Goal: Task Accomplishment & Management: Manage account settings

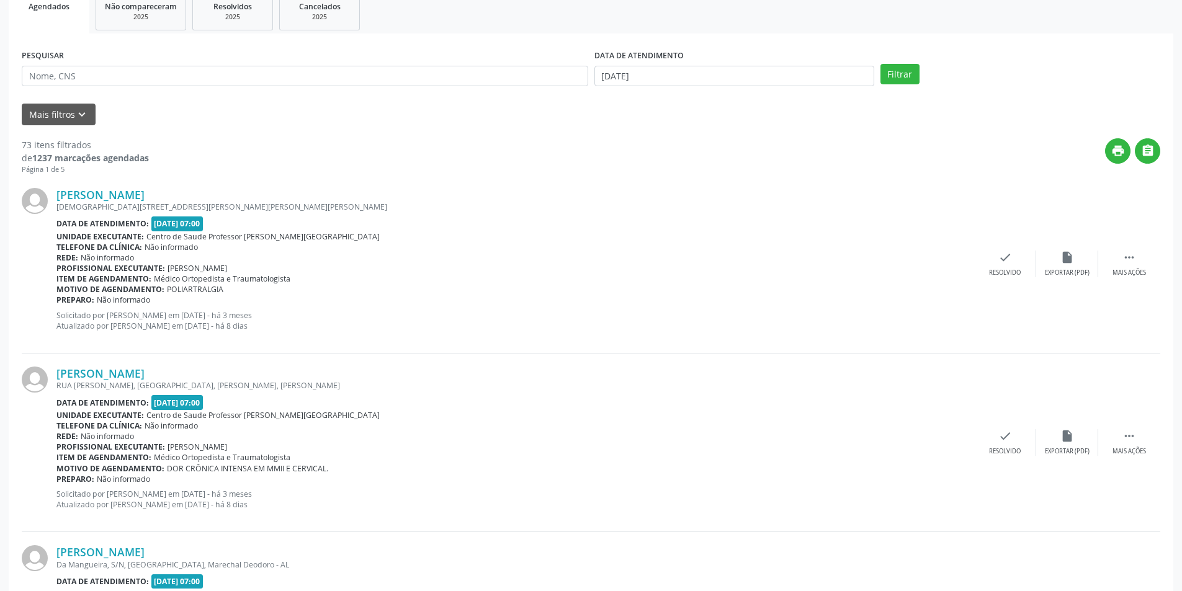
scroll to position [186, 0]
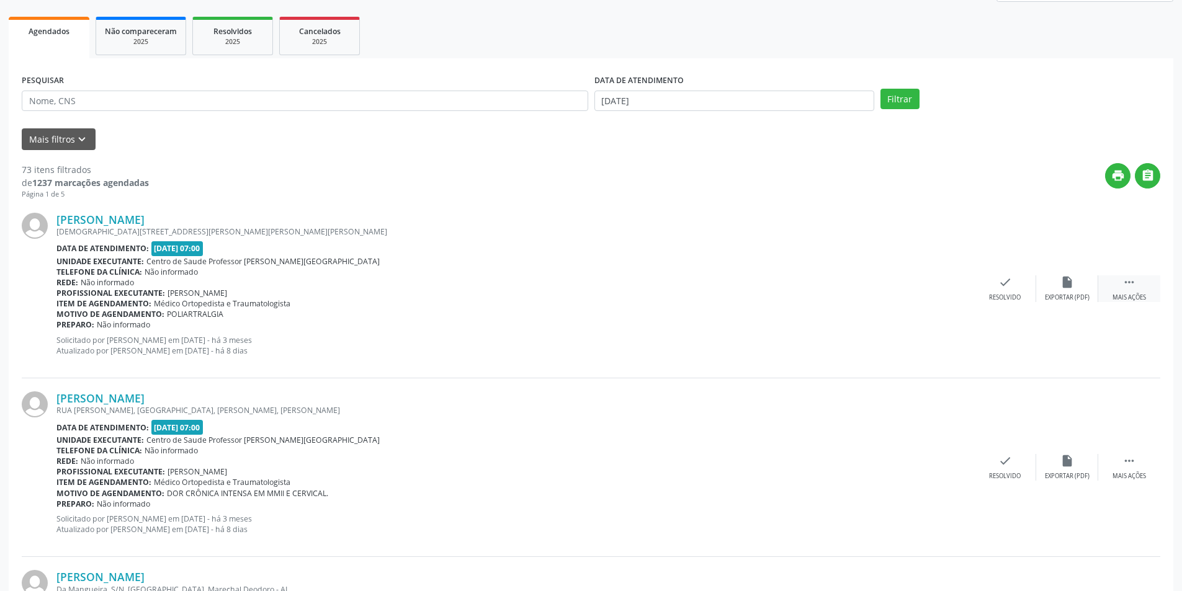
click at [1133, 292] on div " Mais ações" at bounding box center [1129, 288] width 62 height 27
click at [1066, 297] on div "Não compareceu" at bounding box center [1066, 297] width 53 height 9
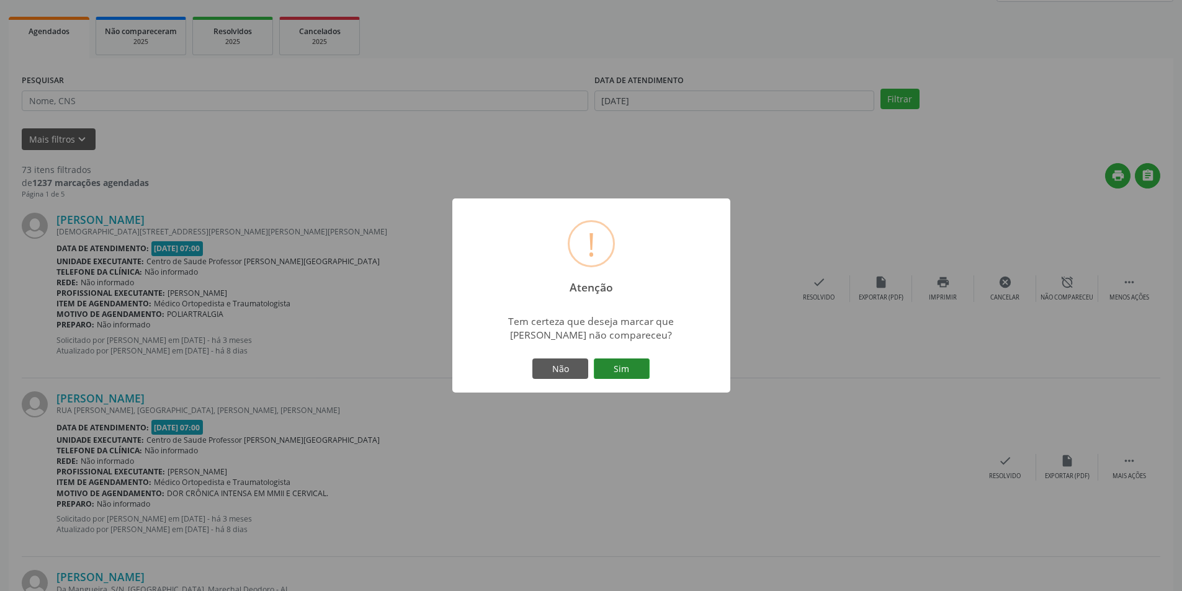
click at [643, 371] on button "Sim" at bounding box center [622, 369] width 56 height 21
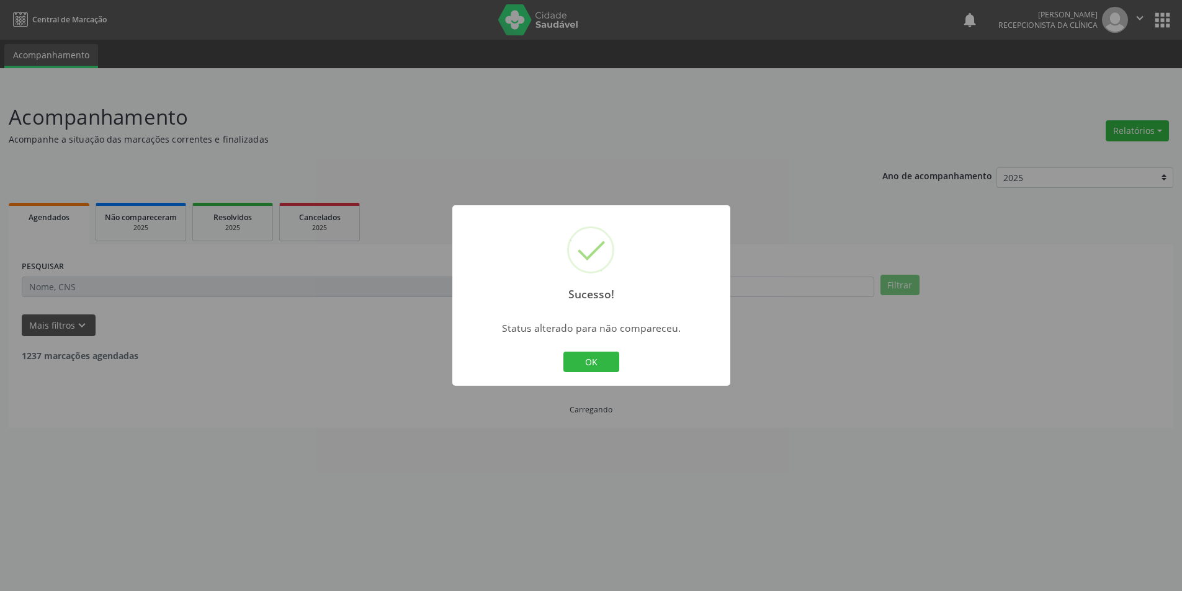
scroll to position [0, 0]
click at [615, 359] on button "OK" at bounding box center [596, 362] width 56 height 21
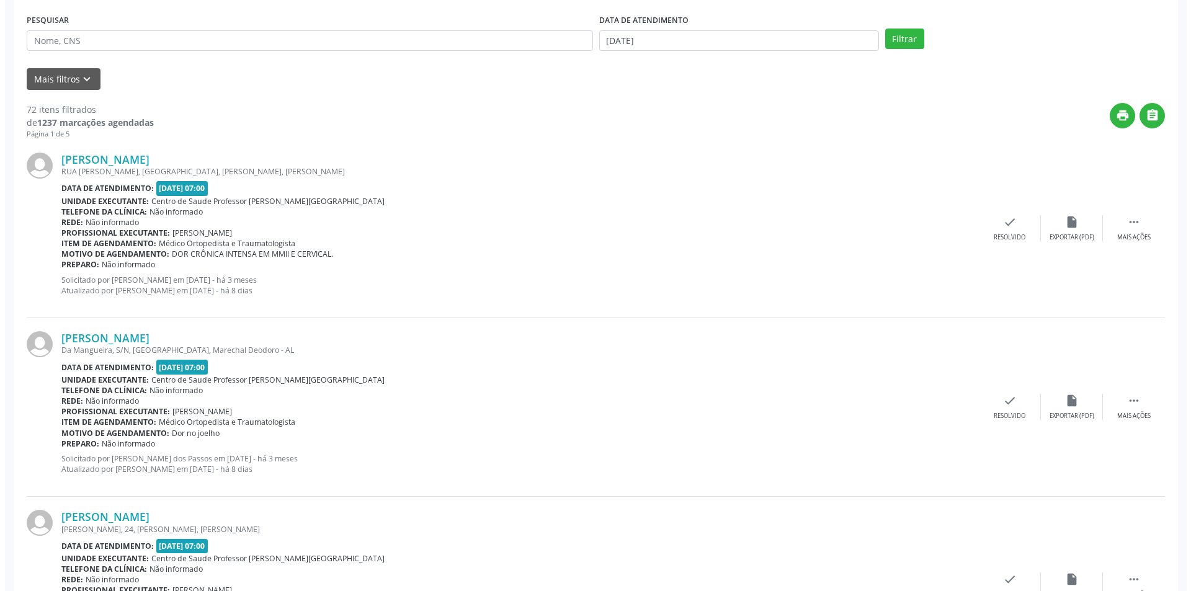
scroll to position [248, 0]
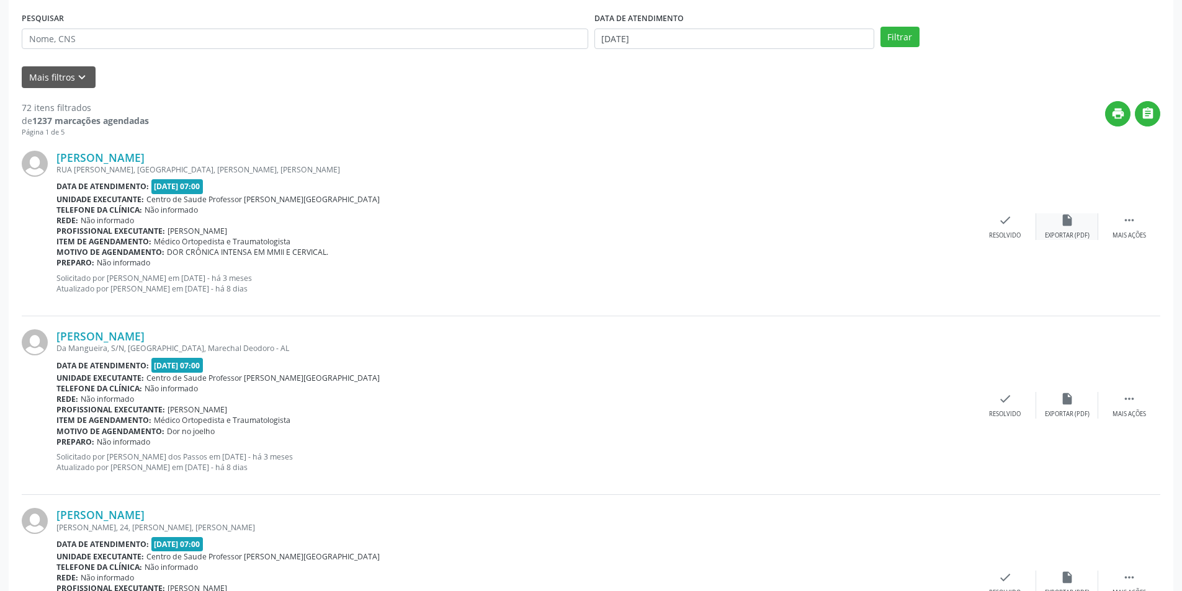
click at [1070, 224] on icon "insert_drive_file" at bounding box center [1067, 220] width 14 height 14
click at [992, 223] on div "check Resolvido" at bounding box center [1005, 226] width 62 height 27
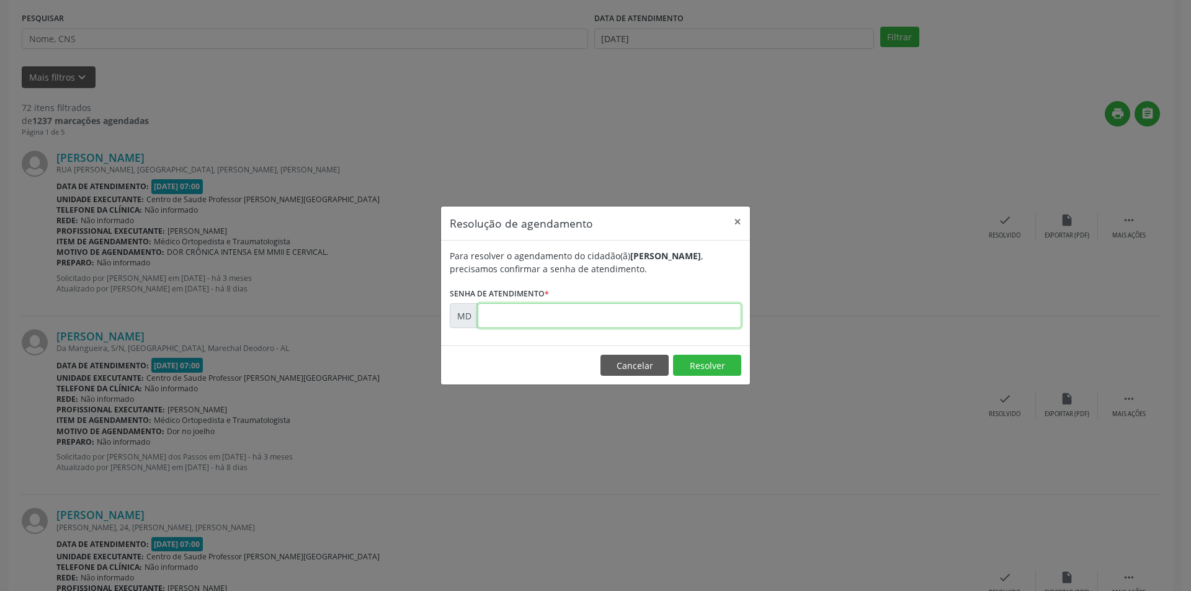
paste input "00001486"
type input "00001486"
click at [705, 370] on button "Resolver" at bounding box center [707, 365] width 68 height 21
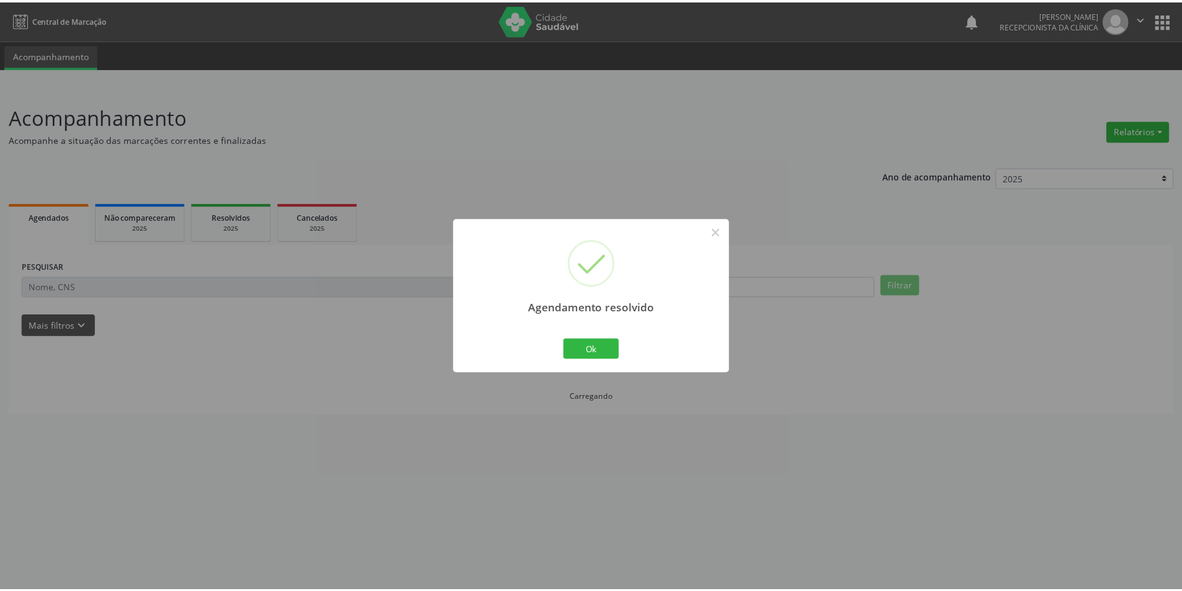
scroll to position [0, 0]
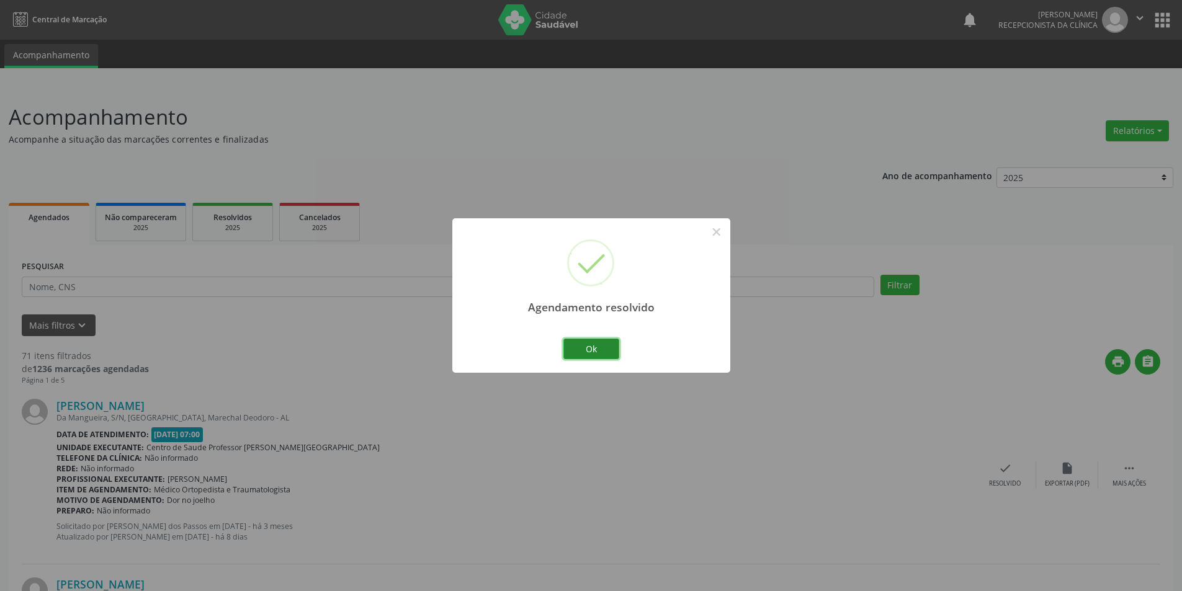
click at [612, 351] on button "Ok" at bounding box center [591, 349] width 56 height 21
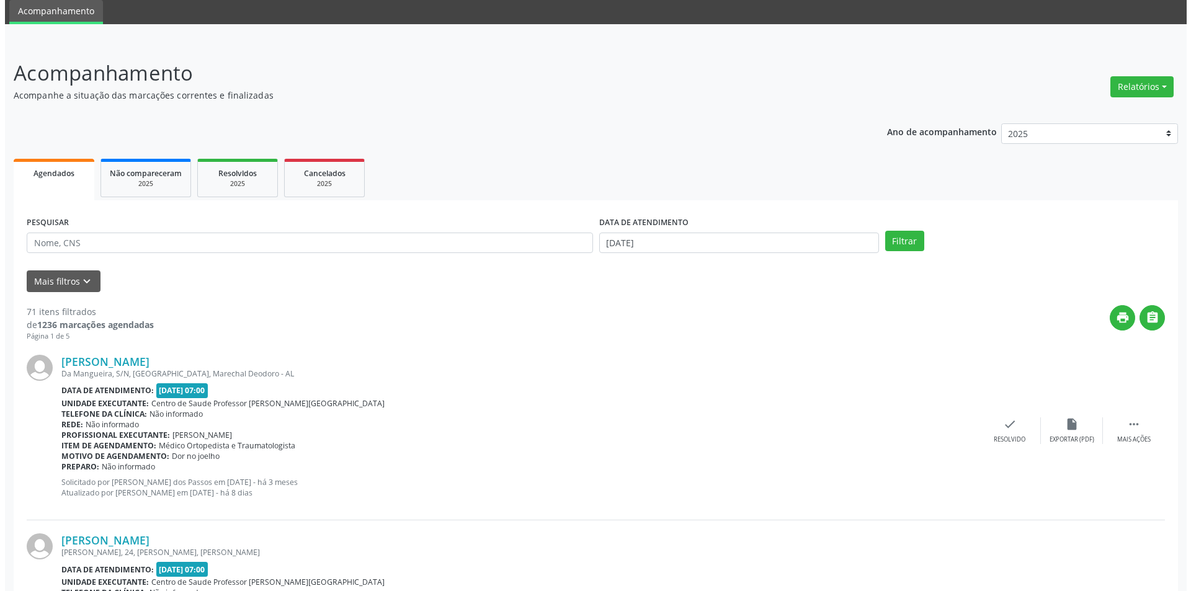
scroll to position [124, 0]
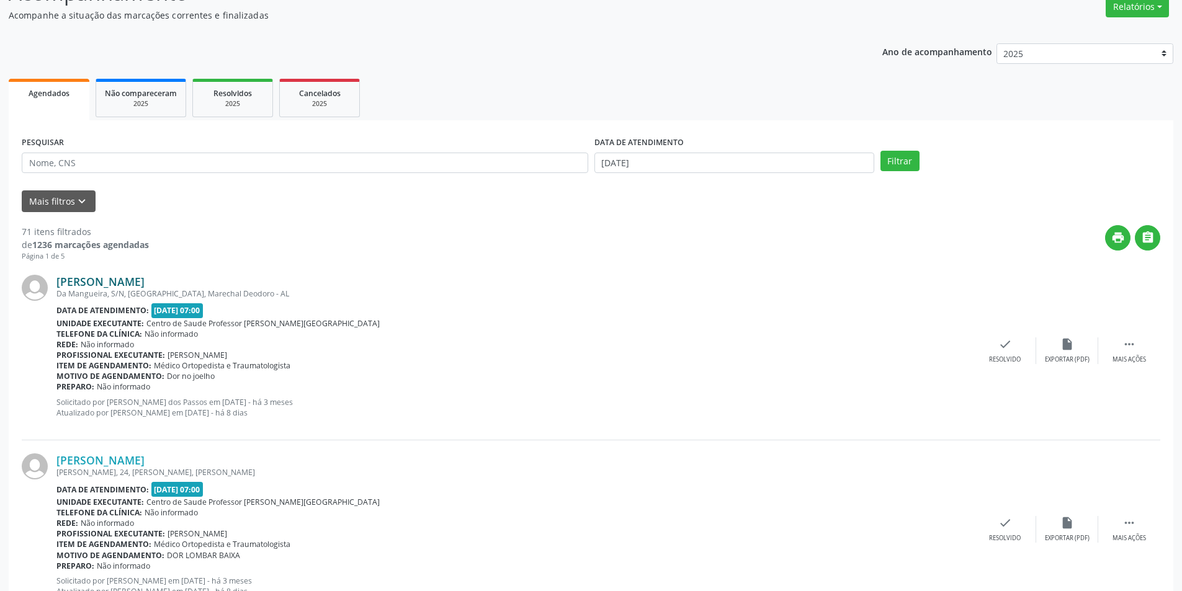
click at [123, 284] on link "[PERSON_NAME]" at bounding box center [100, 282] width 88 height 14
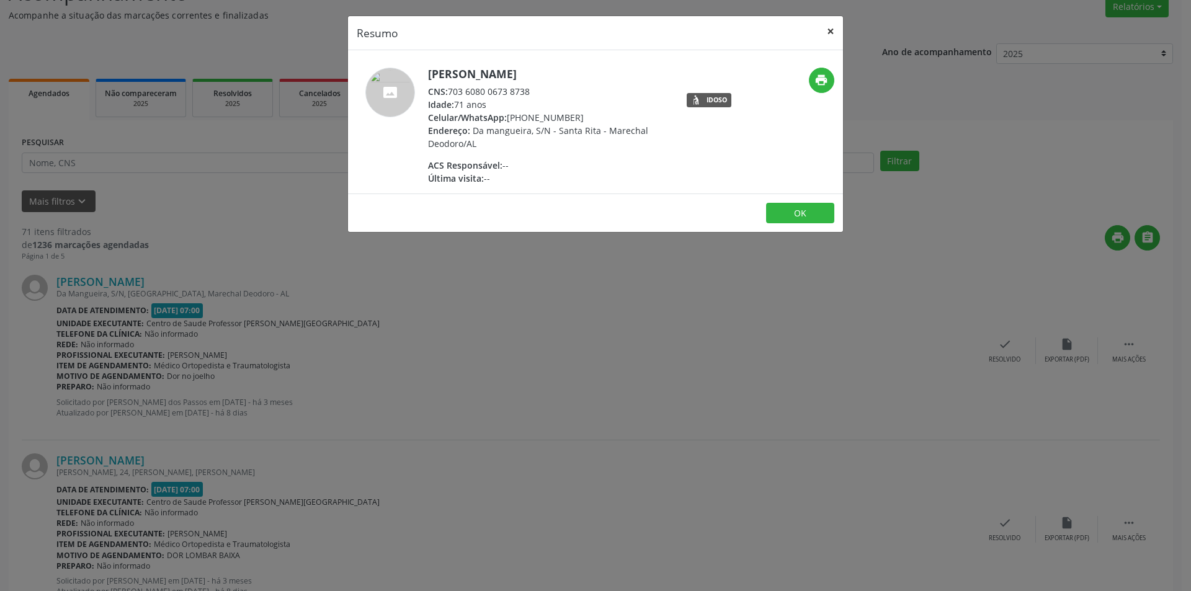
click at [830, 32] on button "×" at bounding box center [830, 31] width 25 height 30
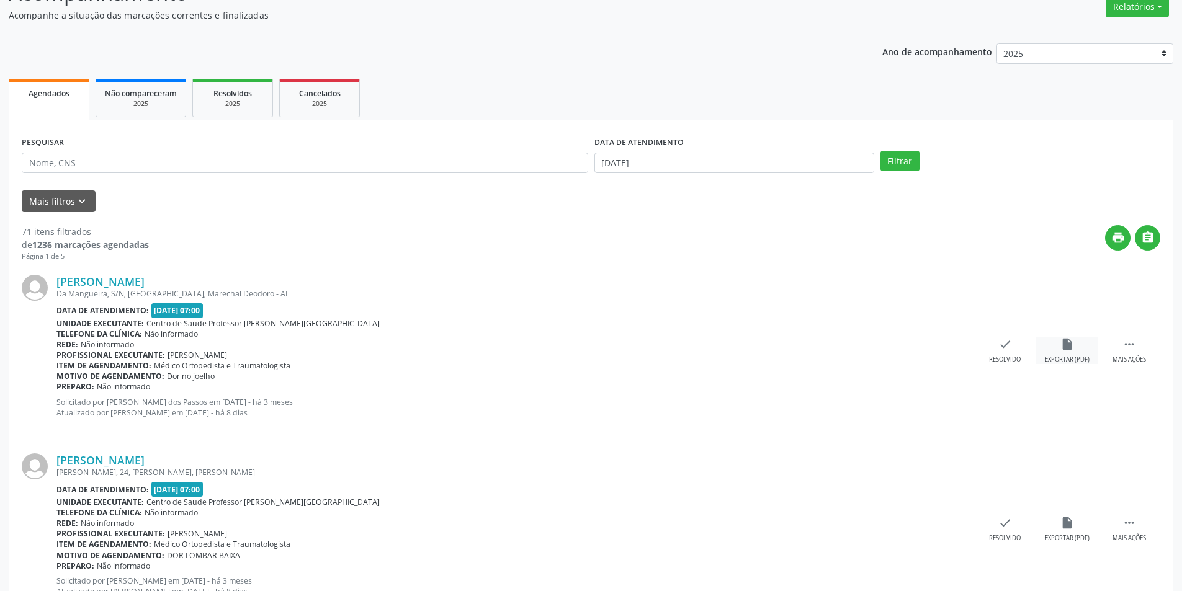
click at [1078, 353] on div "insert_drive_file Exportar (PDF)" at bounding box center [1067, 350] width 62 height 27
click at [992, 355] on div "Resolvido" at bounding box center [1005, 359] width 32 height 9
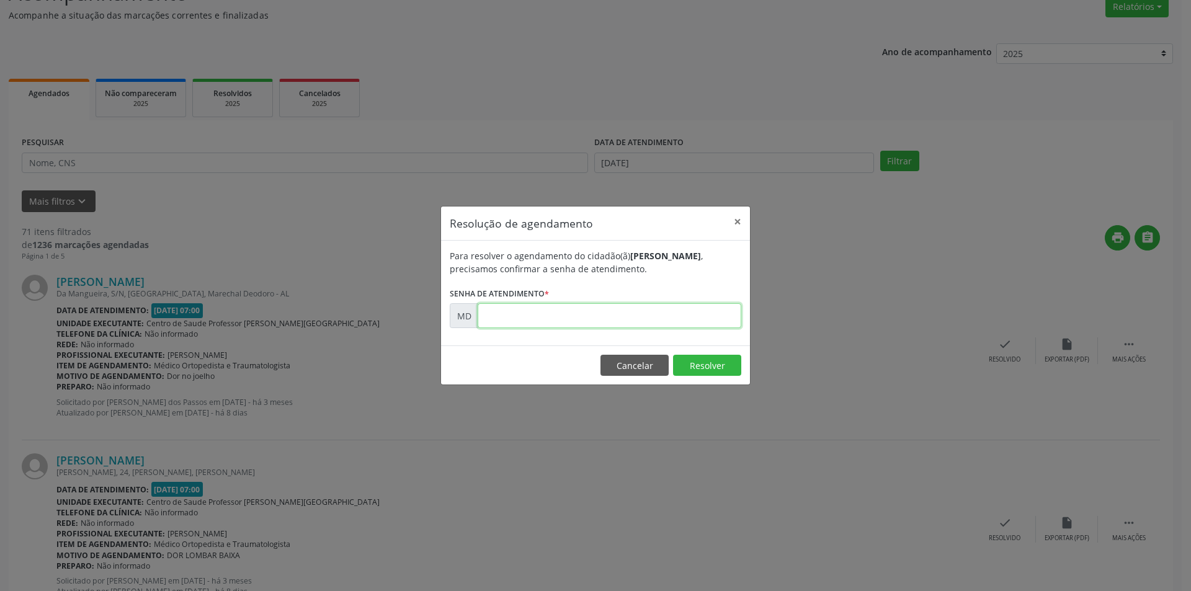
paste input "00001492"
type input "00001492"
click at [715, 366] on button "Resolver" at bounding box center [707, 365] width 68 height 21
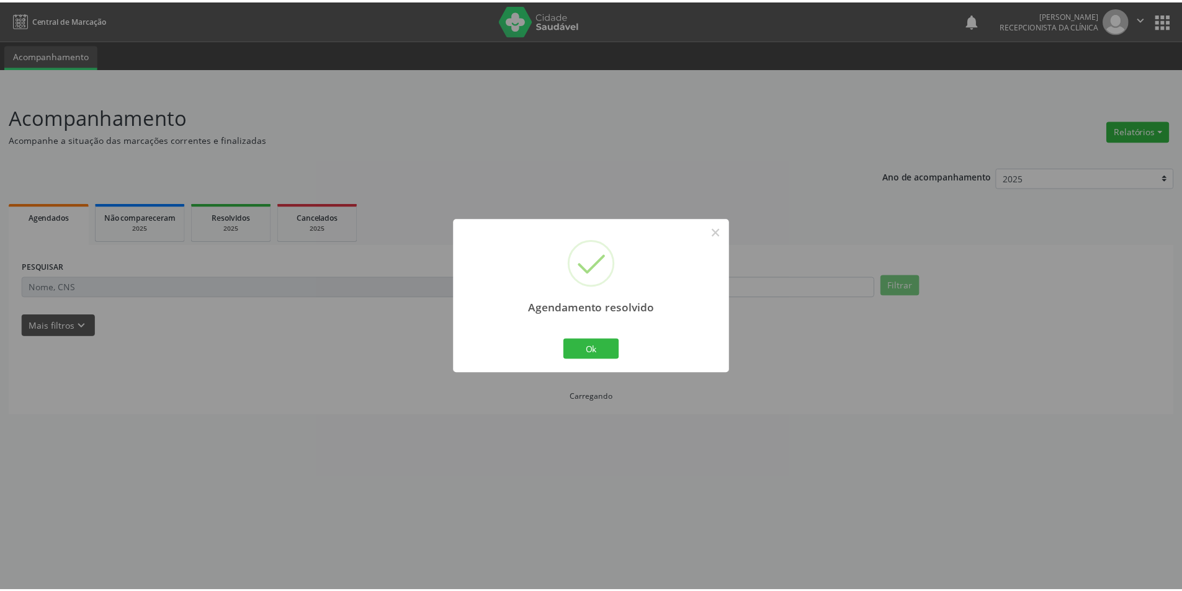
scroll to position [0, 0]
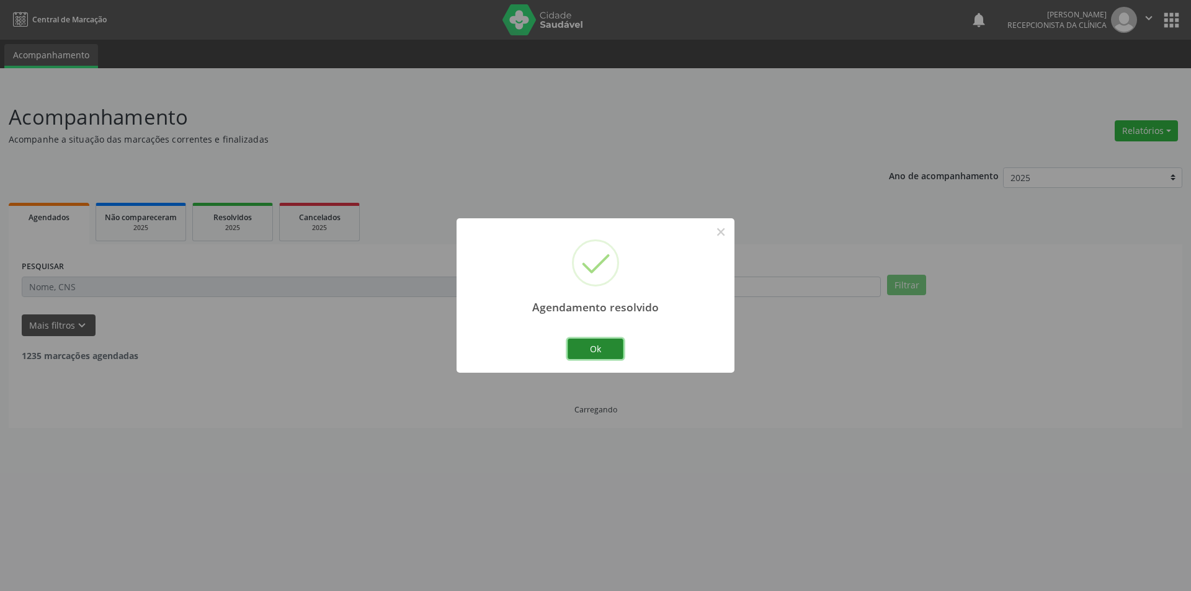
click at [609, 350] on button "Ok" at bounding box center [596, 349] width 56 height 21
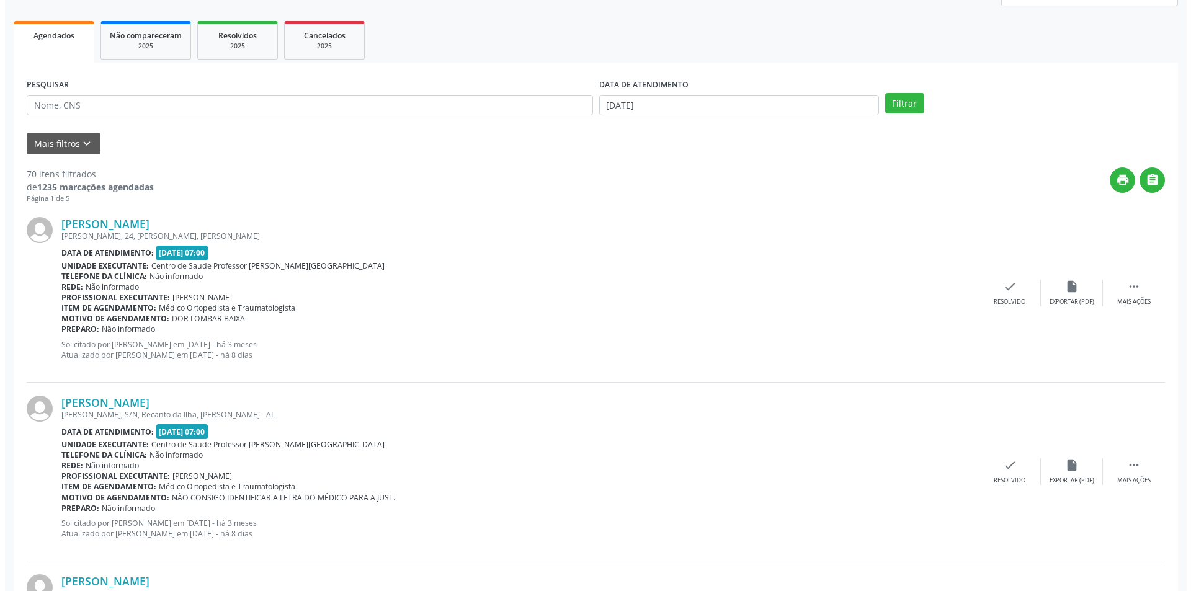
scroll to position [186, 0]
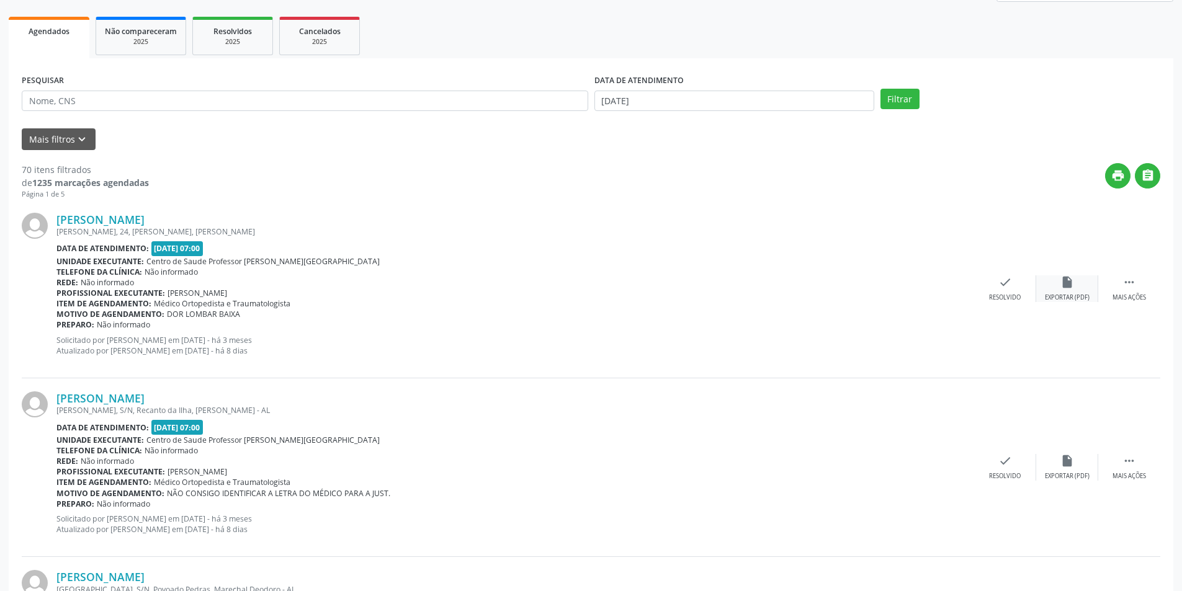
click at [1081, 281] on div "insert_drive_file Exportar (PDF)" at bounding box center [1067, 288] width 62 height 27
click at [1004, 290] on div "check Resolvido" at bounding box center [1005, 288] width 62 height 27
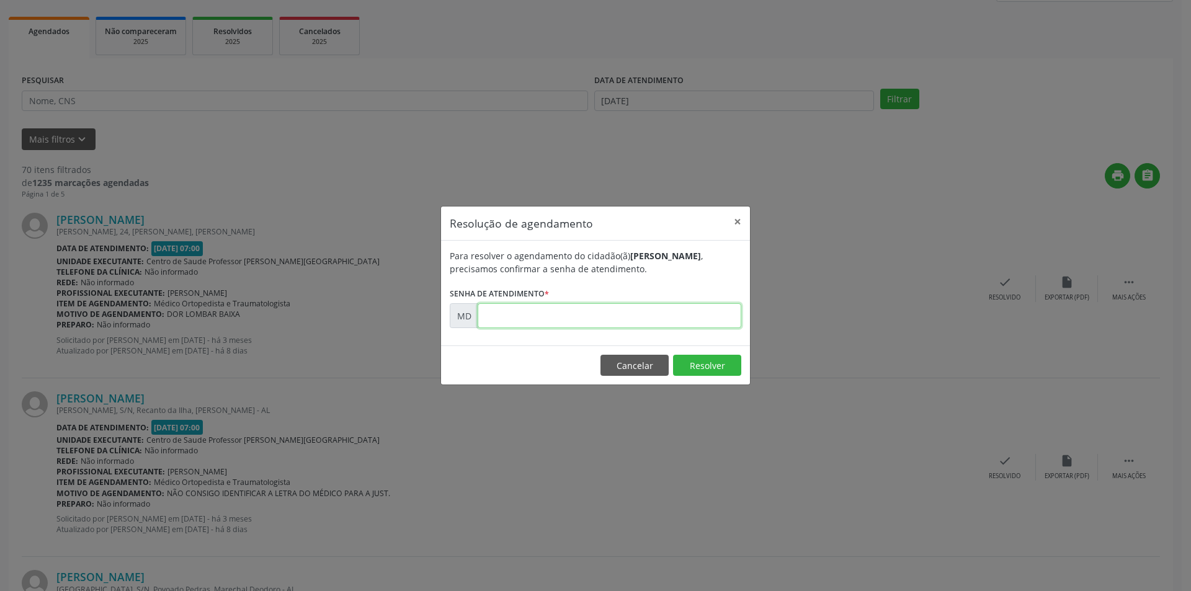
paste input "00001510"
type input "00001510"
click at [694, 366] on button "Resolver" at bounding box center [707, 365] width 68 height 21
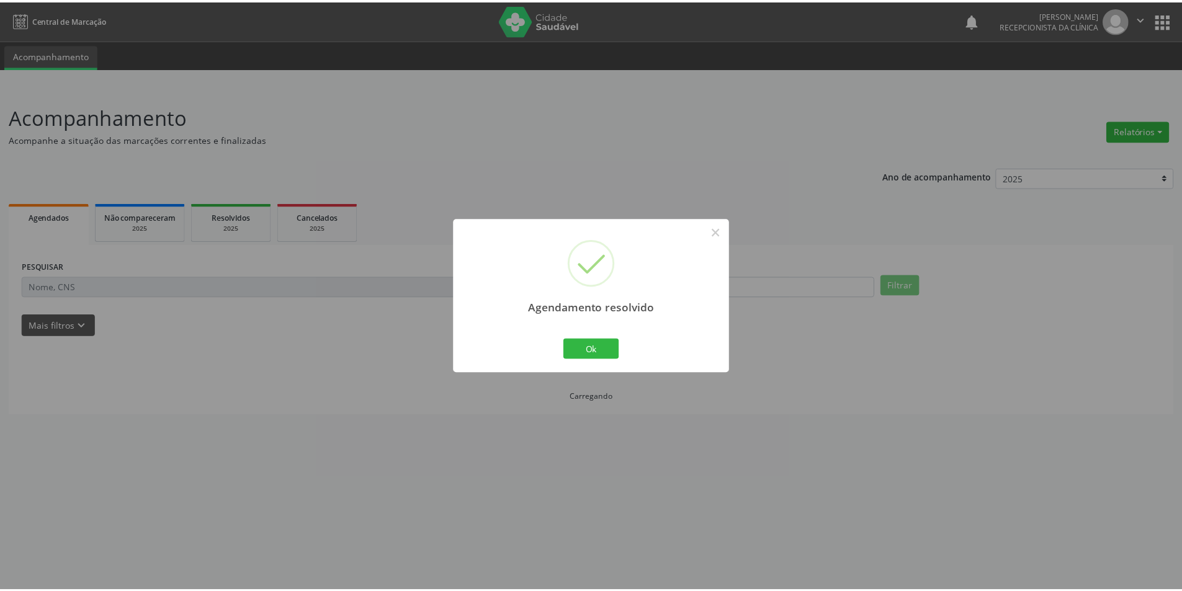
scroll to position [0, 0]
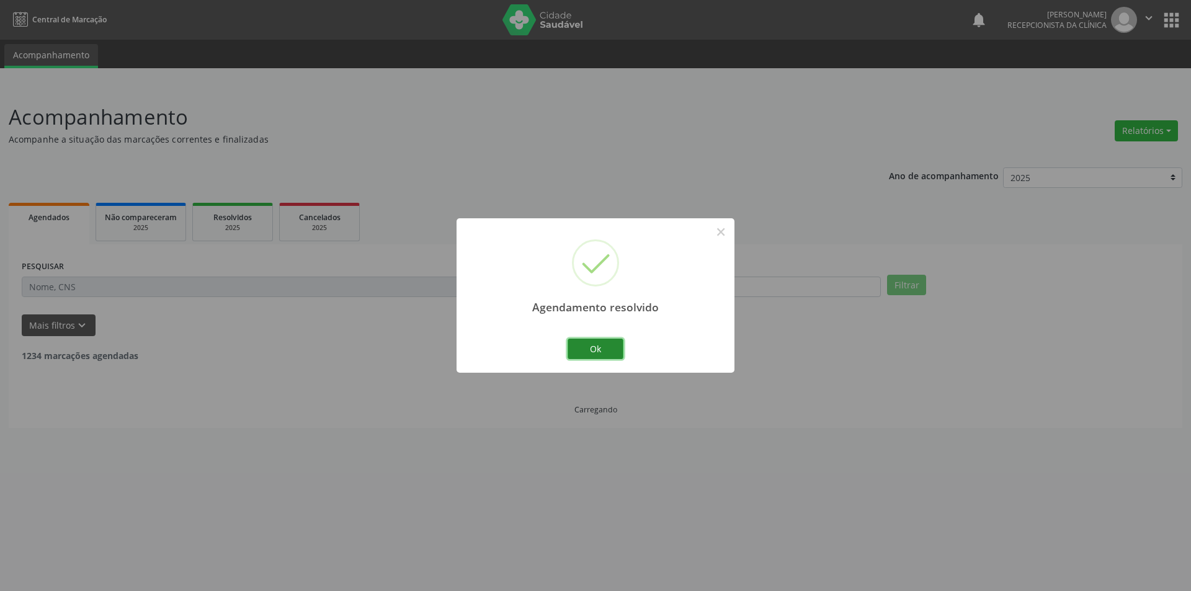
click at [622, 346] on div "Agendamento resolvido × Ok Cancel" at bounding box center [596, 295] width 278 height 154
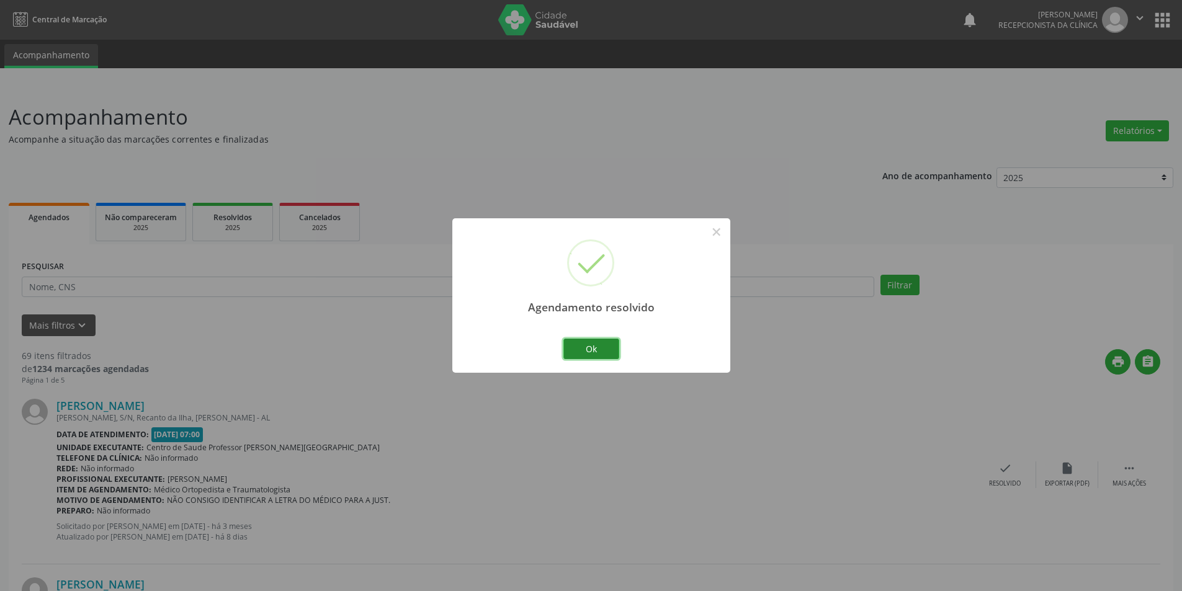
click at [614, 346] on button "Ok" at bounding box center [591, 349] width 56 height 21
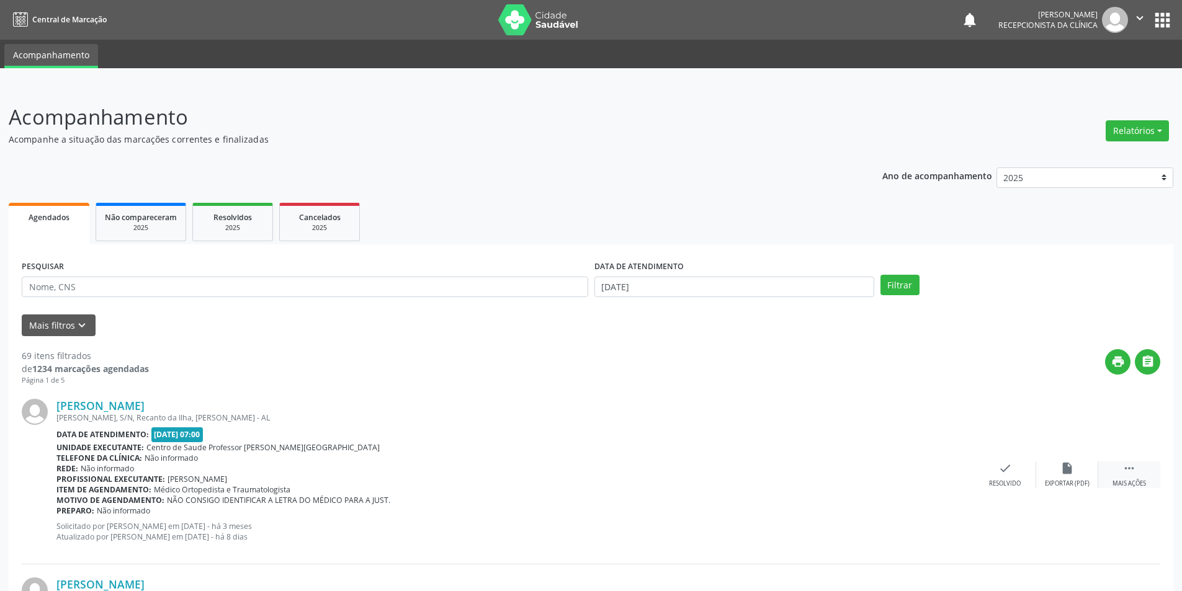
click at [1129, 471] on icon "" at bounding box center [1129, 469] width 14 height 14
click at [1075, 476] on div "alarm_off Não compareceu" at bounding box center [1067, 475] width 62 height 27
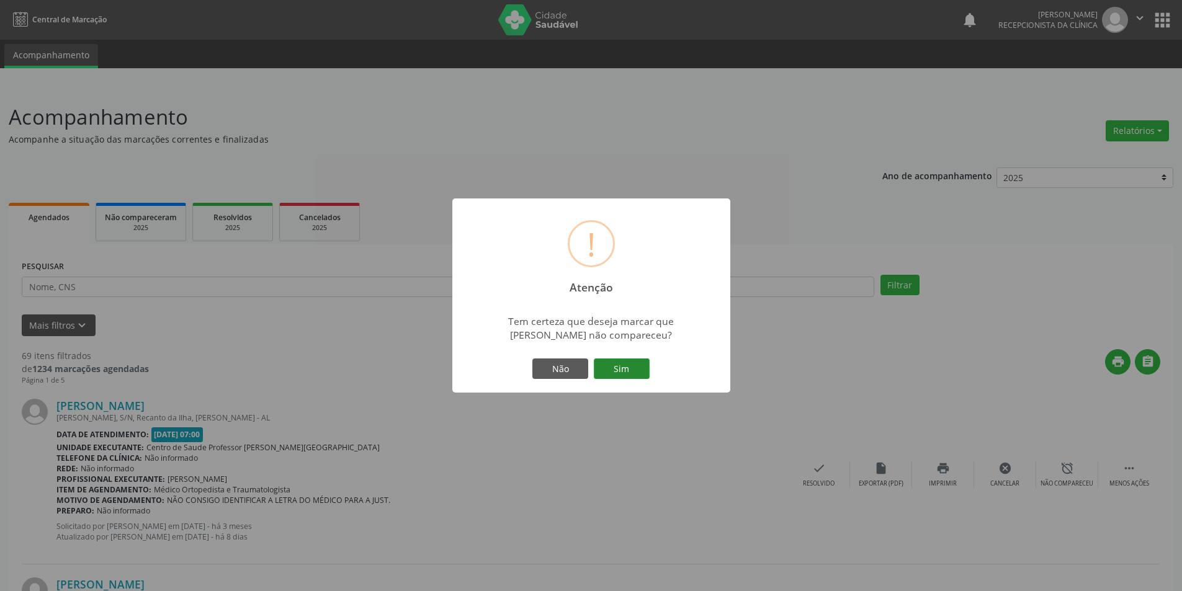
click at [617, 359] on button "Sim" at bounding box center [622, 369] width 56 height 21
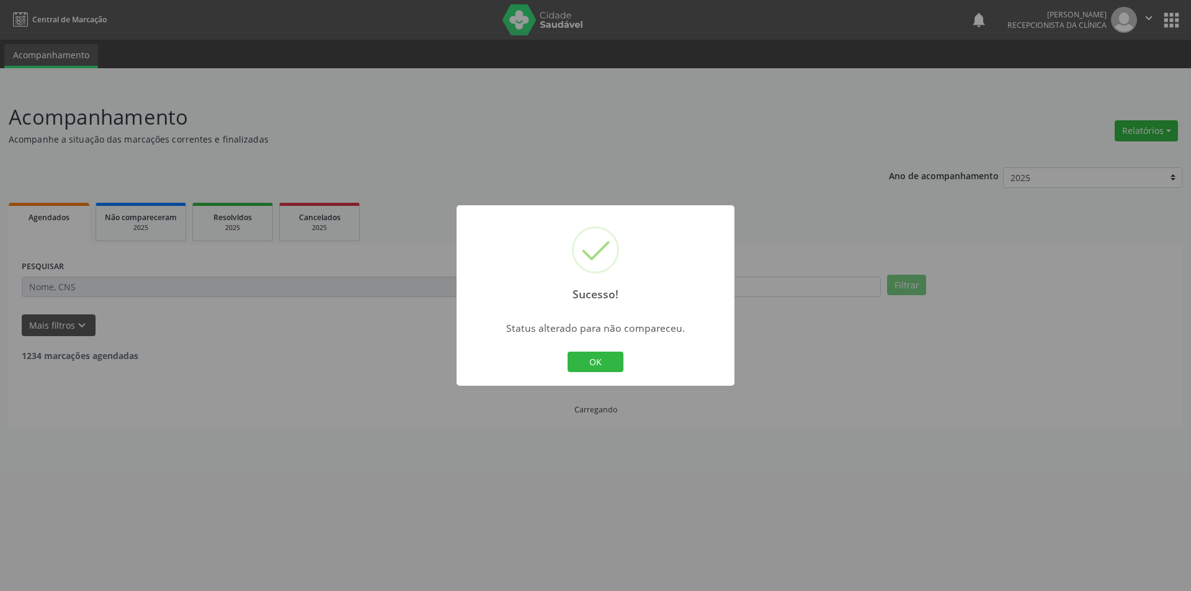
click at [617, 359] on button "OK" at bounding box center [596, 362] width 56 height 21
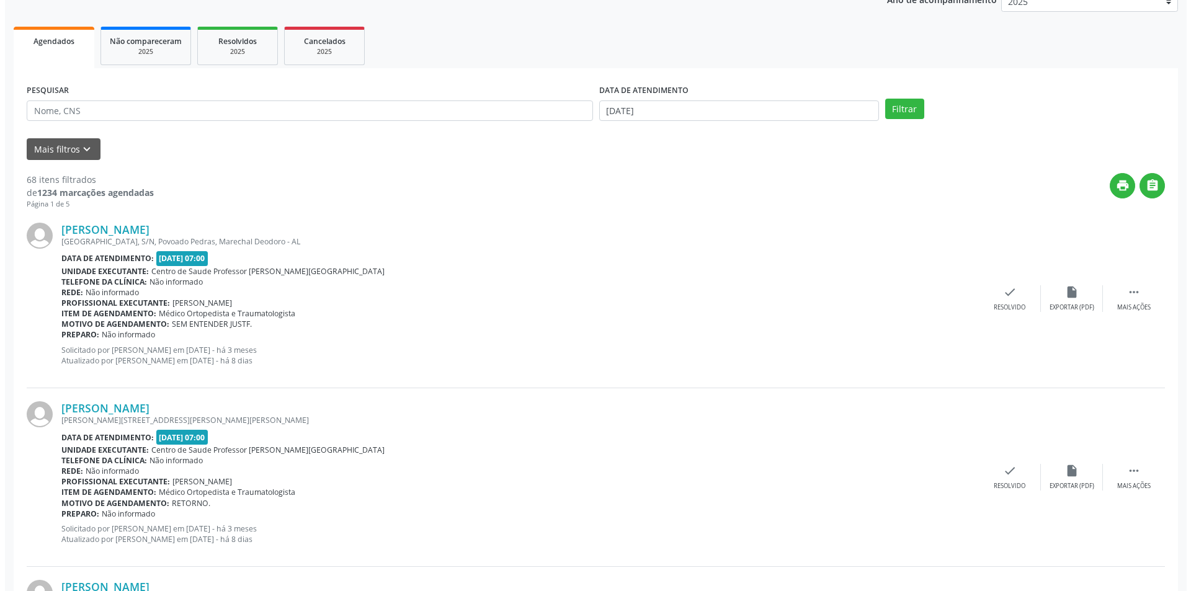
scroll to position [186, 0]
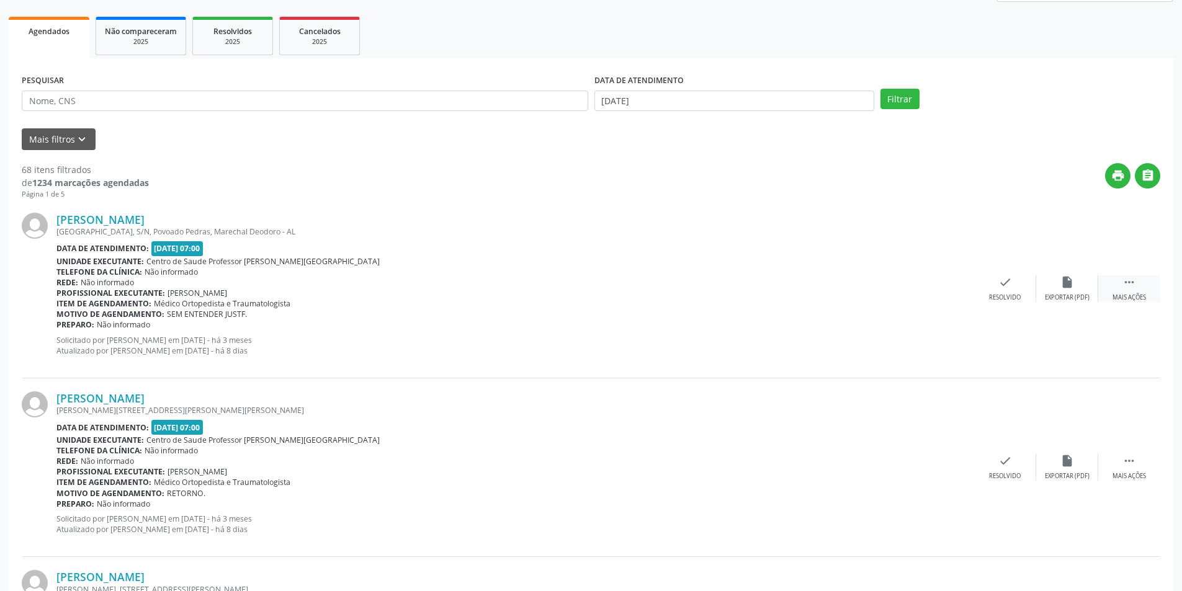
click at [1137, 295] on div "Mais ações" at bounding box center [1129, 297] width 34 height 9
click at [893, 296] on div "Exportar (PDF)" at bounding box center [881, 297] width 45 height 9
click at [829, 295] on div "Resolvido" at bounding box center [819, 297] width 32 height 9
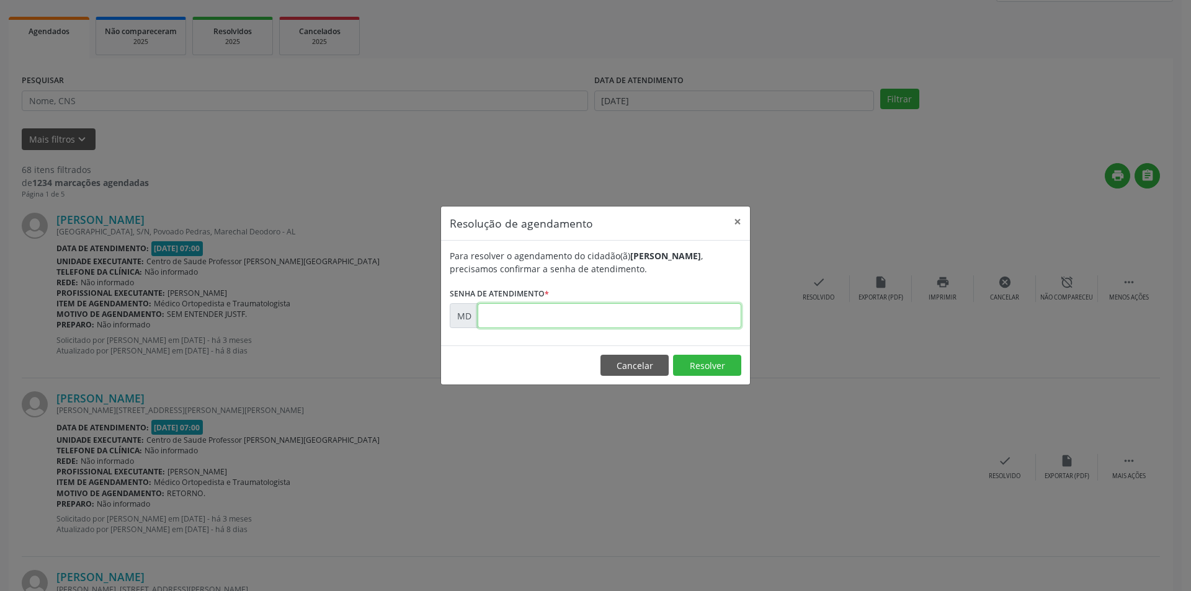
paste input "00001608"
type input "00001608"
click at [697, 367] on button "Resolver" at bounding box center [707, 365] width 68 height 21
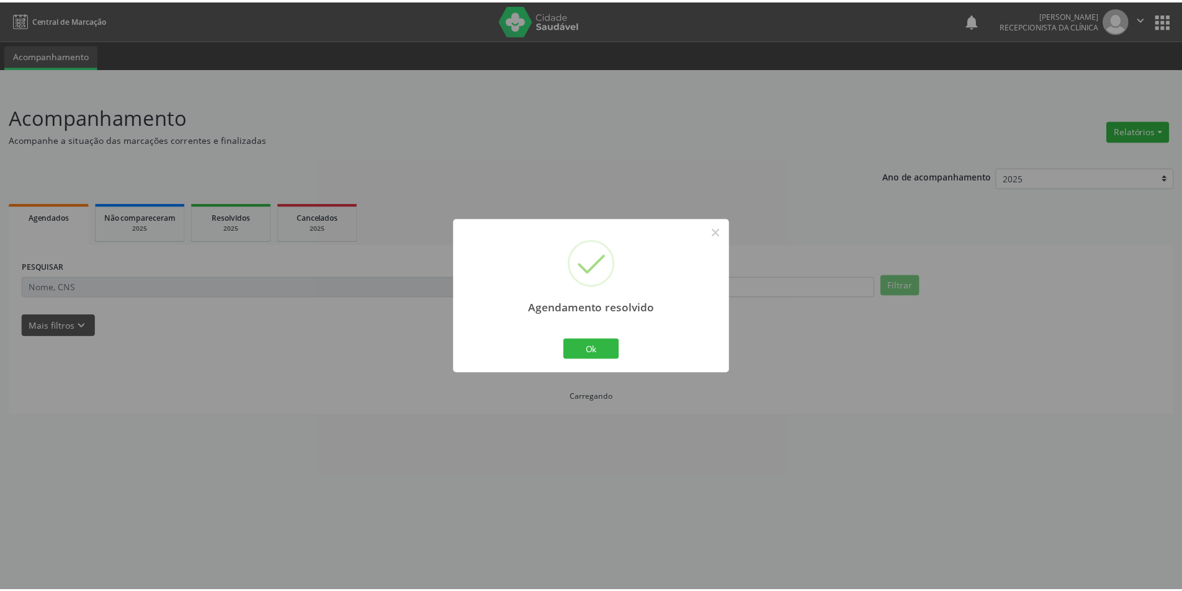
scroll to position [0, 0]
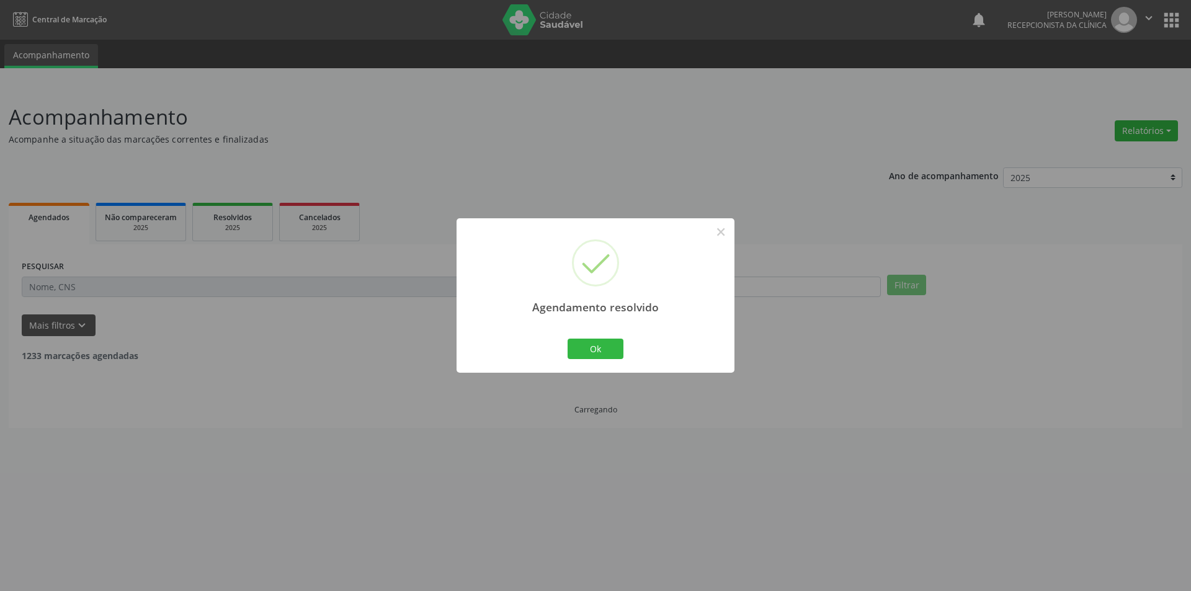
click at [625, 354] on div "Ok Cancel" at bounding box center [595, 349] width 61 height 26
click at [605, 354] on button "Ok" at bounding box center [596, 349] width 56 height 21
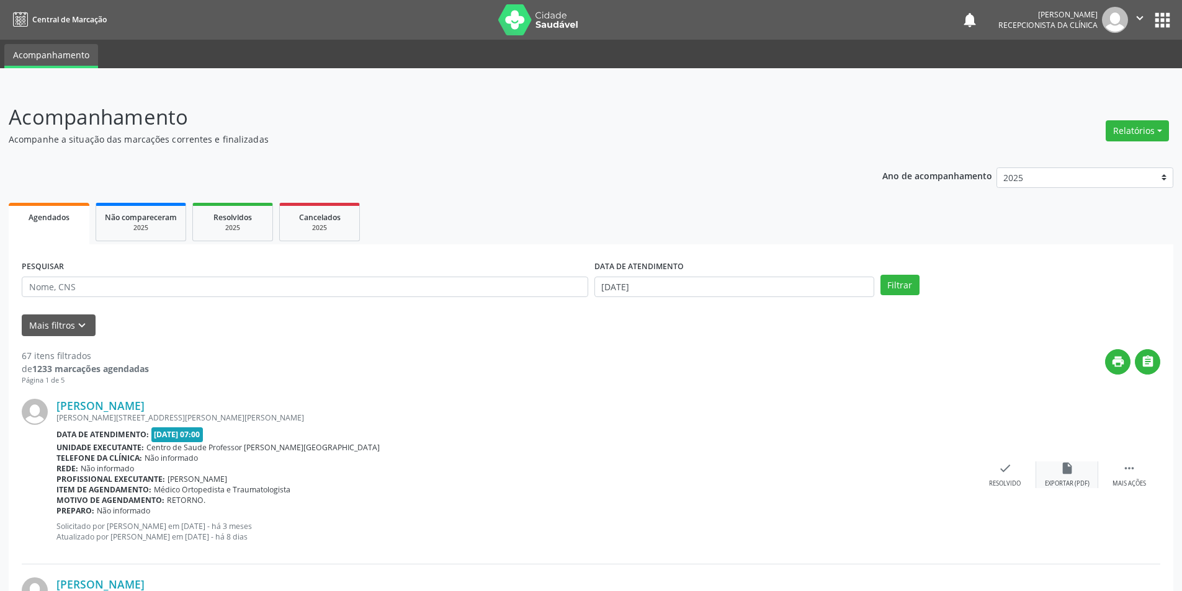
click at [1071, 478] on div "insert_drive_file Exportar (PDF)" at bounding box center [1067, 475] width 62 height 27
click at [999, 462] on icon "check" at bounding box center [1005, 469] width 14 height 14
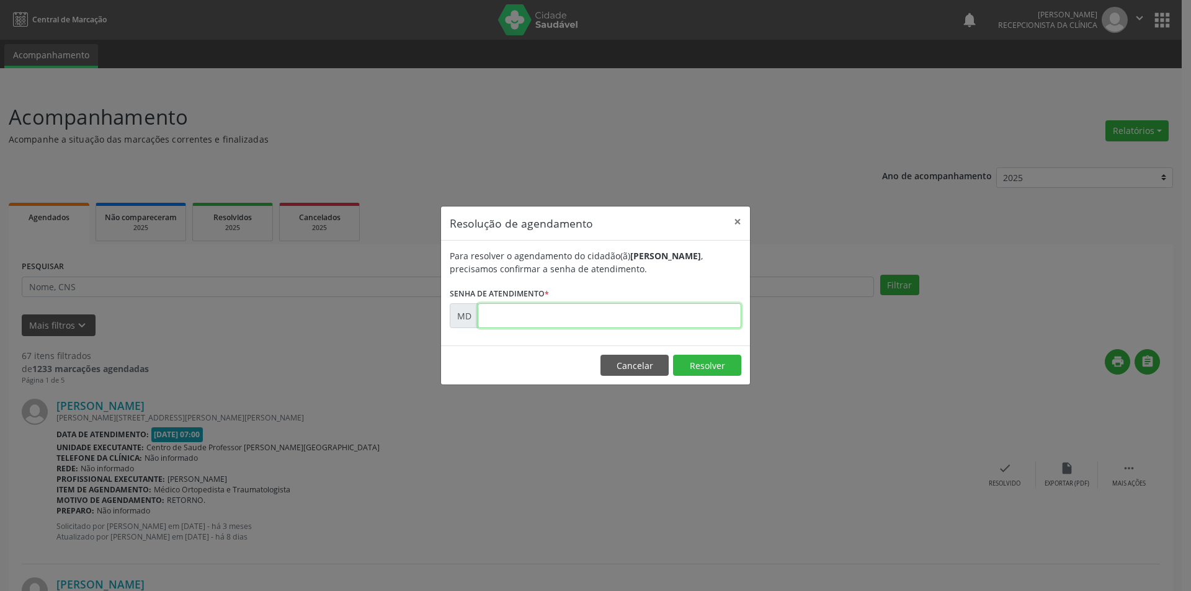
paste input "00001640"
type input "00001640"
click at [707, 365] on button "Resolver" at bounding box center [707, 365] width 68 height 21
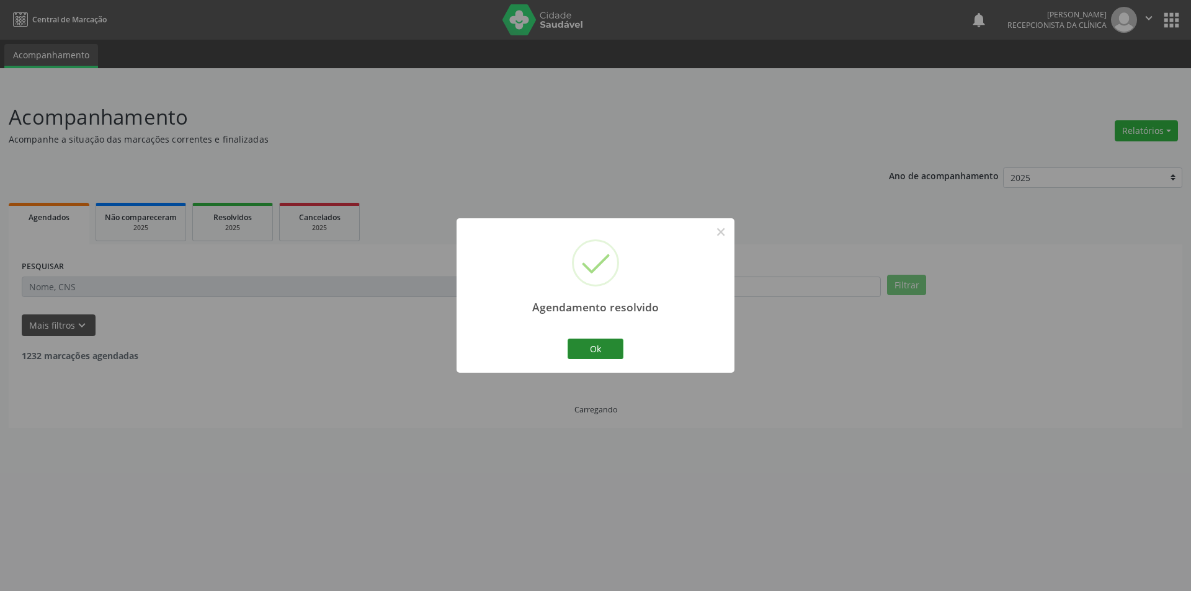
click at [600, 348] on button "Ok" at bounding box center [596, 349] width 56 height 21
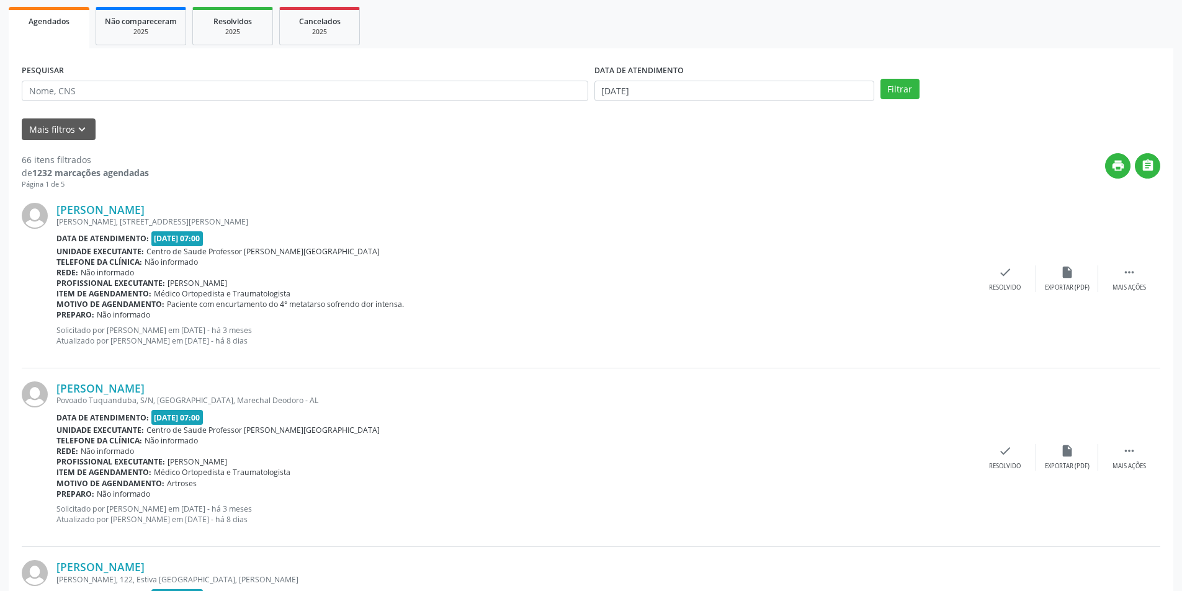
scroll to position [248, 0]
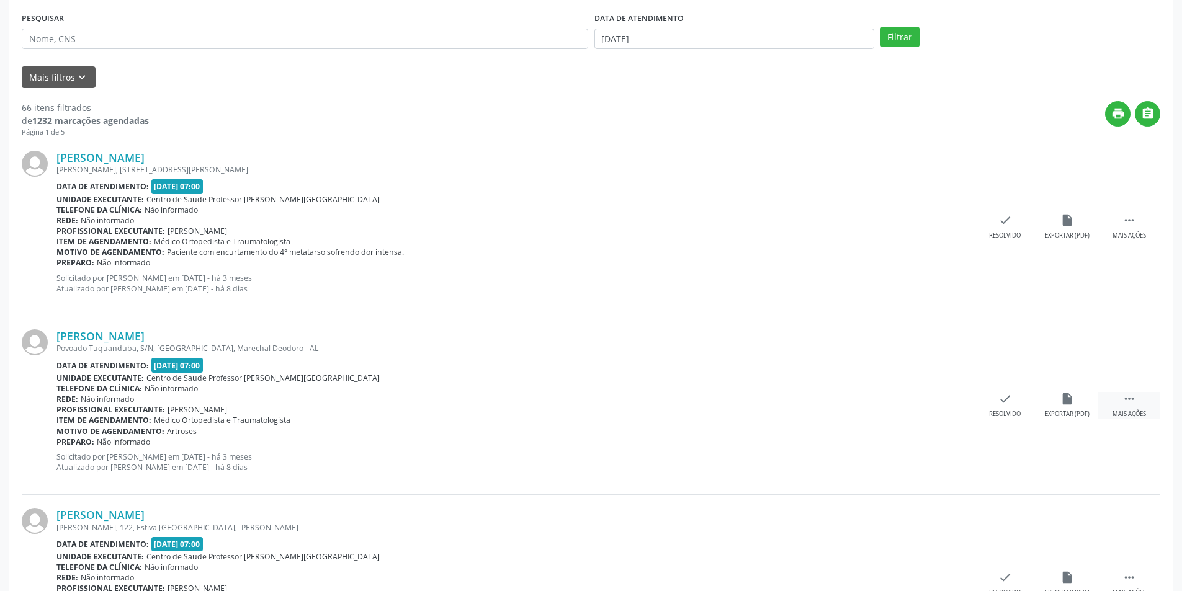
click at [1124, 418] on div "Mais ações" at bounding box center [1129, 414] width 34 height 9
click at [1064, 413] on div "Não compareceu" at bounding box center [1066, 414] width 53 height 9
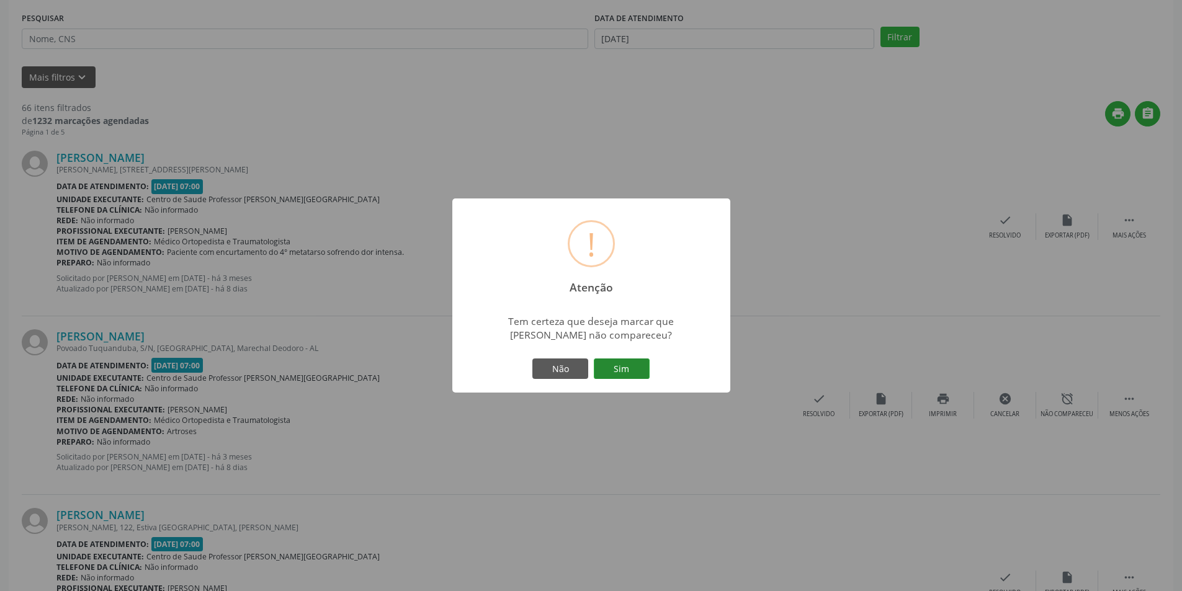
click at [626, 369] on button "Sim" at bounding box center [622, 369] width 56 height 21
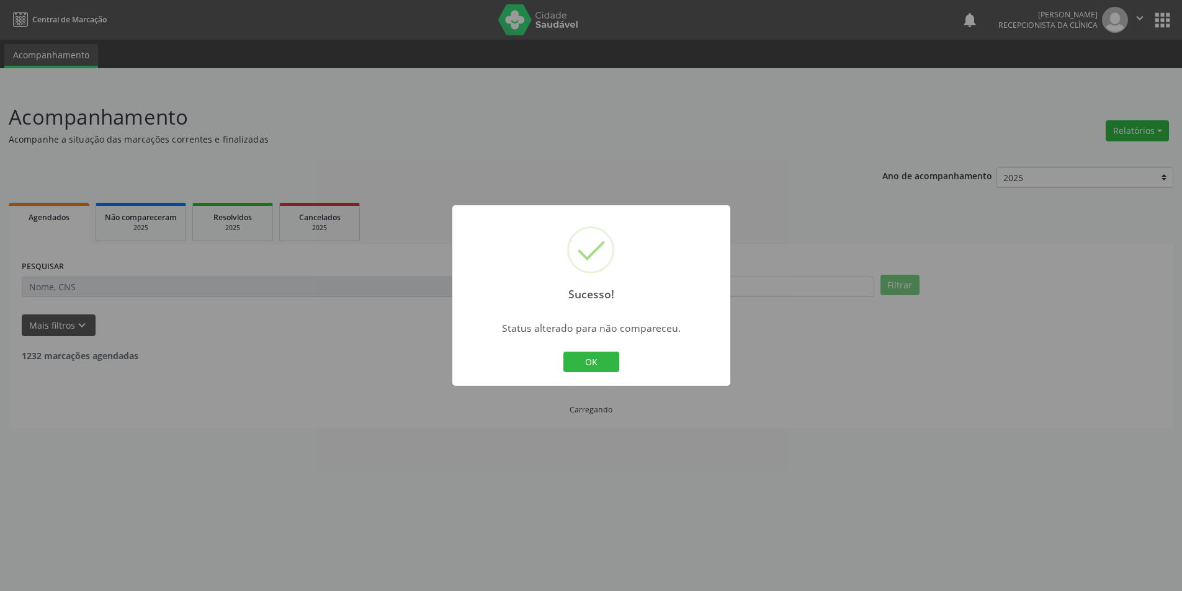
scroll to position [0, 0]
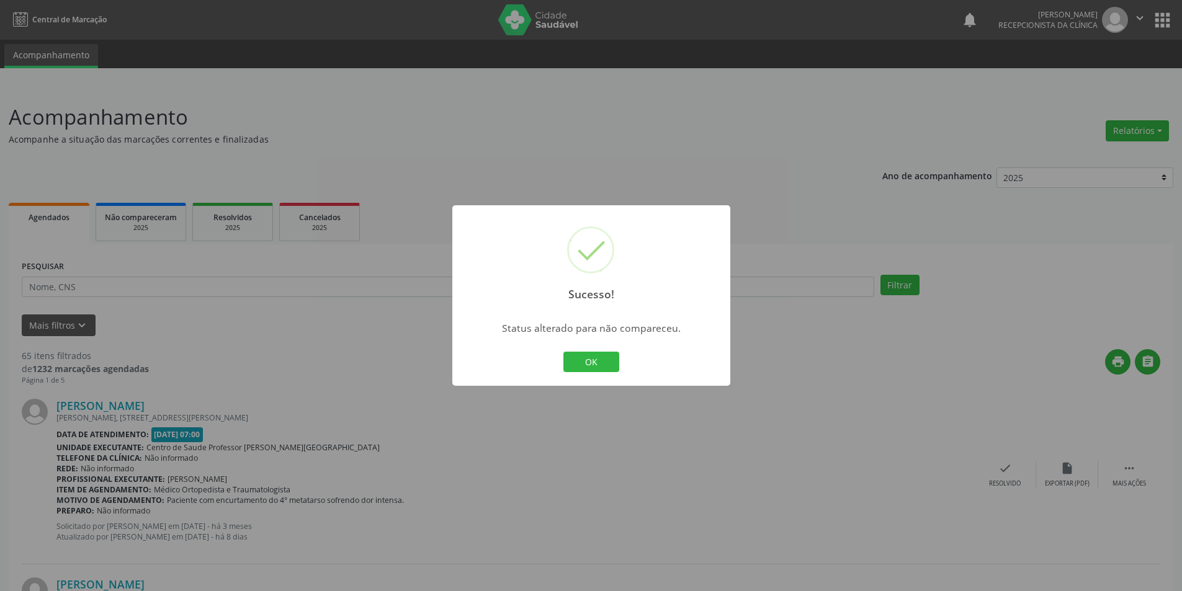
click at [597, 359] on button "OK" at bounding box center [591, 362] width 56 height 21
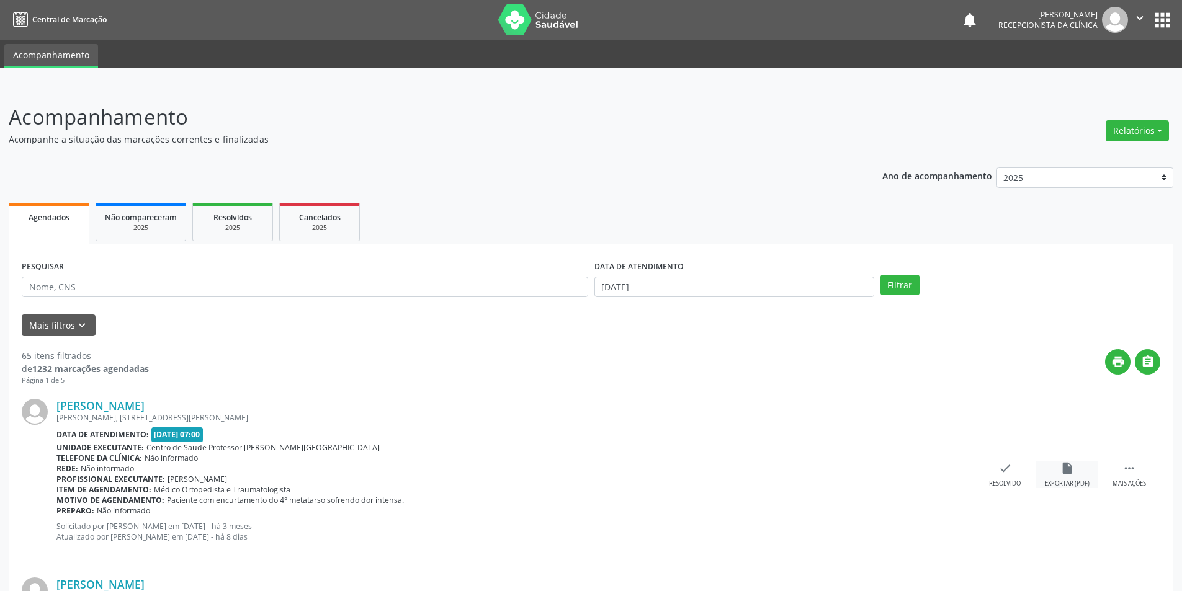
click at [1073, 481] on div "Exportar (PDF)" at bounding box center [1067, 484] width 45 height 9
click at [1009, 476] on div "check Resolvido" at bounding box center [1005, 475] width 62 height 27
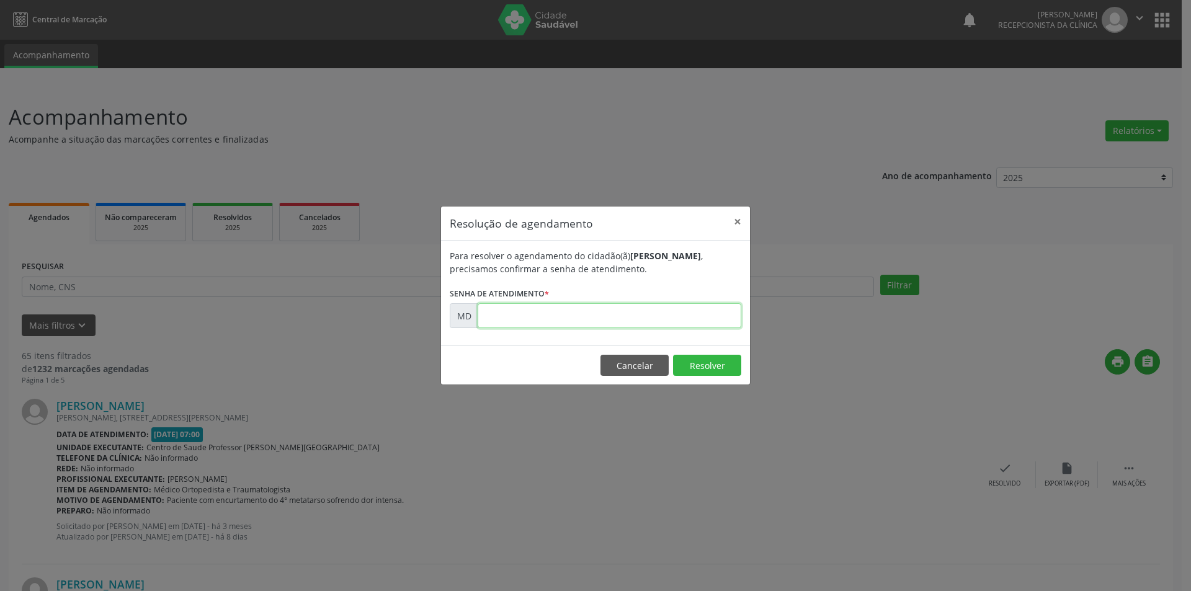
paste input "00001647"
type input "00001647"
click at [692, 367] on button "Resolver" at bounding box center [707, 365] width 68 height 21
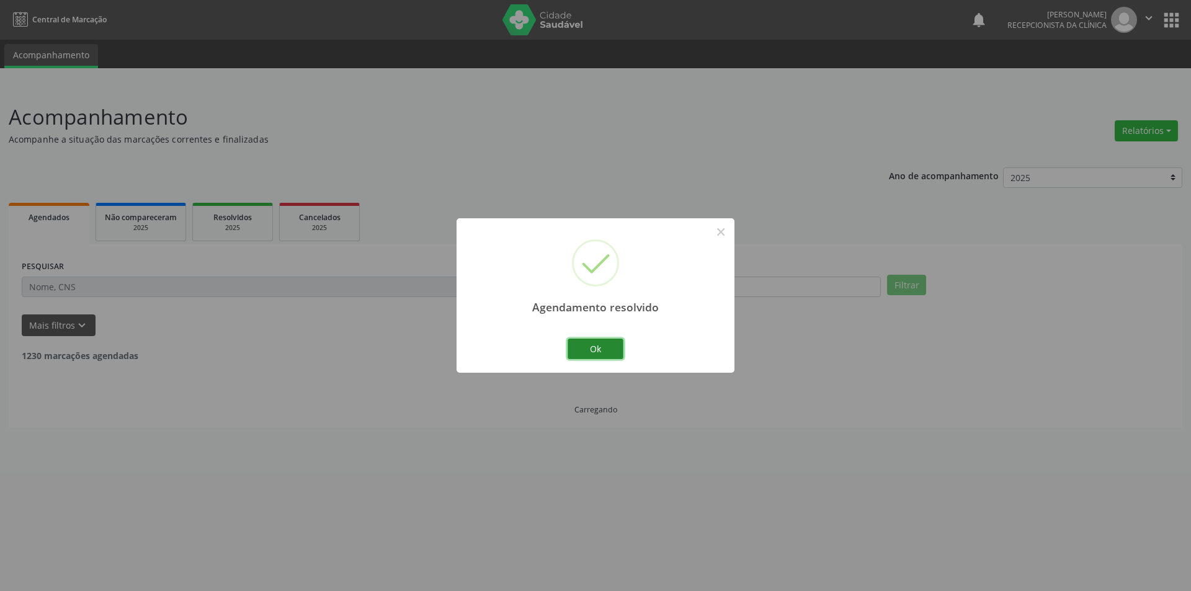
click at [617, 351] on button "Ok" at bounding box center [596, 349] width 56 height 21
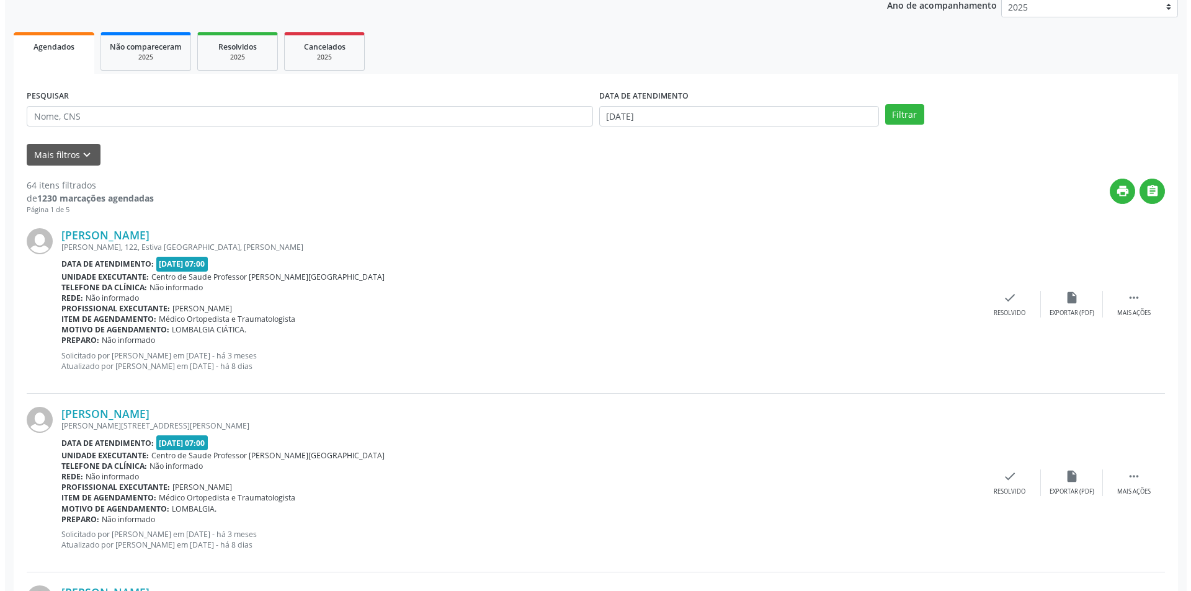
scroll to position [186, 0]
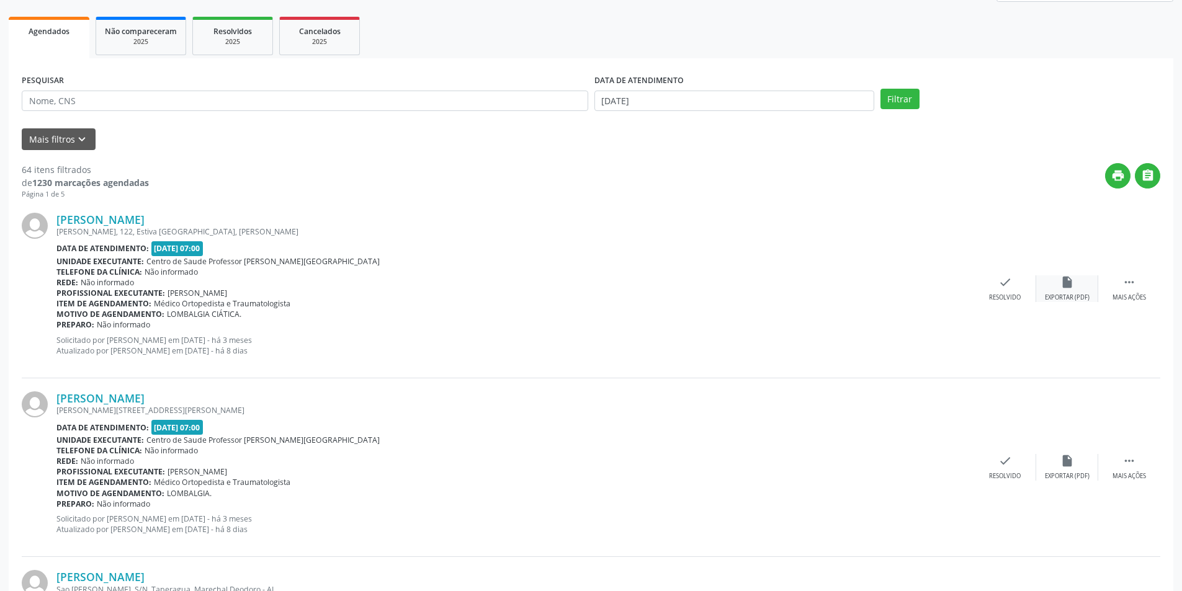
click at [1077, 289] on div "insert_drive_file Exportar (PDF)" at bounding box center [1067, 288] width 62 height 27
click at [1008, 297] on div "Resolvido" at bounding box center [1005, 297] width 32 height 9
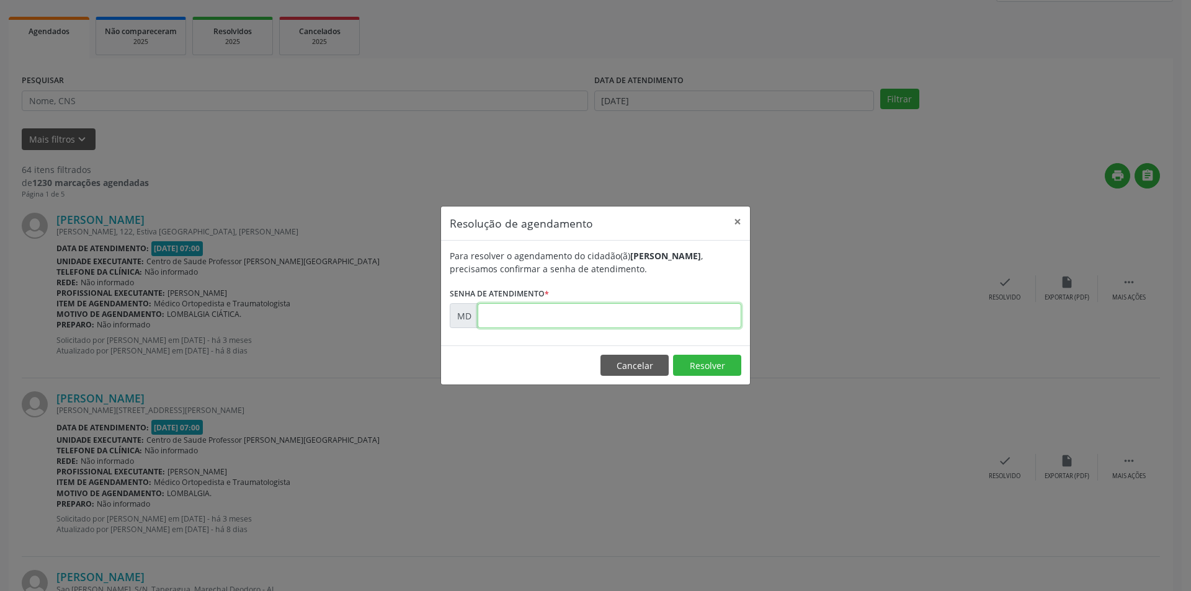
paste input "00001726"
type input "00001726"
click at [713, 362] on button "Resolver" at bounding box center [707, 365] width 68 height 21
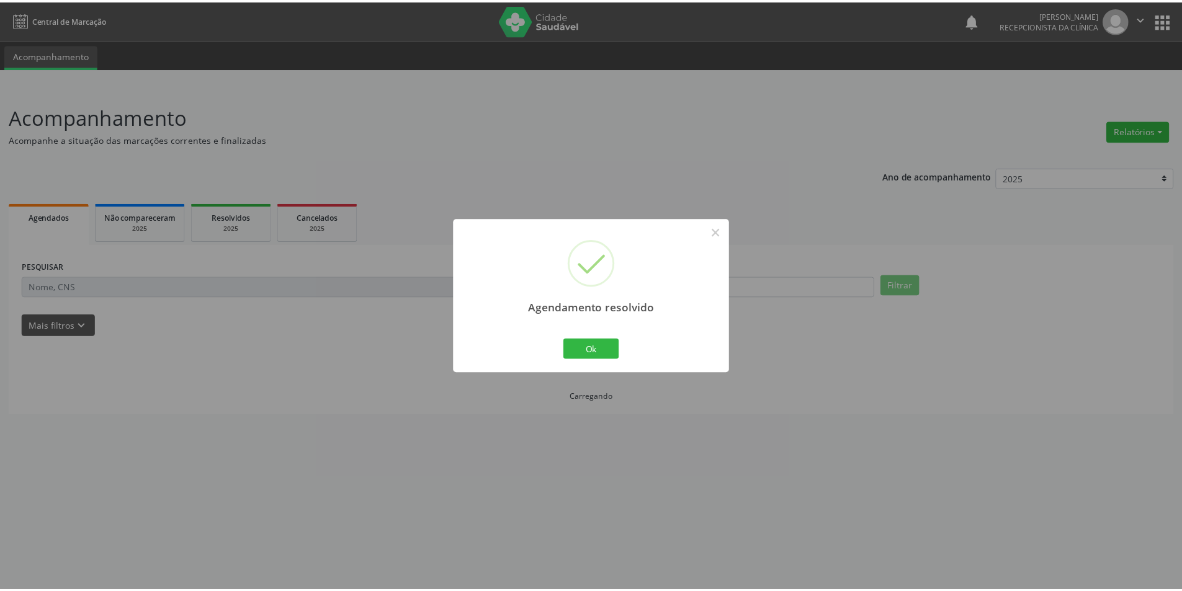
scroll to position [0, 0]
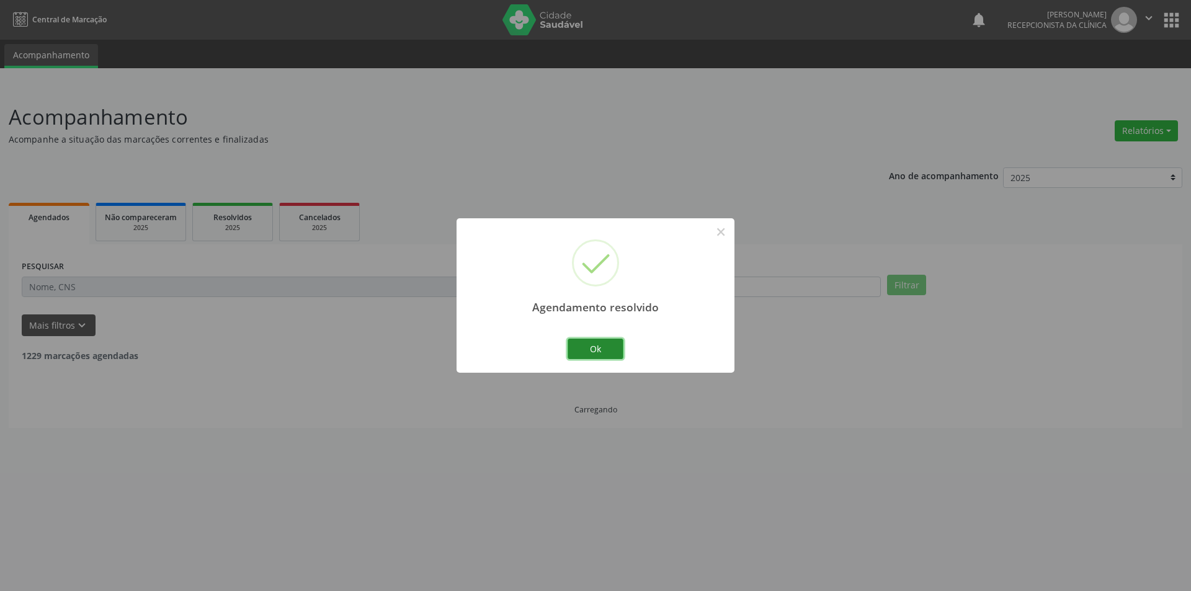
click at [608, 349] on button "Ok" at bounding box center [596, 349] width 56 height 21
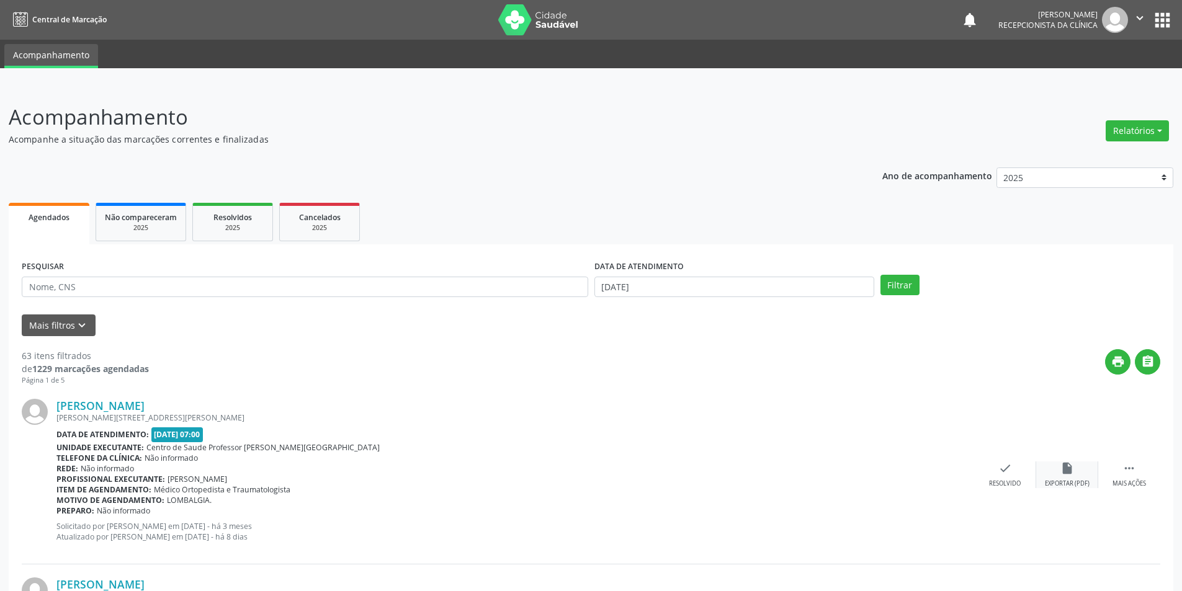
click at [1065, 480] on div "Exportar (PDF)" at bounding box center [1067, 484] width 45 height 9
click at [1001, 477] on div "check Resolvido" at bounding box center [1005, 475] width 62 height 27
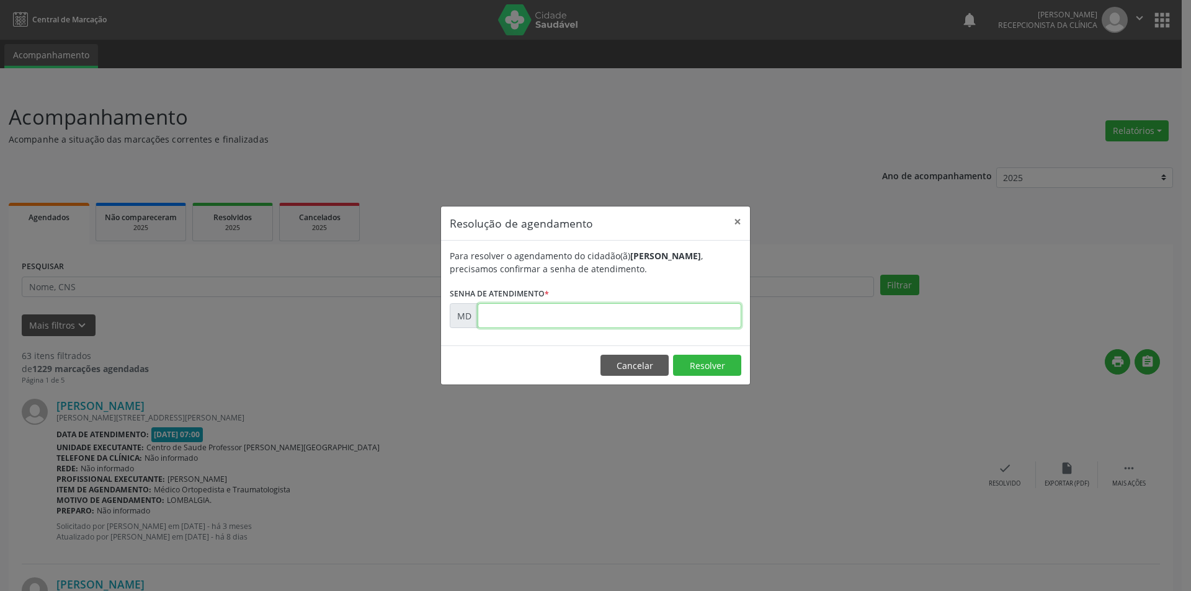
paste input "00001743"
type input "00001743"
click at [690, 369] on button "Resolver" at bounding box center [707, 365] width 68 height 21
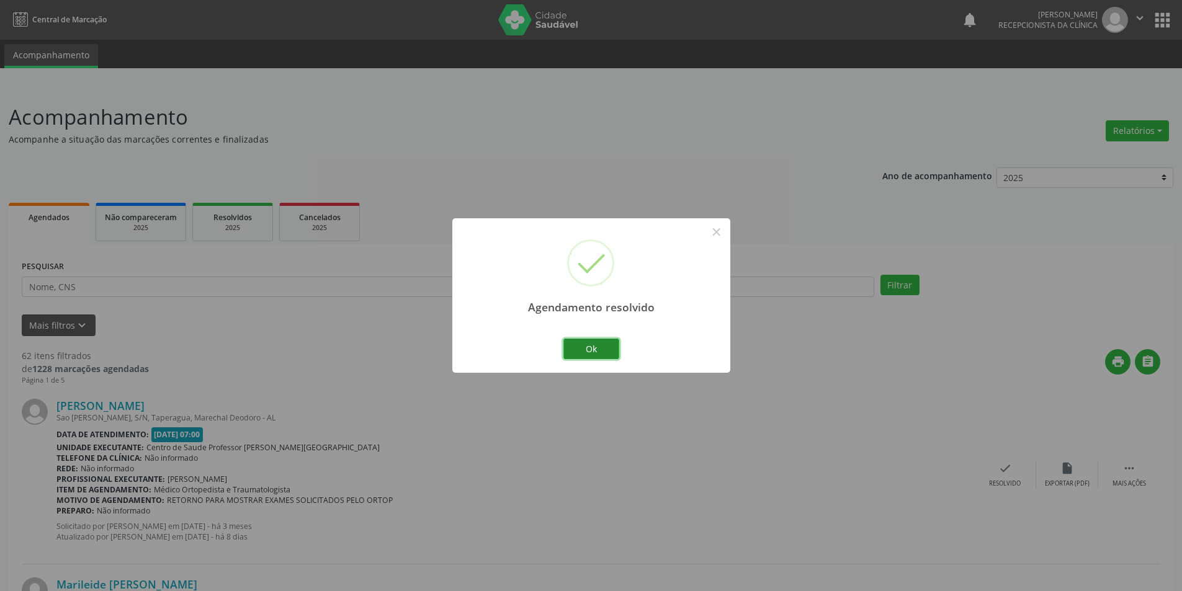
click at [594, 353] on button "Ok" at bounding box center [591, 349] width 56 height 21
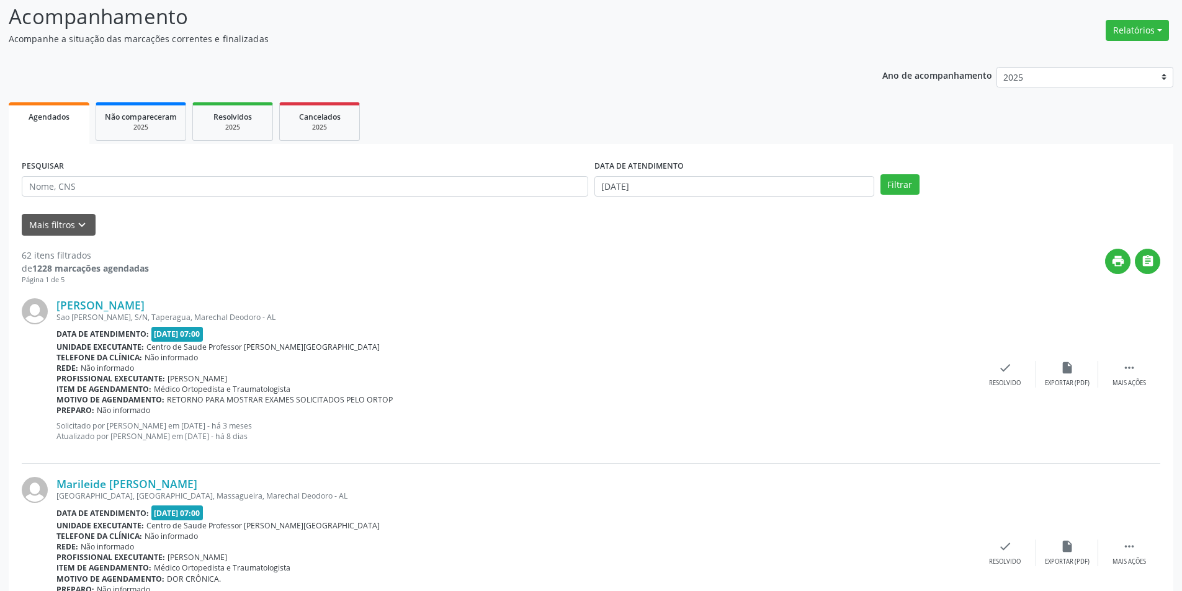
scroll to position [62, 0]
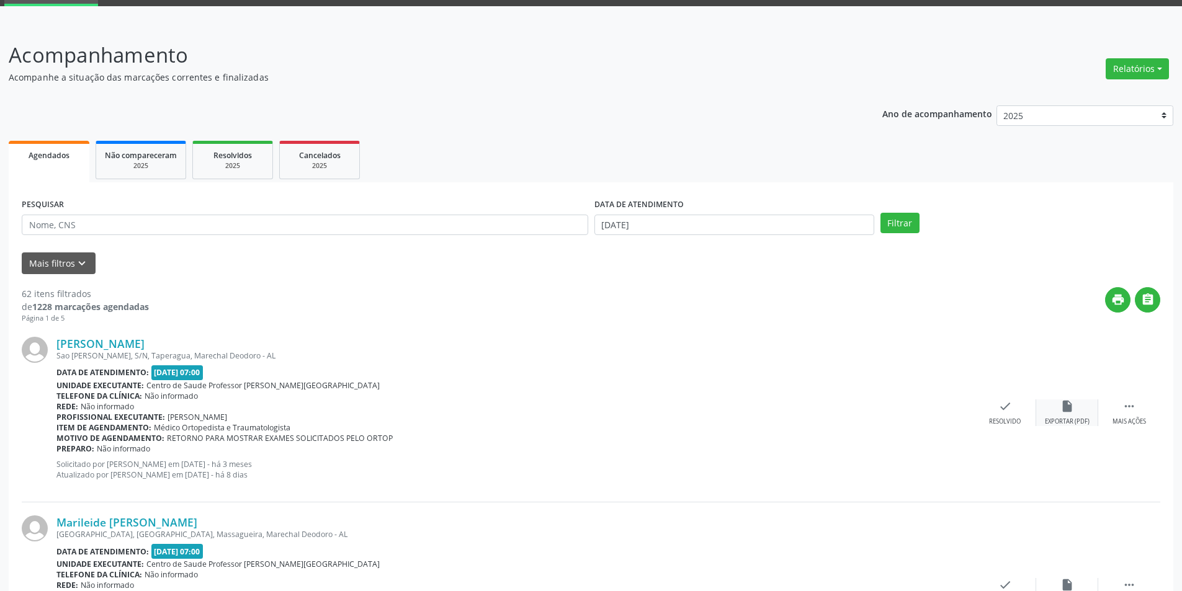
click at [1060, 407] on icon "insert_drive_file" at bounding box center [1067, 407] width 14 height 14
click at [1117, 409] on div " Mais ações" at bounding box center [1129, 413] width 62 height 27
click at [1072, 413] on div "alarm_off Não compareceu" at bounding box center [1067, 413] width 62 height 27
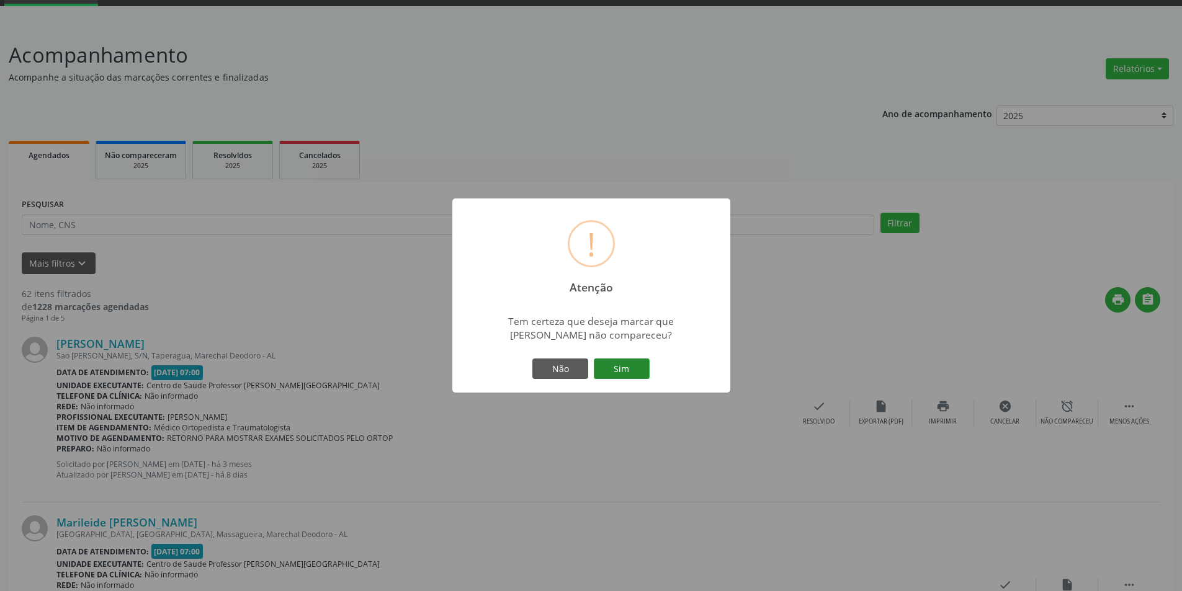
click at [622, 366] on button "Sim" at bounding box center [622, 369] width 56 height 21
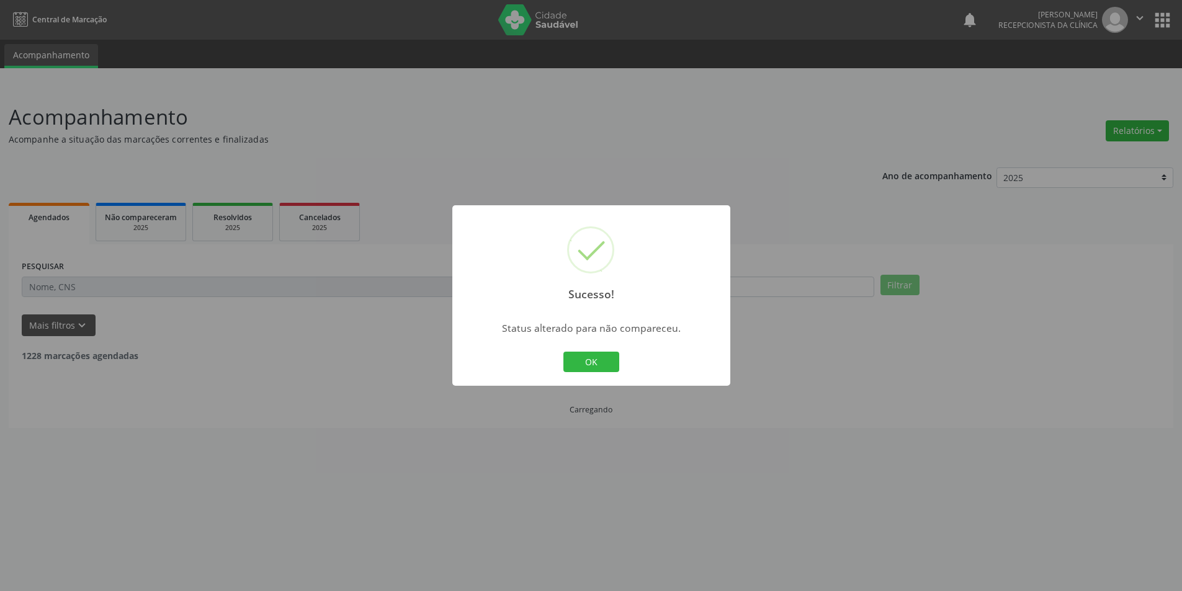
scroll to position [0, 0]
click at [608, 367] on button "OK" at bounding box center [596, 362] width 56 height 21
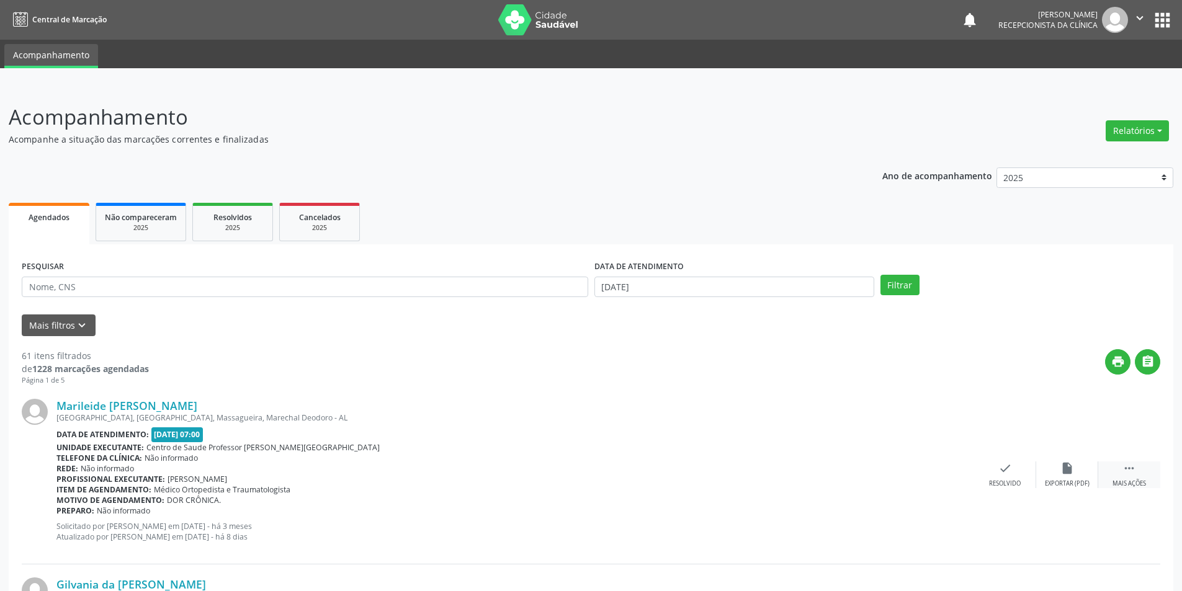
click at [1130, 477] on div " Mais ações" at bounding box center [1129, 475] width 62 height 27
click at [1084, 483] on div "Não compareceu" at bounding box center [1066, 484] width 53 height 9
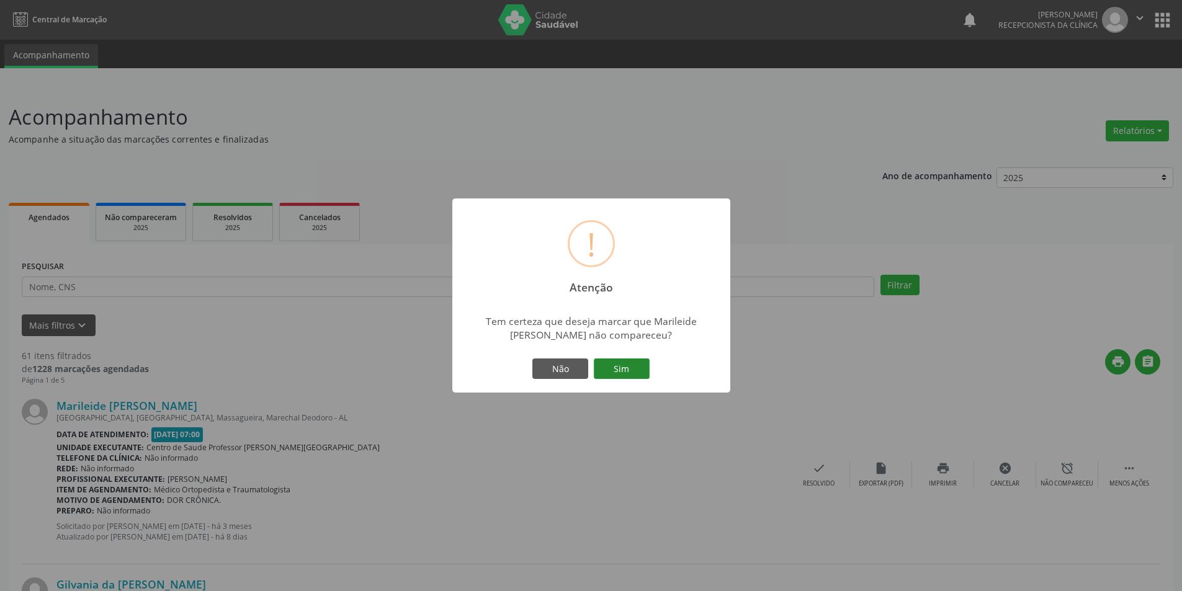
click at [628, 370] on button "Sim" at bounding box center [622, 369] width 56 height 21
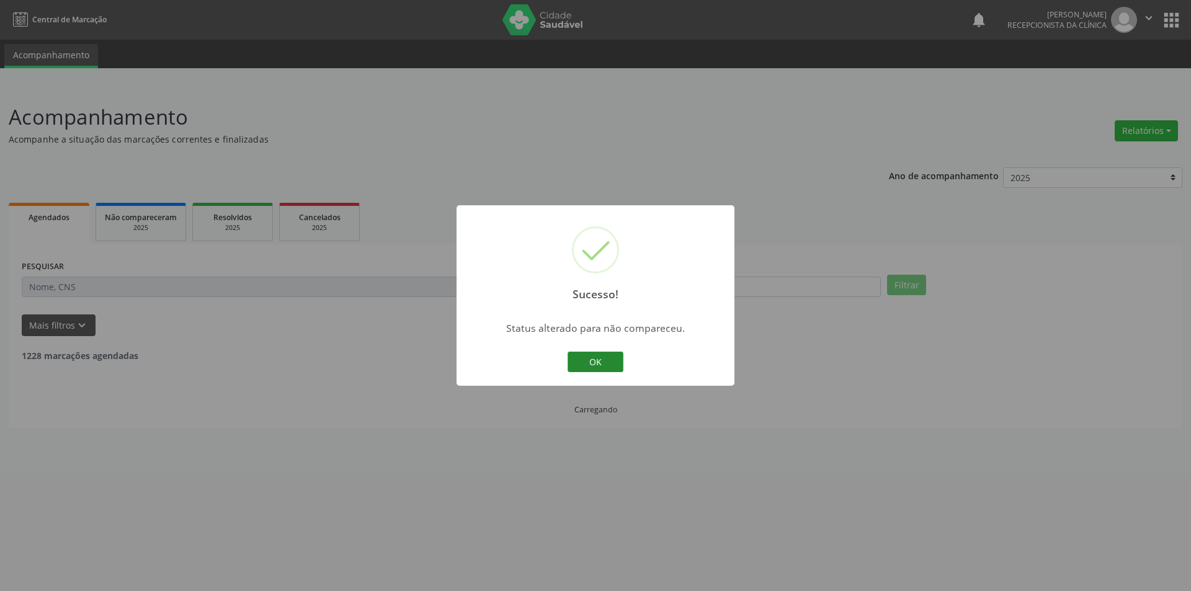
click at [610, 363] on button "OK" at bounding box center [596, 362] width 56 height 21
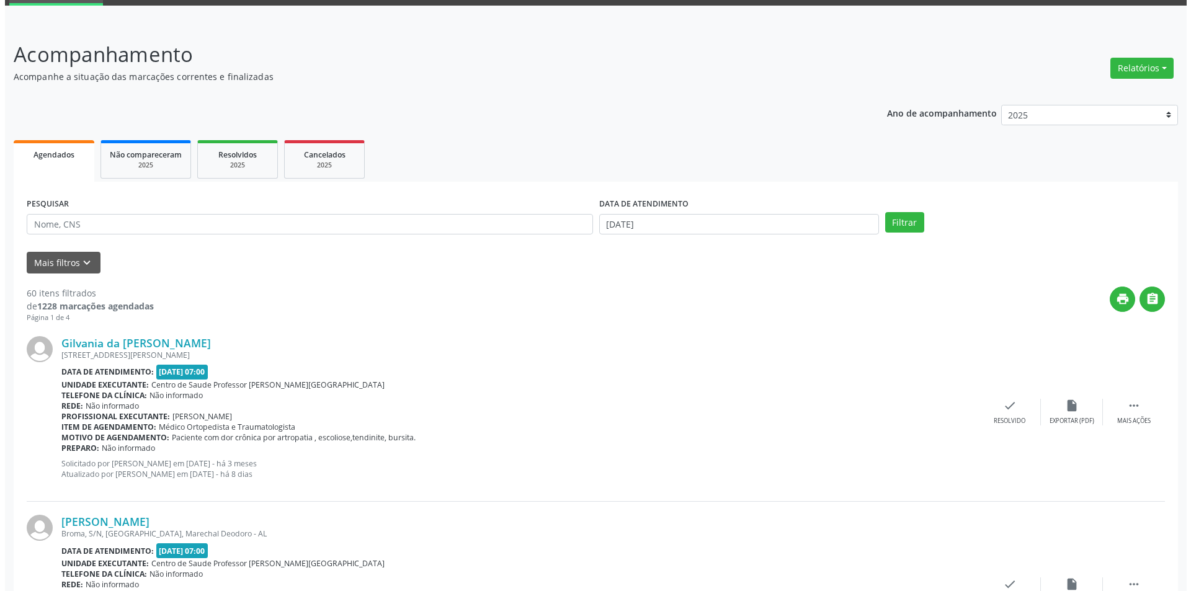
scroll to position [124, 0]
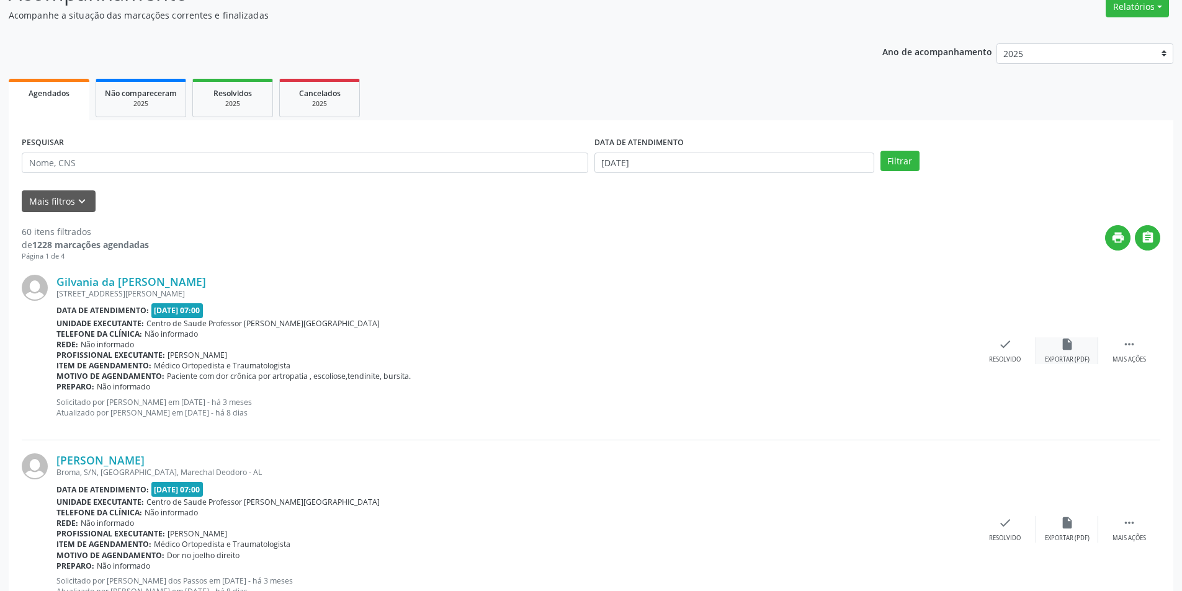
click at [1062, 361] on div "Exportar (PDF)" at bounding box center [1067, 359] width 45 height 9
click at [1017, 357] on div "Resolvido" at bounding box center [1005, 359] width 32 height 9
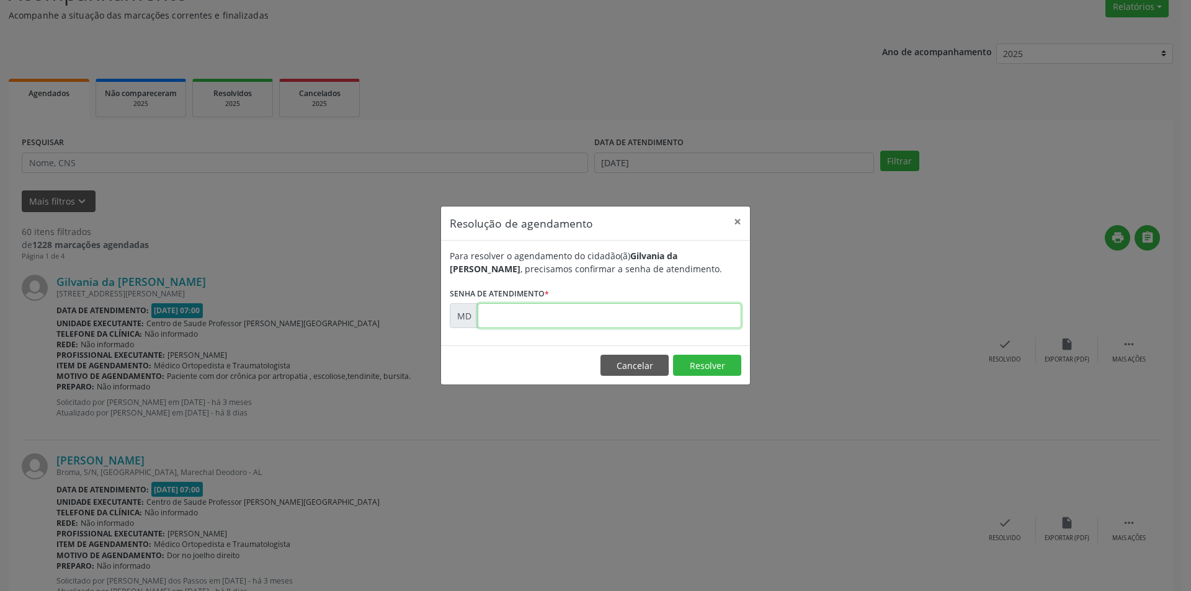
paste input "00001812"
type input "00001812"
click at [715, 365] on button "Resolver" at bounding box center [707, 365] width 68 height 21
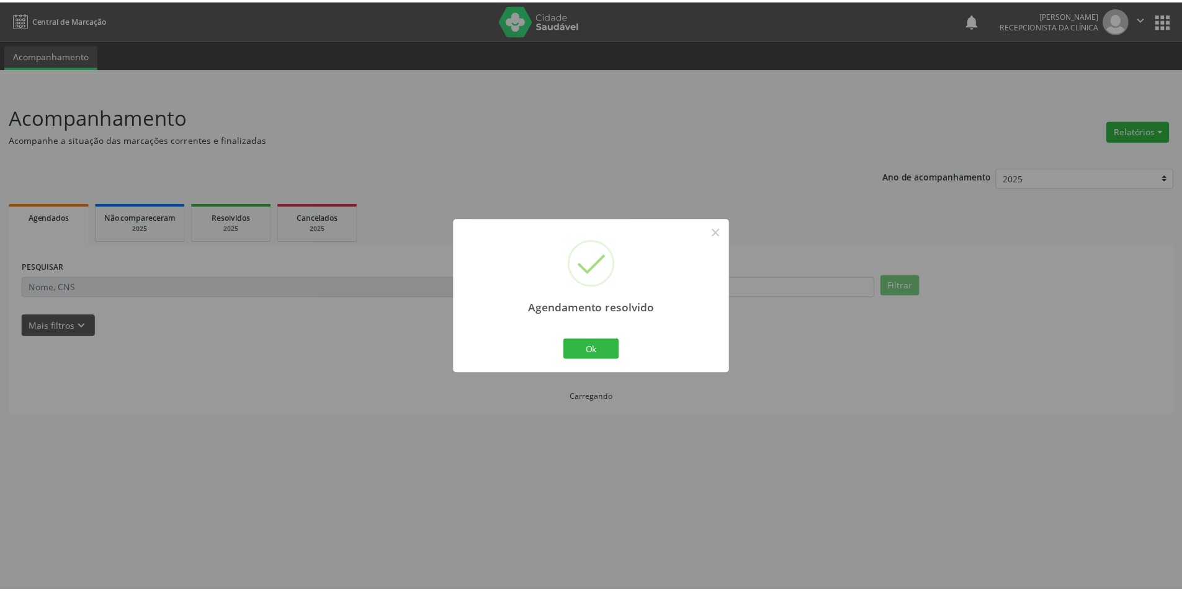
scroll to position [0, 0]
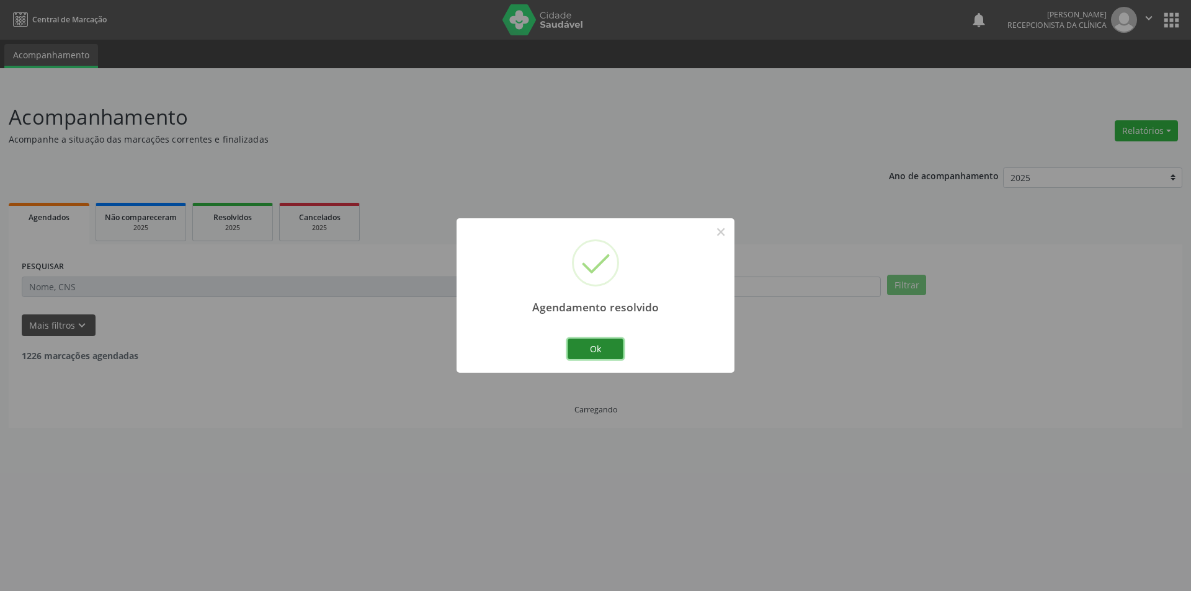
click at [606, 348] on button "Ok" at bounding box center [596, 349] width 56 height 21
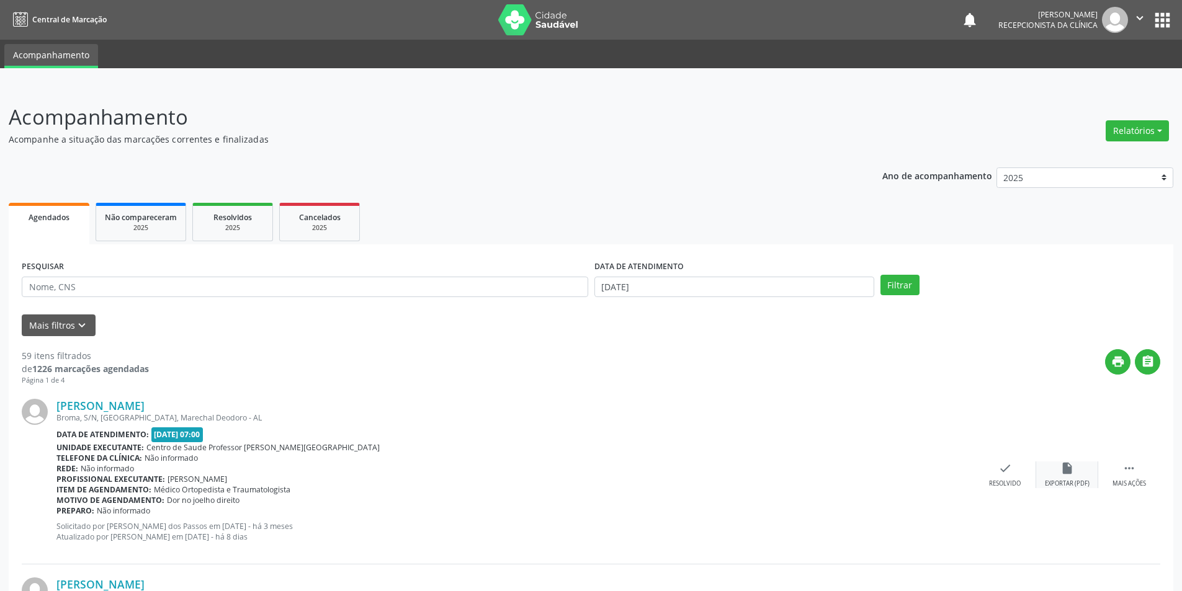
click at [1054, 477] on div "insert_drive_file Exportar (PDF)" at bounding box center [1067, 475] width 62 height 27
click at [994, 476] on div "check Resolvido" at bounding box center [1005, 475] width 62 height 27
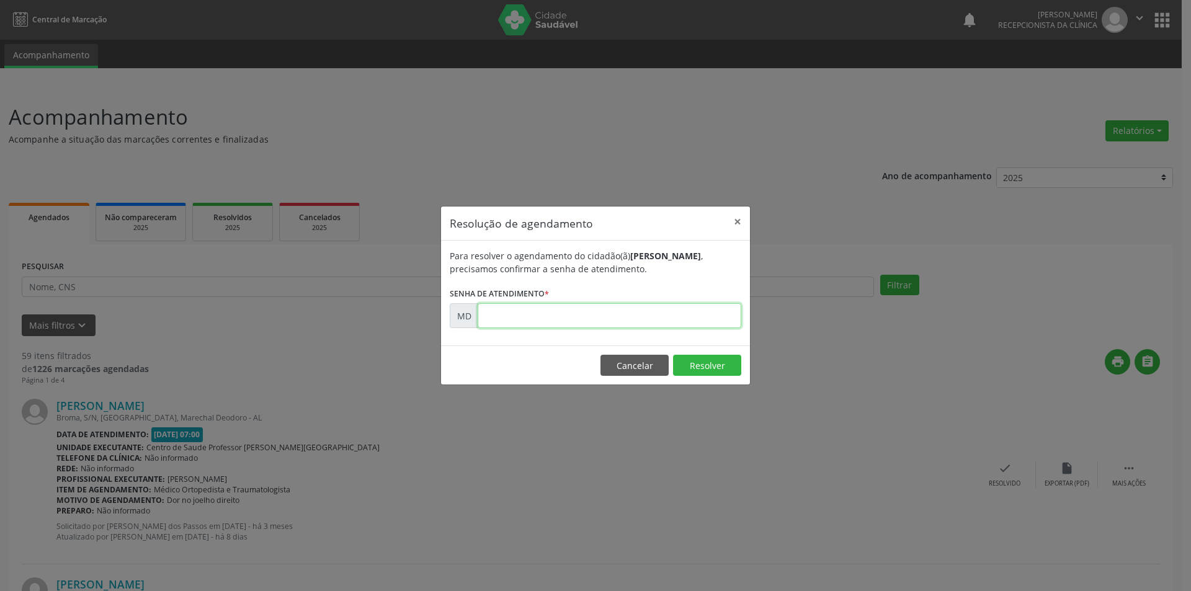
paste input "00001828"
type input "00001828"
click at [705, 362] on button "Resolver" at bounding box center [707, 365] width 68 height 21
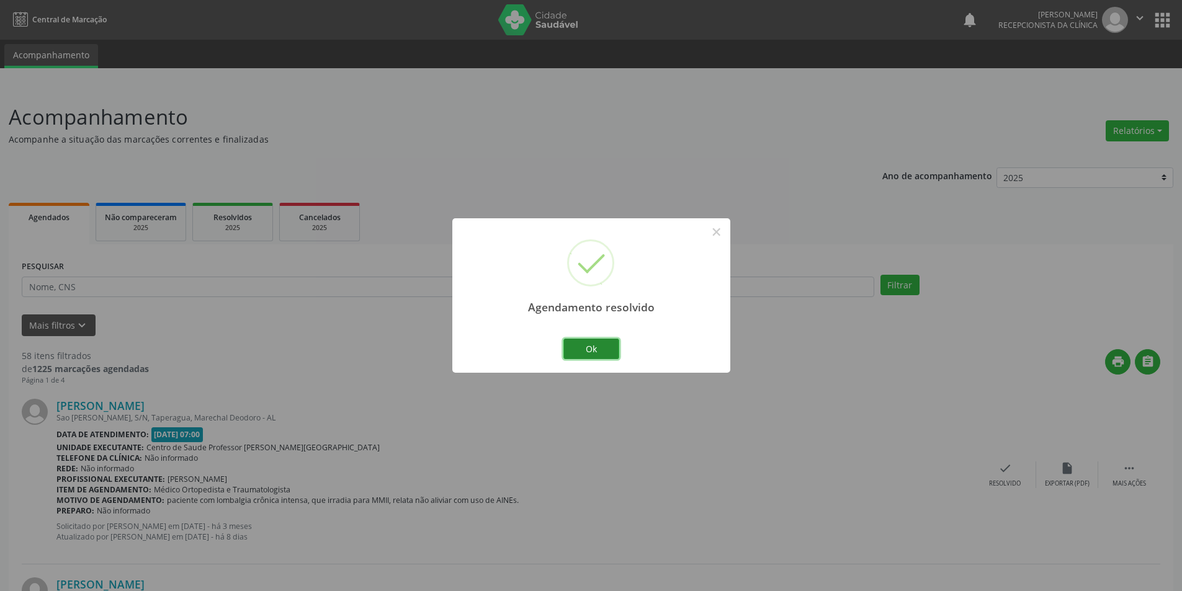
click at [599, 348] on button "Ok" at bounding box center [591, 349] width 56 height 21
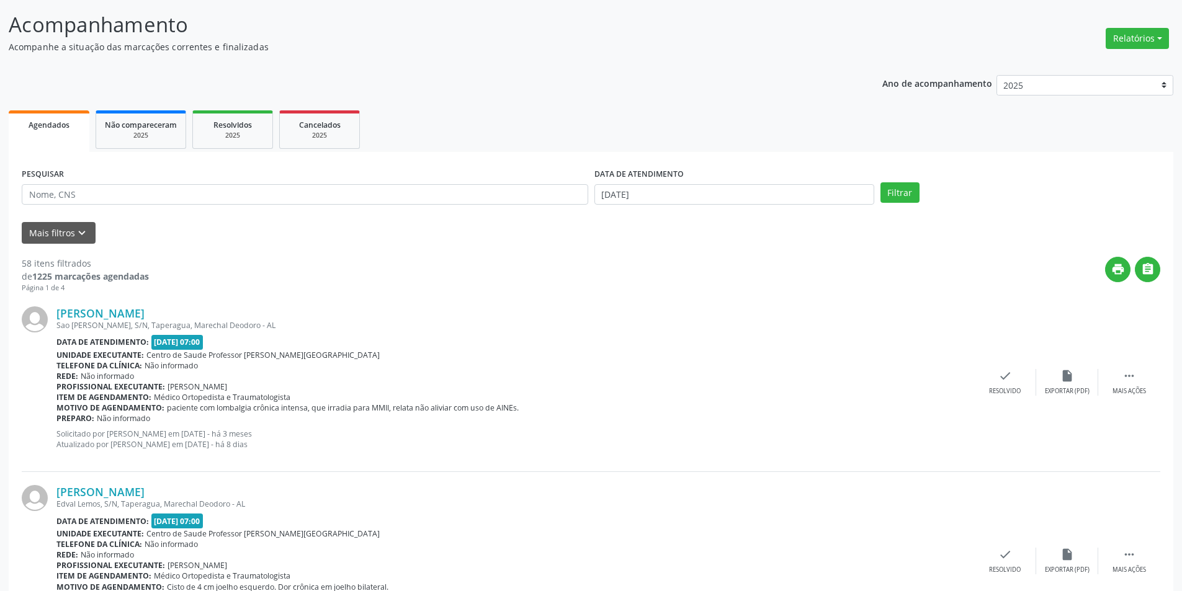
scroll to position [186, 0]
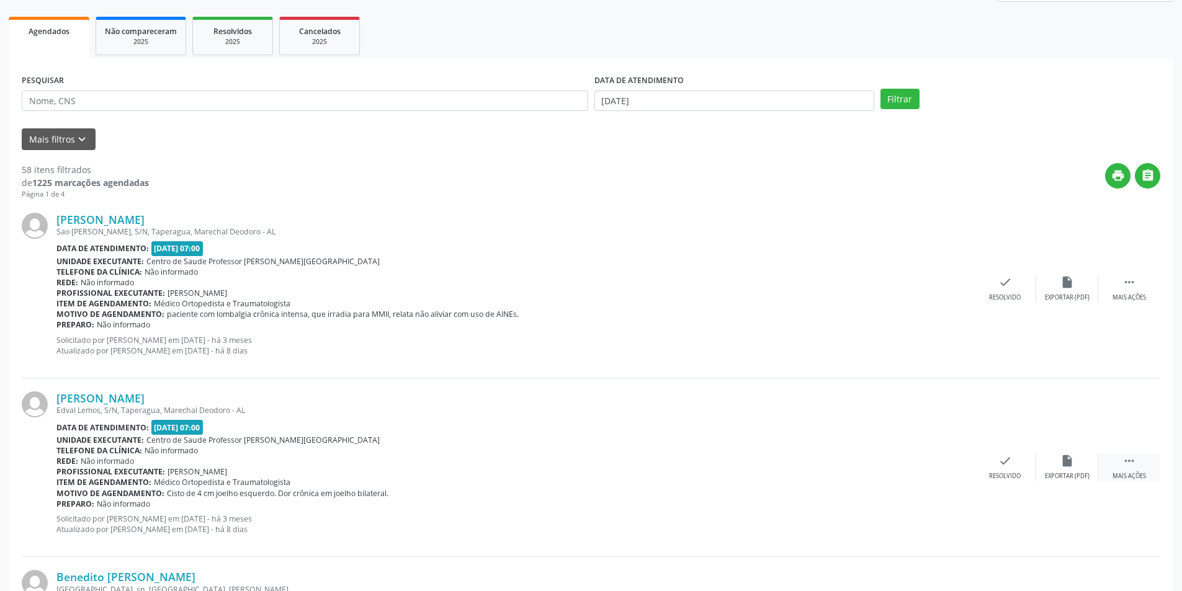
click at [1119, 465] on div " Mais ações" at bounding box center [1129, 467] width 62 height 27
click at [1065, 463] on icon "alarm_off" at bounding box center [1067, 461] width 14 height 14
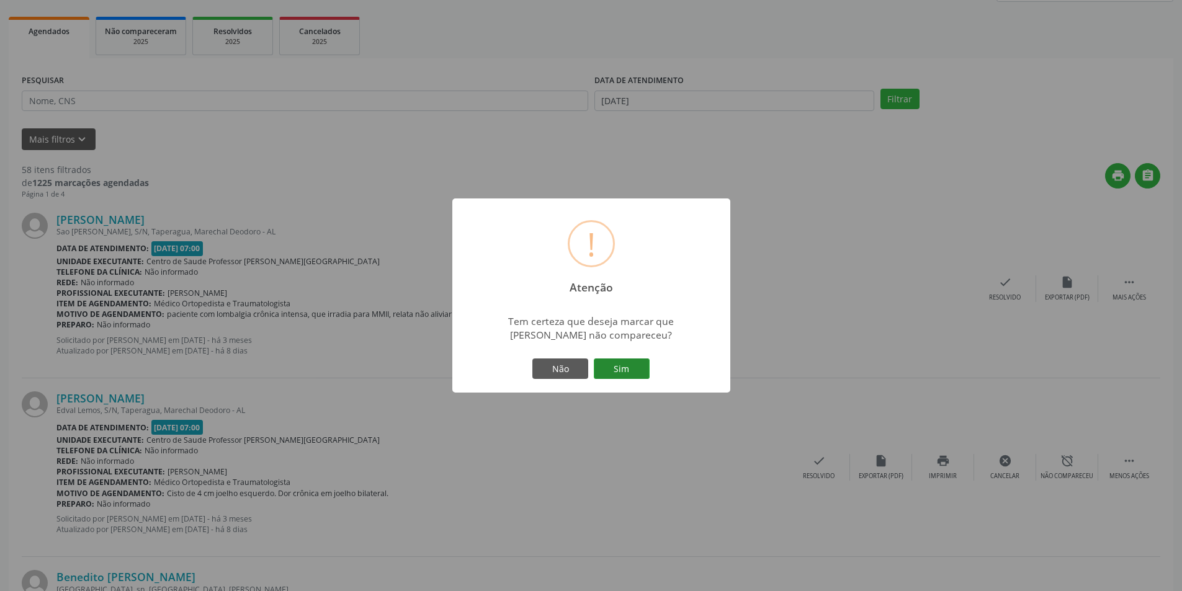
click at [633, 370] on button "Sim" at bounding box center [622, 369] width 56 height 21
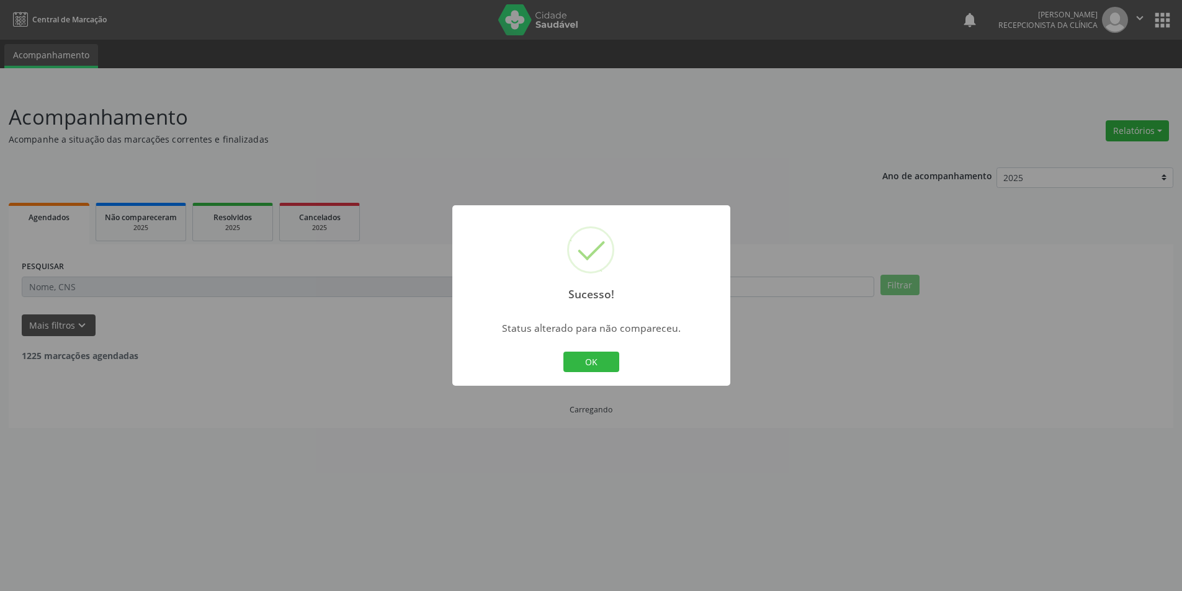
scroll to position [0, 0]
click at [598, 367] on button "OK" at bounding box center [596, 362] width 56 height 21
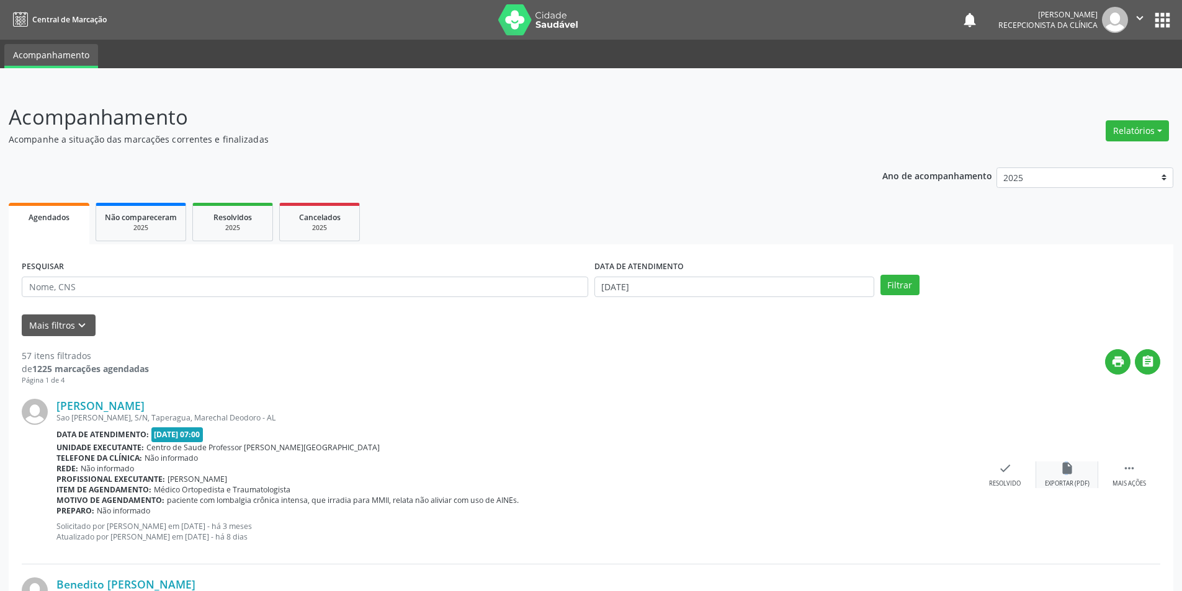
click at [1065, 467] on icon "insert_drive_file" at bounding box center [1067, 469] width 14 height 14
click at [997, 474] on div "check Resolvido" at bounding box center [1005, 475] width 62 height 27
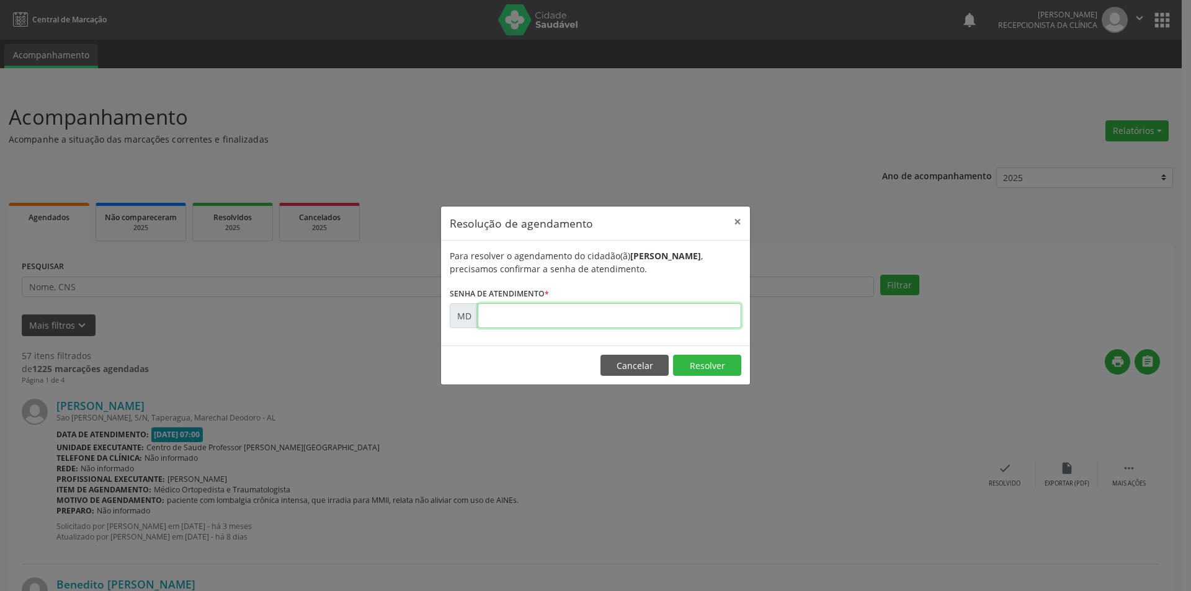
paste input "00001948"
type input "00001948"
drag, startPoint x: 700, startPoint y: 368, endPoint x: 707, endPoint y: 373, distance: 8.4
click at [707, 373] on button "Resolver" at bounding box center [707, 365] width 68 height 21
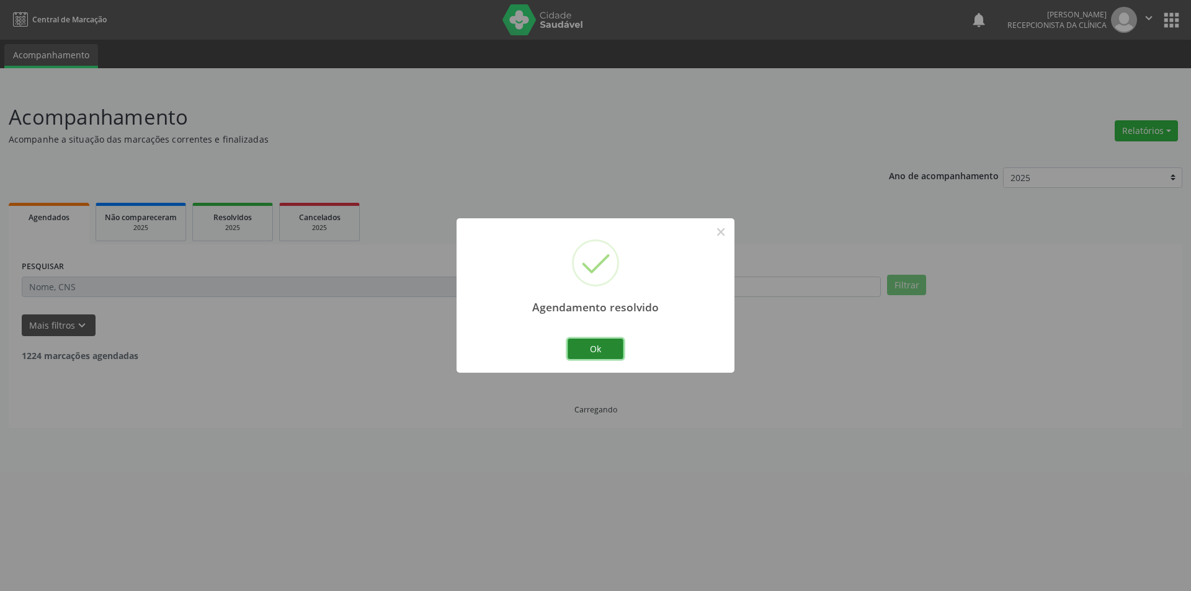
click at [612, 349] on button "Ok" at bounding box center [596, 349] width 56 height 21
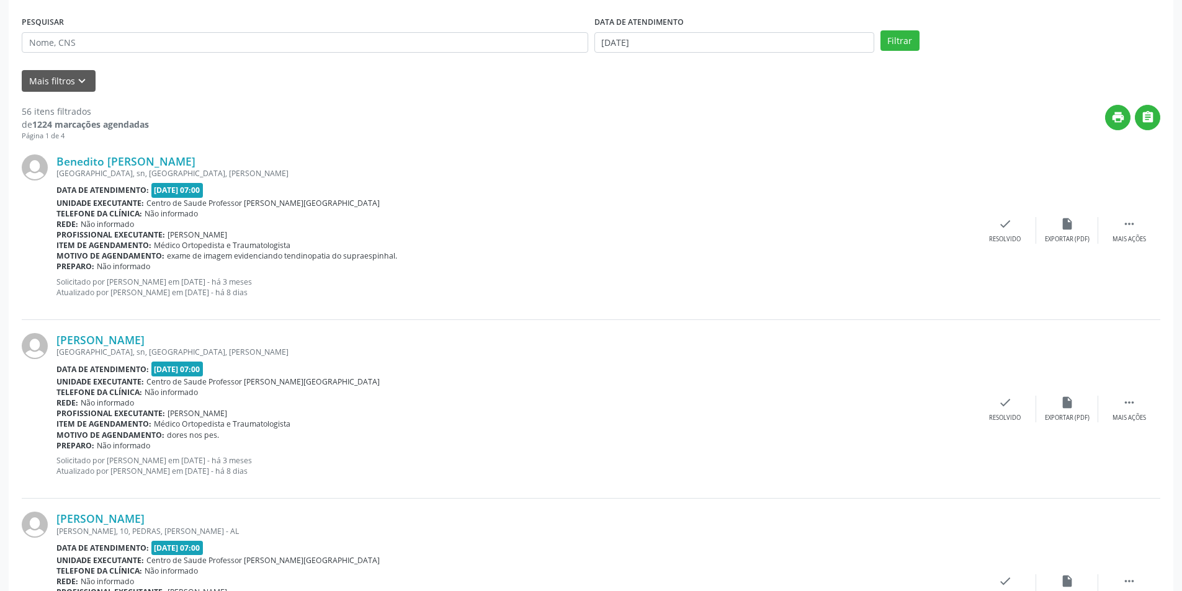
scroll to position [248, 0]
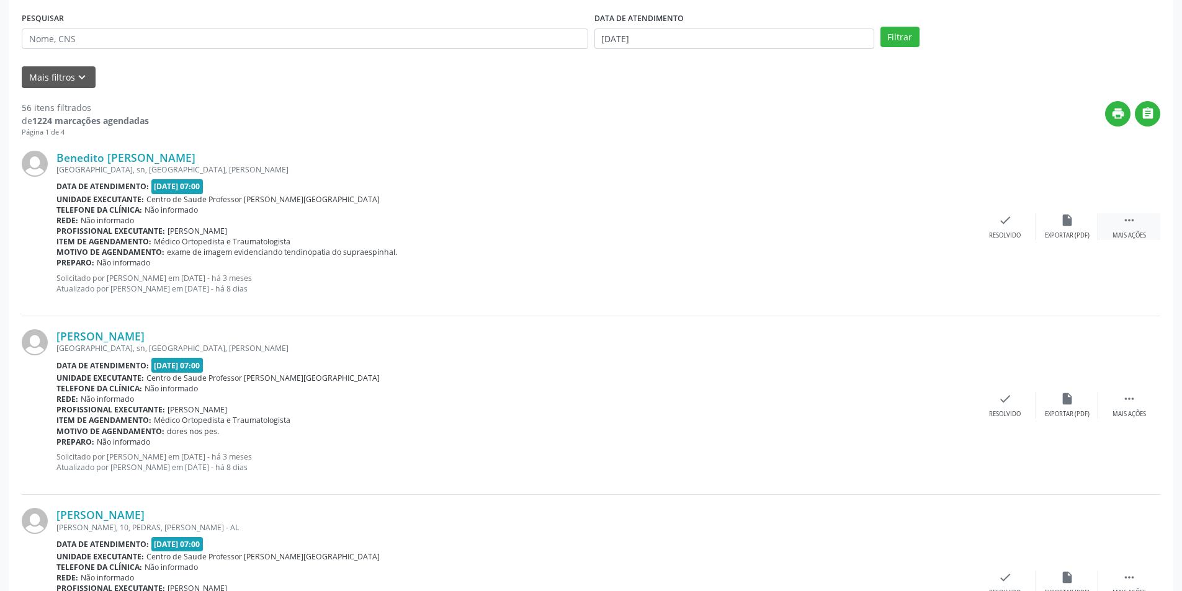
click at [1140, 225] on div " Mais ações" at bounding box center [1129, 226] width 62 height 27
click at [1058, 237] on div "Não compareceu" at bounding box center [1066, 235] width 53 height 9
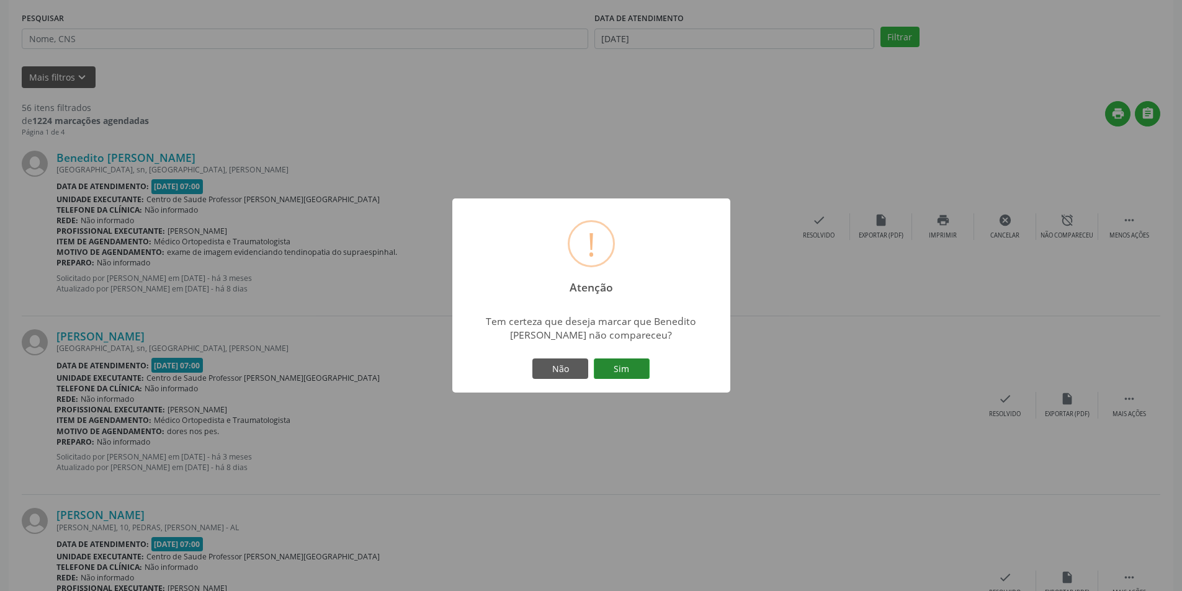
click at [615, 369] on button "Sim" at bounding box center [622, 369] width 56 height 21
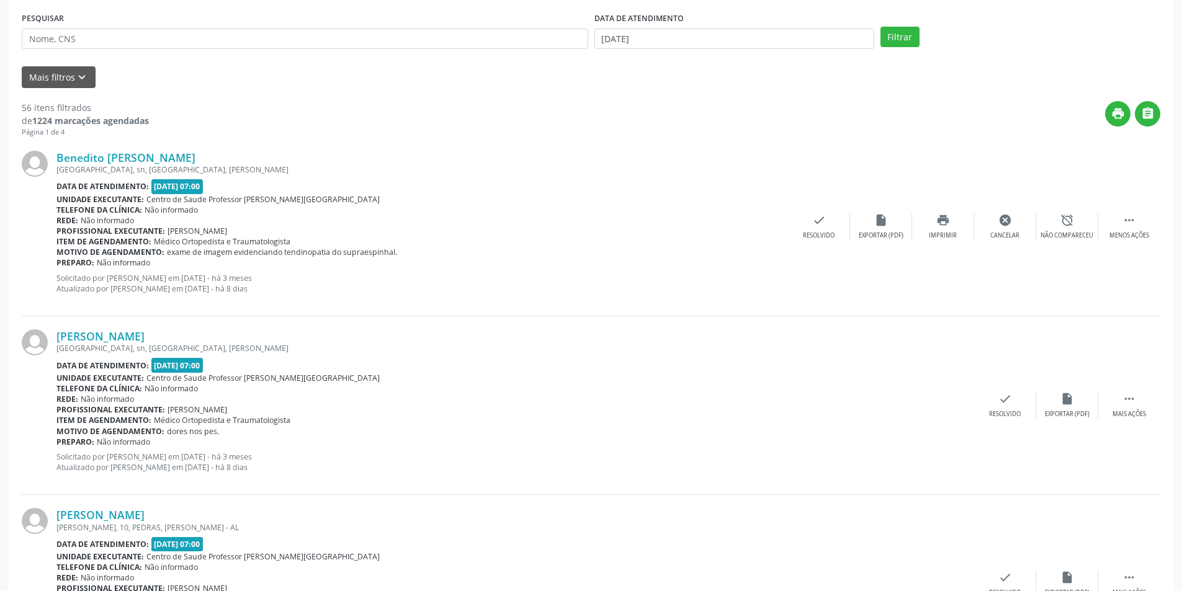
scroll to position [0, 0]
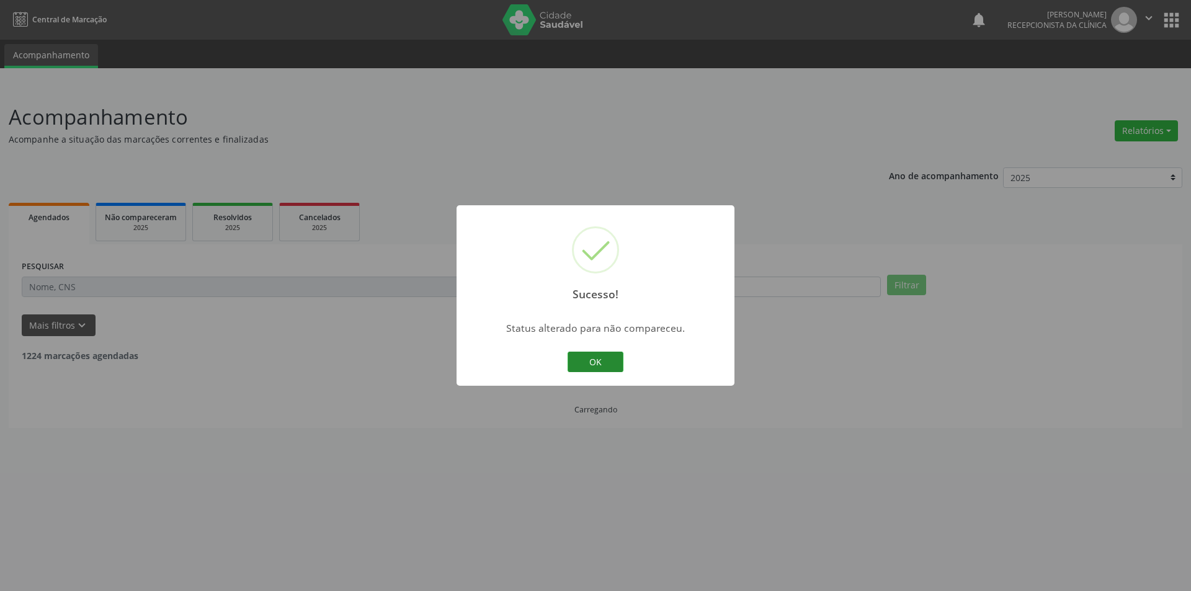
click at [585, 362] on button "OK" at bounding box center [596, 362] width 56 height 21
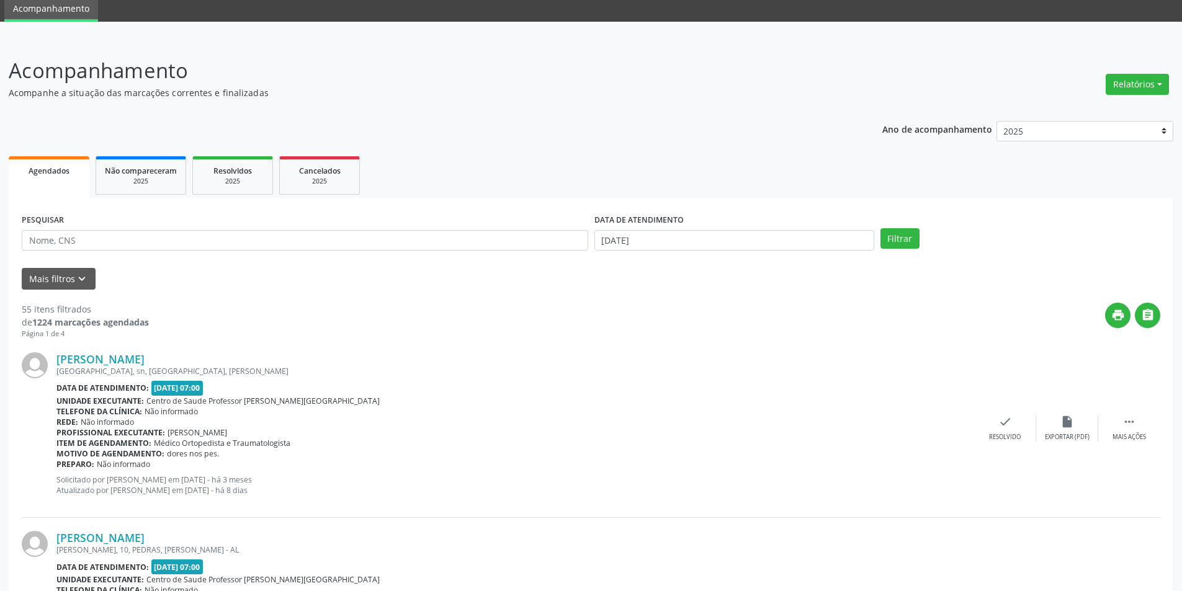
scroll to position [186, 0]
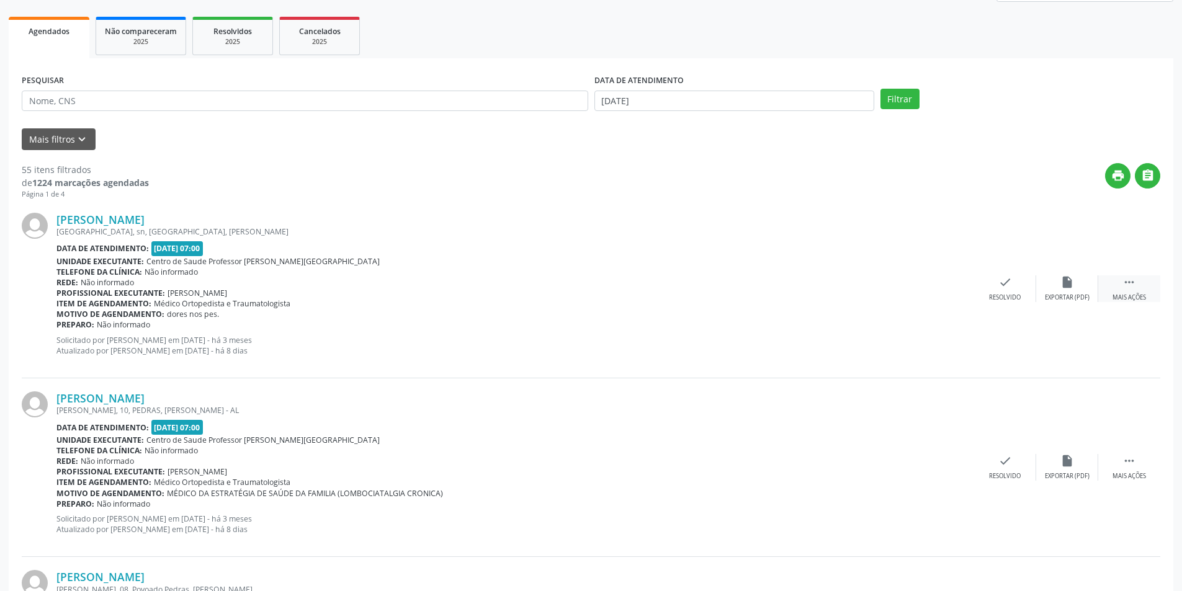
click at [1140, 291] on div " Mais ações" at bounding box center [1129, 288] width 62 height 27
click at [1065, 295] on div "Não compareceu" at bounding box center [1066, 297] width 53 height 9
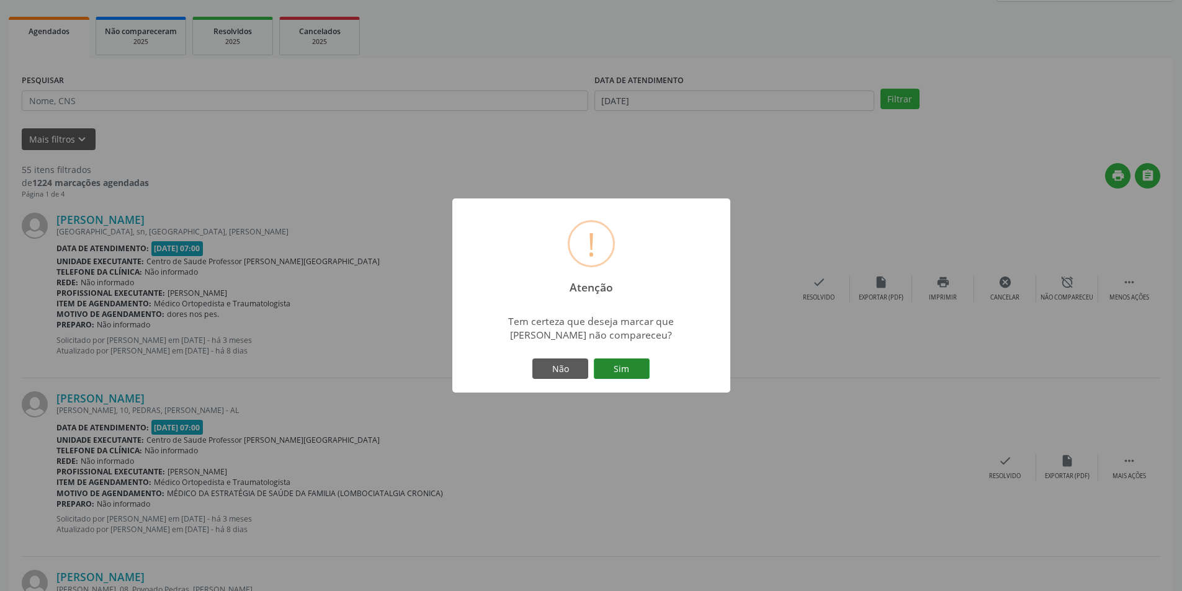
click at [625, 364] on button "Sim" at bounding box center [622, 369] width 56 height 21
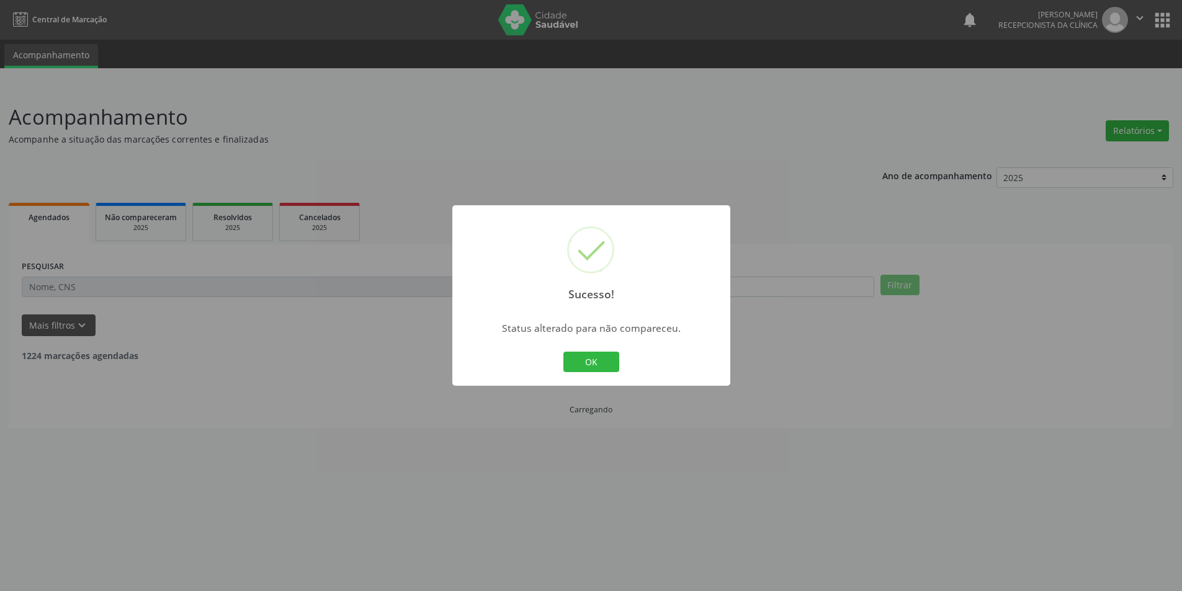
scroll to position [0, 0]
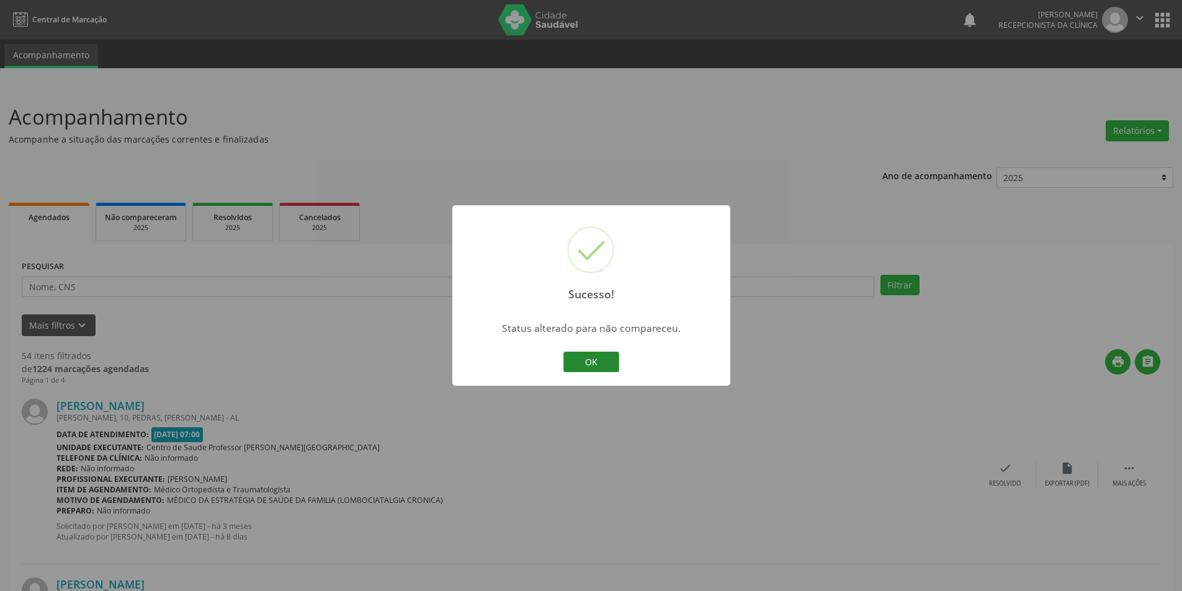
click at [588, 356] on button "OK" at bounding box center [591, 362] width 56 height 21
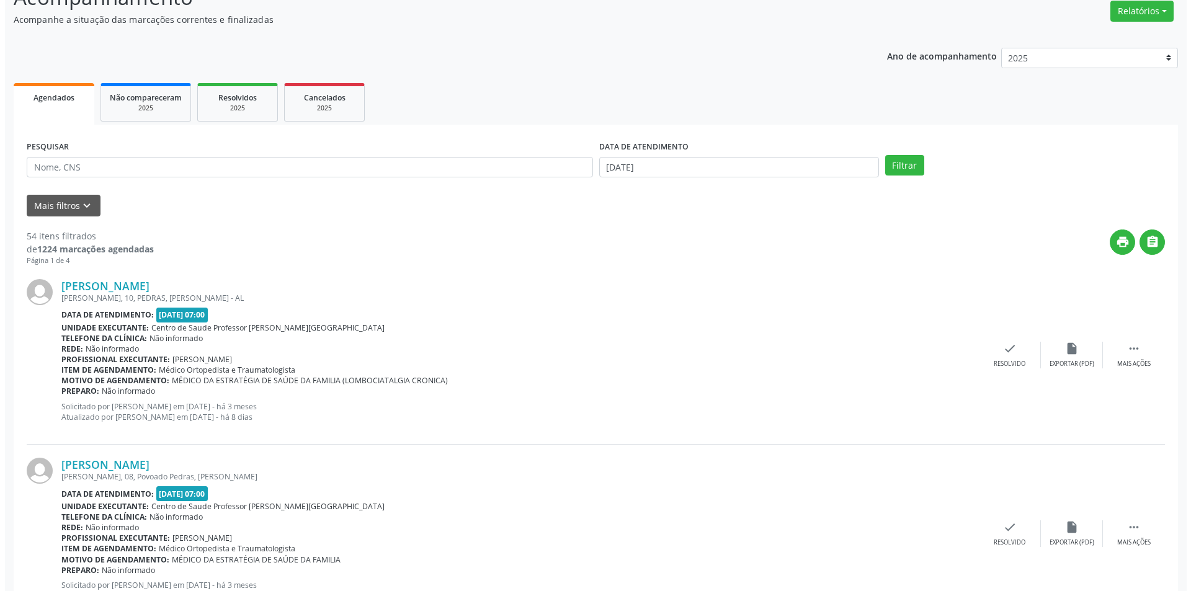
scroll to position [124, 0]
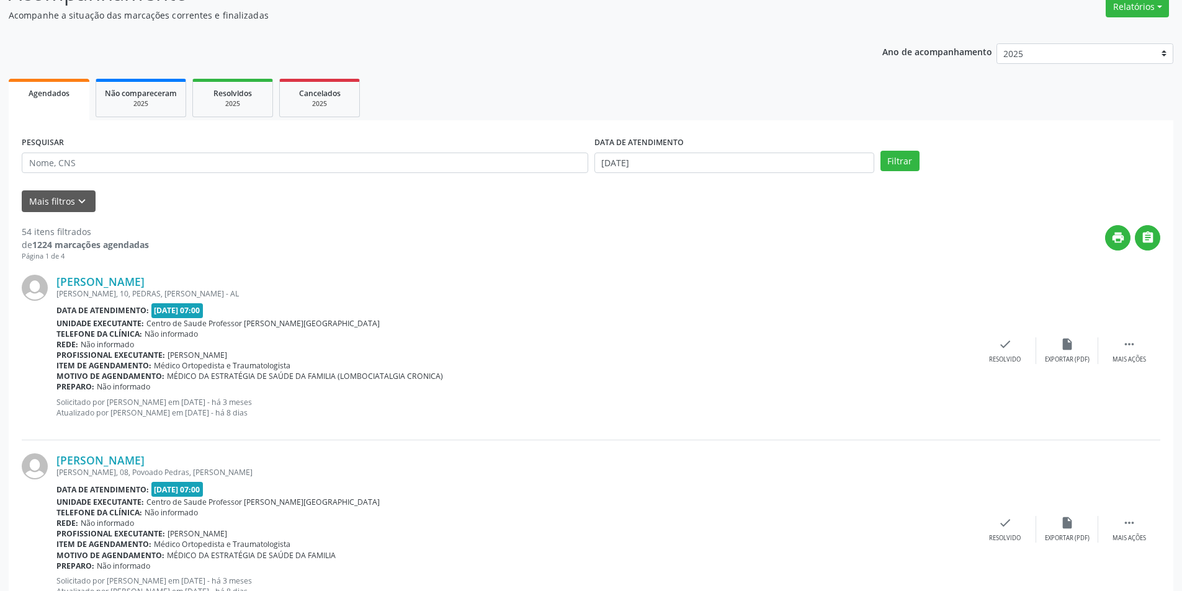
click at [1075, 364] on div "[PERSON_NAME] [PERSON_NAME], 10, PEDRAS, [PERSON_NAME] Data de atendimento: [DA…" at bounding box center [591, 351] width 1138 height 179
click at [1035, 343] on div "check Resolvido" at bounding box center [1005, 350] width 62 height 27
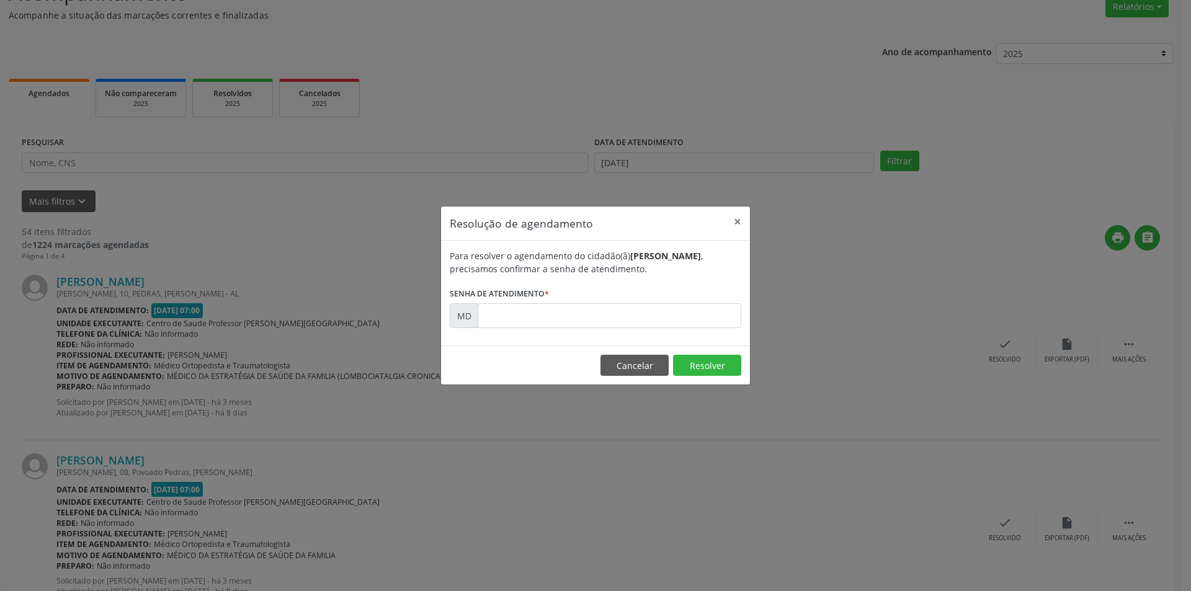
click at [829, 297] on div "Resolução de agendamento × Para resolver o agendamento do cidadão(ã) [PERSON_NA…" at bounding box center [595, 295] width 1191 height 591
click at [733, 218] on button "×" at bounding box center [737, 222] width 25 height 30
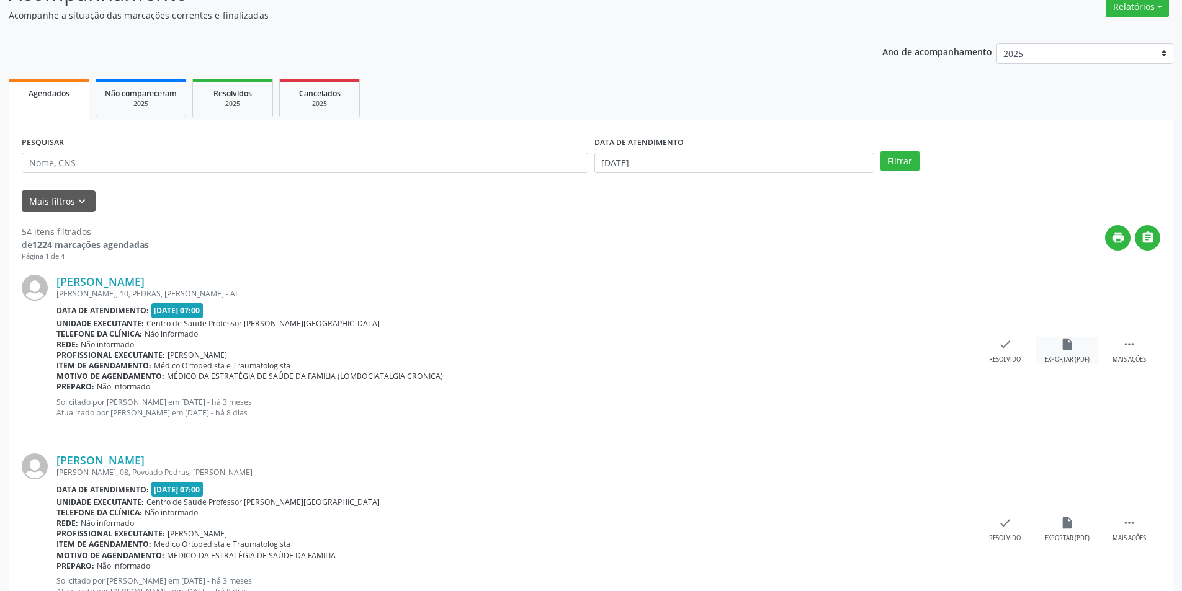
click at [1058, 338] on div "insert_drive_file Exportar (PDF)" at bounding box center [1067, 350] width 62 height 27
click at [990, 363] on div "Resolvido" at bounding box center [1005, 359] width 32 height 9
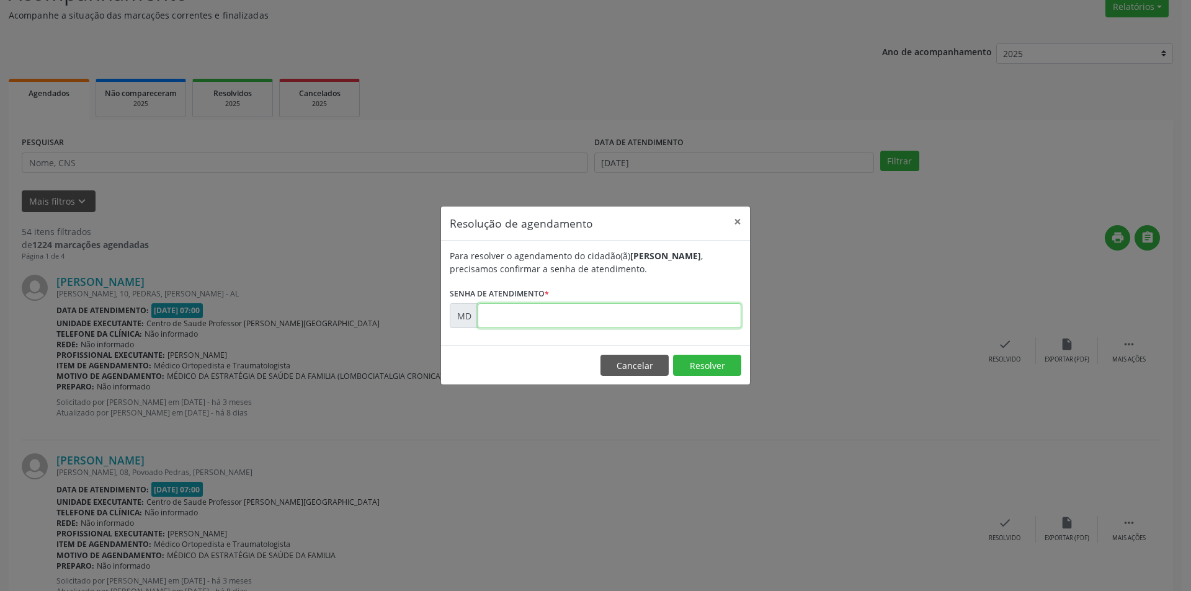
paste input "00002021"
type input "00002021"
click at [699, 361] on button "Resolver" at bounding box center [707, 365] width 68 height 21
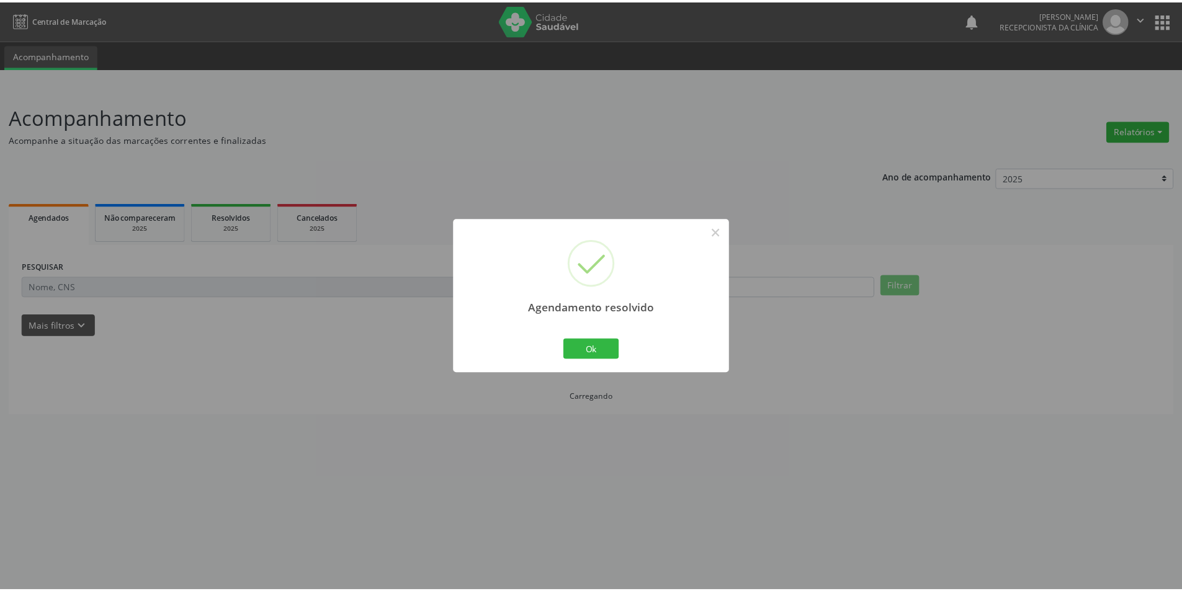
scroll to position [0, 0]
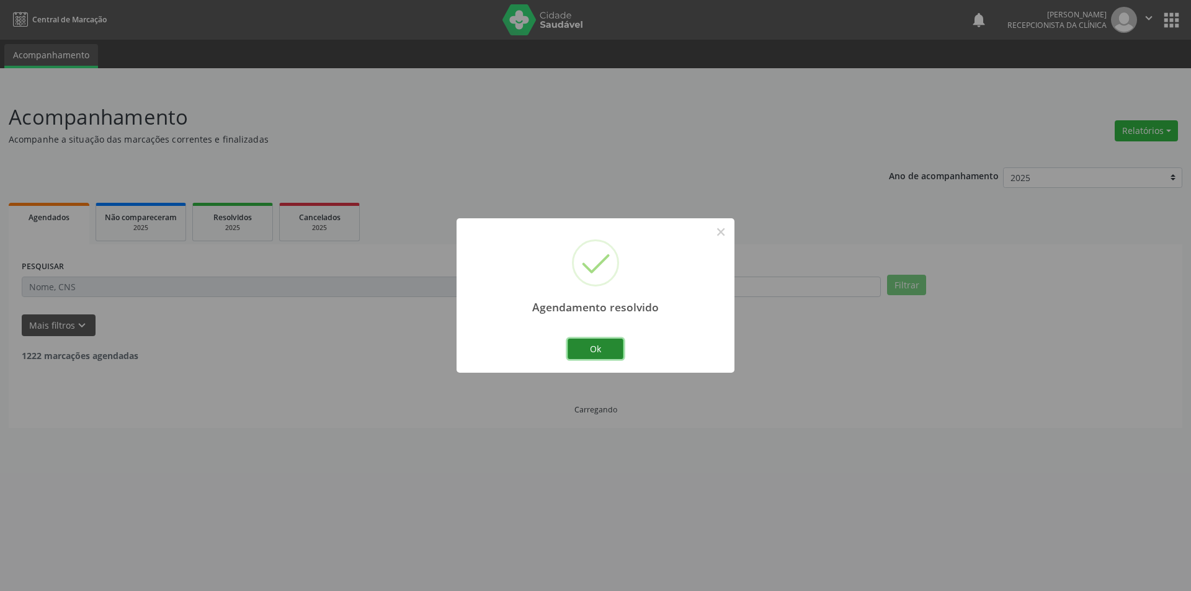
click at [612, 355] on button "Ok" at bounding box center [596, 349] width 56 height 21
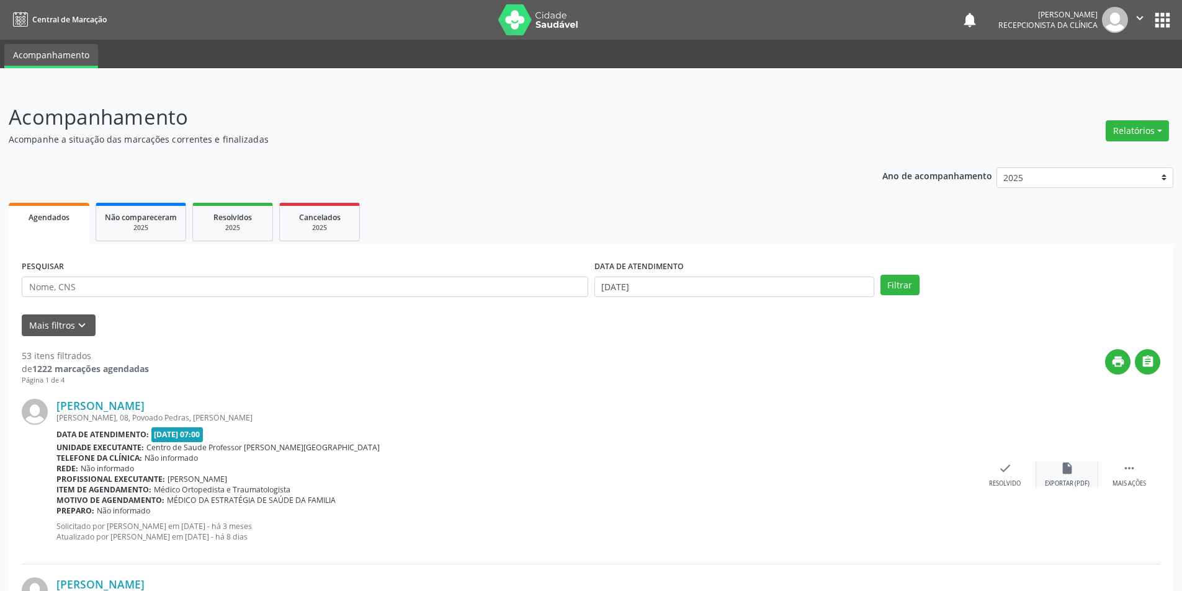
click at [1071, 468] on icon "insert_drive_file" at bounding box center [1067, 469] width 14 height 14
click at [1012, 480] on div "Resolvido" at bounding box center [1005, 484] width 32 height 9
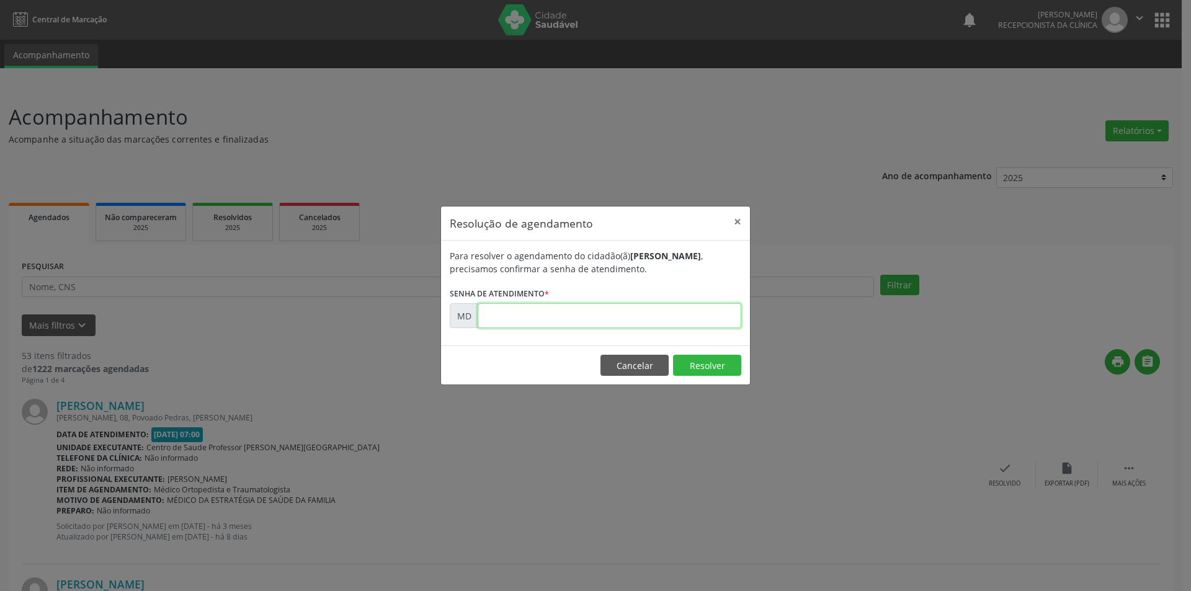
paste input "00002023"
type input "00002023"
click at [699, 362] on button "Resolver" at bounding box center [707, 365] width 68 height 21
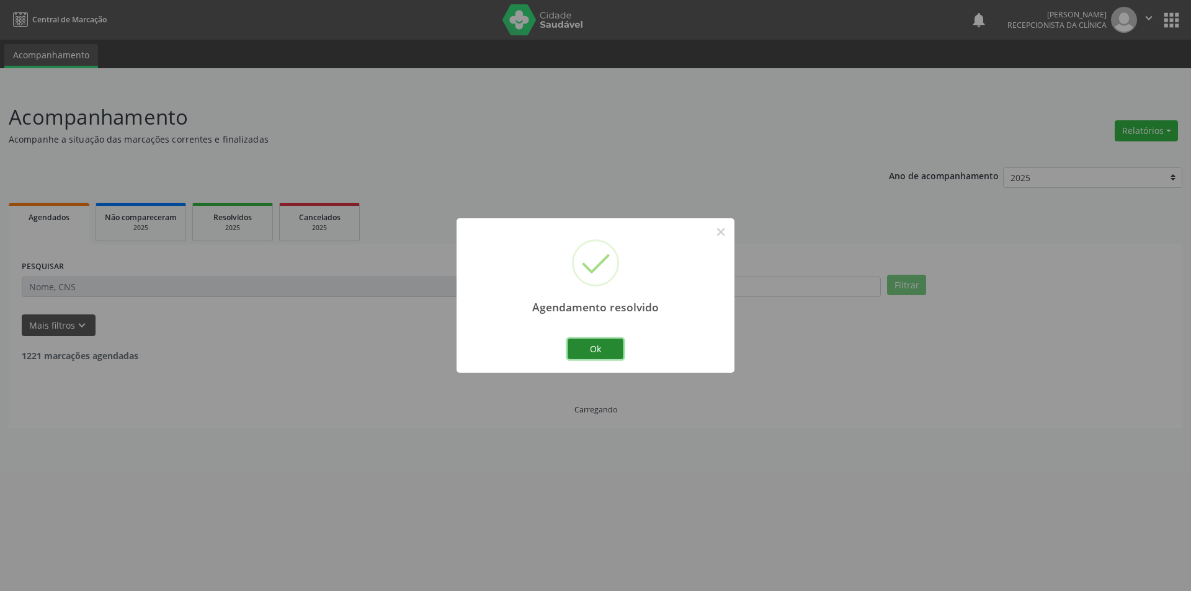
click at [623, 345] on button "Ok" at bounding box center [596, 349] width 56 height 21
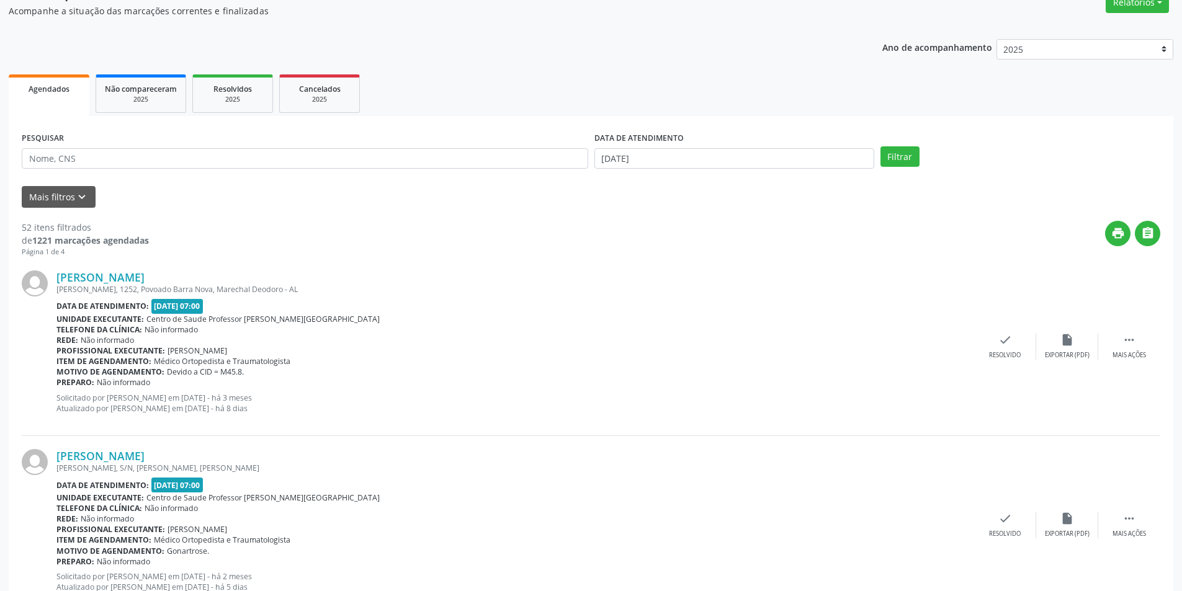
scroll to position [186, 0]
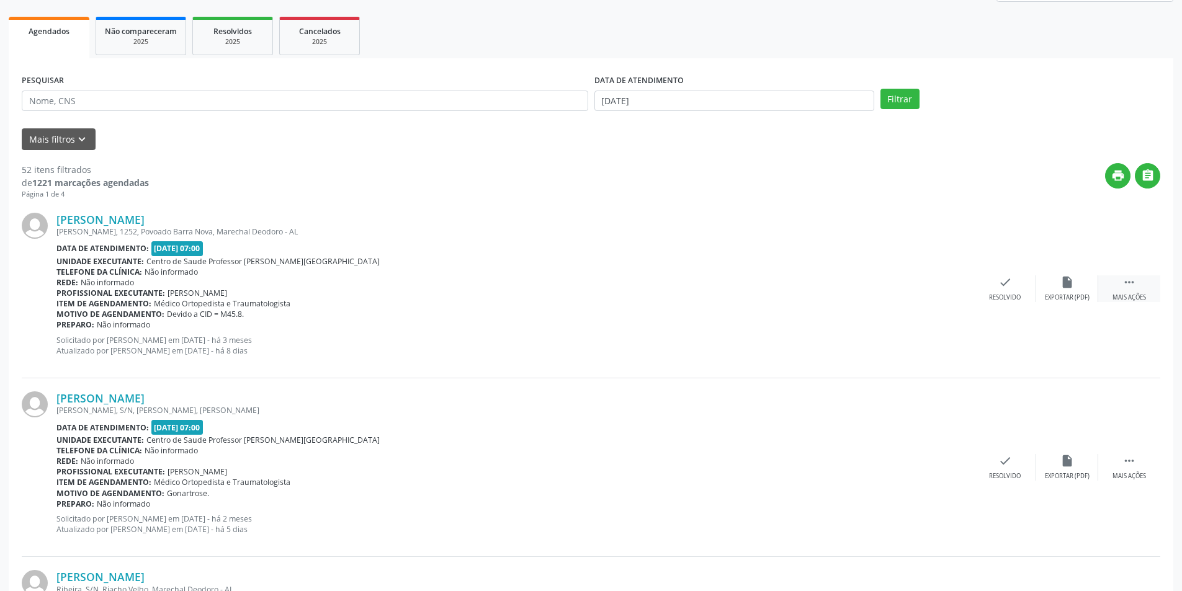
click at [1138, 287] on div " Mais ações" at bounding box center [1129, 288] width 62 height 27
click at [1079, 303] on div "[PERSON_NAME] [PERSON_NAME], 1252, [GEOGRAPHIC_DATA], [GEOGRAPHIC_DATA] - AL Da…" at bounding box center [591, 289] width 1138 height 179
click at [1068, 288] on div "alarm_off Não compareceu" at bounding box center [1067, 288] width 62 height 27
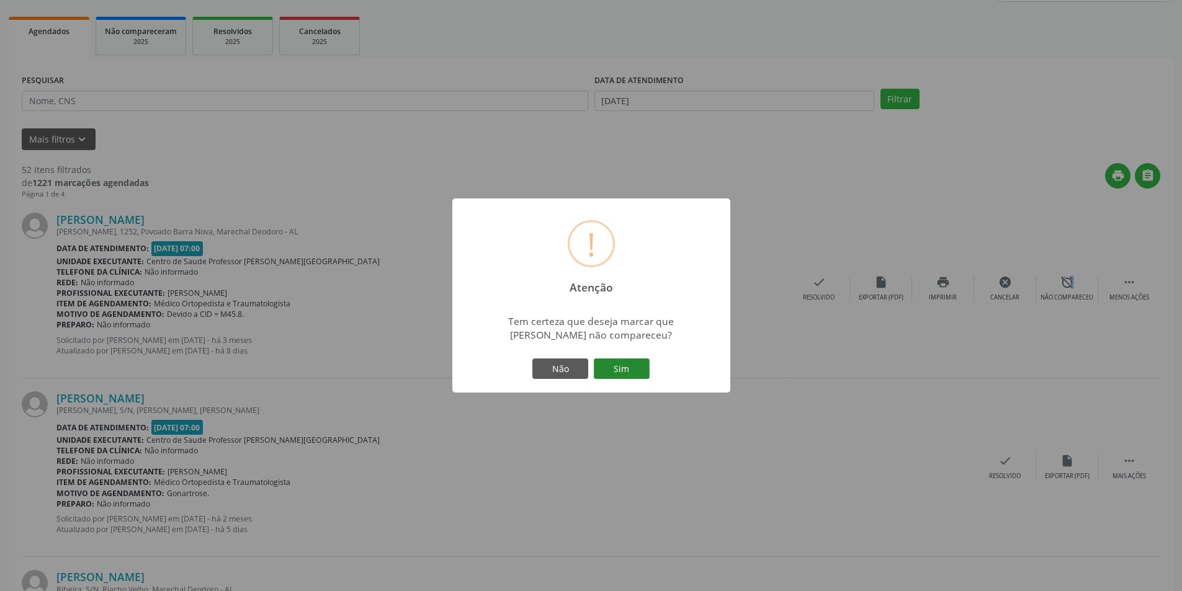
click at [634, 371] on button "Sim" at bounding box center [622, 369] width 56 height 21
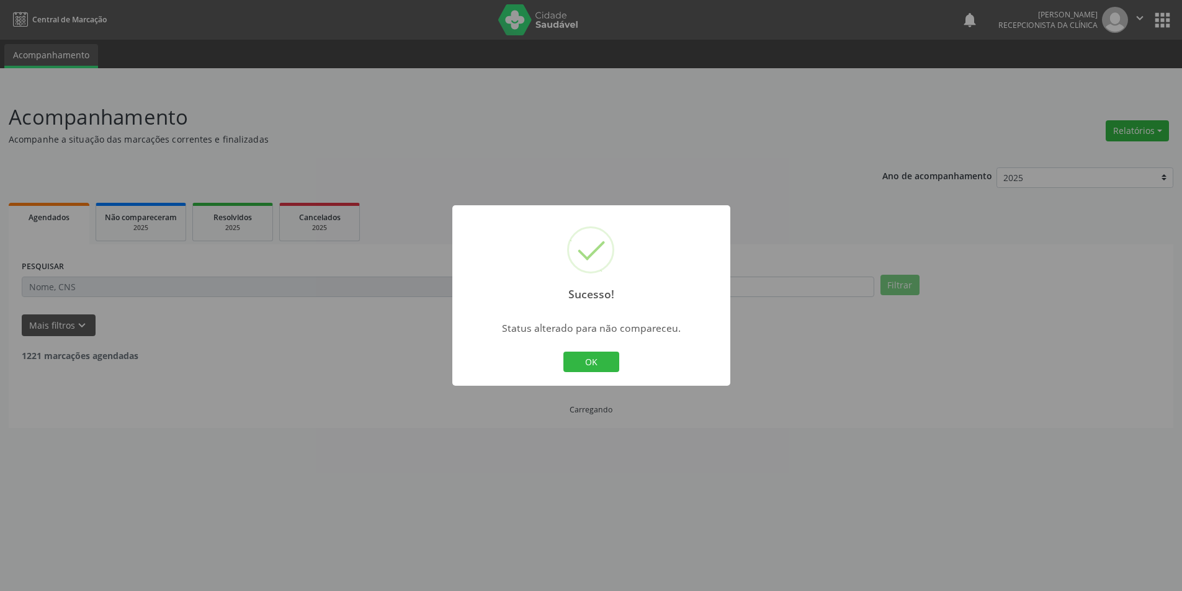
scroll to position [0, 0]
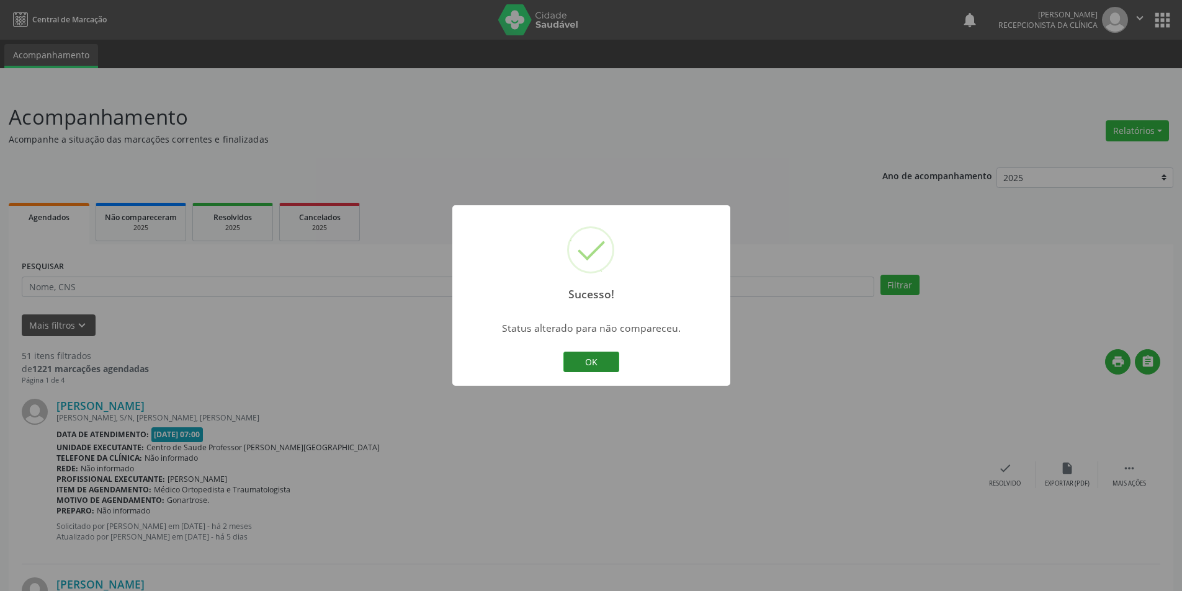
click at [614, 359] on button "OK" at bounding box center [591, 362] width 56 height 21
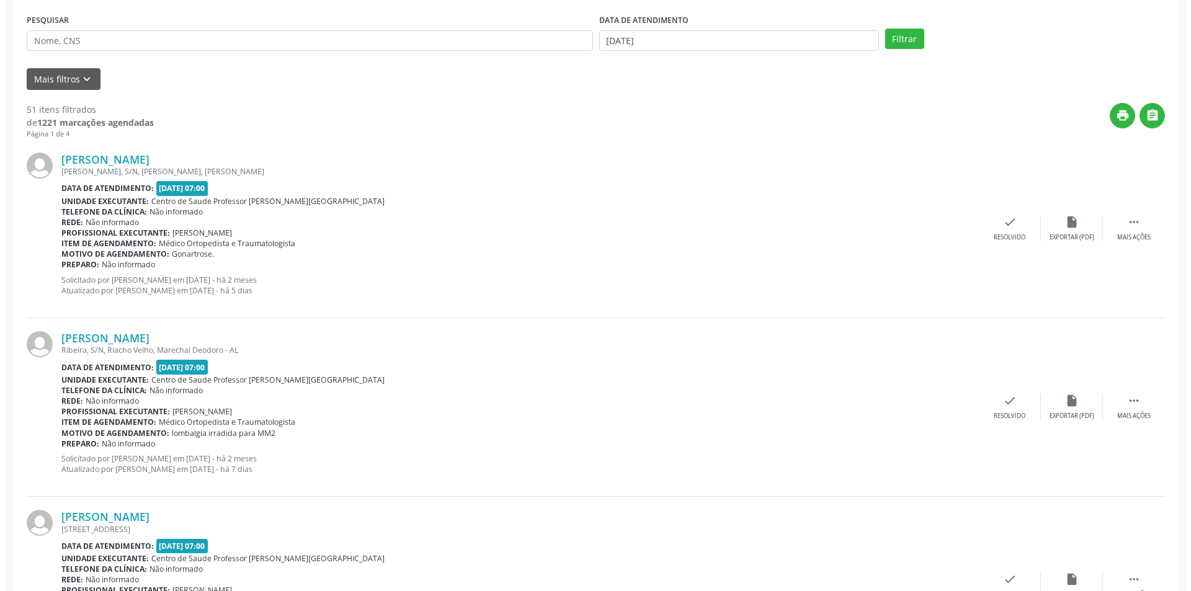
scroll to position [248, 0]
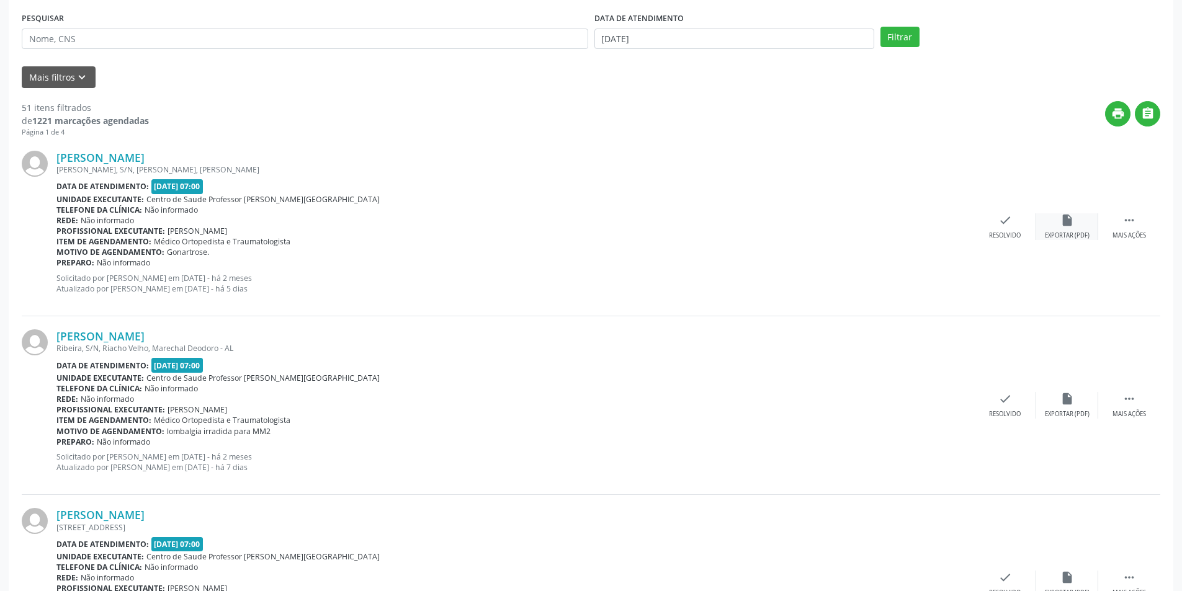
click at [1084, 236] on div "Exportar (PDF)" at bounding box center [1067, 235] width 45 height 9
click at [1000, 230] on div "check Resolvido" at bounding box center [1005, 226] width 62 height 27
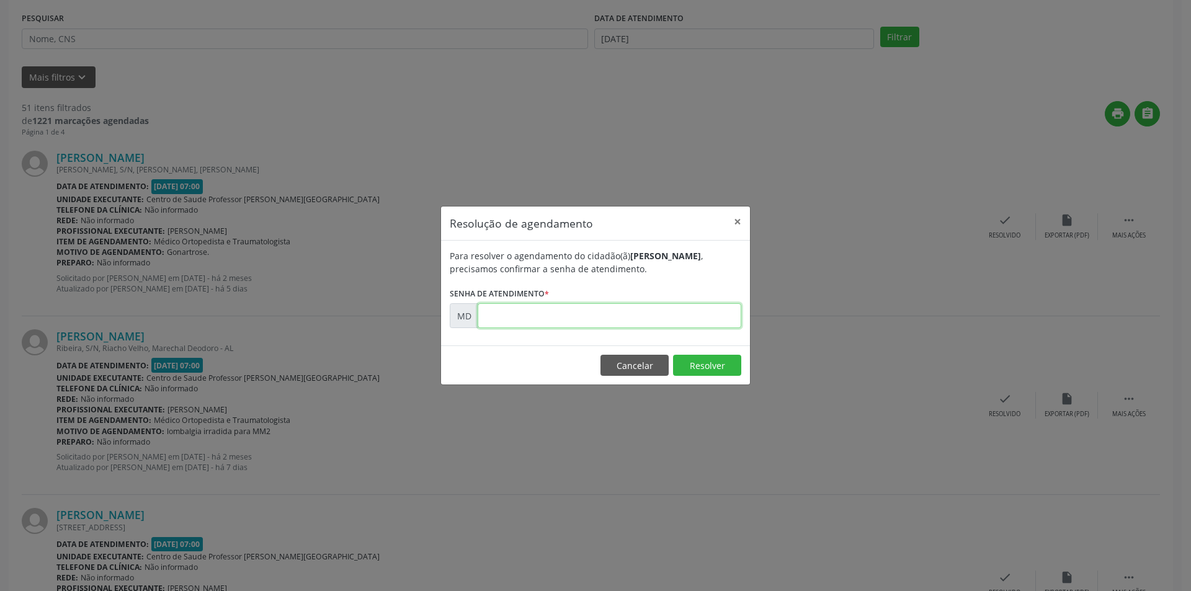
paste input "00003535"
type input "00003535"
drag, startPoint x: 689, startPoint y: 376, endPoint x: 689, endPoint y: 368, distance: 8.1
click at [689, 373] on footer "Cancelar Resolver" at bounding box center [595, 365] width 309 height 39
click at [689, 368] on button "Resolver" at bounding box center [707, 365] width 68 height 21
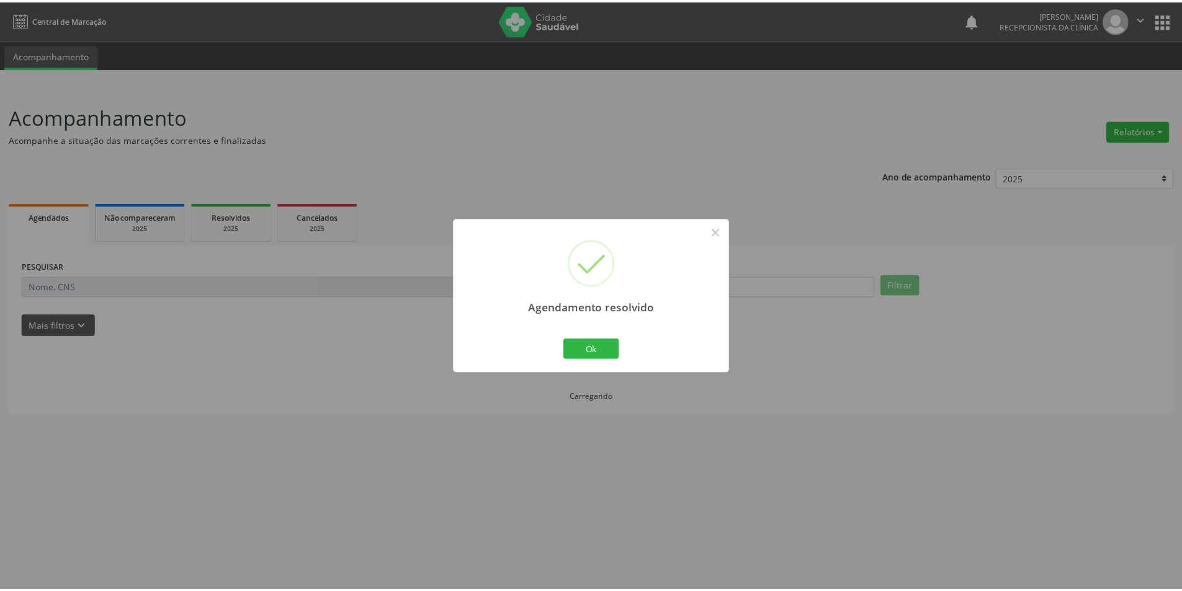
scroll to position [0, 0]
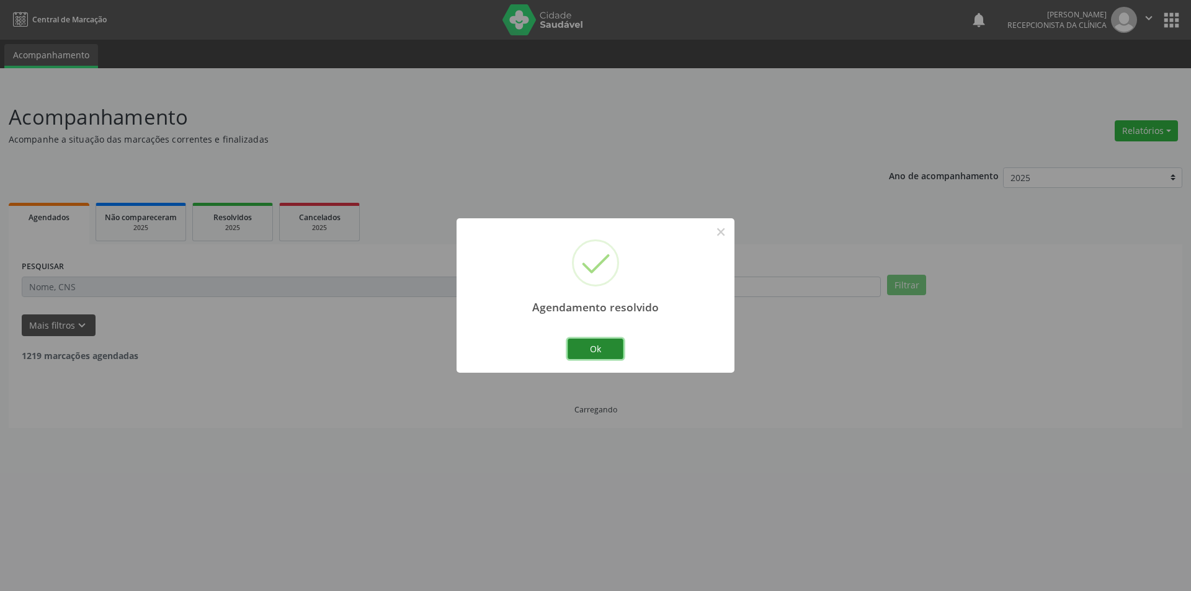
click at [612, 356] on button "Ok" at bounding box center [596, 349] width 56 height 21
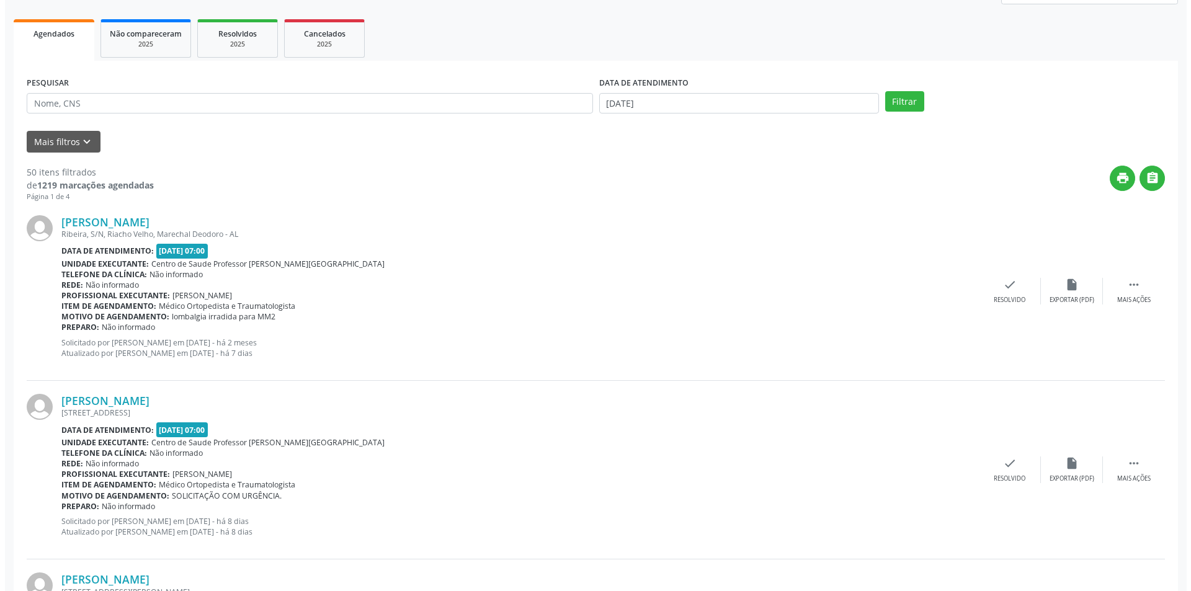
scroll to position [186, 0]
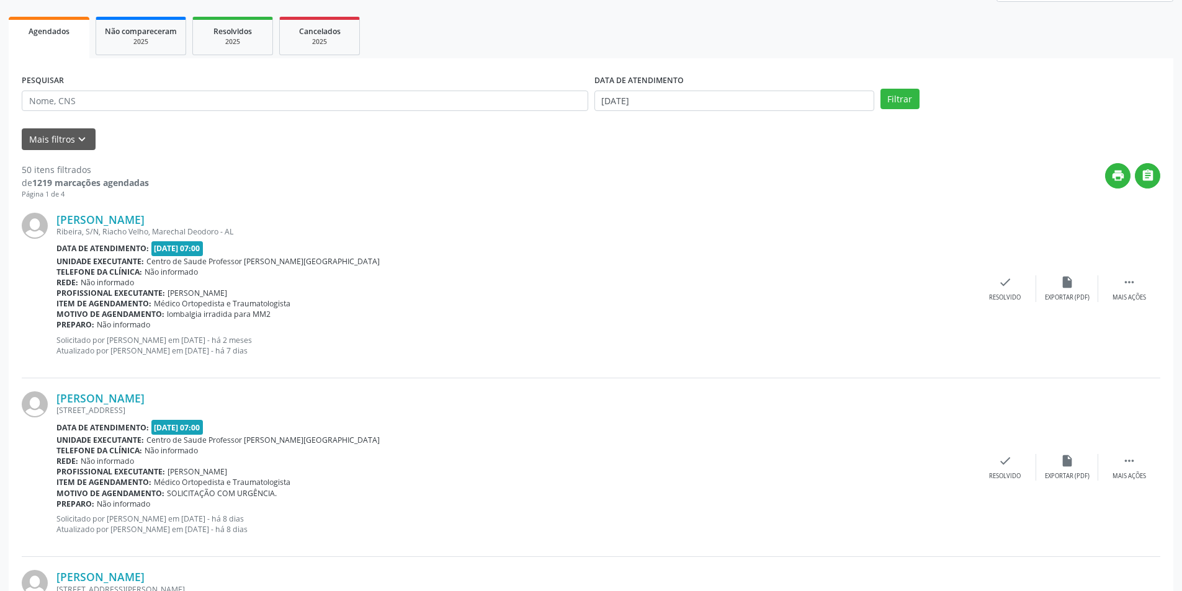
click at [1066, 307] on div "[PERSON_NAME] [GEOGRAPHIC_DATA], S/N, Riacho Velho, [GEOGRAPHIC_DATA] - AL Data…" at bounding box center [591, 289] width 1138 height 179
click at [1086, 296] on div "Exportar (PDF)" at bounding box center [1067, 297] width 45 height 9
click at [1009, 296] on div "Resolvido" at bounding box center [1005, 297] width 32 height 9
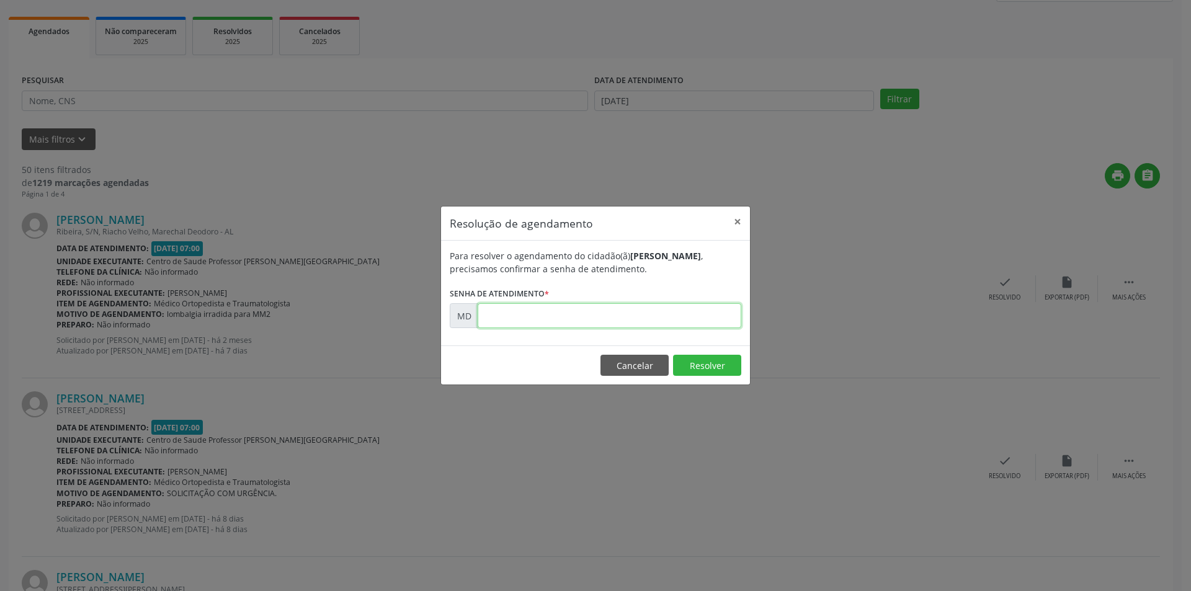
paste input "00006382"
type input "00006382"
click at [710, 355] on button "Resolver" at bounding box center [707, 365] width 68 height 21
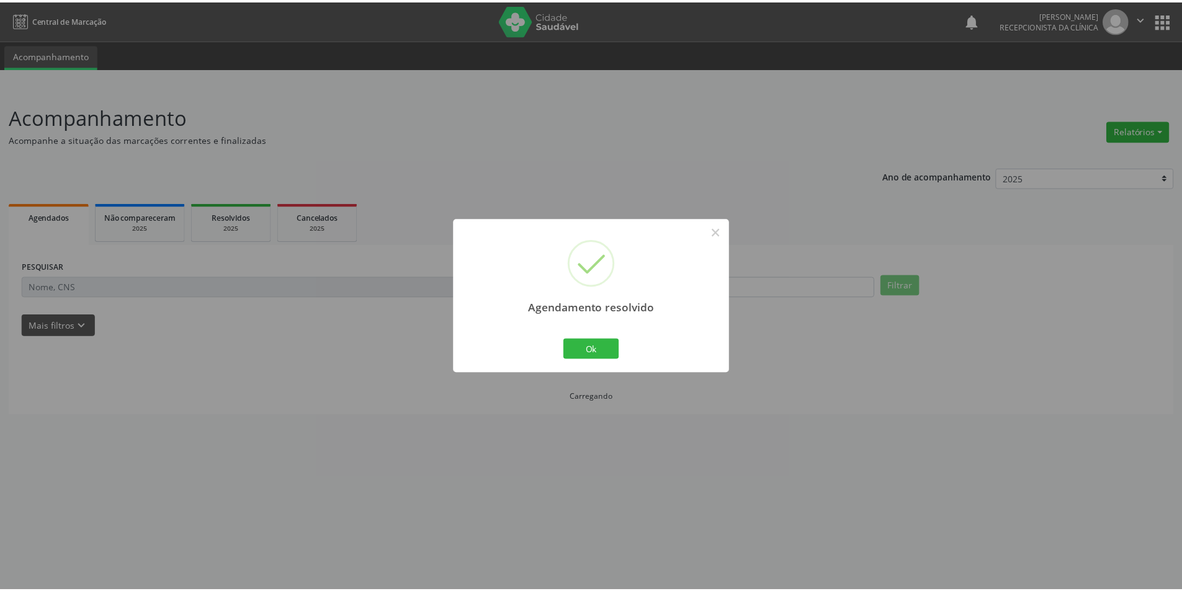
scroll to position [0, 0]
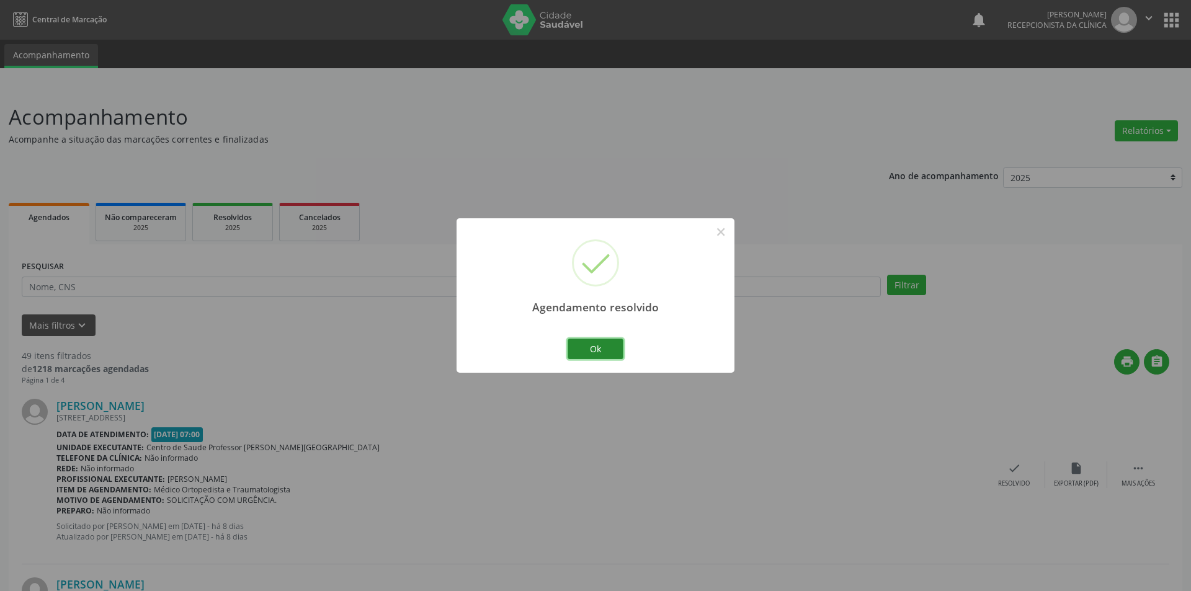
click at [602, 351] on button "Ok" at bounding box center [596, 349] width 56 height 21
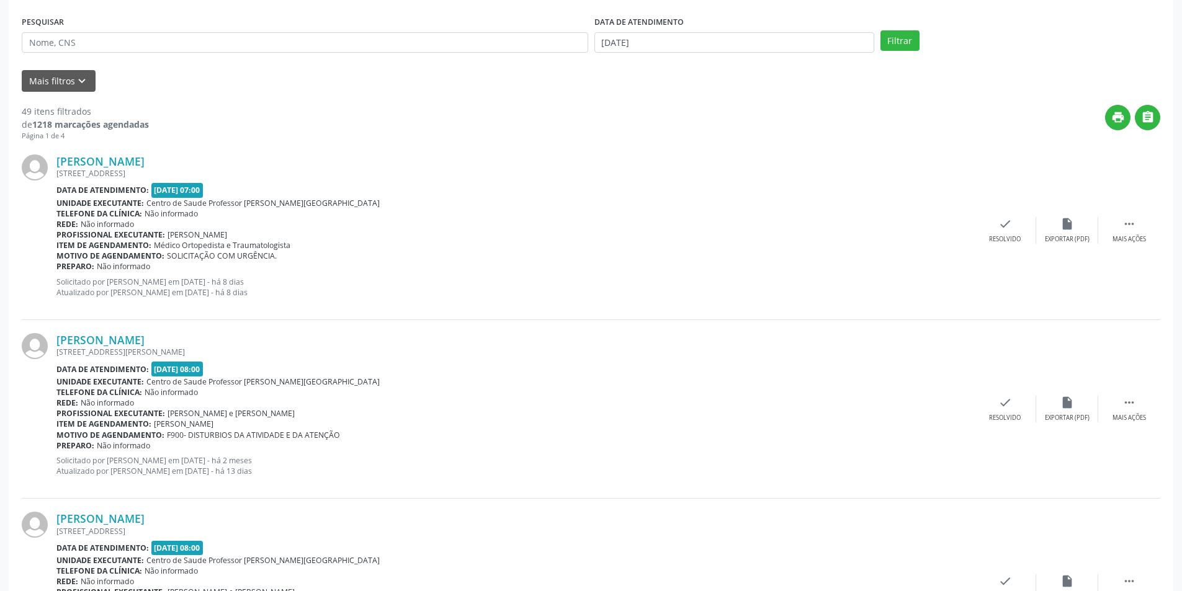
scroll to position [248, 0]
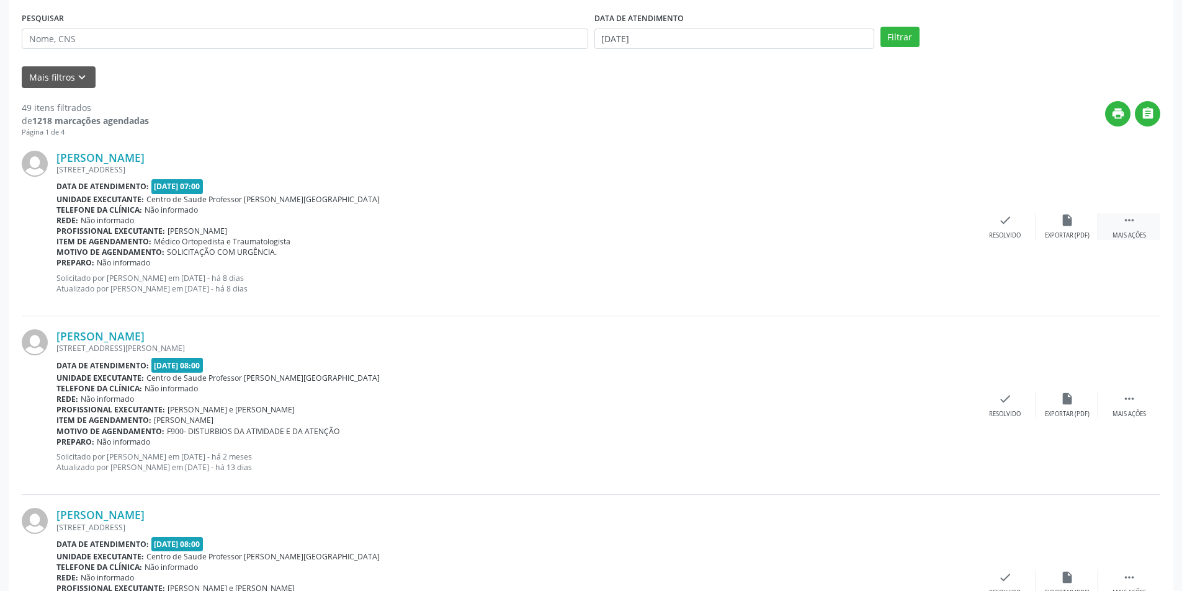
click at [1137, 233] on div "Mais ações" at bounding box center [1129, 235] width 34 height 9
click at [1075, 233] on div "Não compareceu" at bounding box center [1066, 235] width 53 height 9
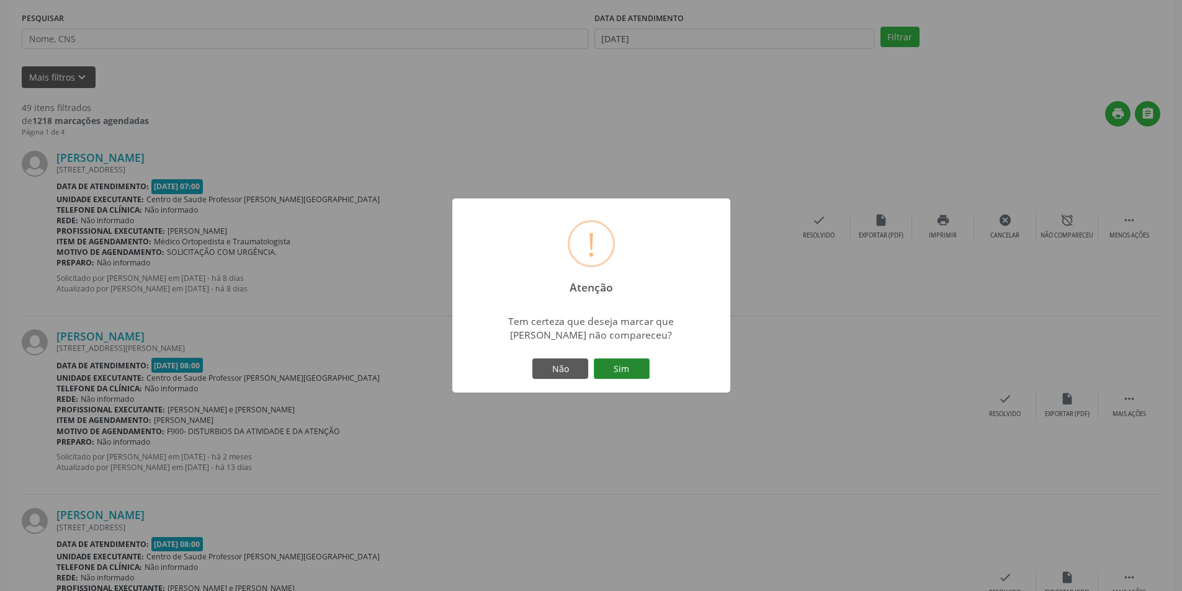
click at [625, 363] on button "Sim" at bounding box center [622, 369] width 56 height 21
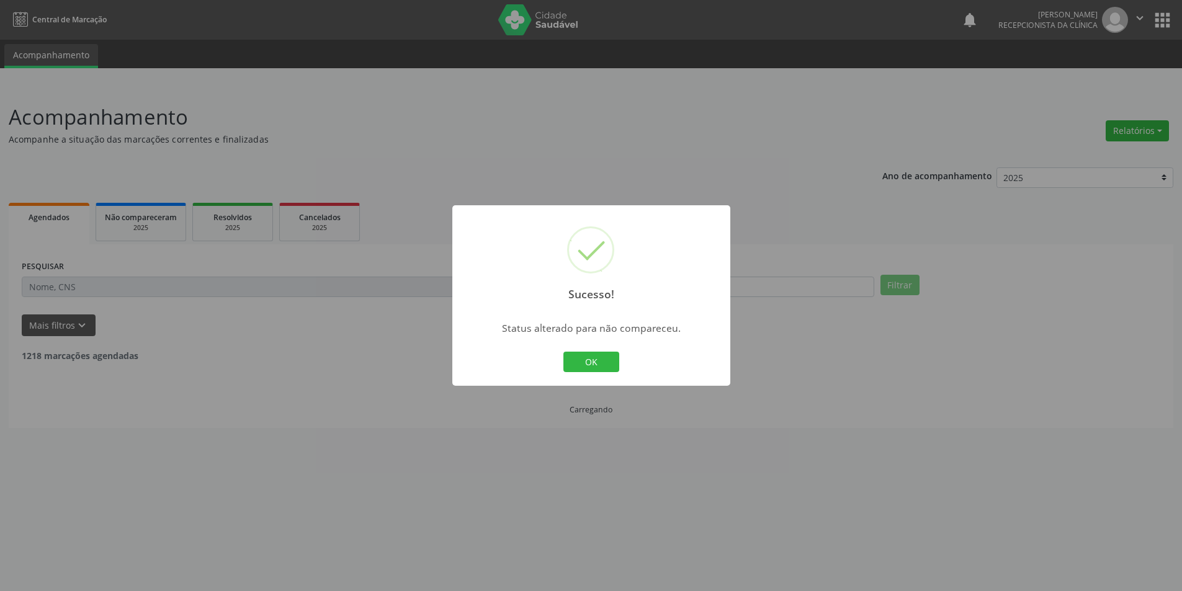
scroll to position [0, 0]
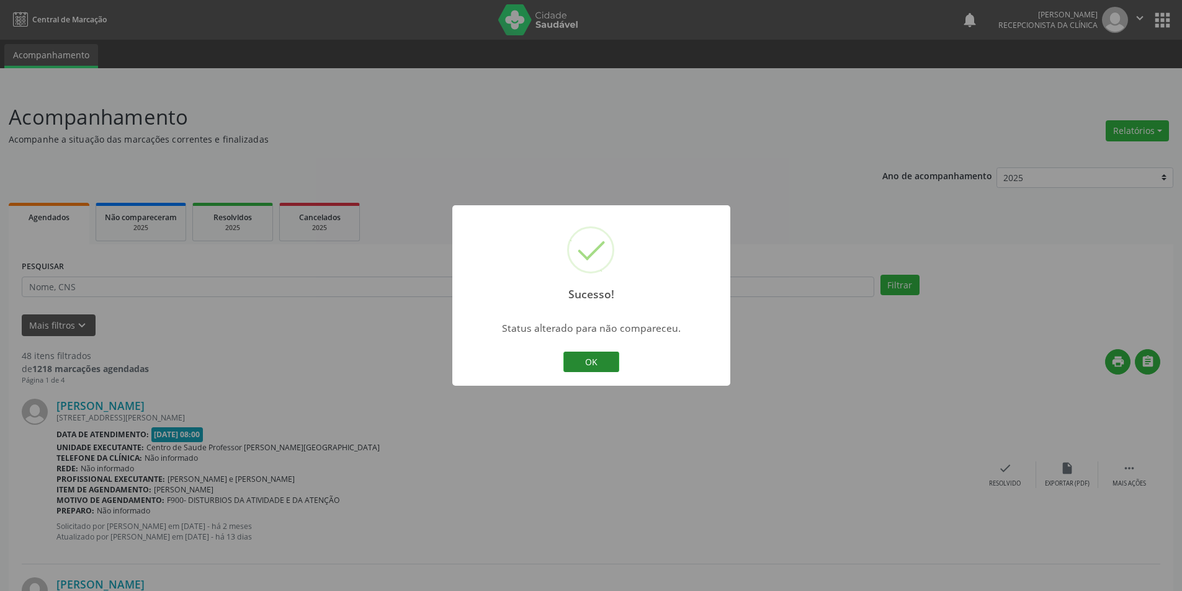
click at [590, 362] on button "OK" at bounding box center [591, 362] width 56 height 21
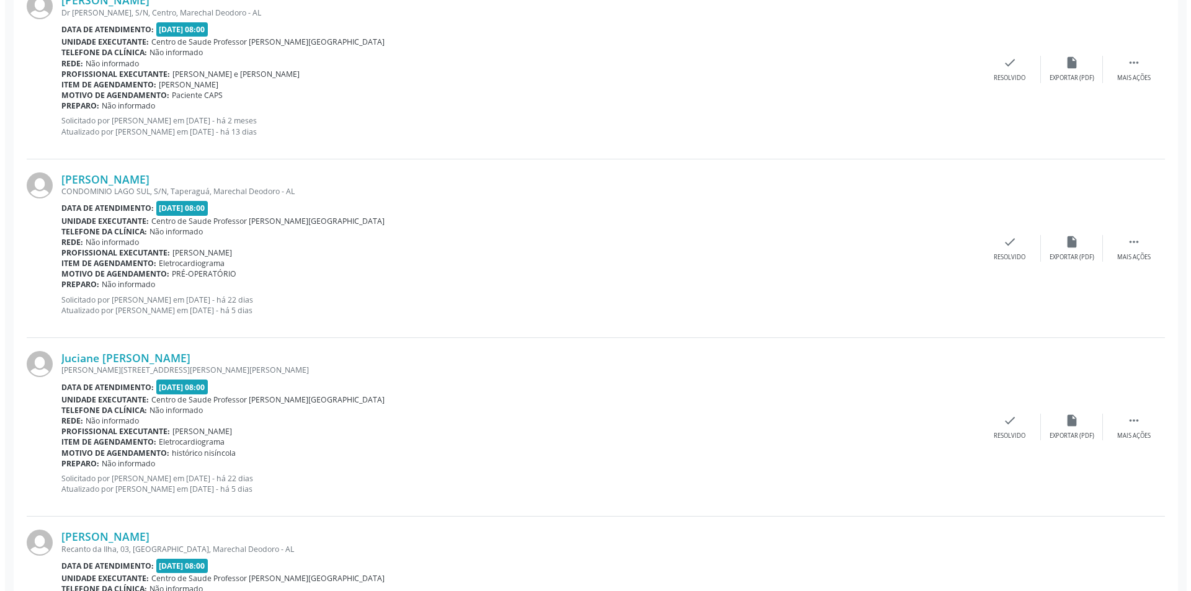
scroll to position [1675, 0]
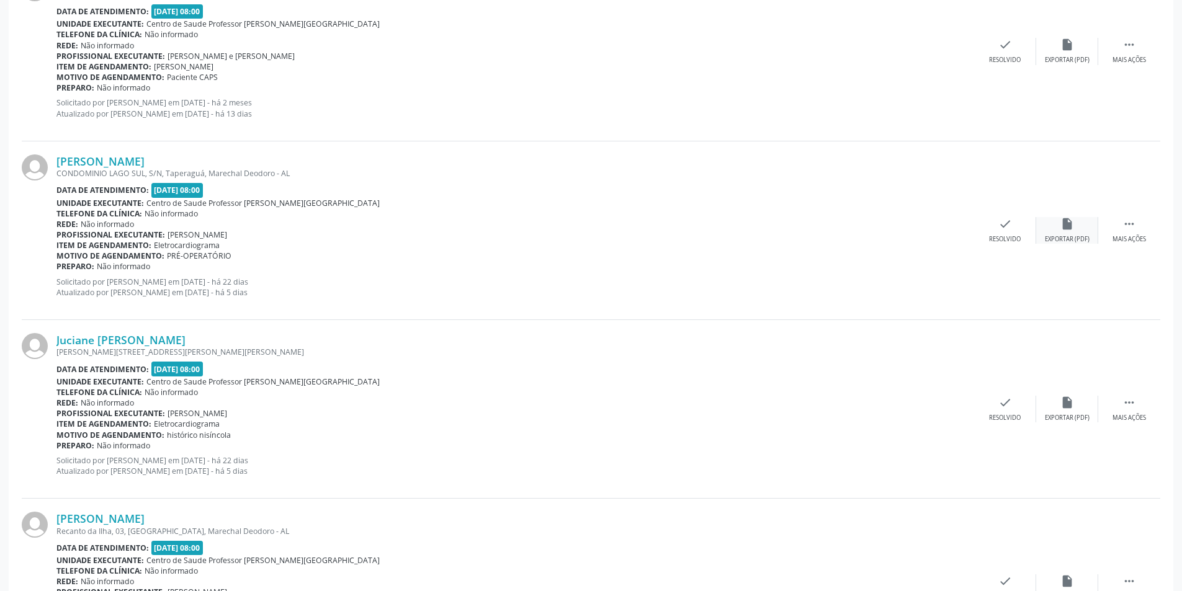
click at [1080, 231] on div "insert_drive_file Exportar (PDF)" at bounding box center [1067, 230] width 62 height 27
click at [1001, 238] on div "Resolvido" at bounding box center [1005, 239] width 32 height 9
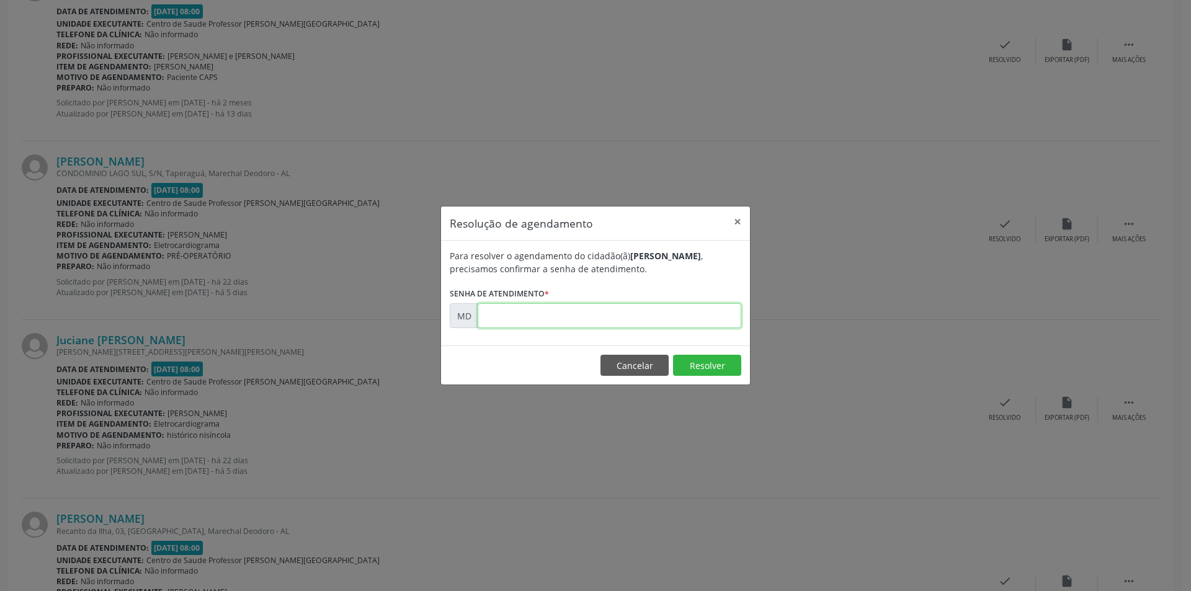
paste input "00011261"
type input "00011261"
click at [688, 364] on button "Resolver" at bounding box center [707, 365] width 68 height 21
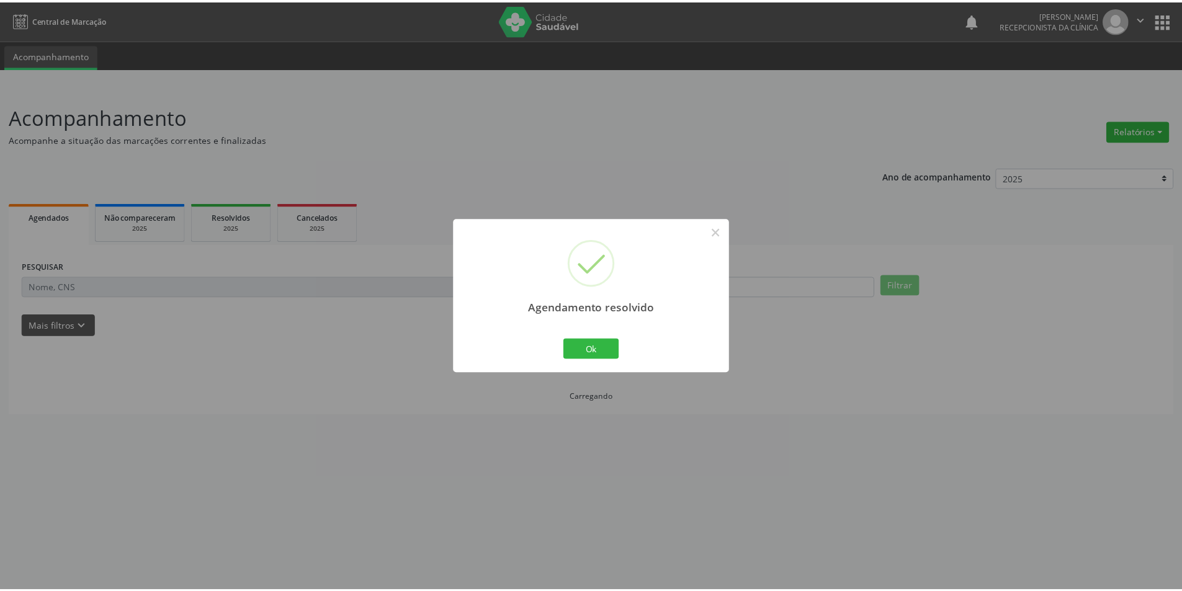
scroll to position [0, 0]
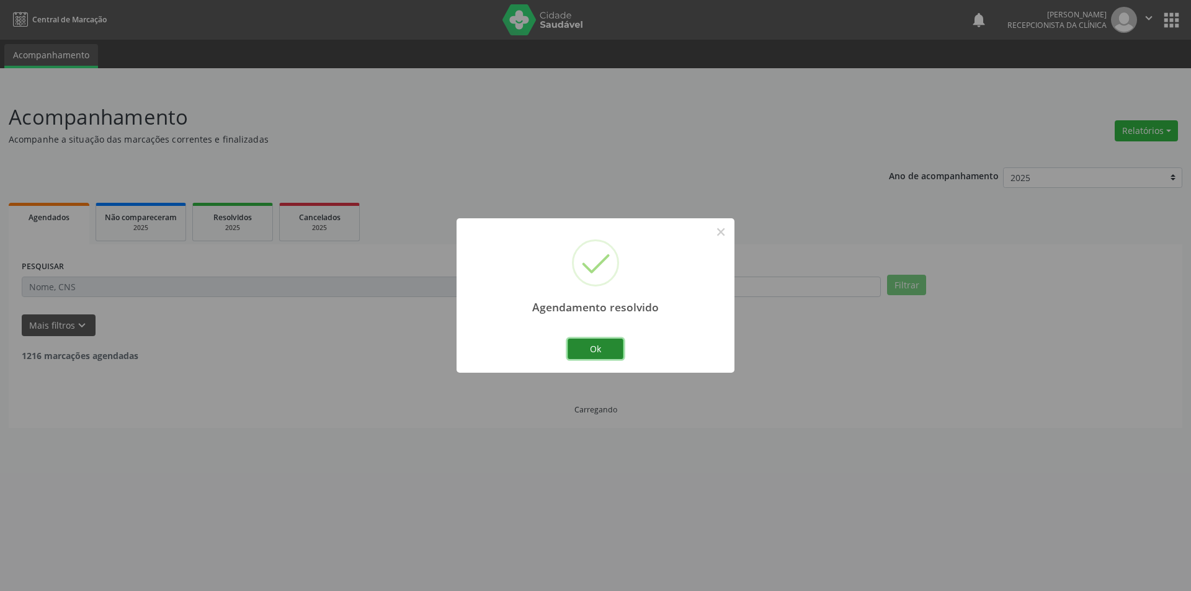
click at [607, 348] on button "Ok" at bounding box center [596, 349] width 56 height 21
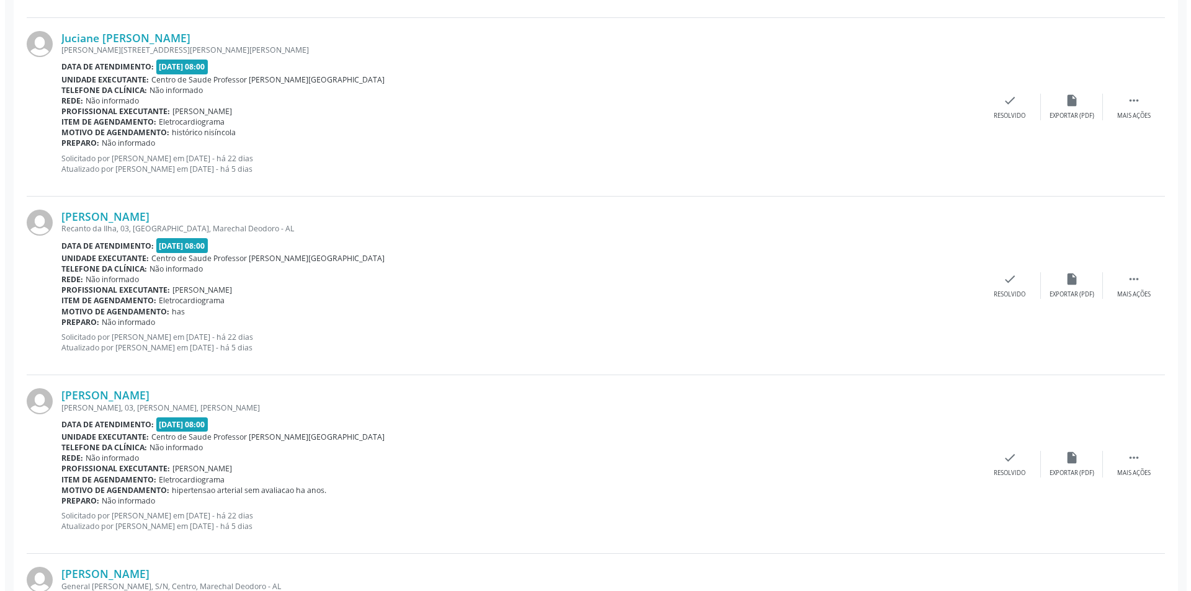
scroll to position [1799, 0]
click at [1058, 121] on div "Juciane [PERSON_NAME] [PERSON_NAME][STREET_ADDRESS][PERSON_NAME] Data de atendi…" at bounding box center [591, 106] width 1138 height 179
click at [1060, 107] on div "insert_drive_file Exportar (PDF)" at bounding box center [1067, 106] width 62 height 27
click at [1001, 109] on div "check Resolvido" at bounding box center [1005, 106] width 62 height 27
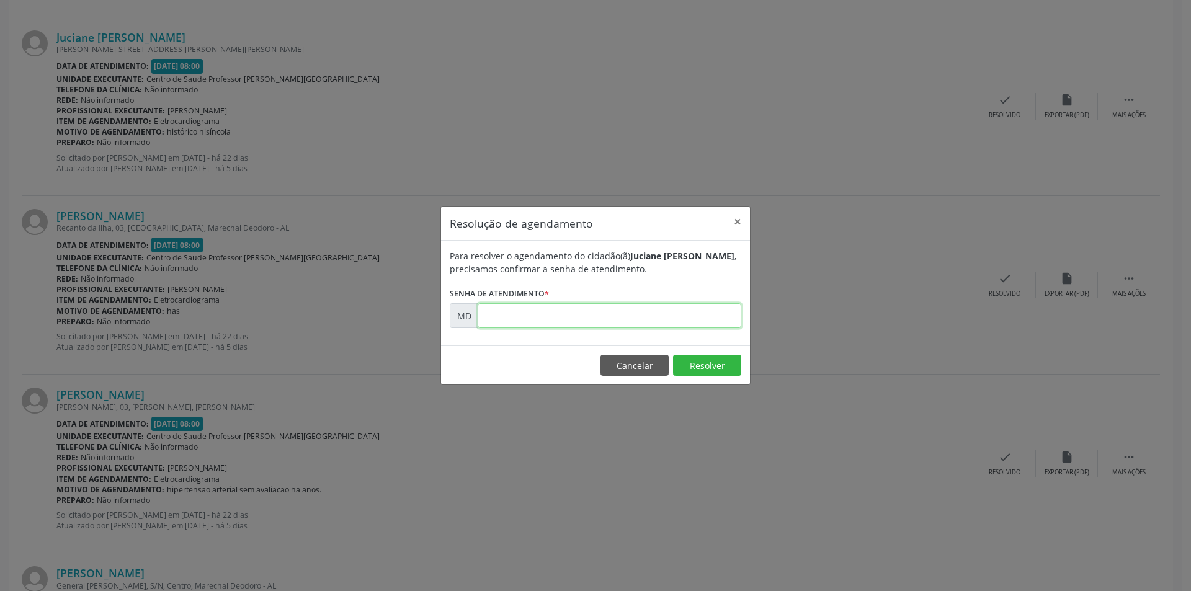
paste input "00011301"
type input "00011301"
click at [689, 365] on button "Resolver" at bounding box center [707, 365] width 68 height 21
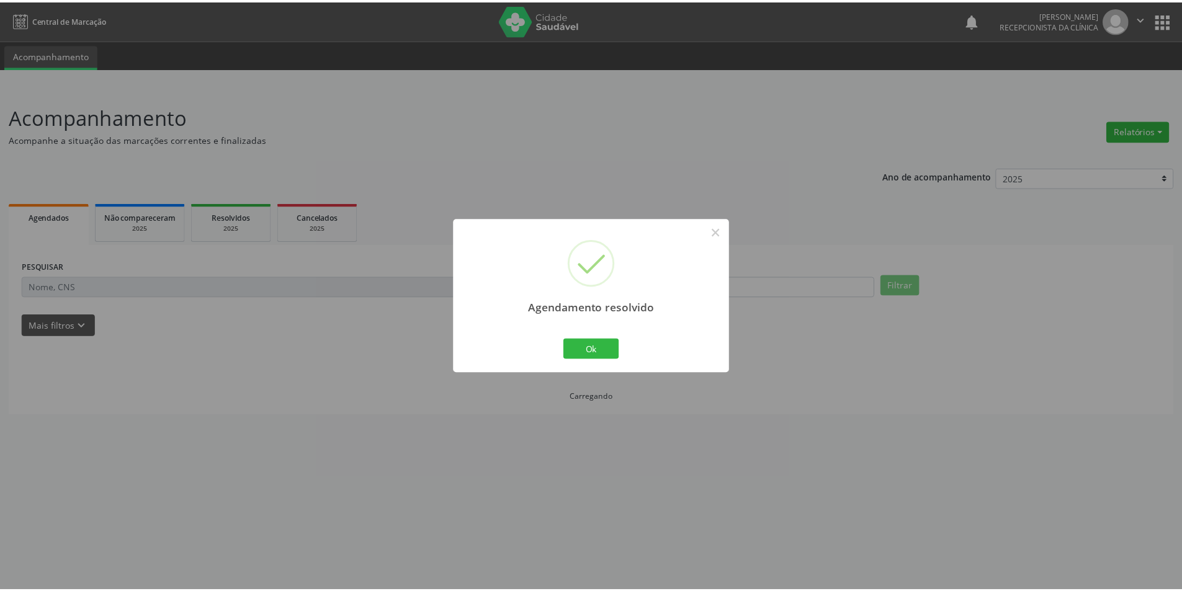
scroll to position [0, 0]
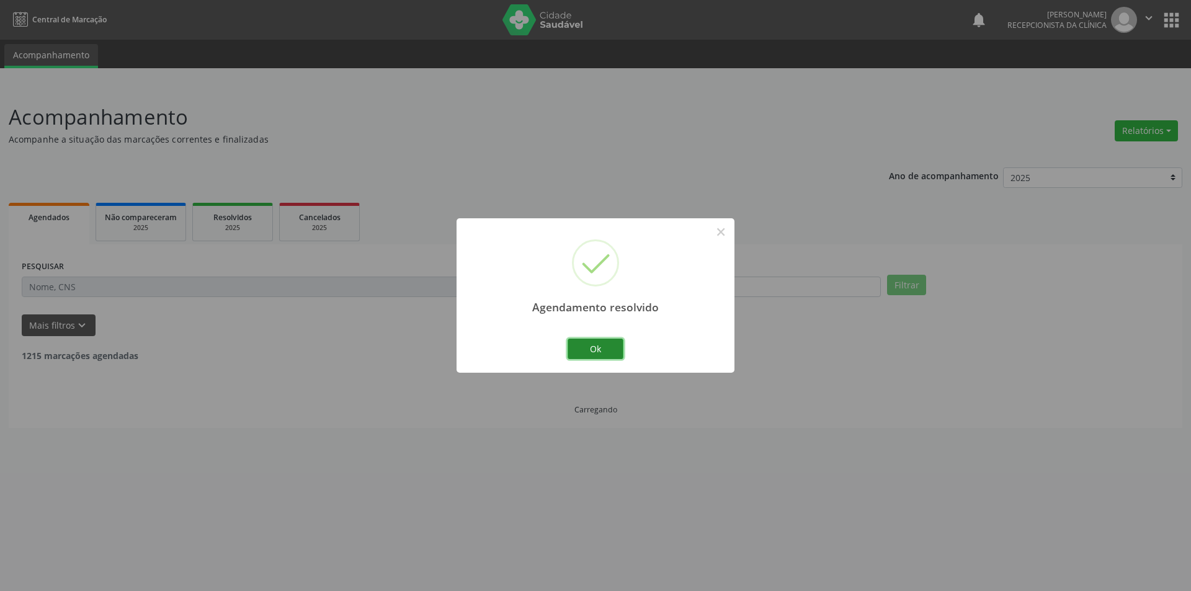
click at [588, 350] on button "Ok" at bounding box center [596, 349] width 56 height 21
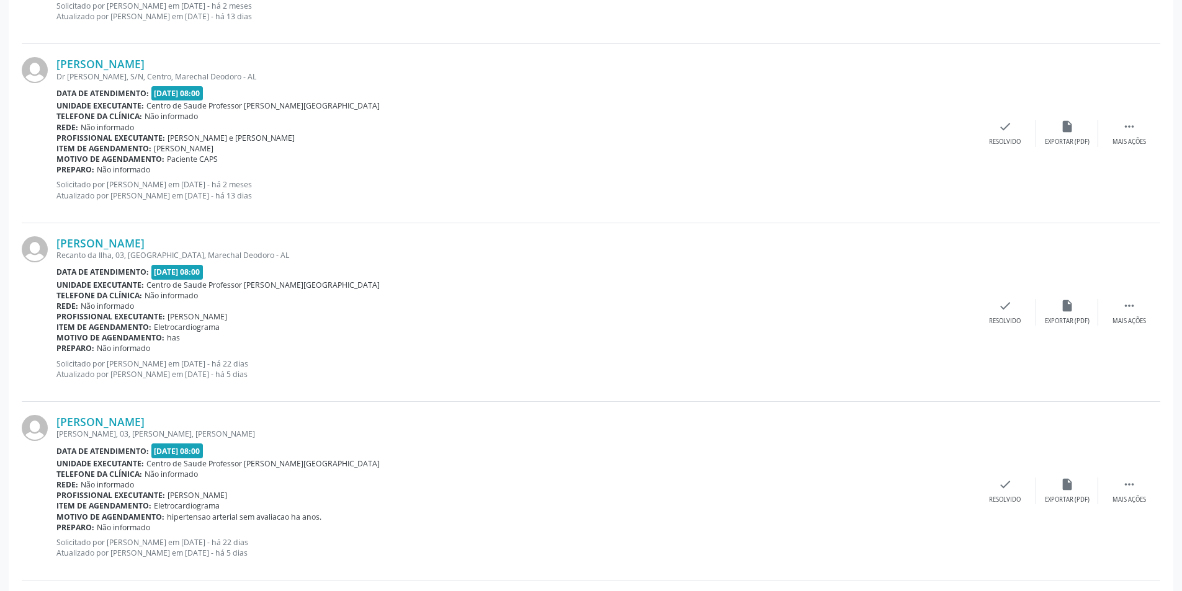
scroll to position [1675, 0]
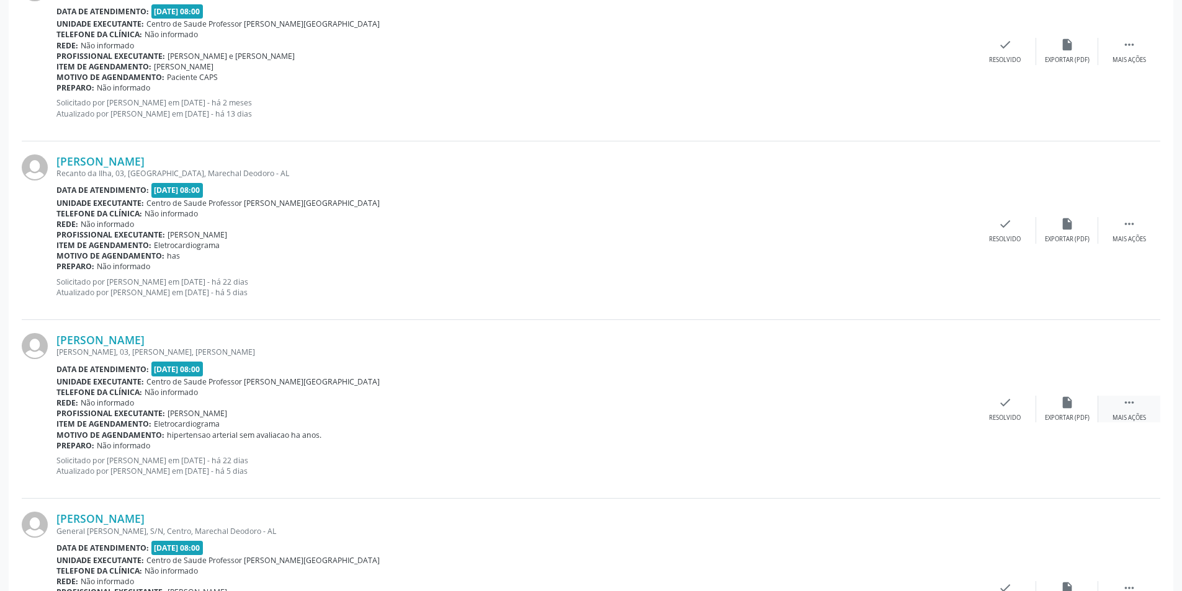
click at [1130, 412] on div " Mais ações" at bounding box center [1129, 409] width 62 height 27
click at [1066, 414] on div "Não compareceu" at bounding box center [1066, 418] width 53 height 9
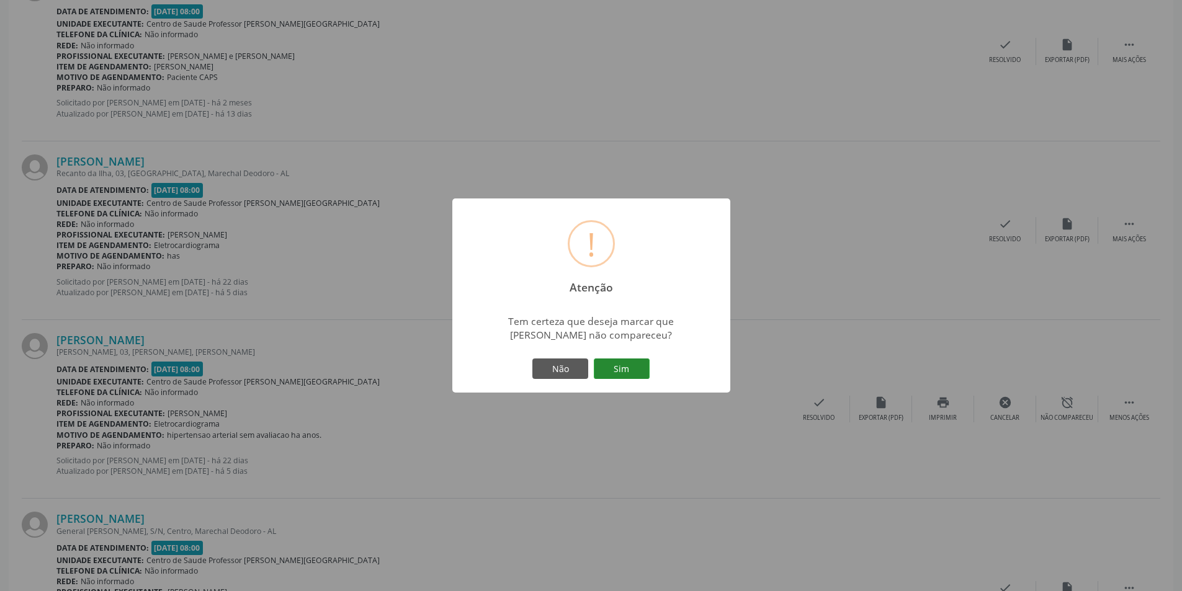
click at [625, 360] on button "Sim" at bounding box center [622, 369] width 56 height 21
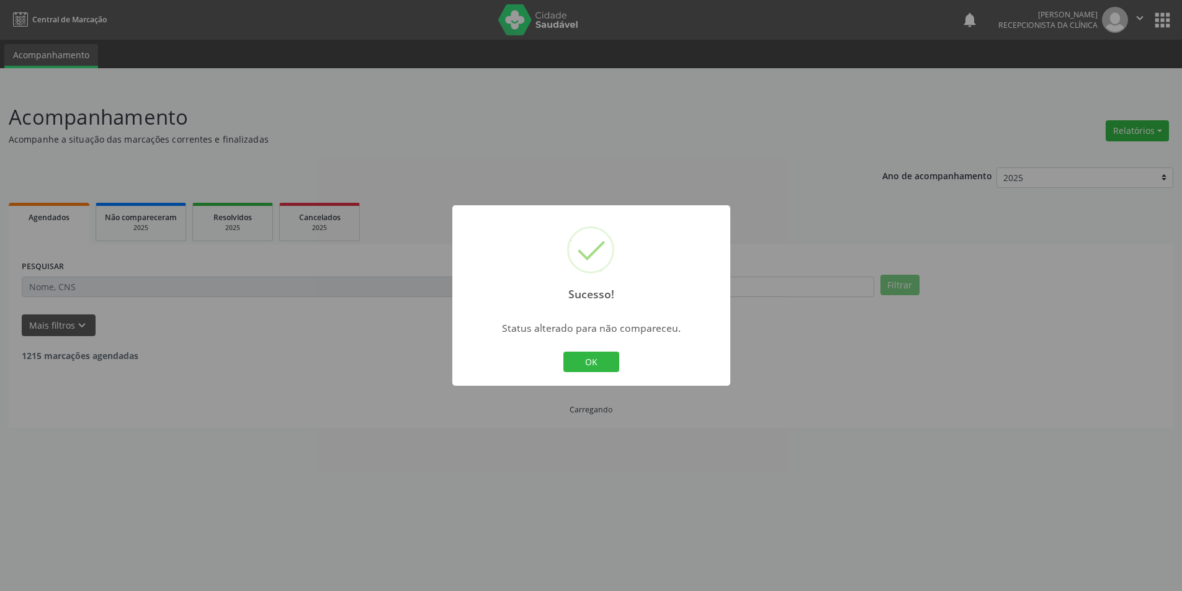
scroll to position [0, 0]
click at [609, 352] on button "OK" at bounding box center [596, 362] width 56 height 21
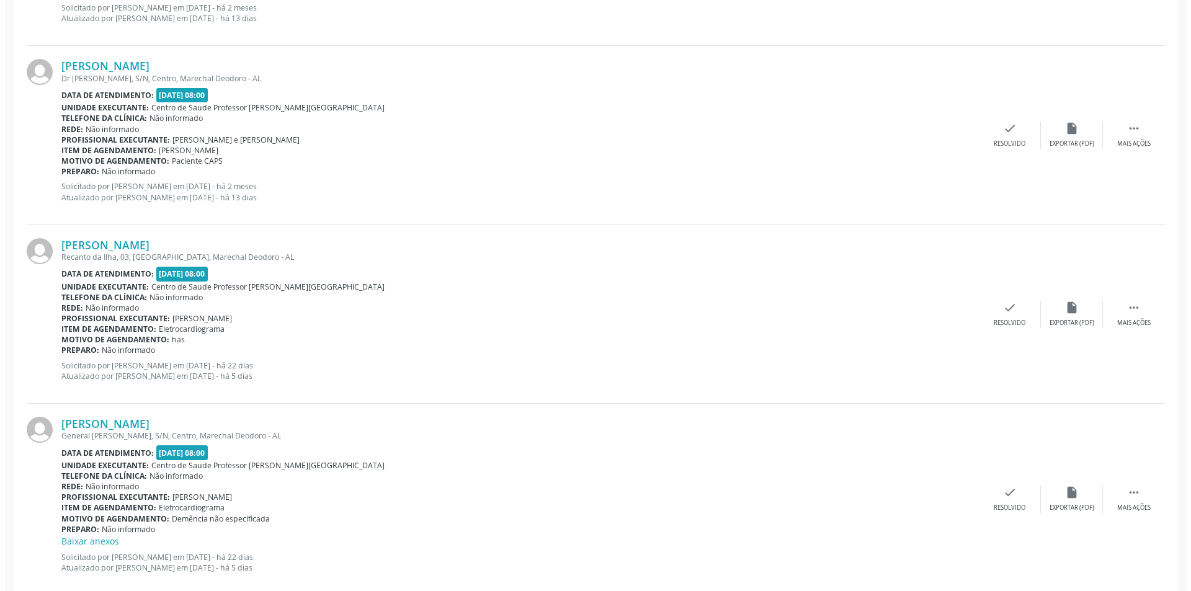
scroll to position [1613, 0]
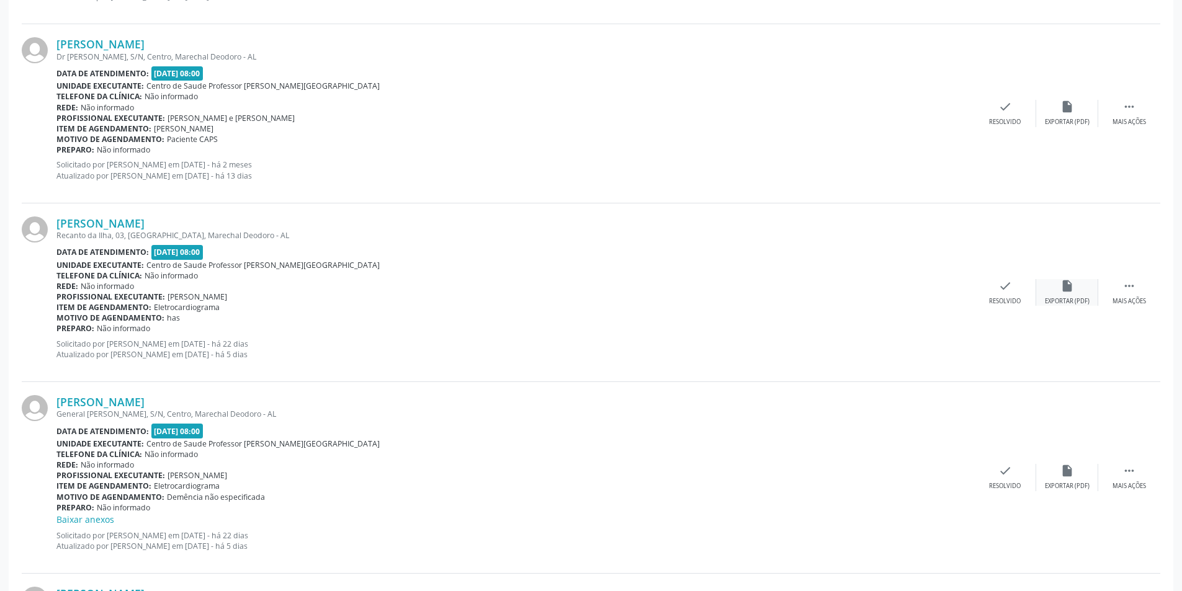
click at [1087, 292] on div "insert_drive_file Exportar (PDF)" at bounding box center [1067, 292] width 62 height 27
click at [1004, 287] on icon "check" at bounding box center [1005, 286] width 14 height 14
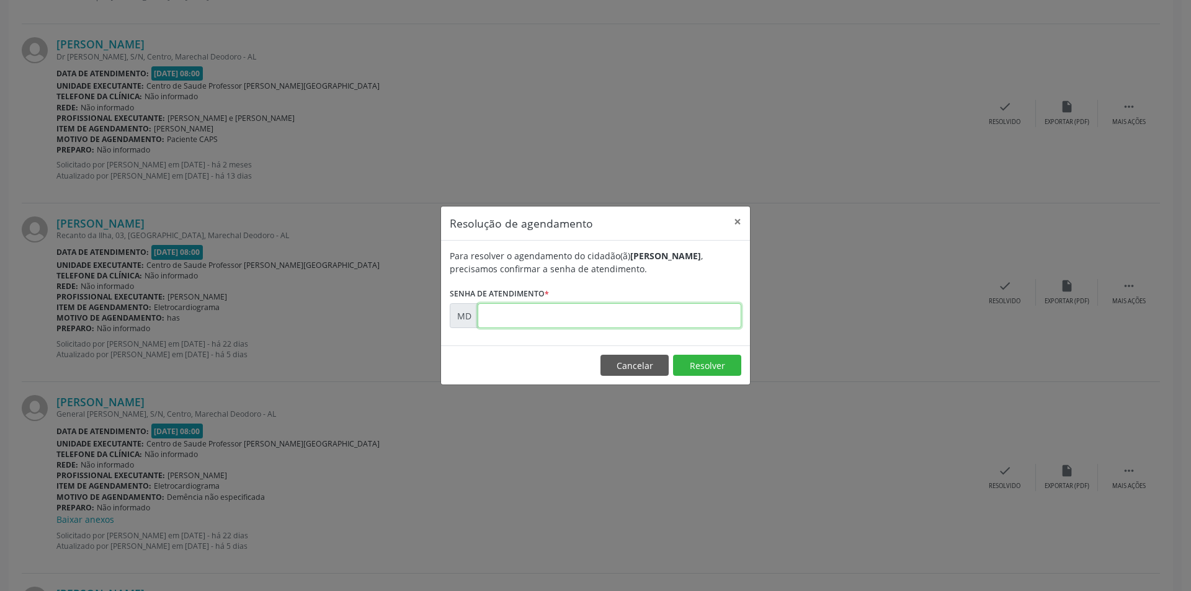
paste input "00011311"
type input "00011311"
click at [694, 365] on button "Resolver" at bounding box center [707, 365] width 68 height 21
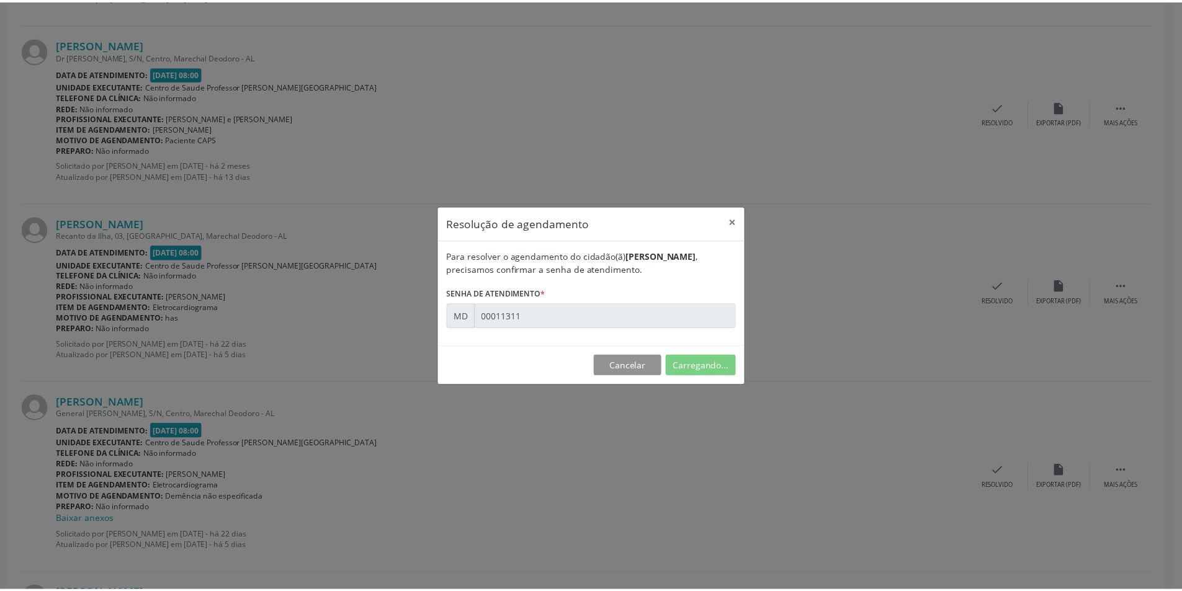
scroll to position [0, 0]
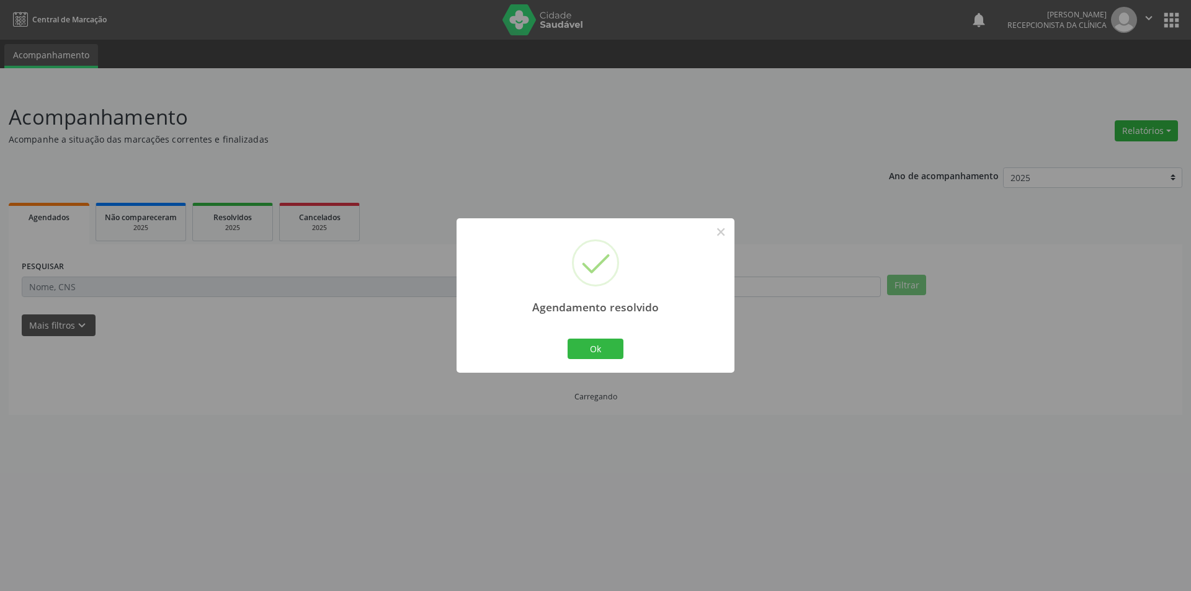
click at [694, 364] on div "Agendamento resolvido × Ok Cancel" at bounding box center [595, 295] width 1191 height 591
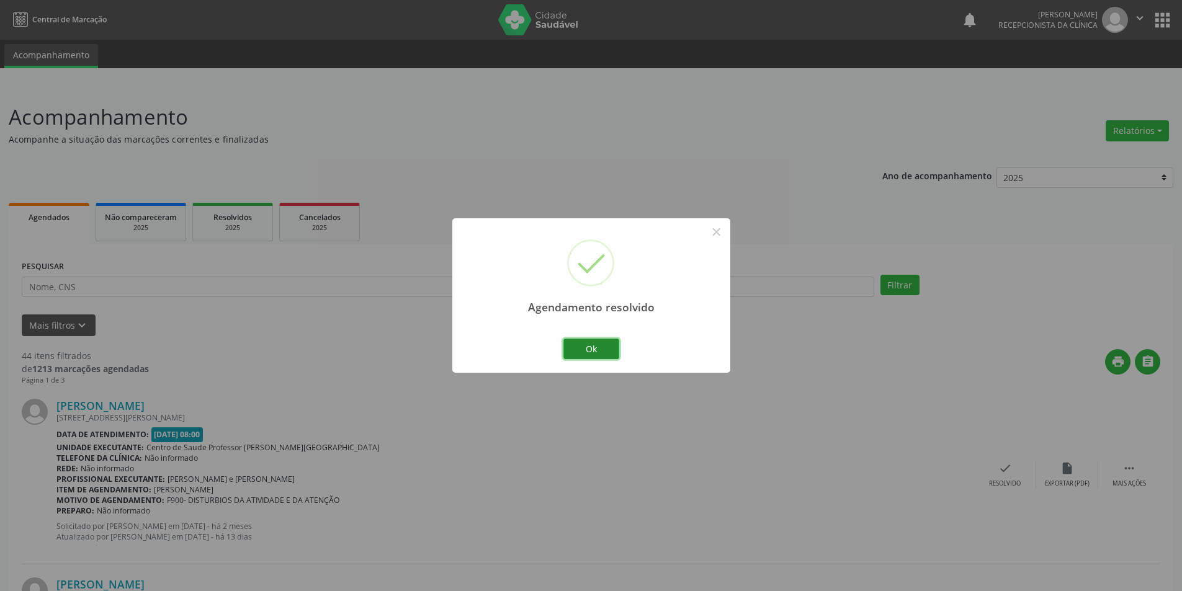
click at [579, 343] on button "Ok" at bounding box center [591, 349] width 56 height 21
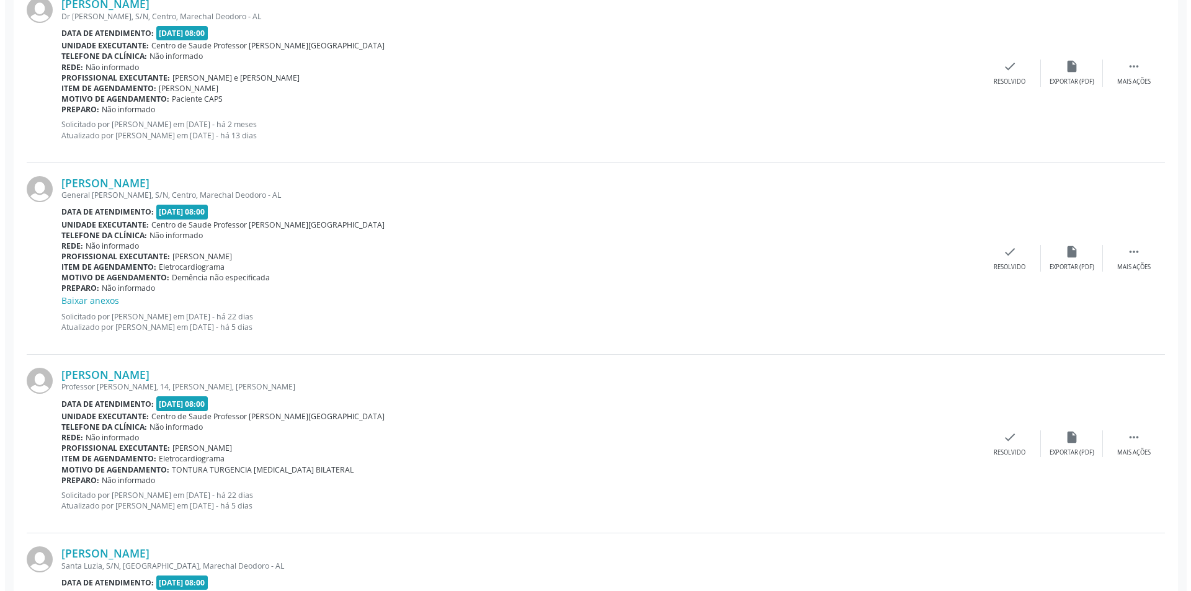
scroll to position [1675, 0]
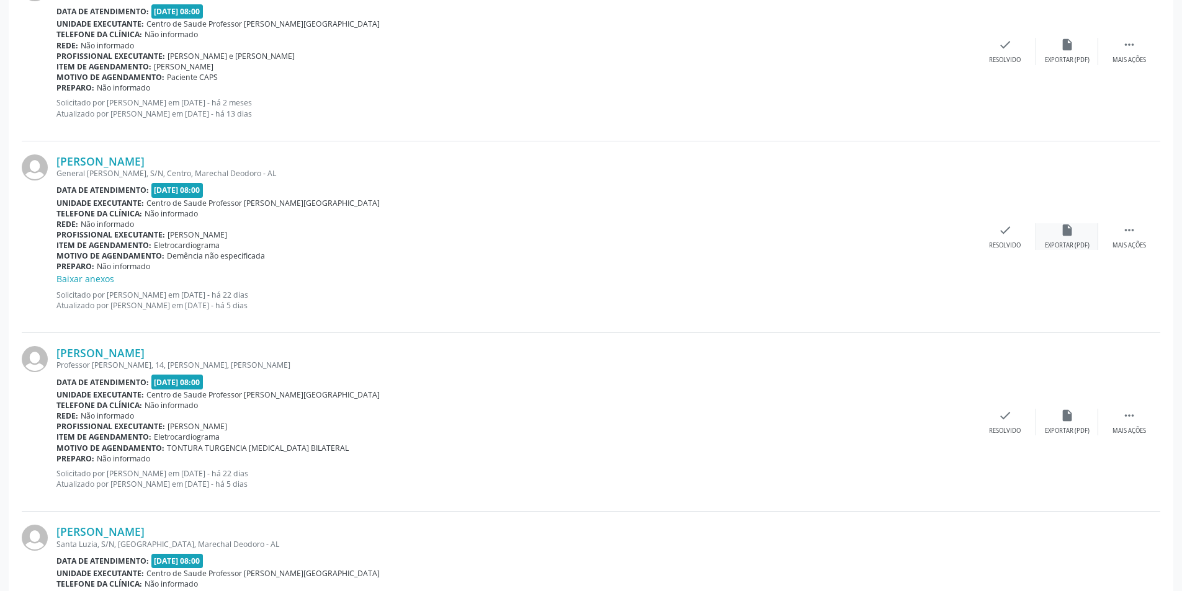
click at [1065, 235] on icon "insert_drive_file" at bounding box center [1067, 230] width 14 height 14
click at [998, 234] on icon "check" at bounding box center [1005, 230] width 14 height 14
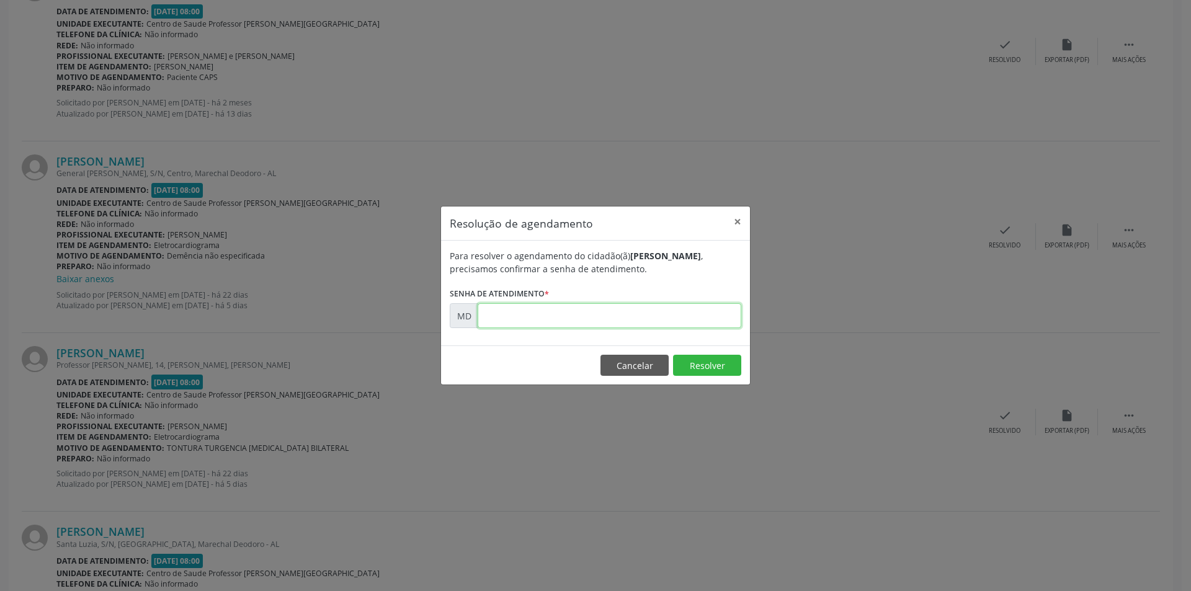
paste input "00011374"
type input "00011374"
click at [699, 356] on button "Resolver" at bounding box center [707, 365] width 68 height 21
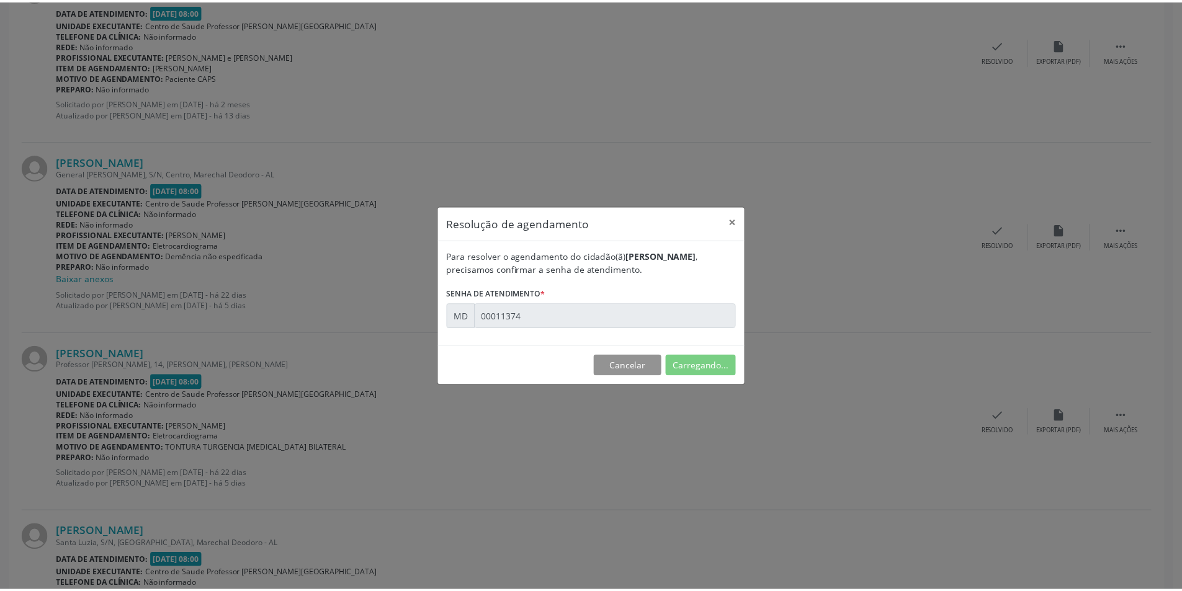
scroll to position [0, 0]
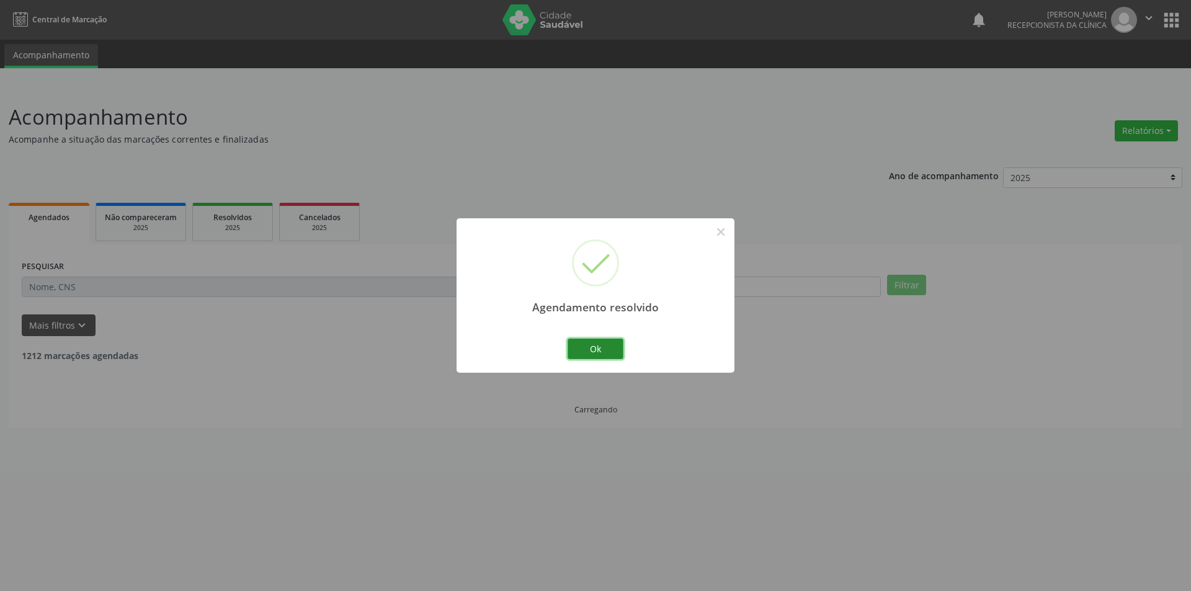
click at [594, 352] on button "Ok" at bounding box center [596, 349] width 56 height 21
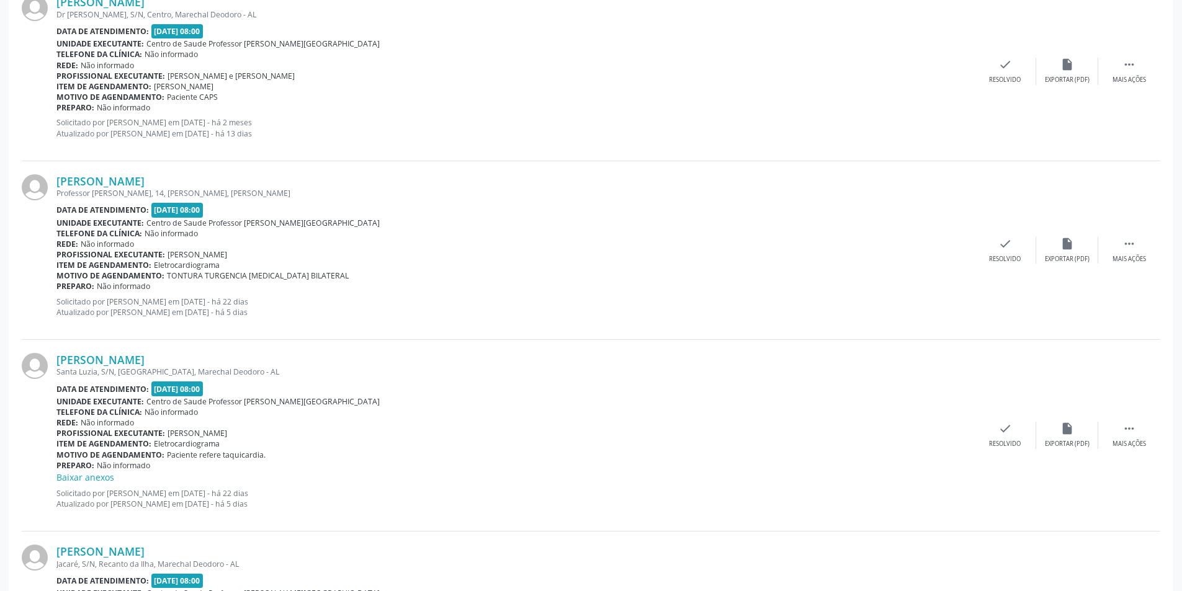
scroll to position [1675, 0]
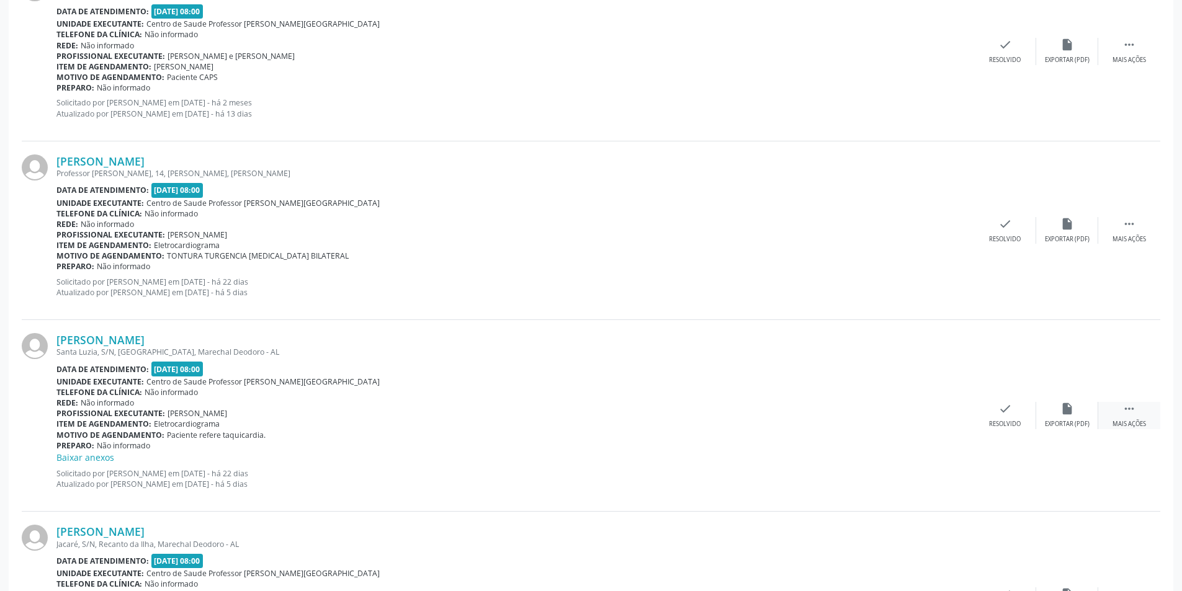
click at [1134, 421] on div "Mais ações" at bounding box center [1129, 424] width 34 height 9
click at [1070, 414] on icon "alarm_off" at bounding box center [1067, 409] width 14 height 14
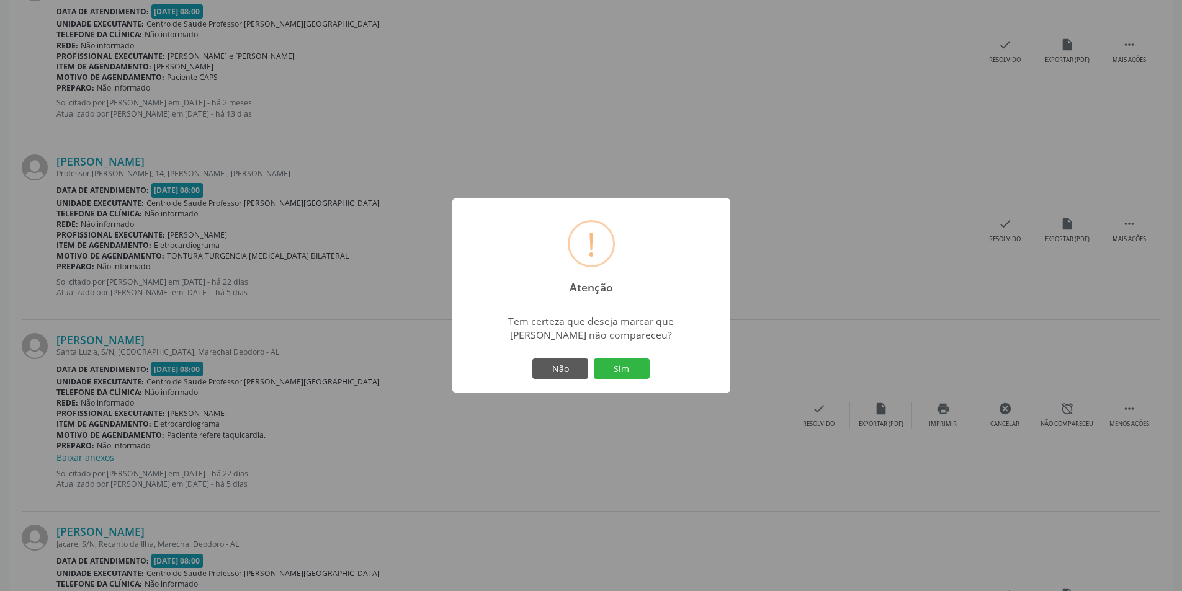
click at [627, 354] on div "! Atenção × Tem certeza que deseja marcar que [PERSON_NAME] não compareceu? Não…" at bounding box center [591, 296] width 278 height 195
click at [627, 359] on button "Sim" at bounding box center [622, 369] width 56 height 21
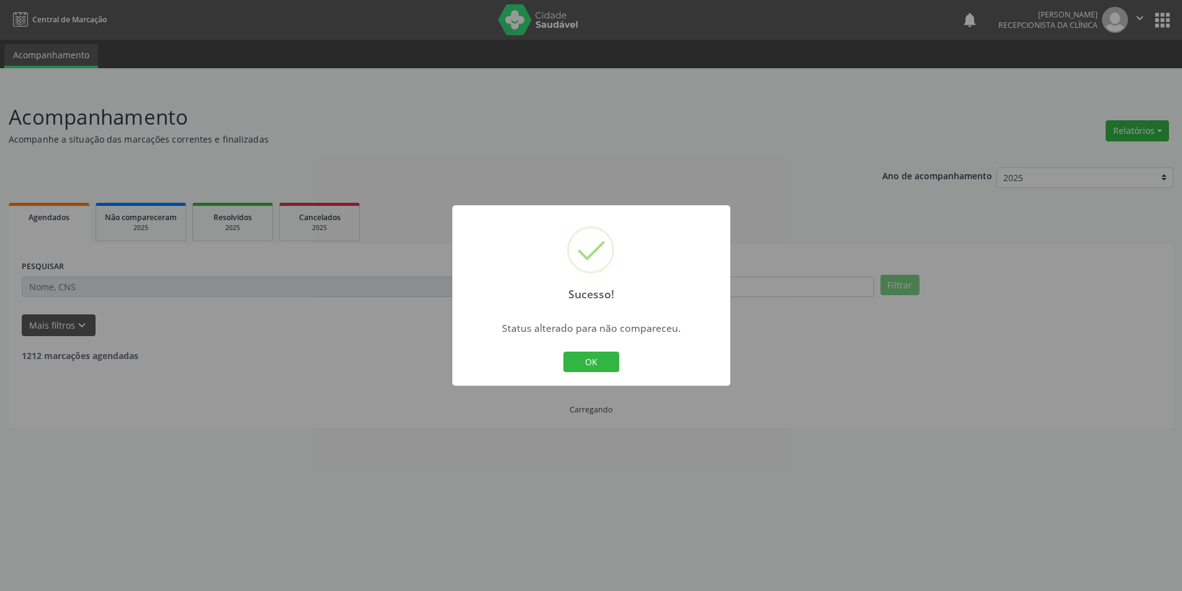
scroll to position [0, 0]
click at [583, 348] on div "Sucesso! × Status alterado para não compareceu. OK Cancel" at bounding box center [596, 295] width 278 height 181
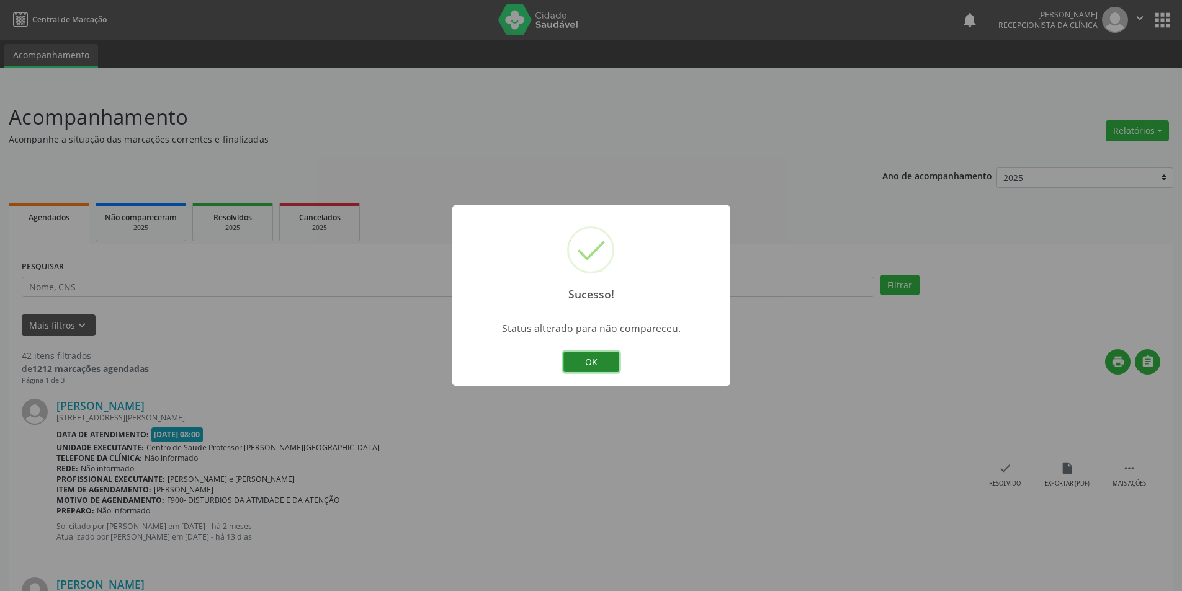
click at [584, 364] on button "OK" at bounding box center [591, 362] width 56 height 21
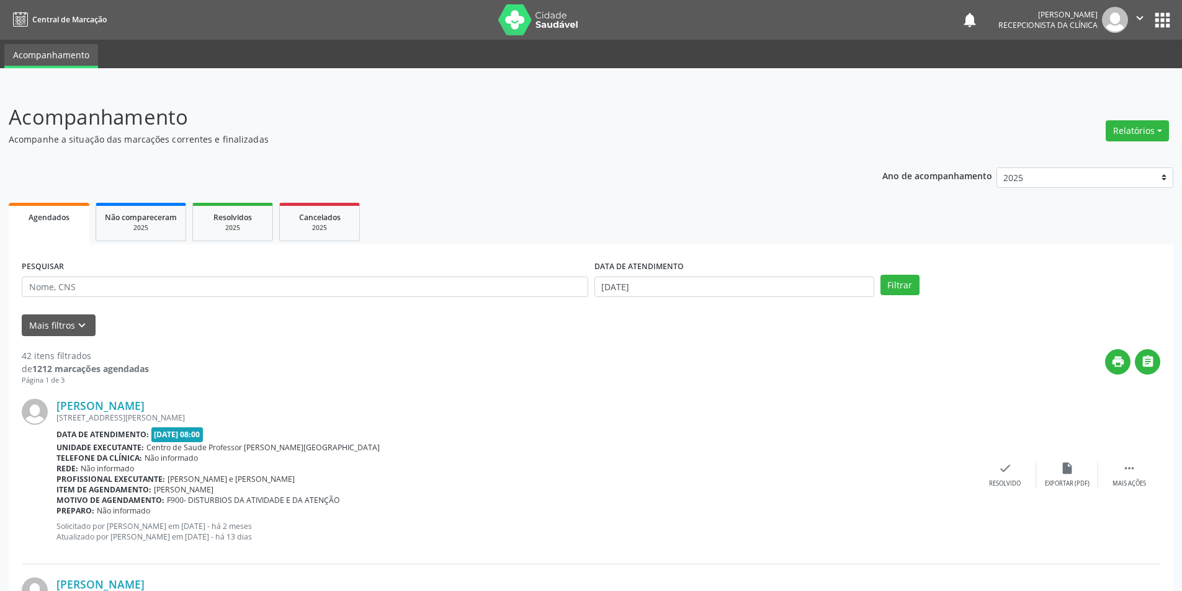
click at [1133, 458] on div "[PERSON_NAME] [PERSON_NAME][STREET_ADDRESS] Data de atendimento: [DATE] 08:00 U…" at bounding box center [591, 475] width 1138 height 179
click at [1068, 467] on icon "insert_drive_file" at bounding box center [1067, 469] width 14 height 14
click at [1007, 476] on div "check Resolvido" at bounding box center [1005, 475] width 62 height 27
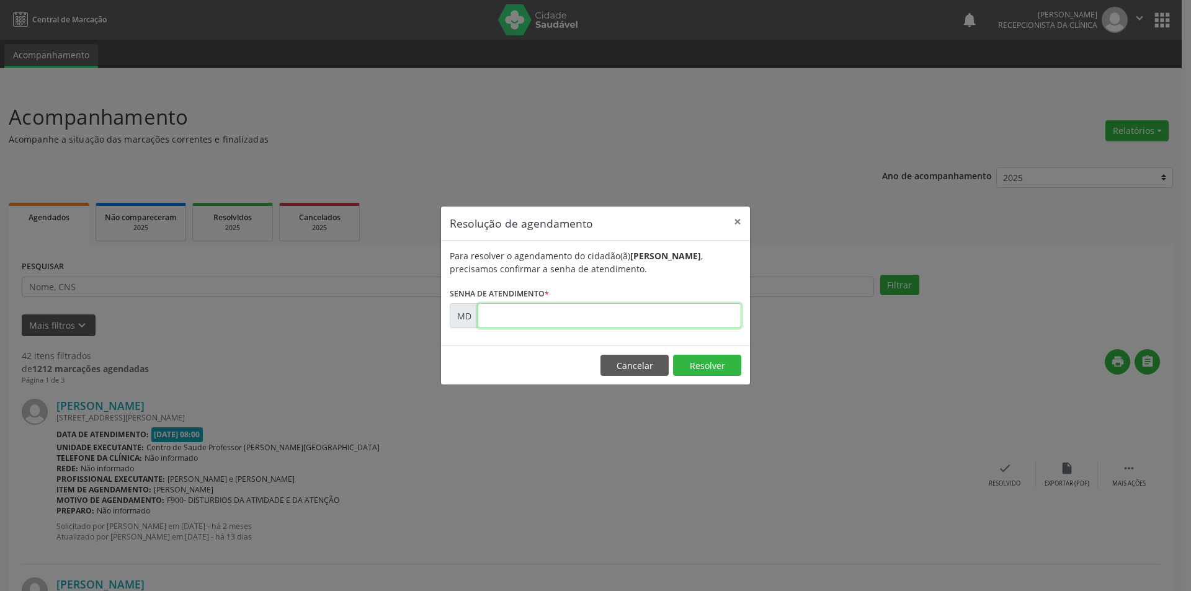
paste input "00004612"
type input "00004612"
click at [712, 360] on button "Resolver" at bounding box center [707, 365] width 68 height 21
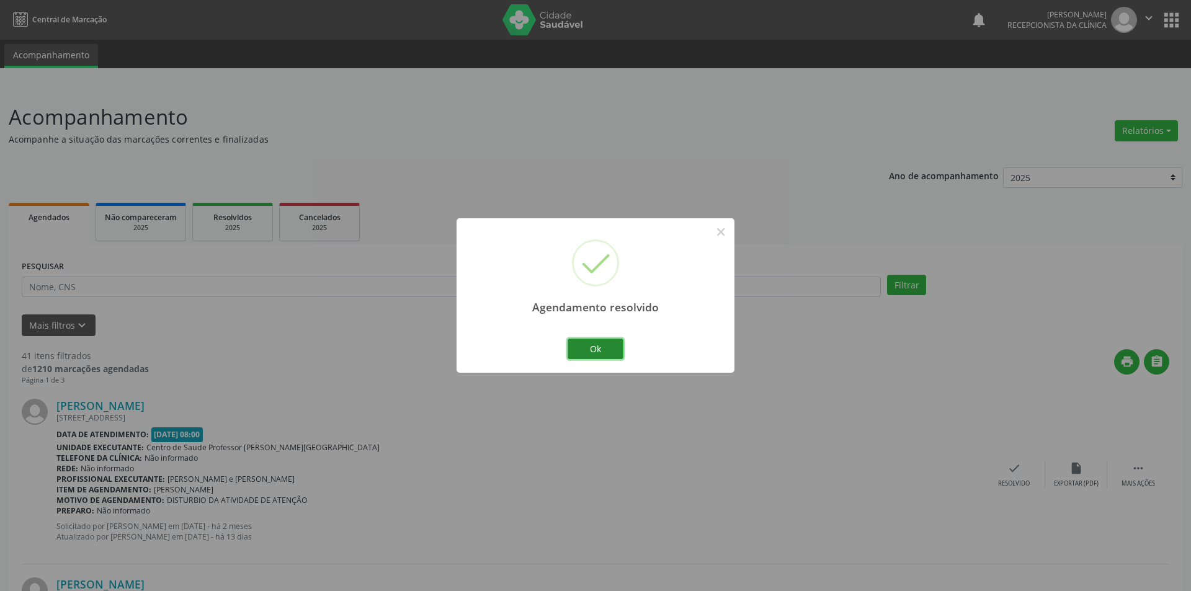
click at [602, 339] on button "Ok" at bounding box center [596, 349] width 56 height 21
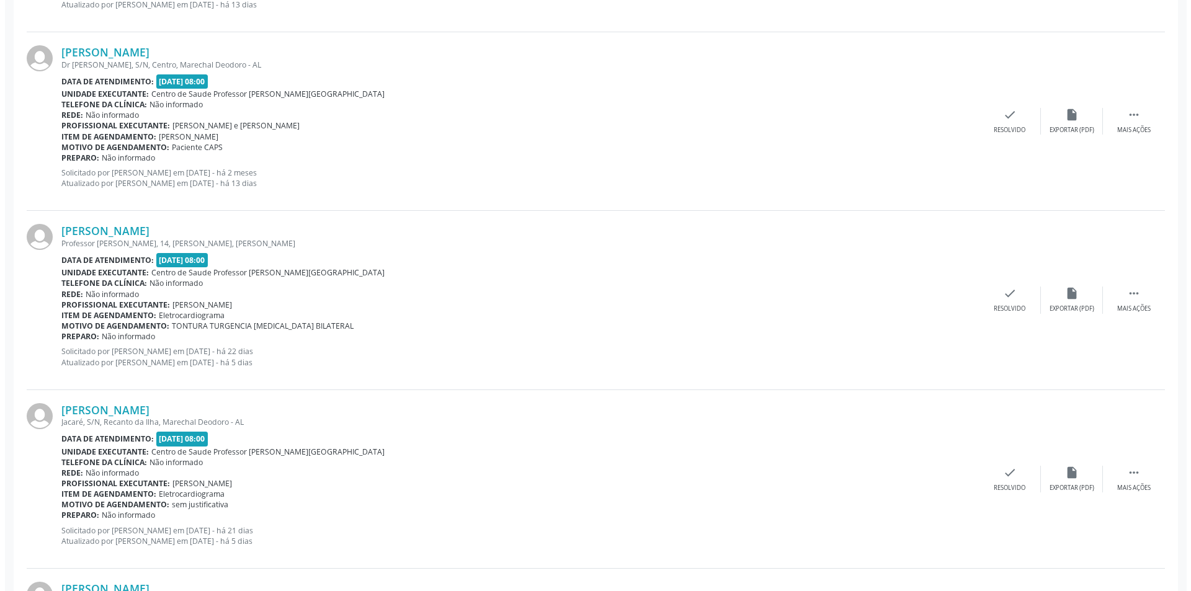
scroll to position [1427, 0]
click at [1071, 305] on div "Exportar (PDF)" at bounding box center [1067, 308] width 45 height 9
click at [1005, 296] on icon "check" at bounding box center [1005, 293] width 14 height 14
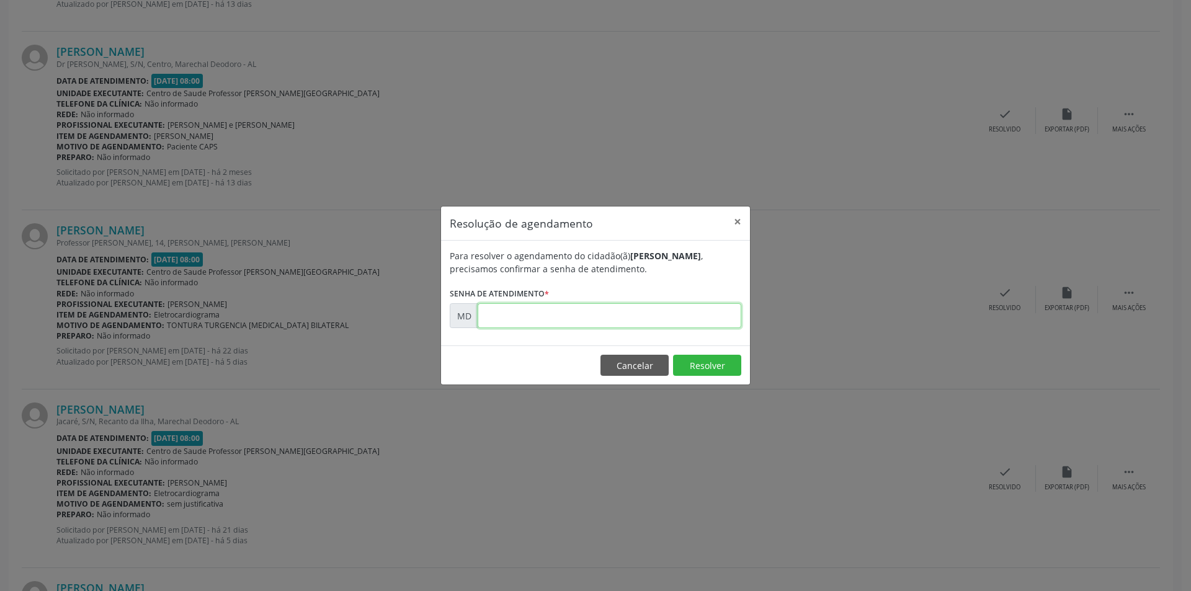
paste input "00011382"
type input "00011382"
click at [710, 366] on button "Resolver" at bounding box center [707, 365] width 68 height 21
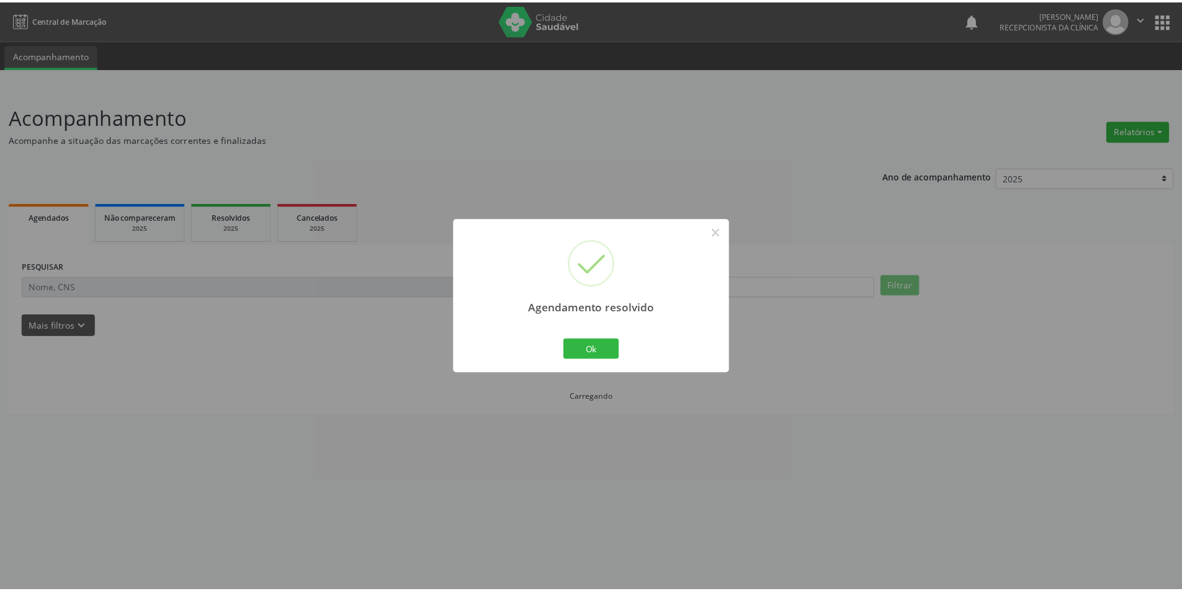
scroll to position [0, 0]
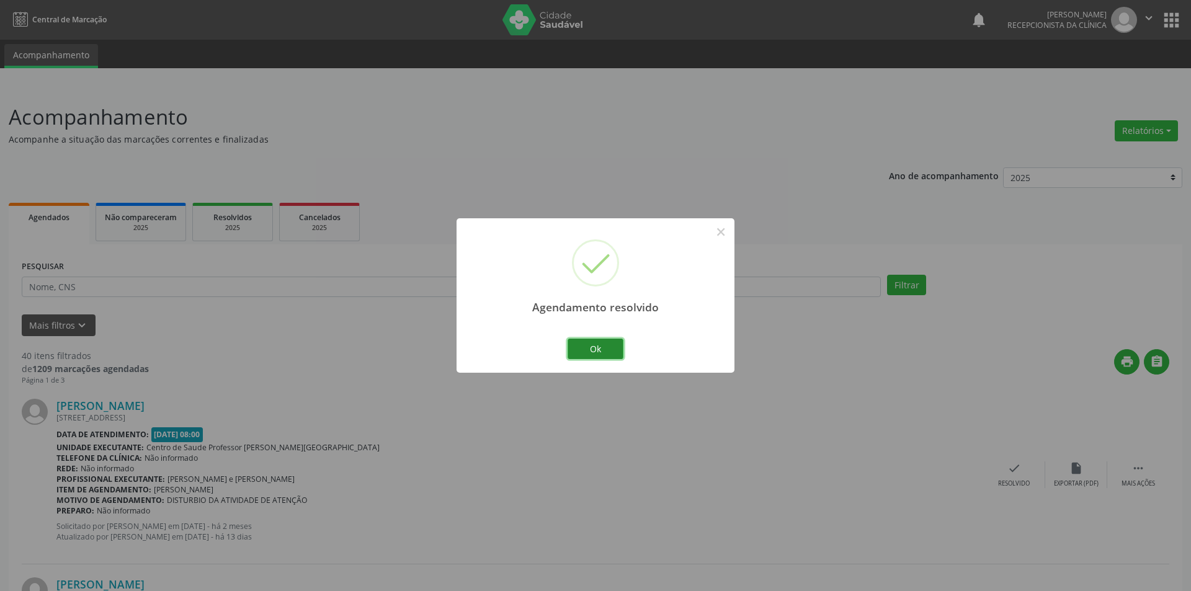
click at [607, 349] on button "Ok" at bounding box center [596, 349] width 56 height 21
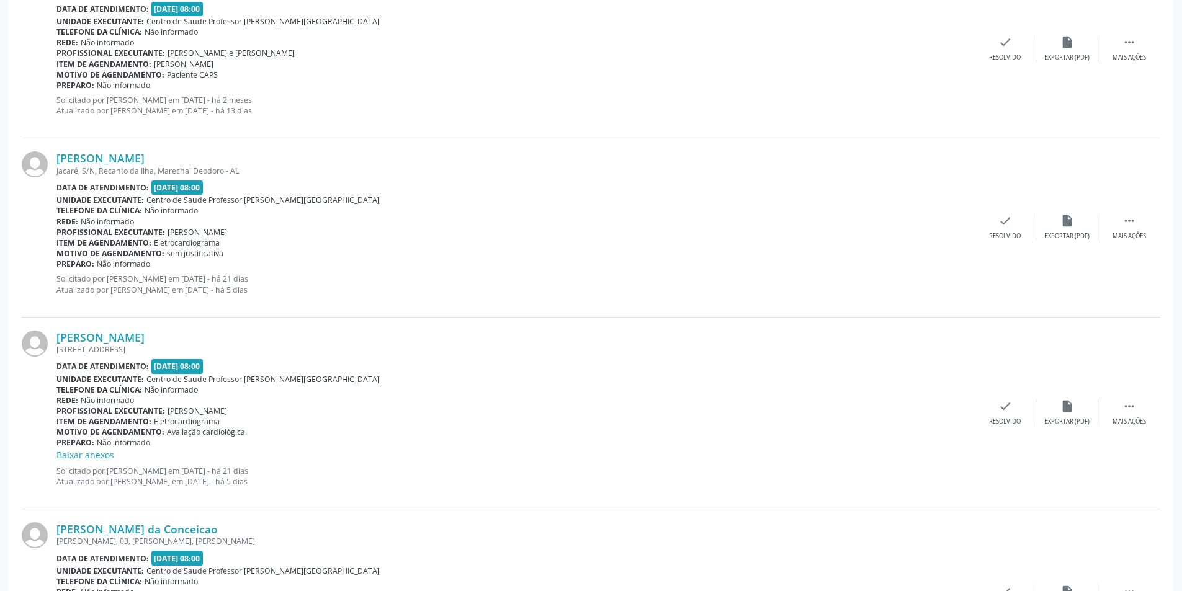
scroll to position [1489, 0]
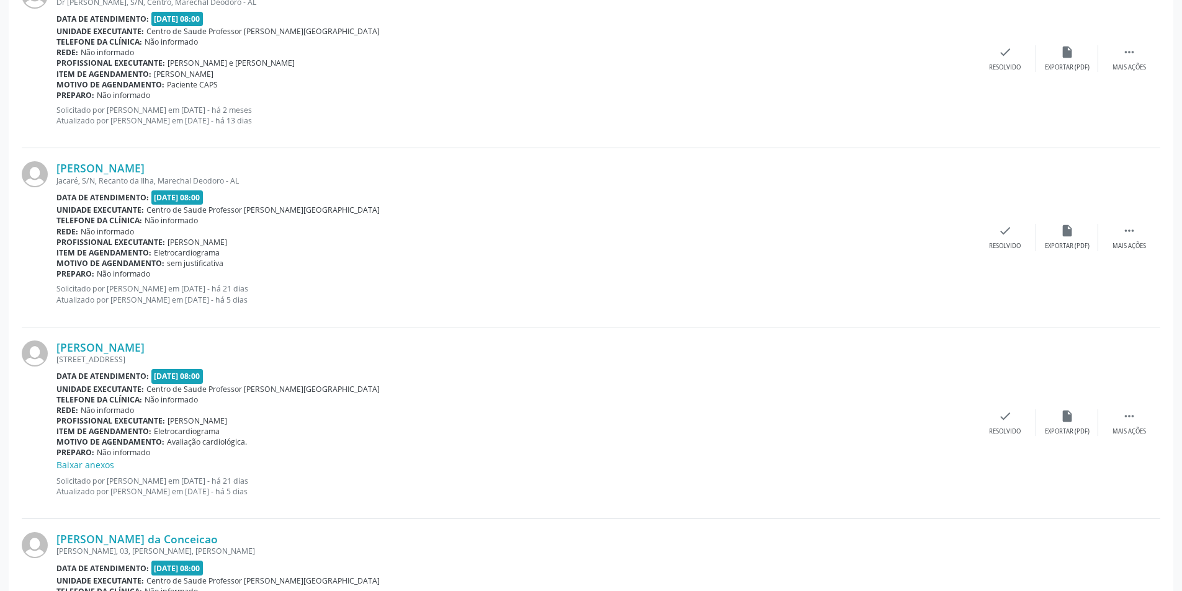
drag, startPoint x: 1135, startPoint y: 253, endPoint x: 1085, endPoint y: 260, distance: 50.1
click at [1134, 253] on div "[PERSON_NAME] Jacaré, S/N, Recanto da Ilha, [GEOGRAPHIC_DATA] Data de atendimen…" at bounding box center [591, 237] width 1138 height 179
click at [1129, 249] on div "Mais ações" at bounding box center [1129, 246] width 34 height 9
click at [1087, 246] on div "Não compareceu" at bounding box center [1066, 246] width 53 height 9
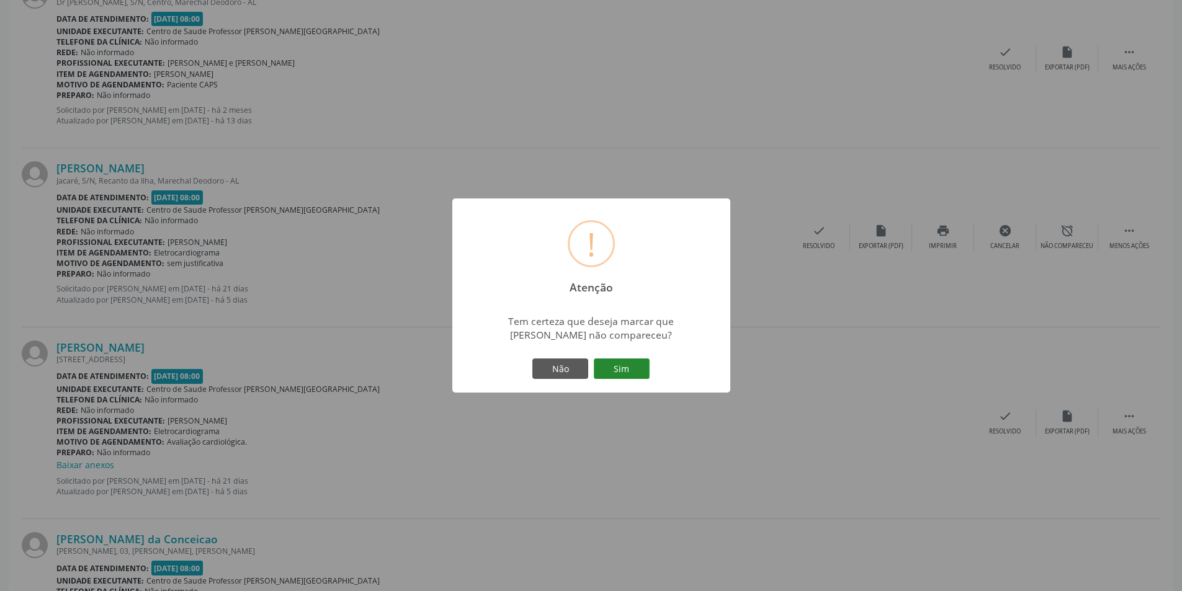
click at [633, 367] on button "Sim" at bounding box center [622, 369] width 56 height 21
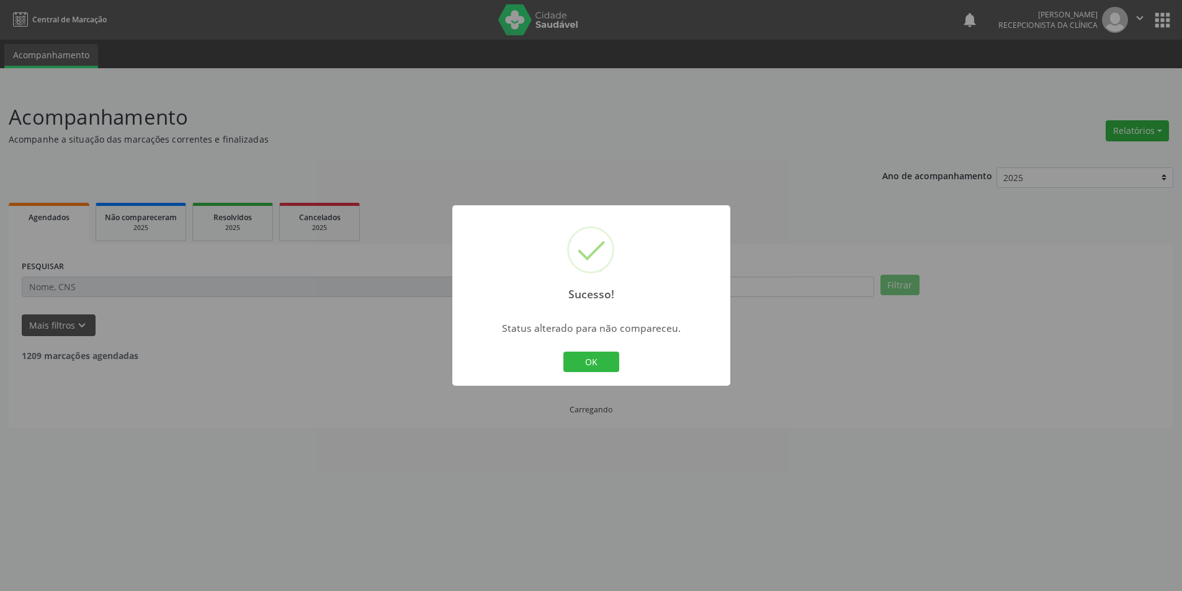
scroll to position [0, 0]
click at [602, 355] on button "OK" at bounding box center [596, 362] width 56 height 21
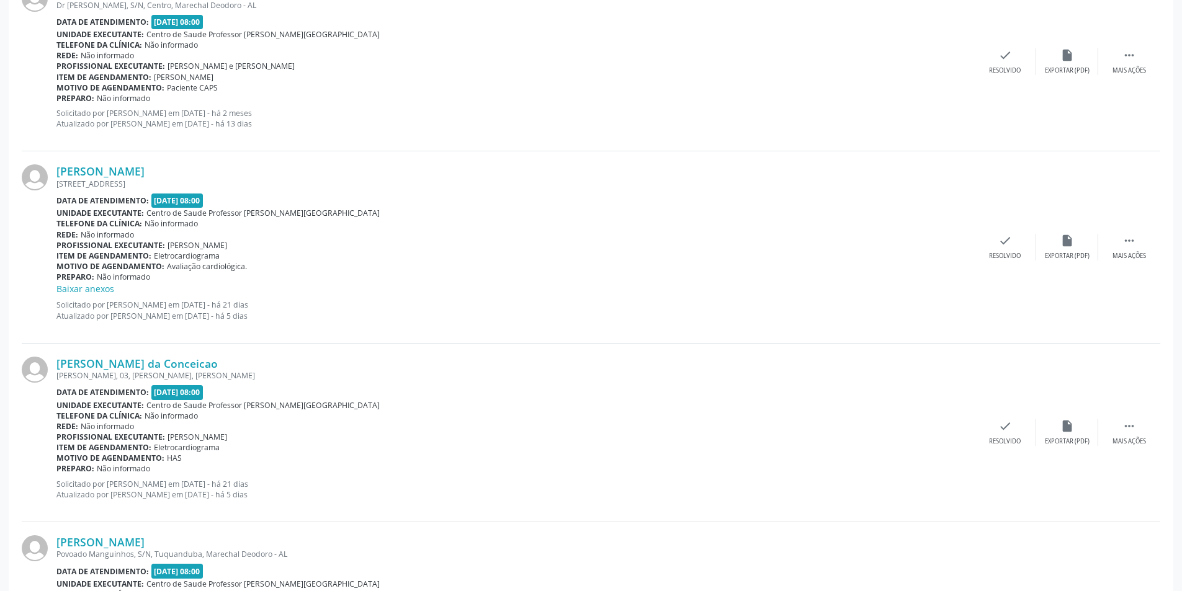
scroll to position [1489, 0]
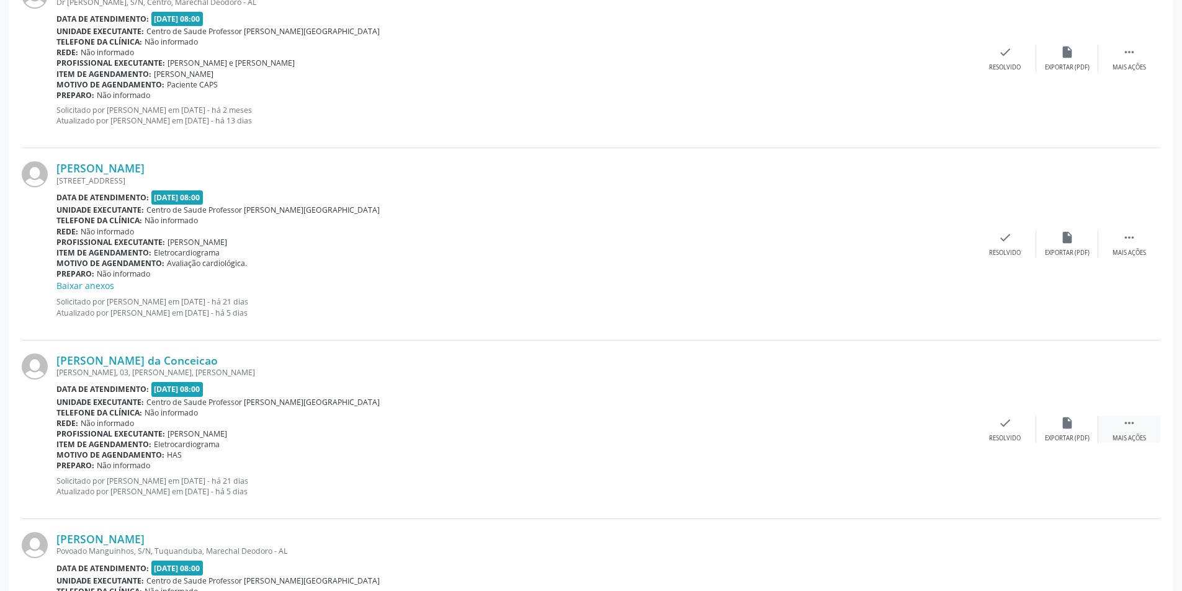
click at [1134, 428] on icon "" at bounding box center [1129, 423] width 14 height 14
click at [1068, 431] on div "alarm_off Não compareceu" at bounding box center [1067, 429] width 62 height 27
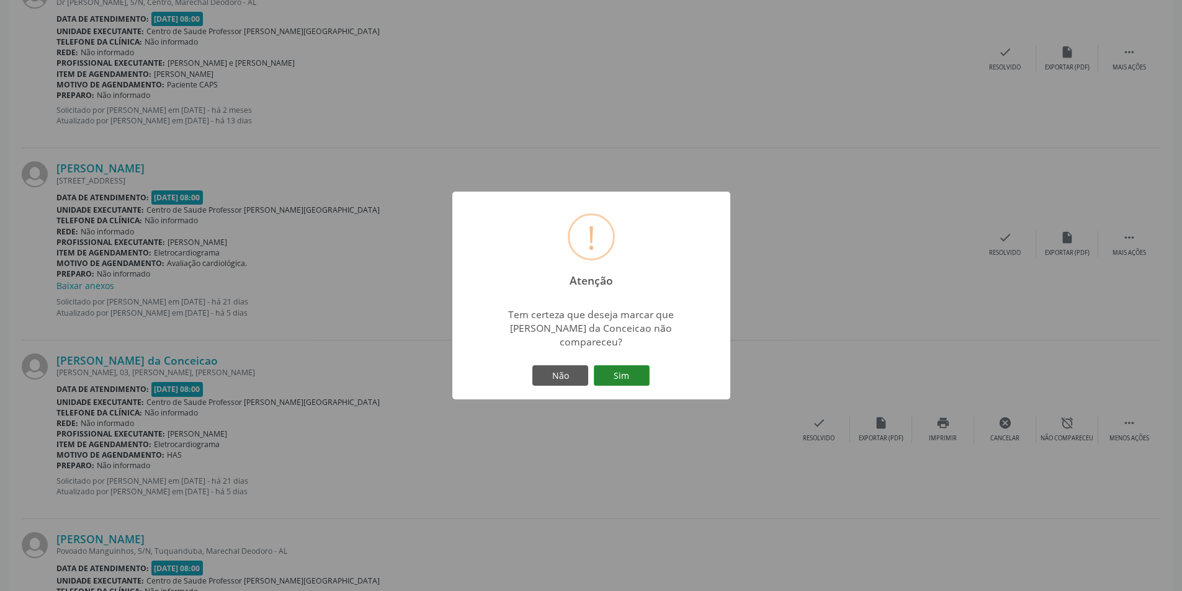
click at [633, 369] on button "Sim" at bounding box center [622, 375] width 56 height 21
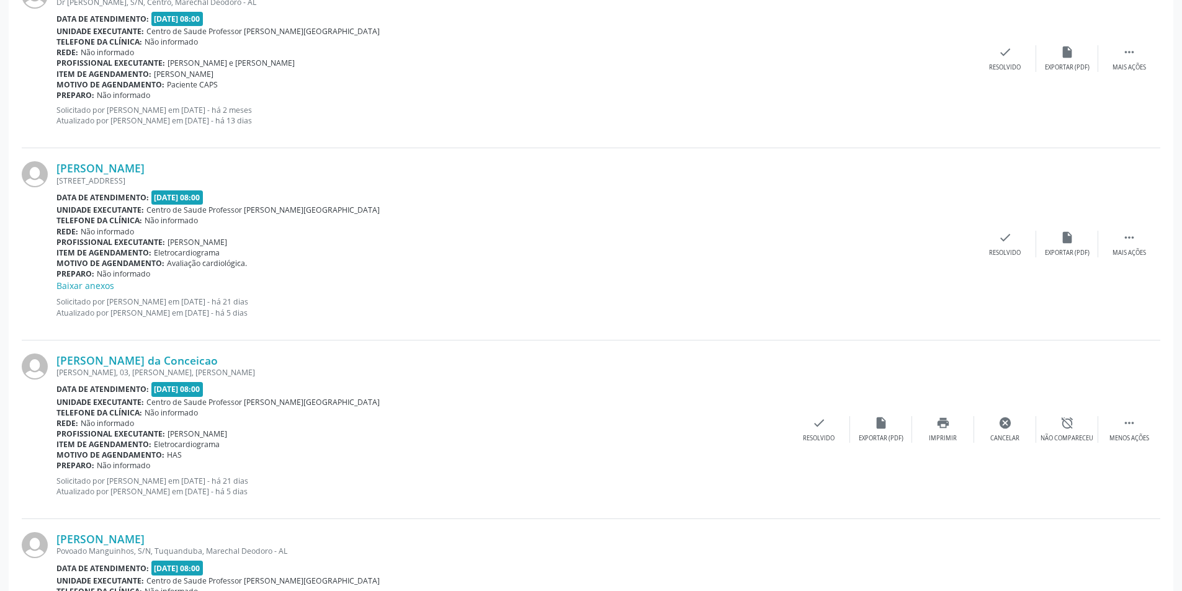
scroll to position [0, 0]
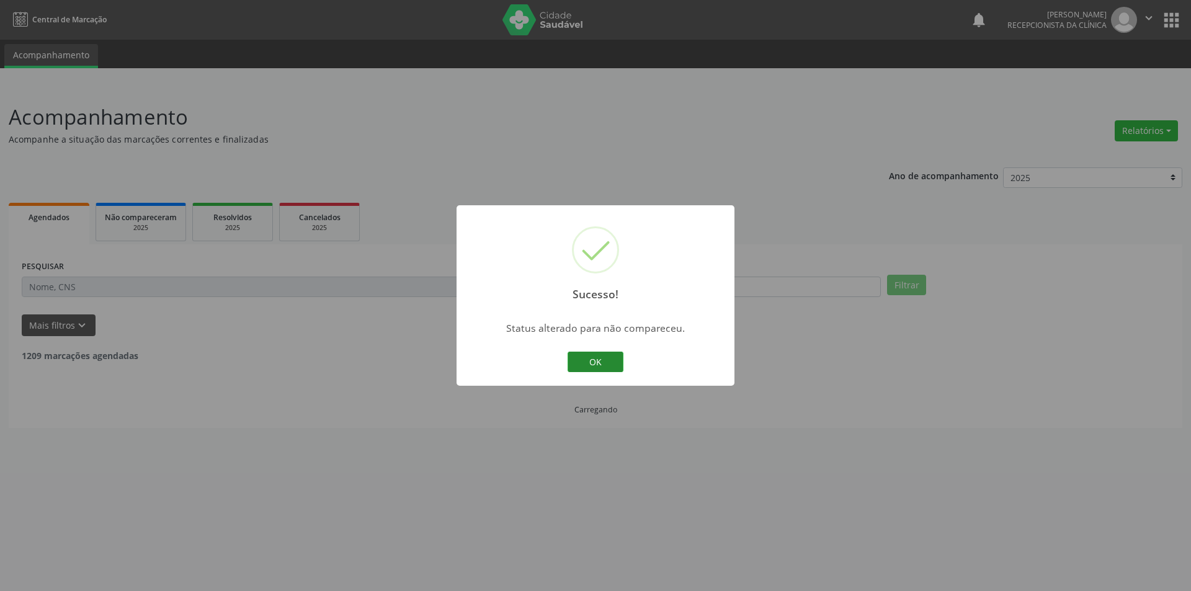
click at [612, 364] on button "OK" at bounding box center [596, 362] width 56 height 21
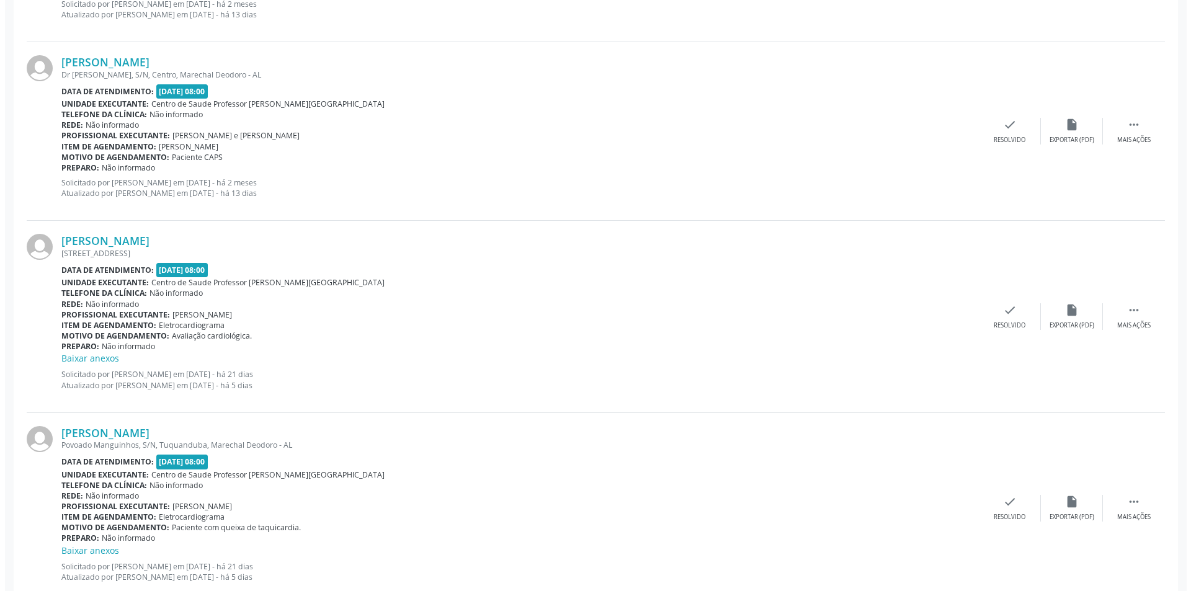
scroll to position [1489, 0]
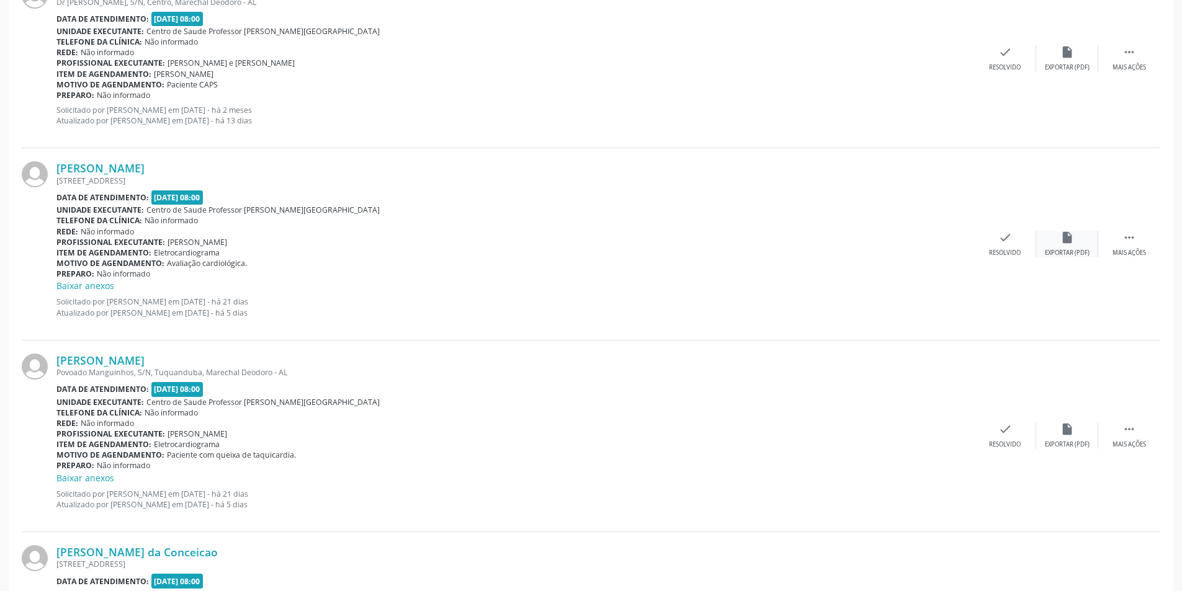
click at [1066, 247] on div "insert_drive_file Exportar (PDF)" at bounding box center [1067, 244] width 62 height 27
click at [1003, 250] on div "Resolvido" at bounding box center [1005, 253] width 32 height 9
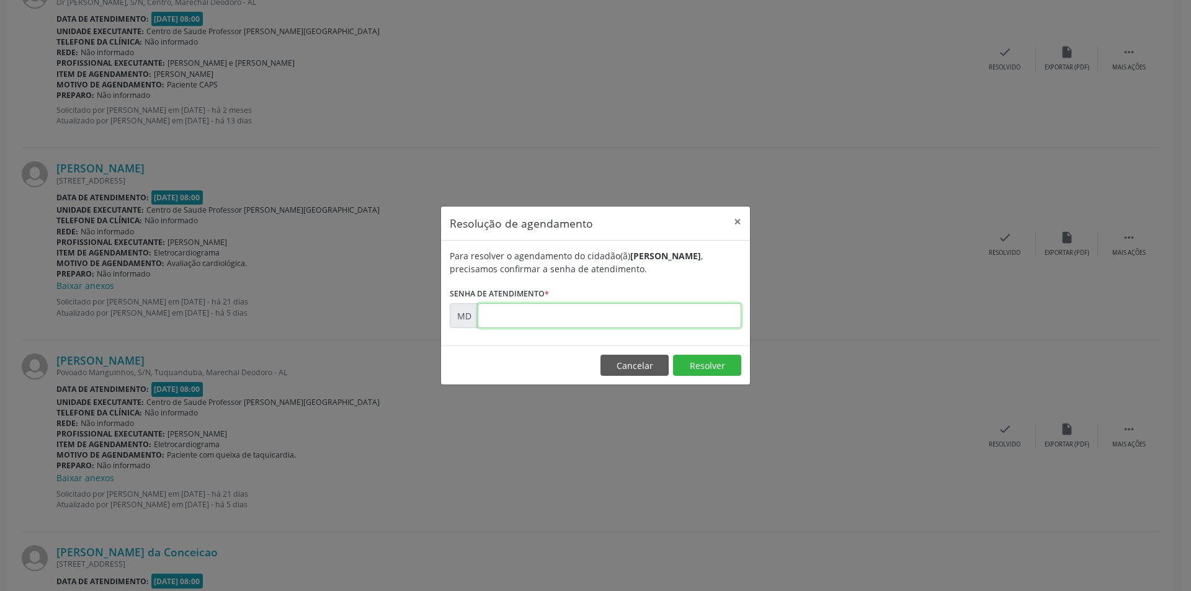
paste input "00011504"
type input "00011504"
click at [708, 363] on button "Resolver" at bounding box center [707, 365] width 68 height 21
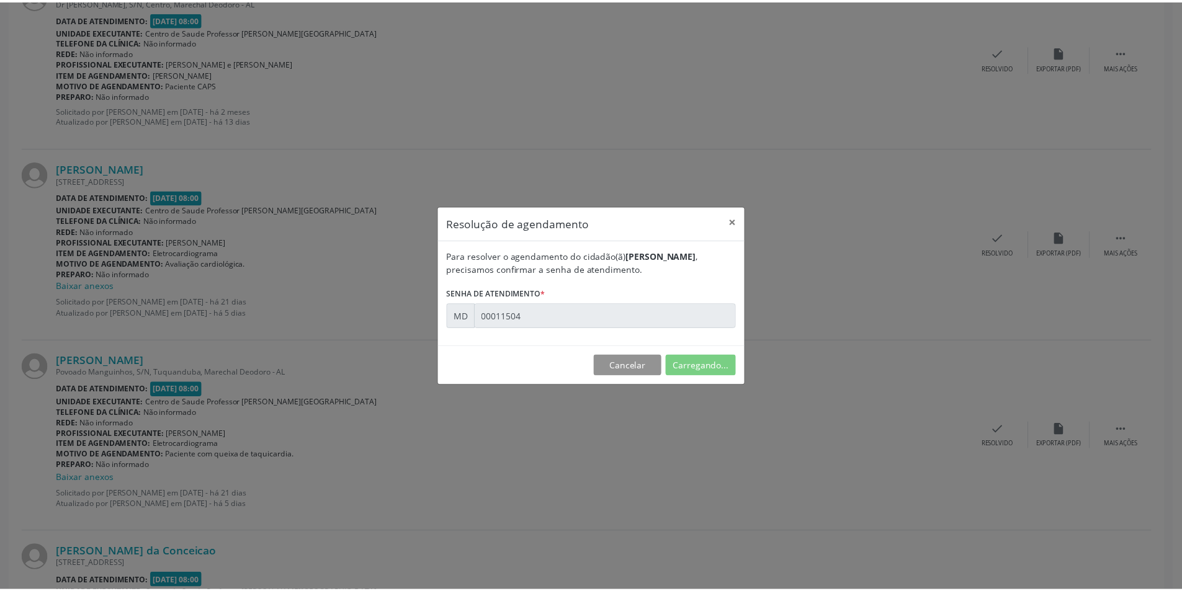
scroll to position [0, 0]
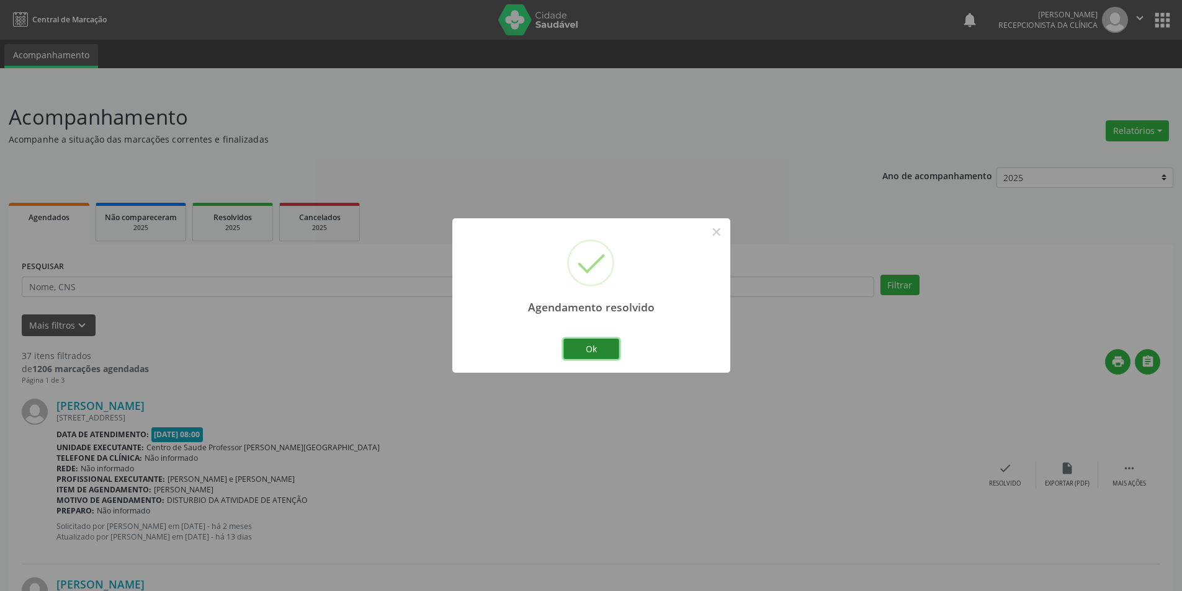
click at [593, 349] on button "Ok" at bounding box center [591, 349] width 56 height 21
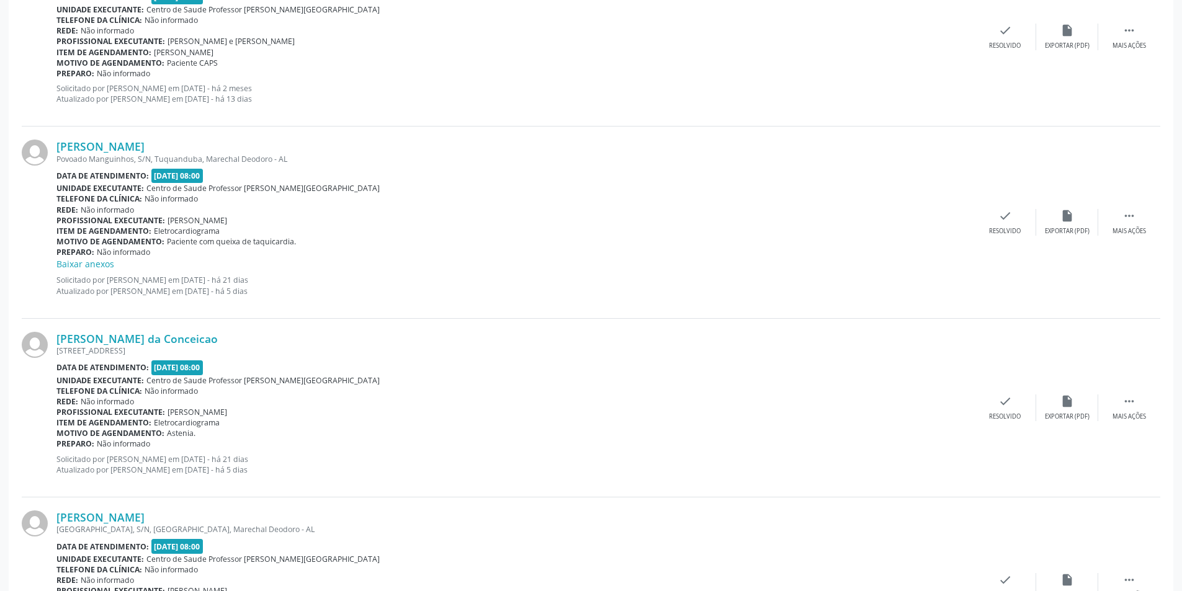
scroll to position [1489, 0]
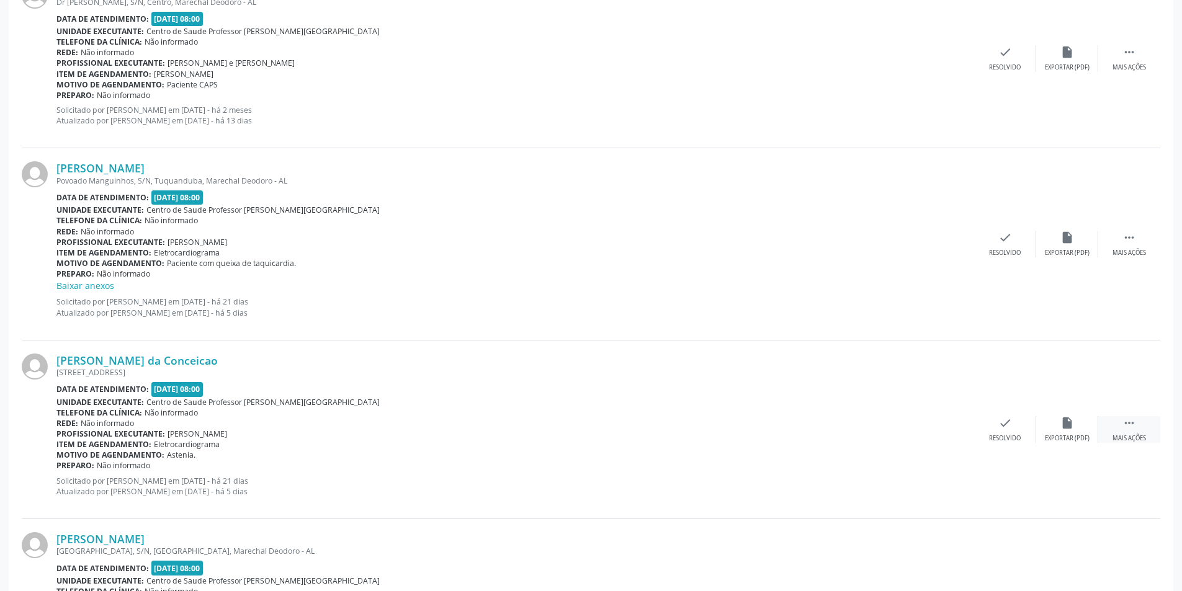
click at [1140, 435] on div "Mais ações" at bounding box center [1129, 438] width 34 height 9
click at [1063, 432] on div "alarm_off Não compareceu" at bounding box center [1067, 429] width 62 height 27
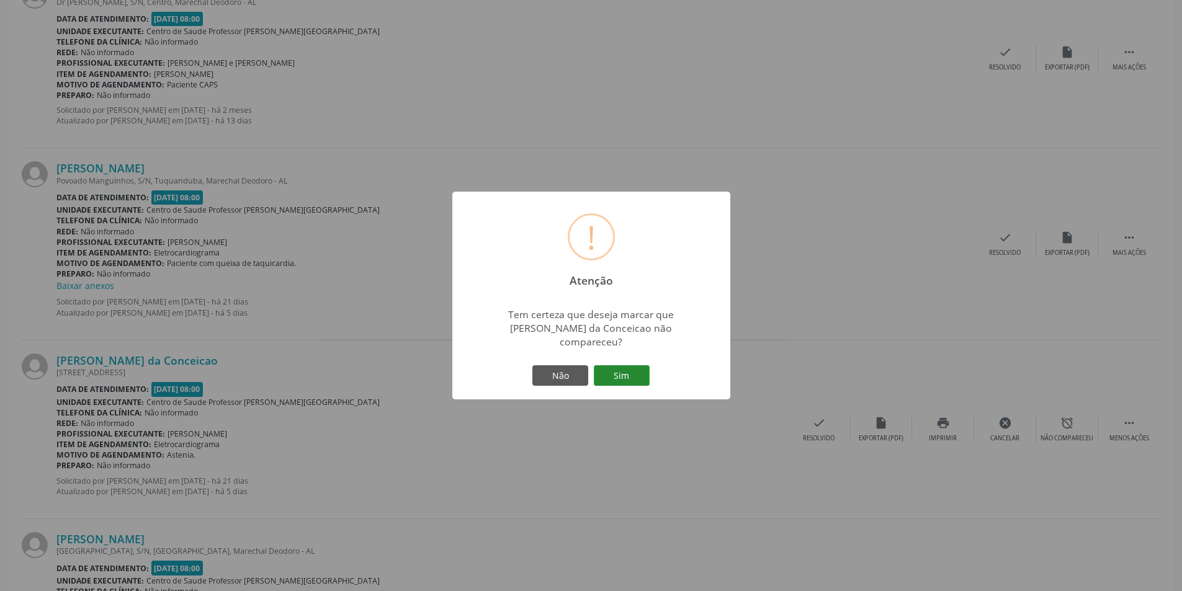
click at [612, 366] on button "Sim" at bounding box center [622, 375] width 56 height 21
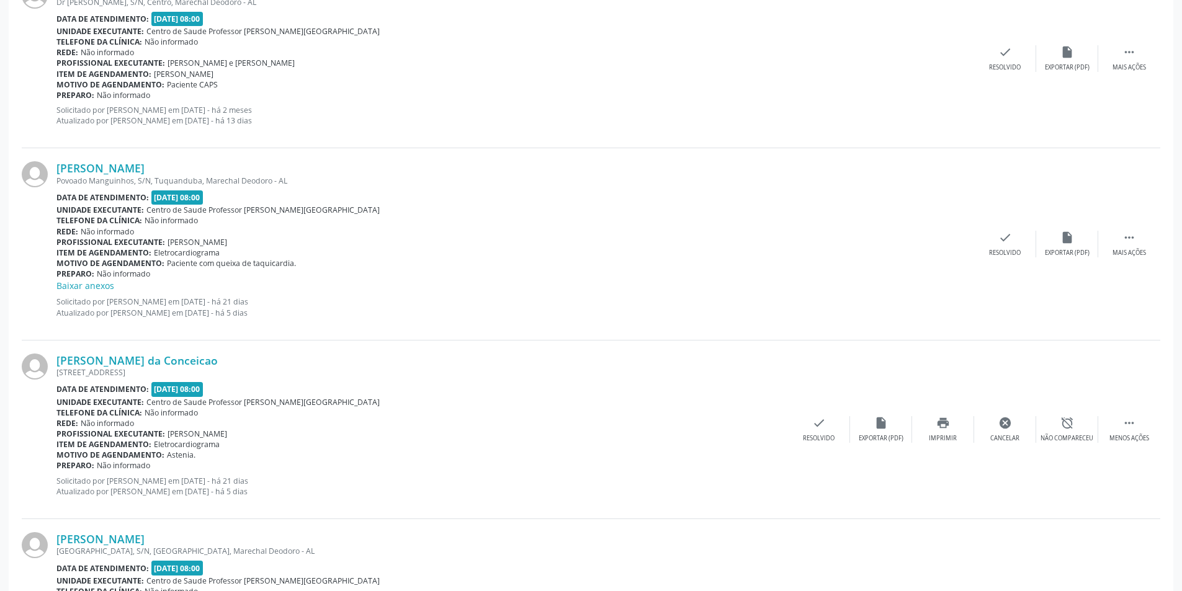
scroll to position [0, 0]
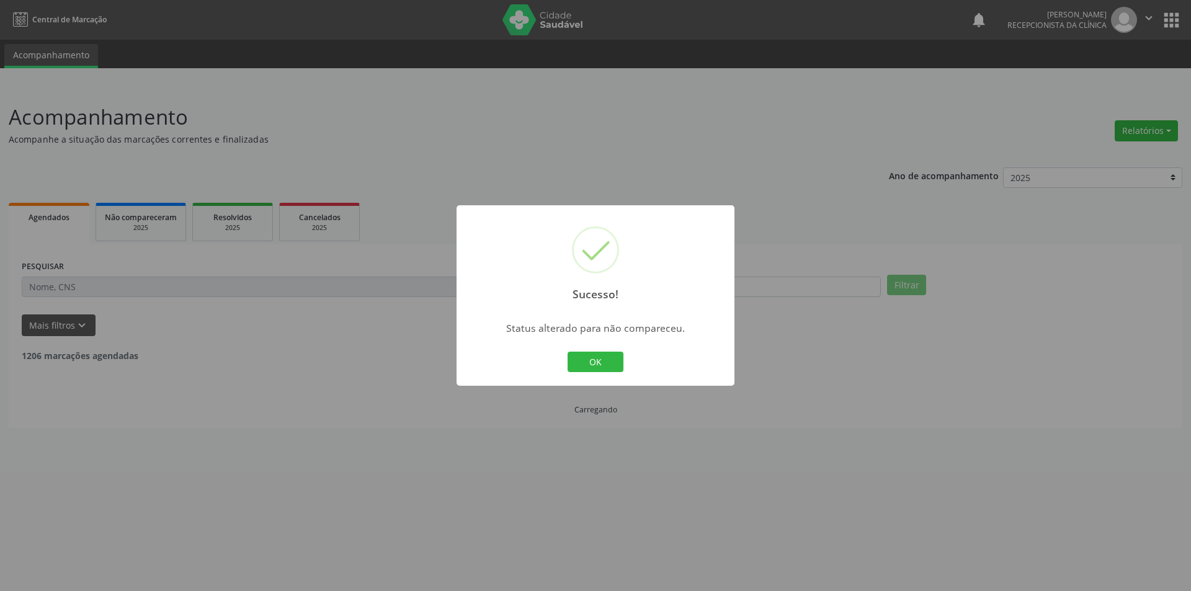
click at [612, 366] on button "OK" at bounding box center [596, 362] width 56 height 21
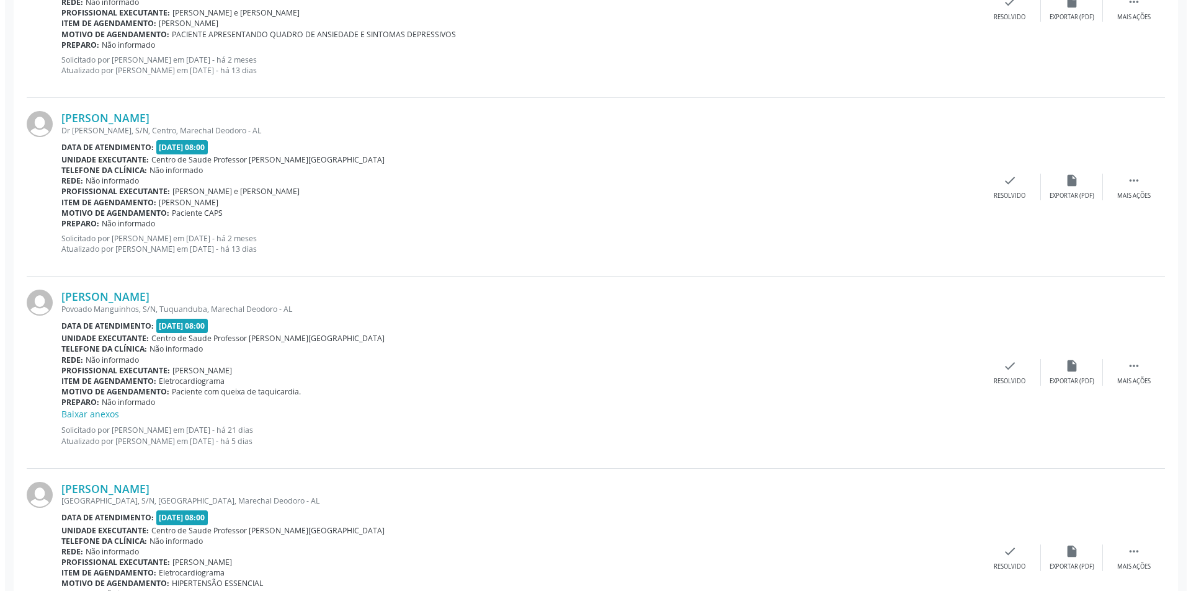
scroll to position [1365, 0]
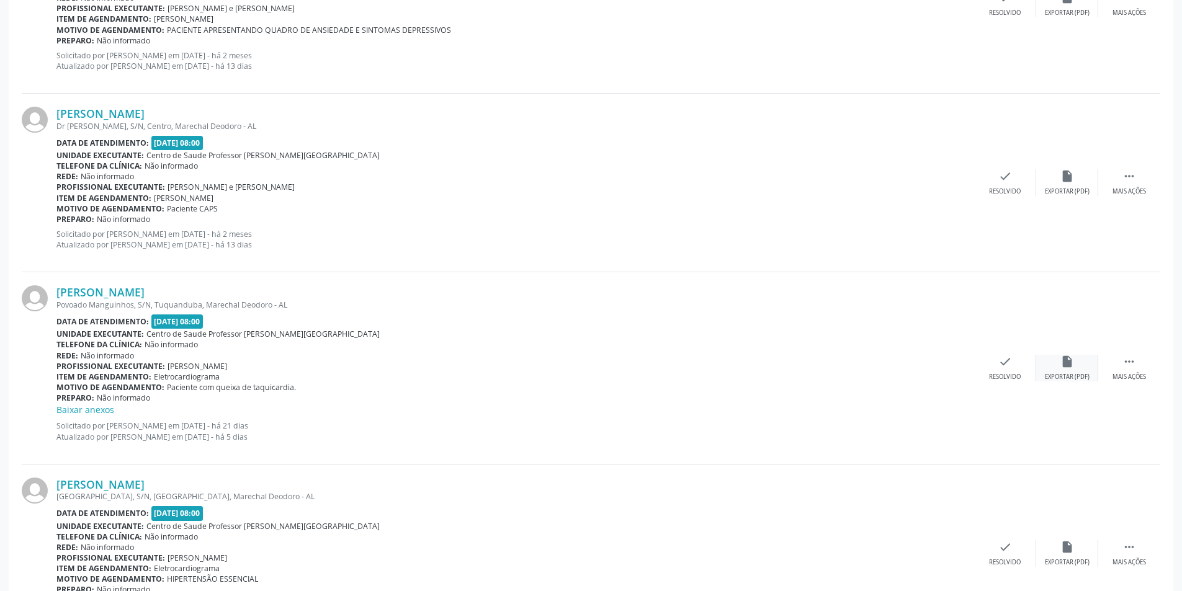
click at [1072, 378] on div "Exportar (PDF)" at bounding box center [1067, 377] width 45 height 9
click at [1008, 387] on div "[PERSON_NAME] Povoado Manguinhos, S/N, [GEOGRAPHIC_DATA], Marechal Deodoro - AL…" at bounding box center [591, 368] width 1138 height 192
click at [994, 377] on div "Resolvido" at bounding box center [1005, 377] width 32 height 9
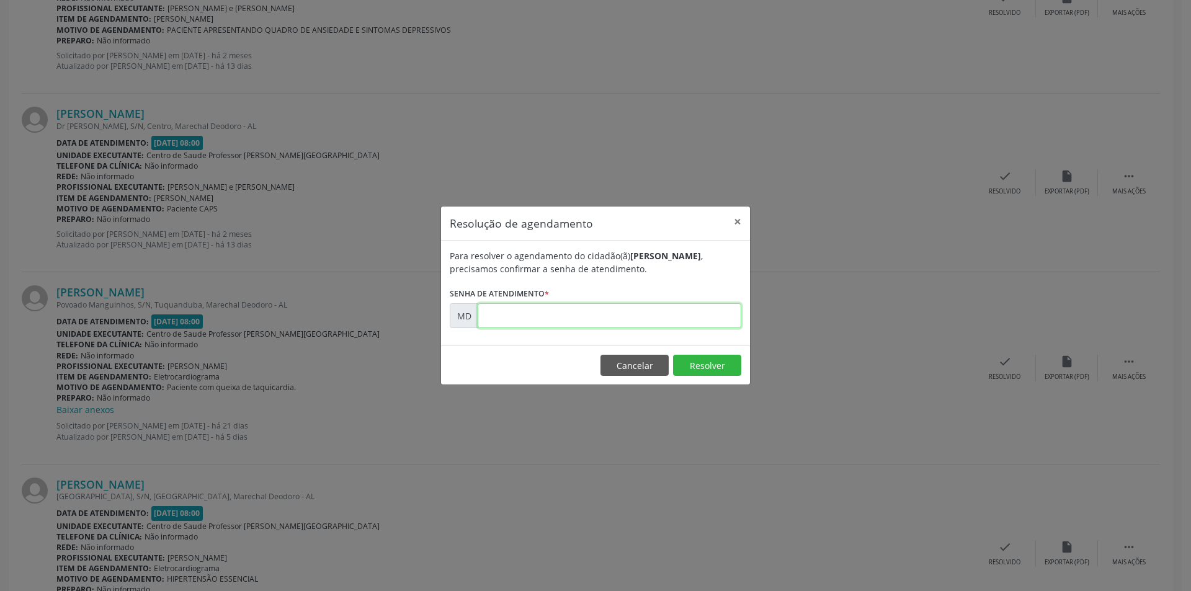
paste input "00011511"
type input "00011511"
click at [702, 364] on button "Resolver" at bounding box center [707, 365] width 68 height 21
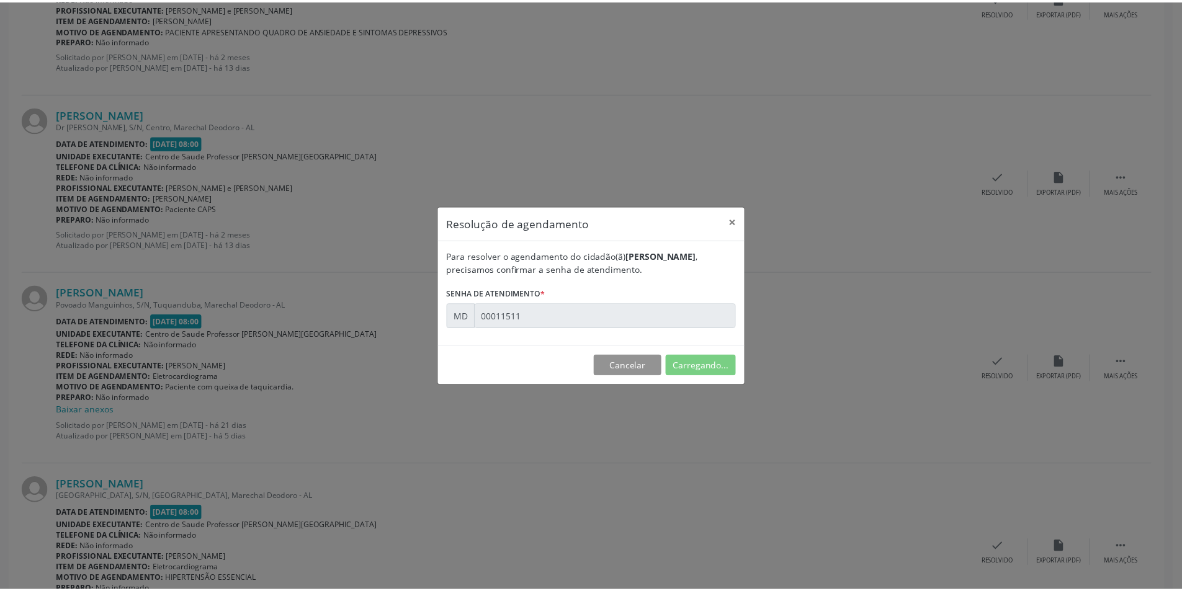
scroll to position [0, 0]
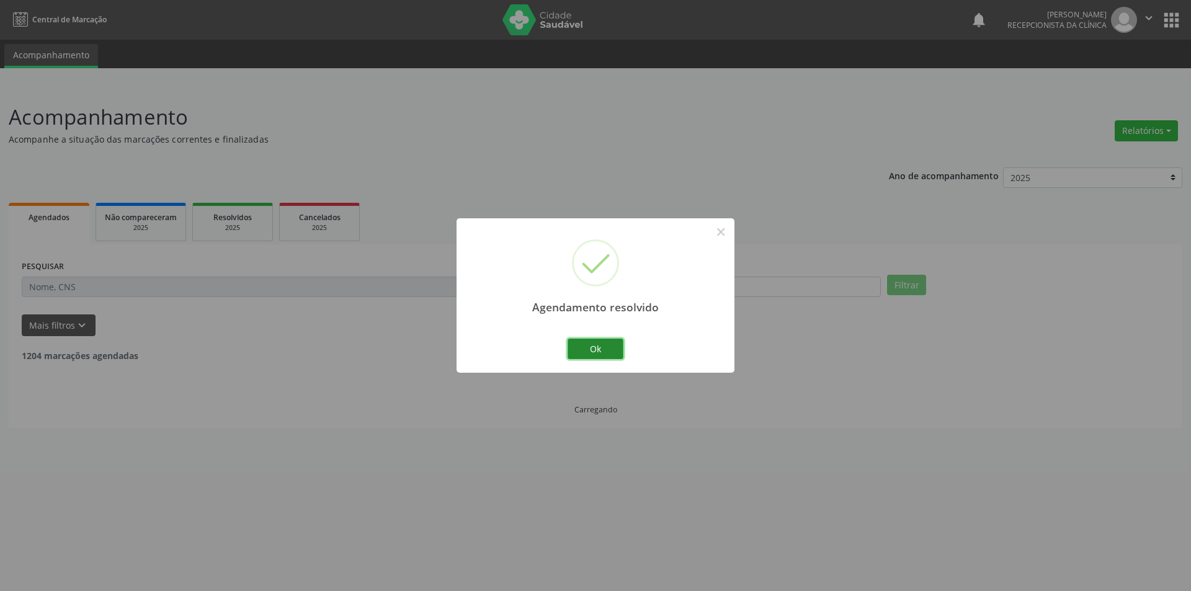
click at [595, 348] on button "Ok" at bounding box center [596, 349] width 56 height 21
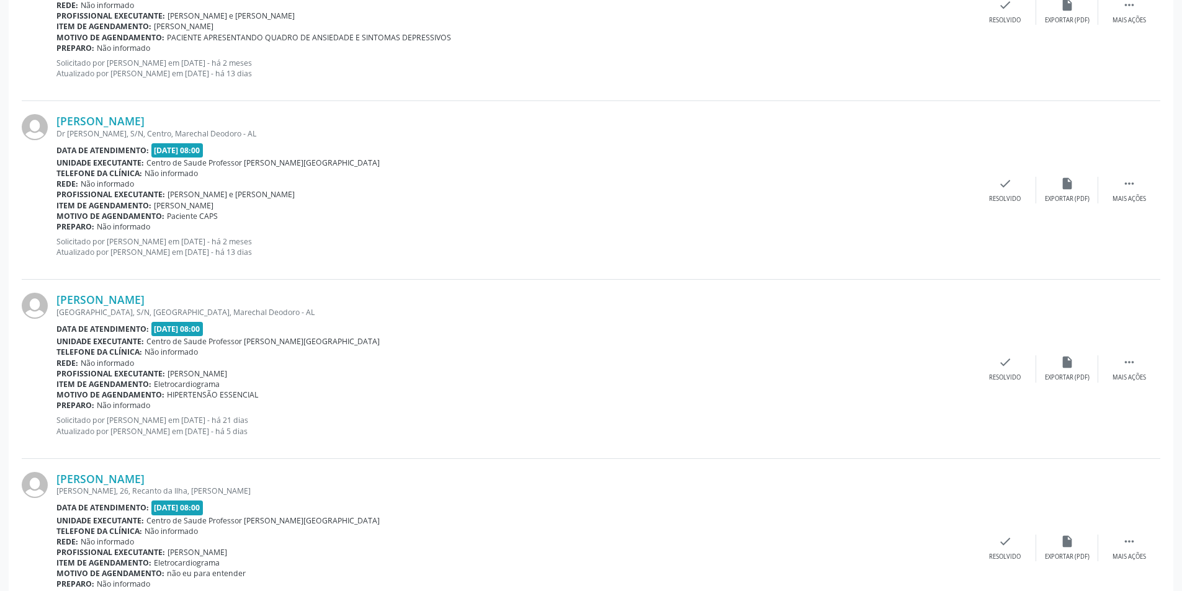
scroll to position [1365, 0]
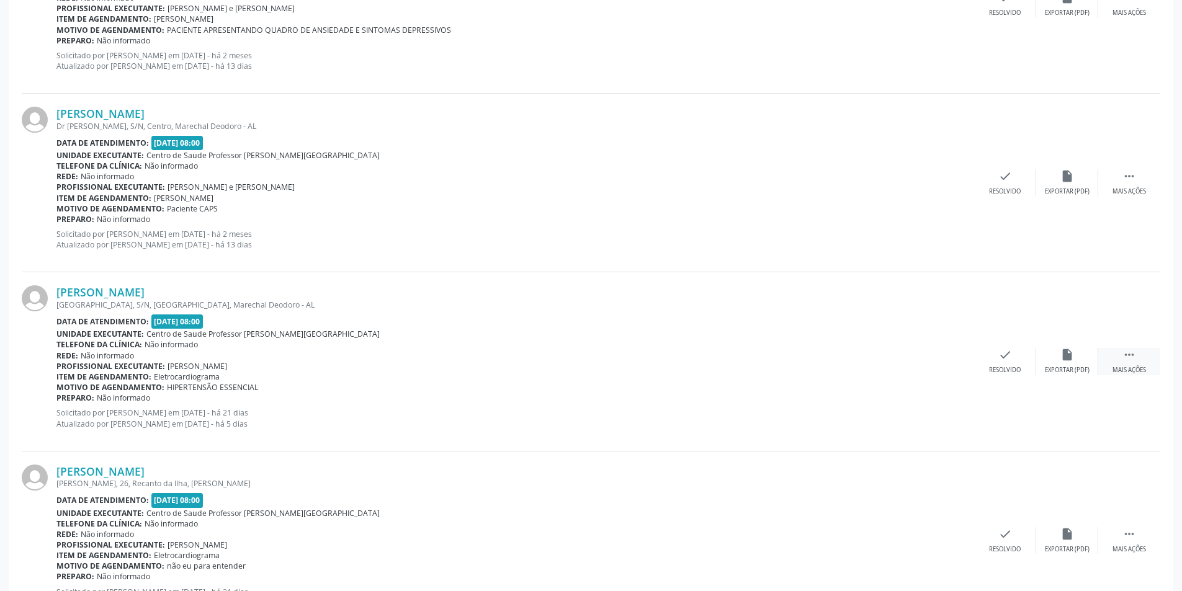
click at [1122, 362] on div " Mais ações" at bounding box center [1129, 361] width 62 height 27
click at [1077, 366] on div "Não compareceu" at bounding box center [1066, 370] width 53 height 9
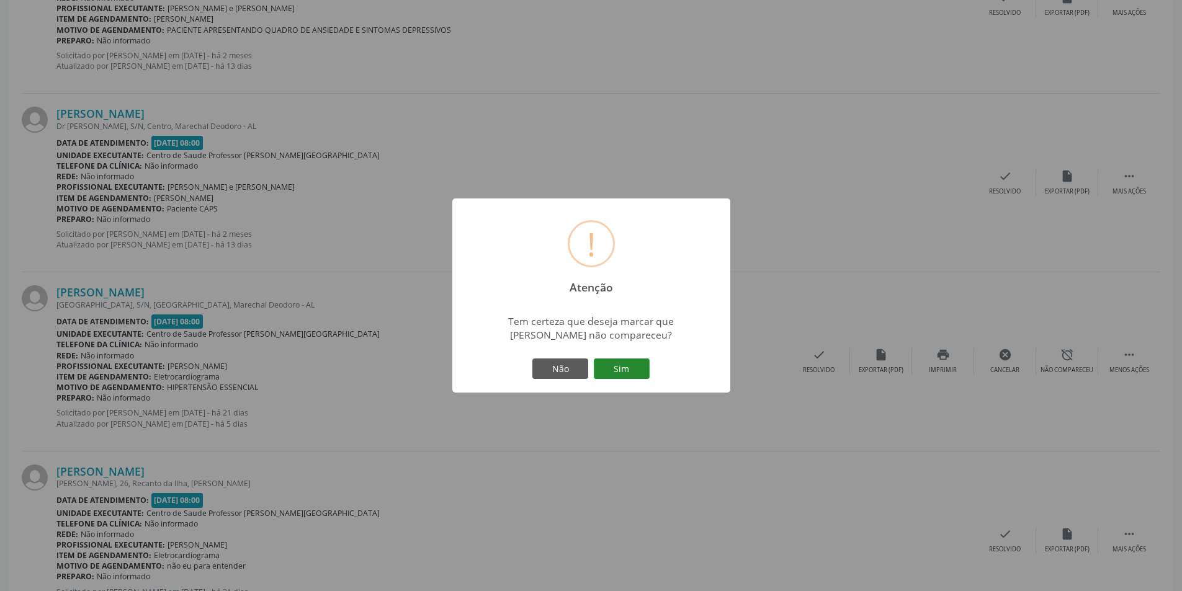
click at [633, 368] on button "Sim" at bounding box center [622, 369] width 56 height 21
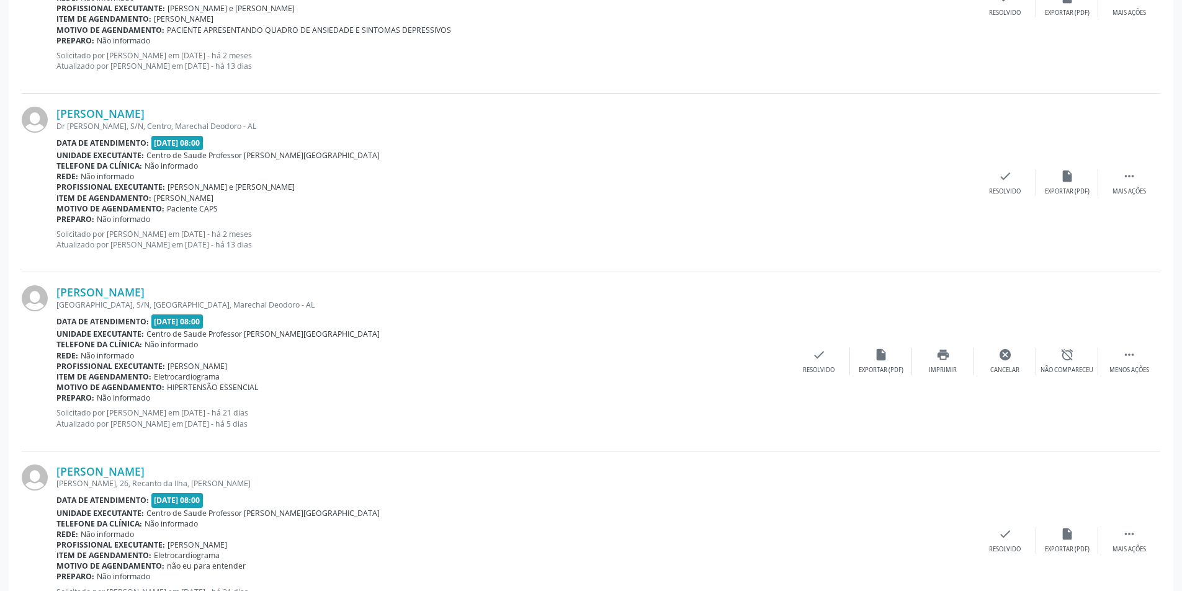
scroll to position [0, 0]
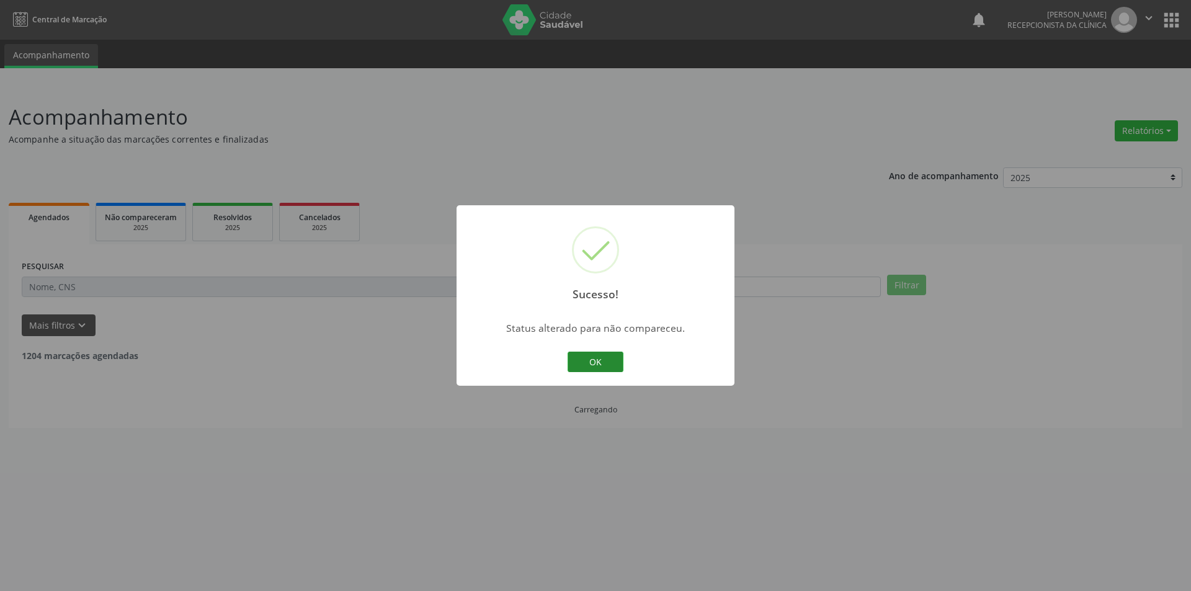
click at [620, 364] on div "OK Cancel" at bounding box center [595, 362] width 61 height 26
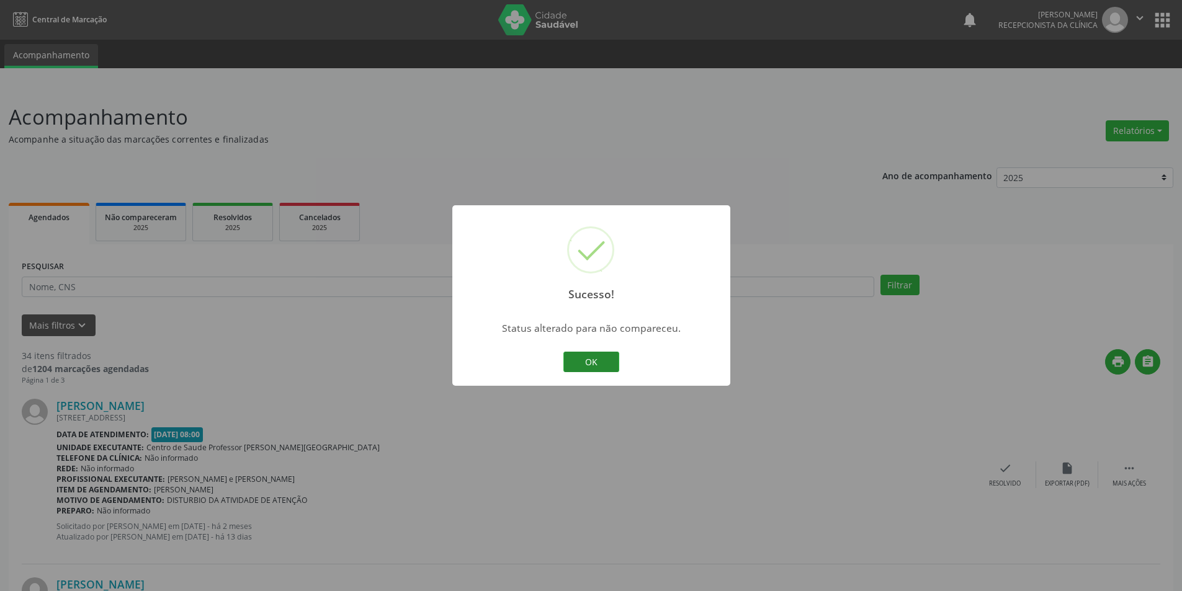
click at [603, 364] on button "OK" at bounding box center [591, 362] width 56 height 21
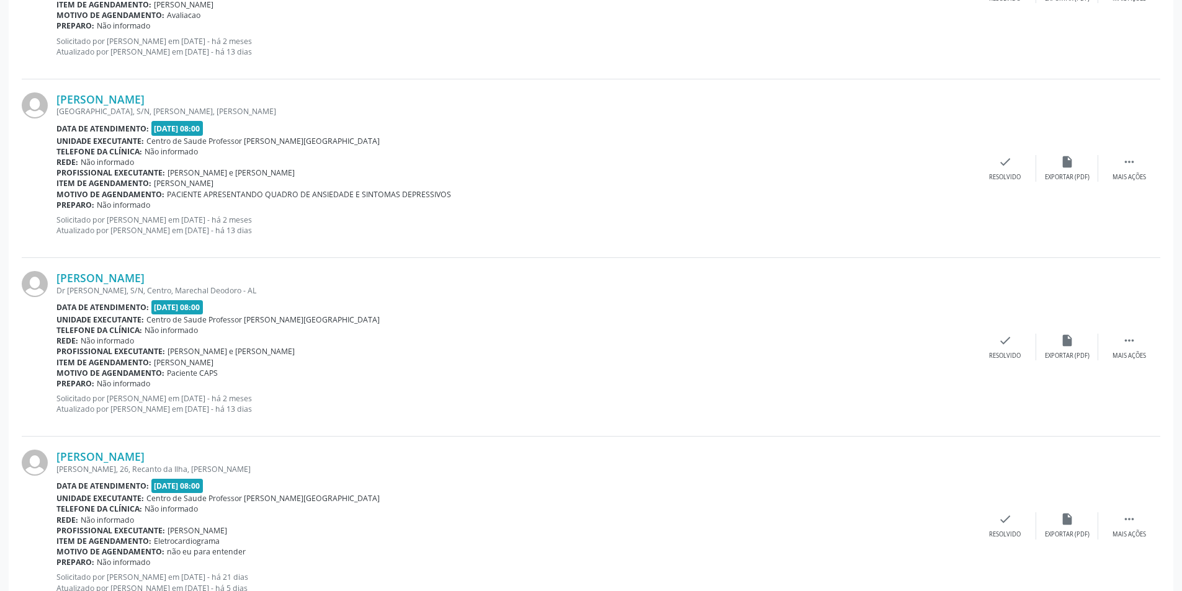
scroll to position [1365, 0]
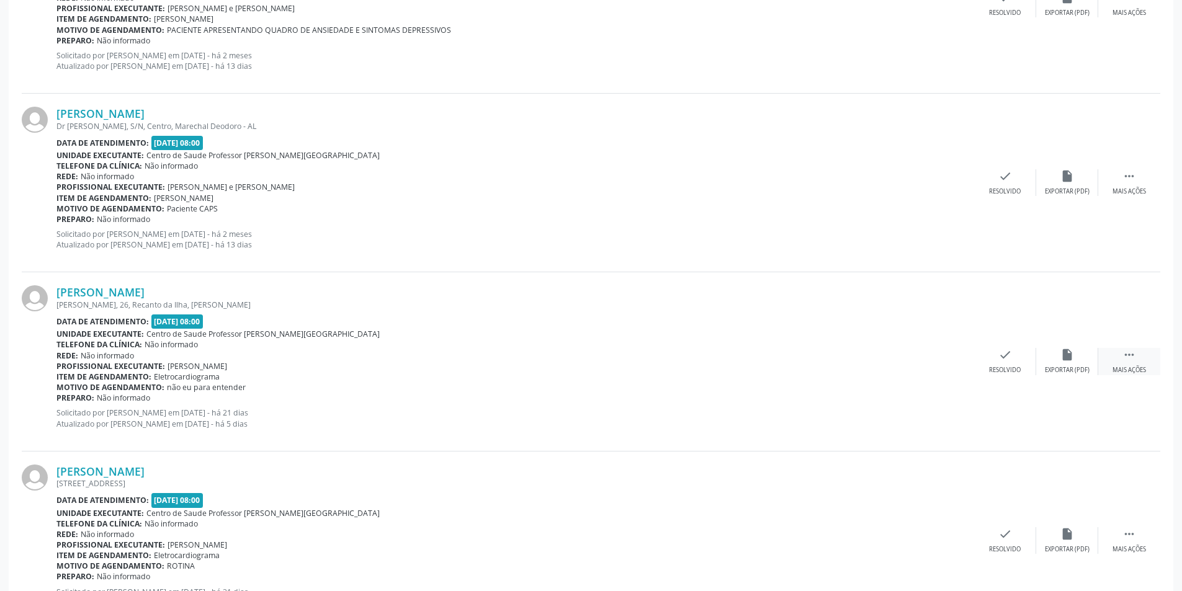
click at [1123, 372] on div "Mais ações" at bounding box center [1129, 370] width 34 height 9
click at [1065, 363] on div "alarm_off Não compareceu" at bounding box center [1067, 361] width 62 height 27
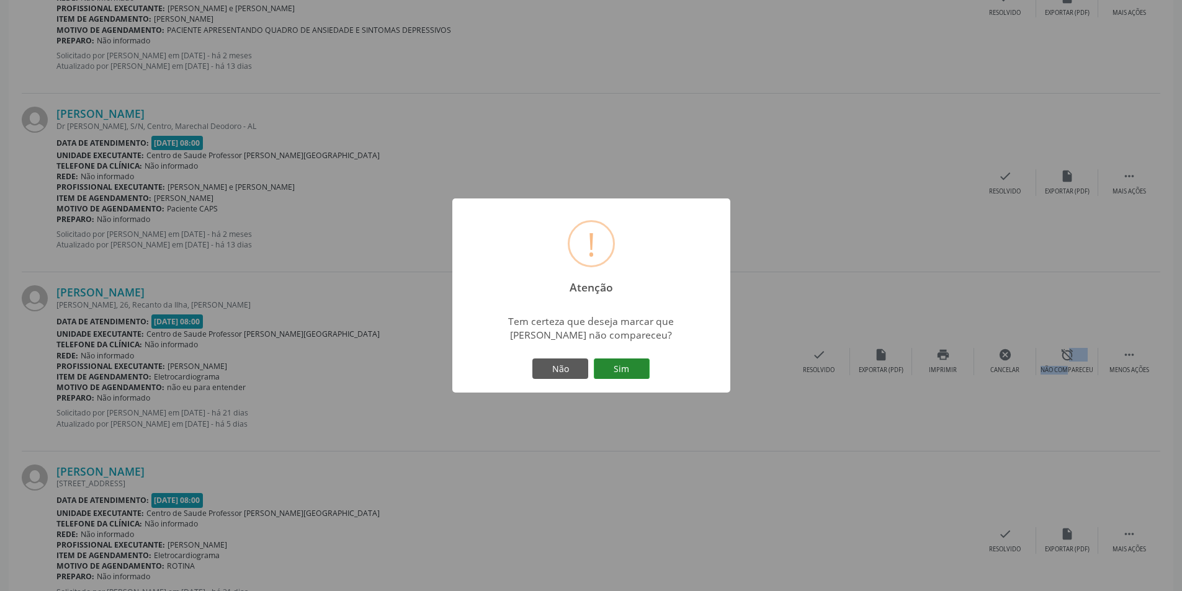
click at [614, 360] on button "Sim" at bounding box center [622, 369] width 56 height 21
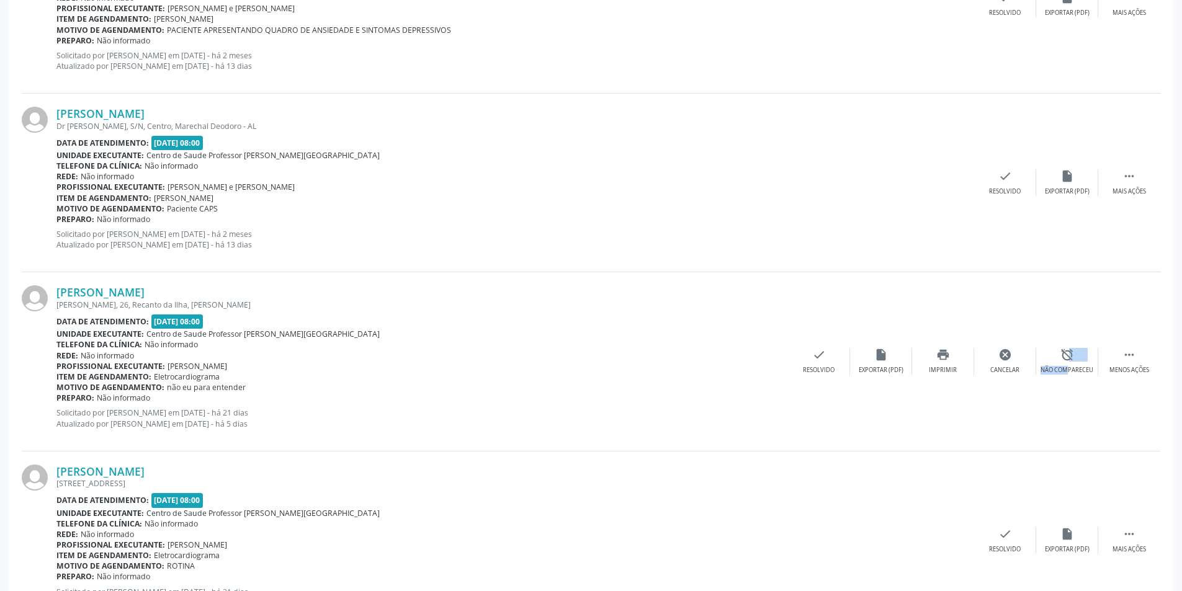
scroll to position [0, 0]
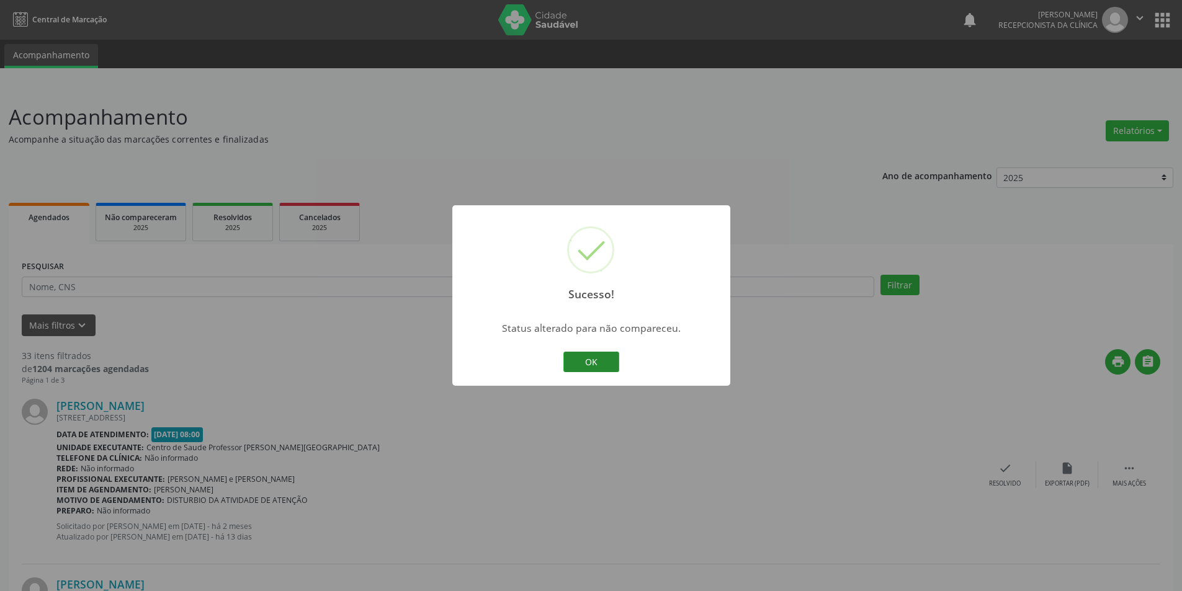
click at [582, 369] on button "OK" at bounding box center [591, 362] width 56 height 21
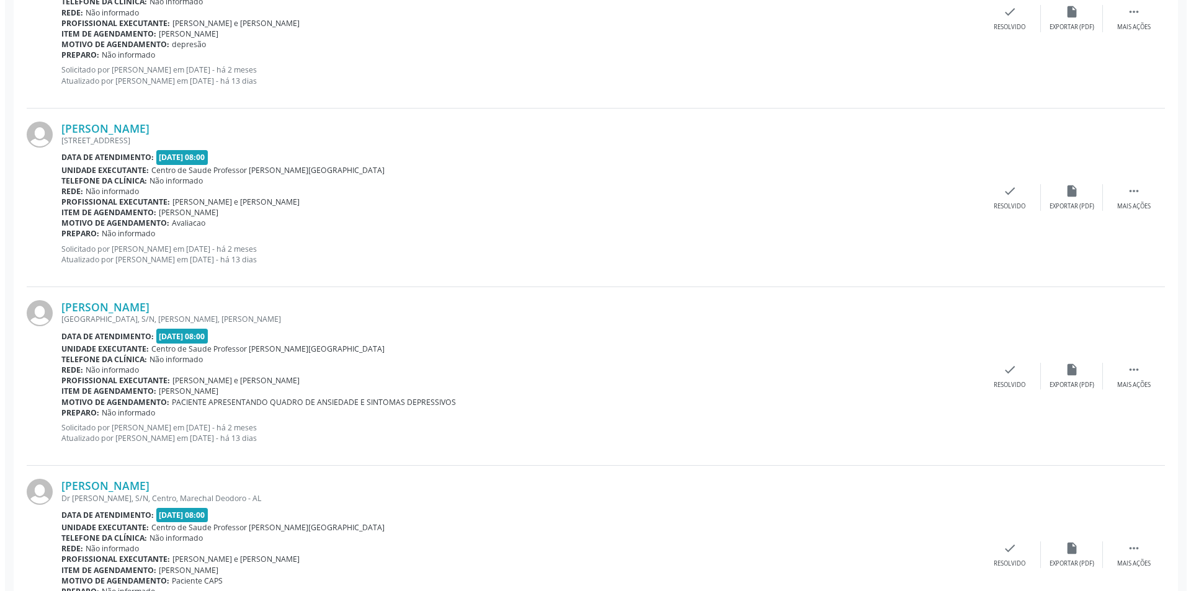
scroll to position [1241, 0]
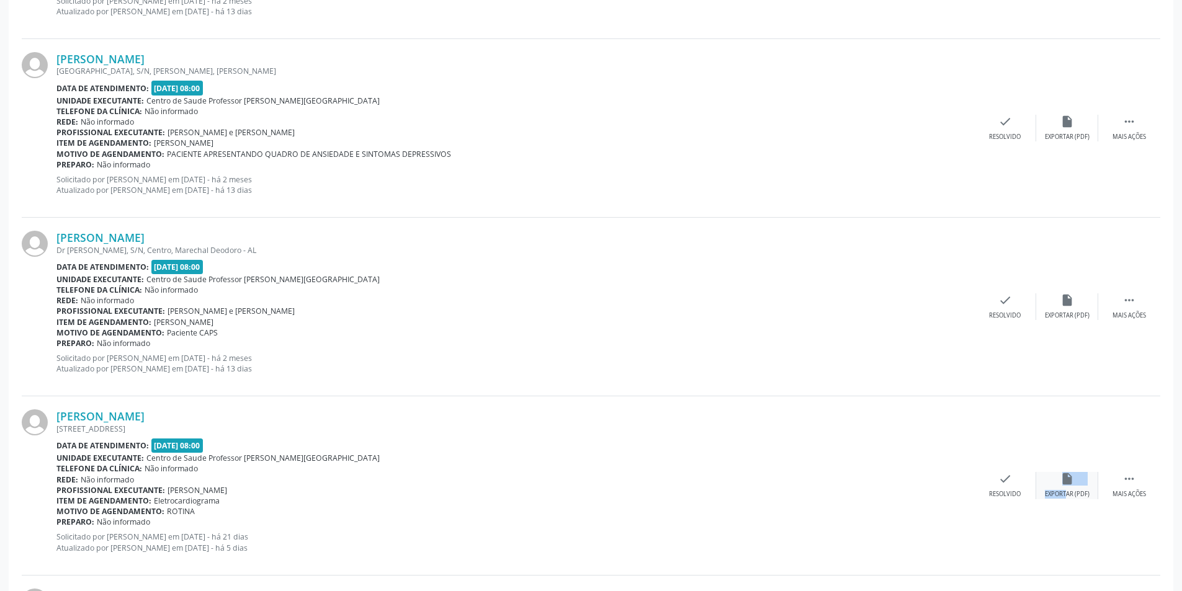
click at [1055, 485] on div "insert_drive_file Exportar (PDF)" at bounding box center [1067, 485] width 62 height 27
click at [1004, 486] on icon "check" at bounding box center [1005, 479] width 14 height 14
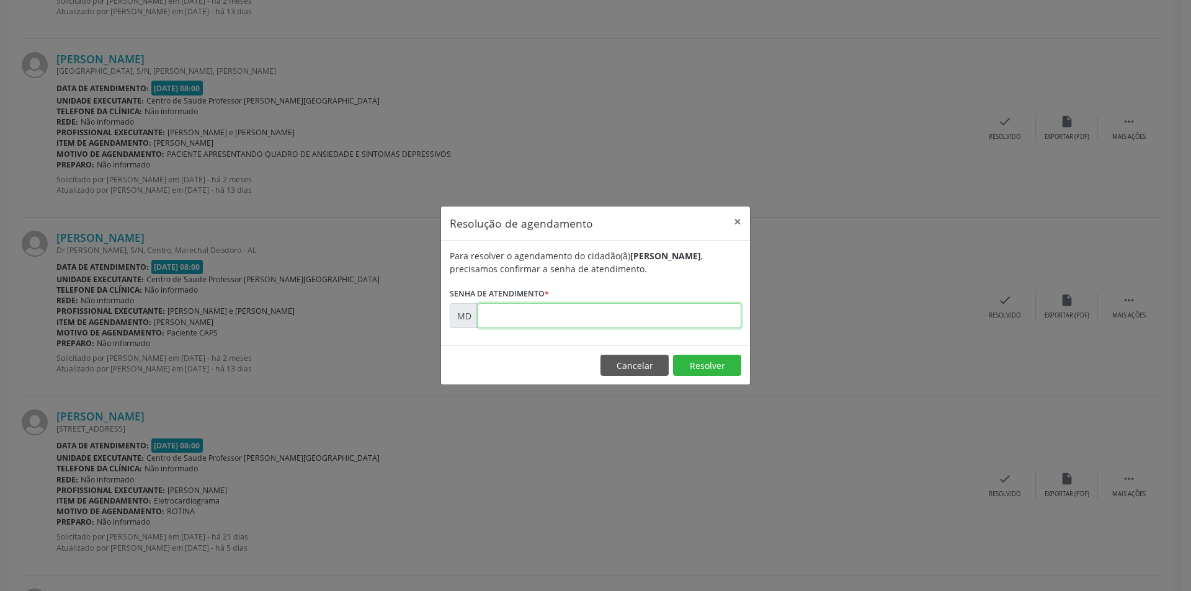
paste input "00011613"
type input "00011613"
click at [687, 367] on button "Resolver" at bounding box center [707, 365] width 68 height 21
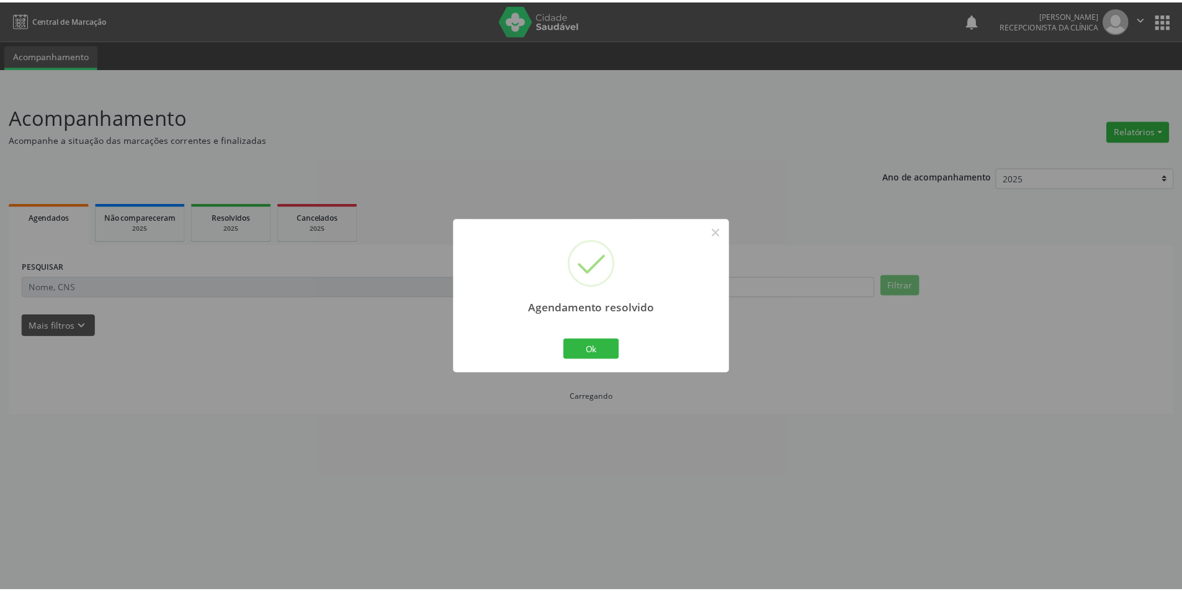
scroll to position [0, 0]
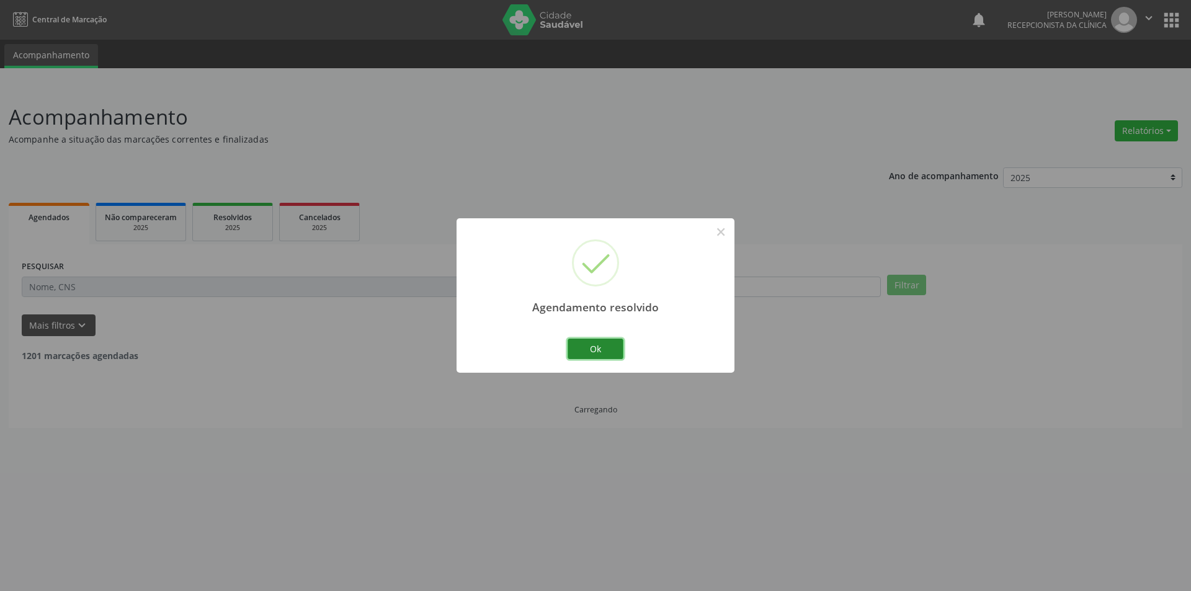
click at [607, 351] on button "Ok" at bounding box center [596, 349] width 56 height 21
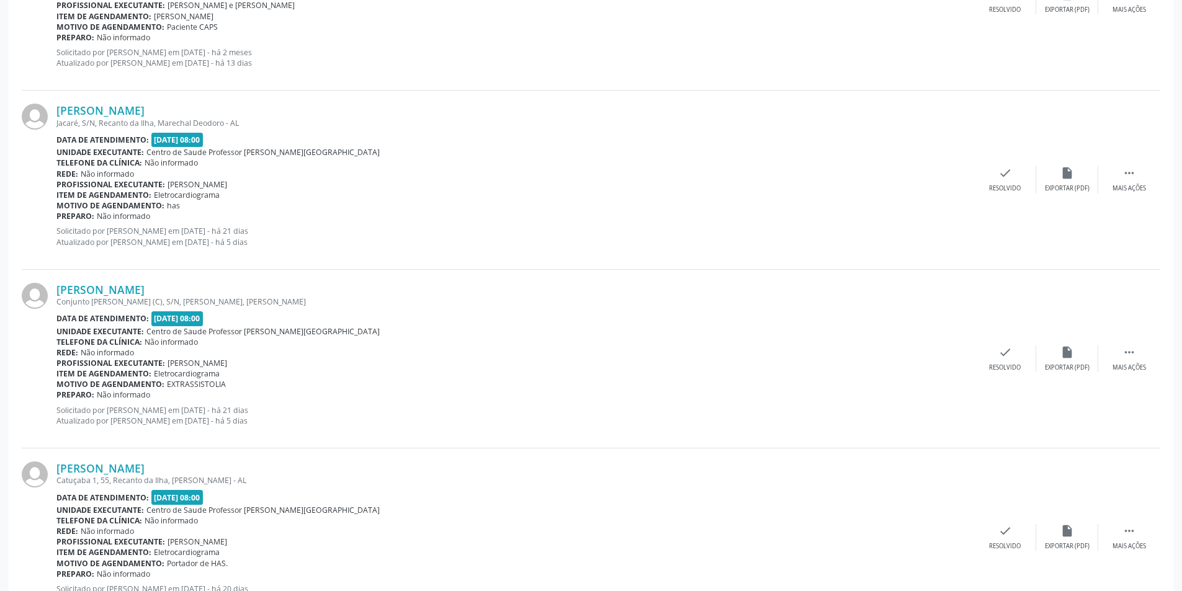
scroll to position [1551, 0]
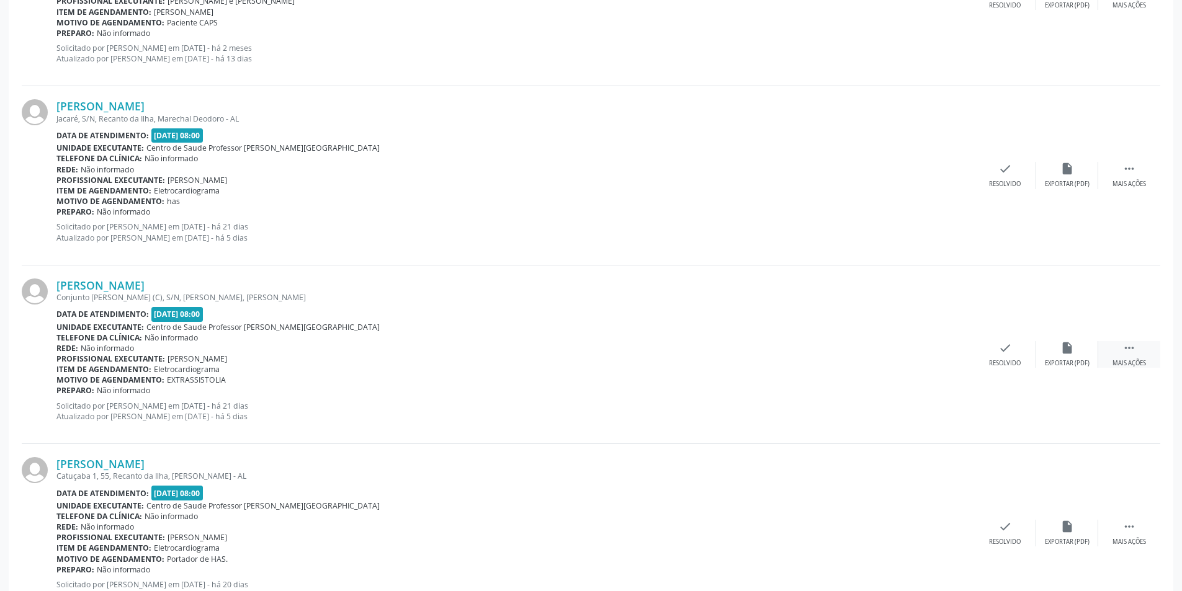
click at [1135, 367] on div "Mais ações" at bounding box center [1129, 363] width 34 height 9
click at [1070, 370] on div "[PERSON_NAME] Conjunto [PERSON_NAME] (C), S/N, [PERSON_NAME], [PERSON_NAME] Dat…" at bounding box center [591, 355] width 1138 height 179
click at [1051, 359] on div "Não compareceu" at bounding box center [1066, 363] width 53 height 9
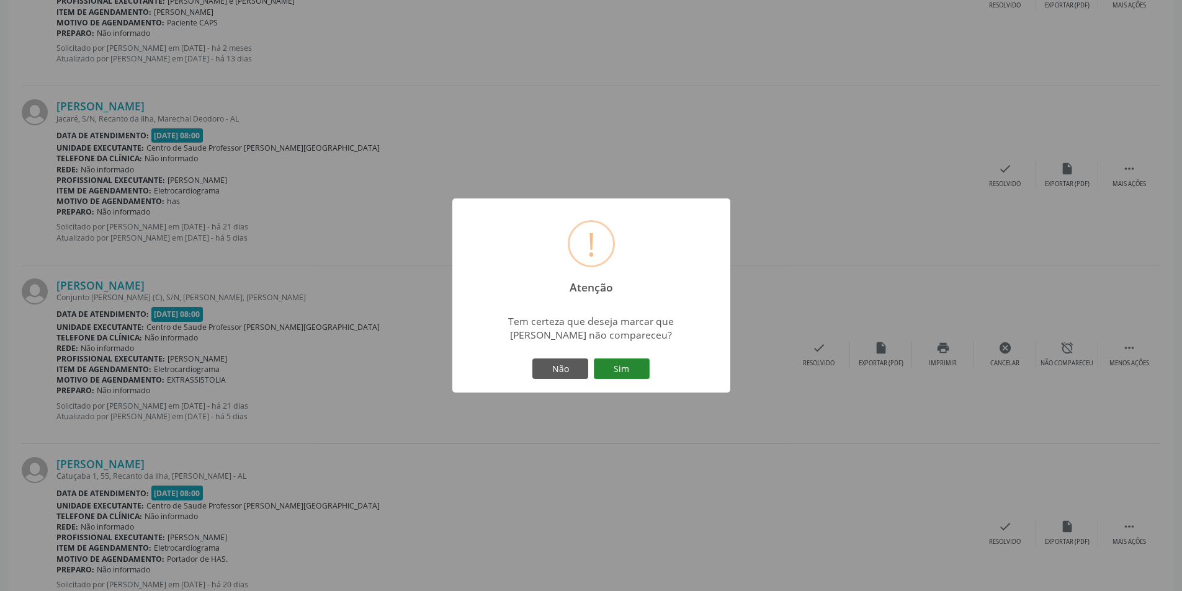
click at [648, 363] on button "Sim" at bounding box center [622, 369] width 56 height 21
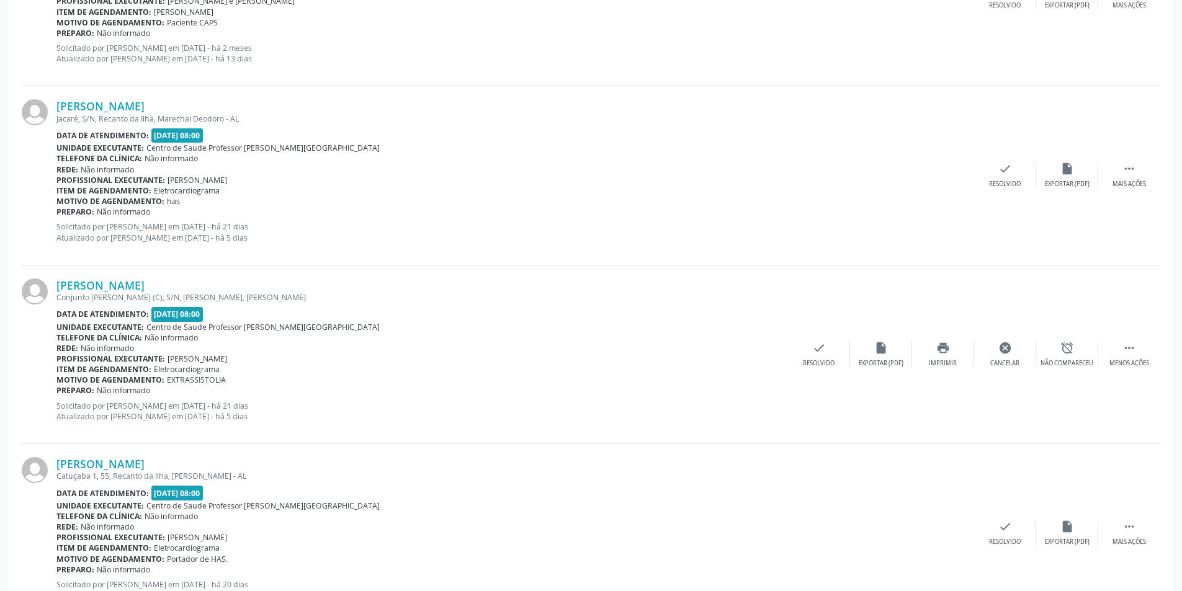
scroll to position [0, 0]
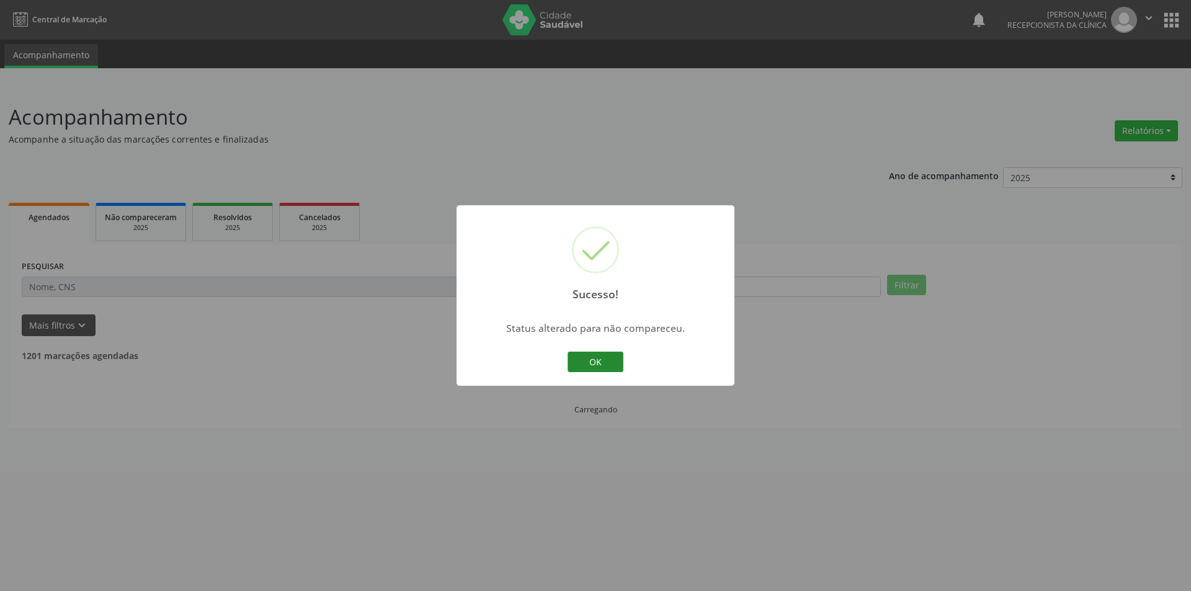
click at [605, 364] on button "OK" at bounding box center [596, 362] width 56 height 21
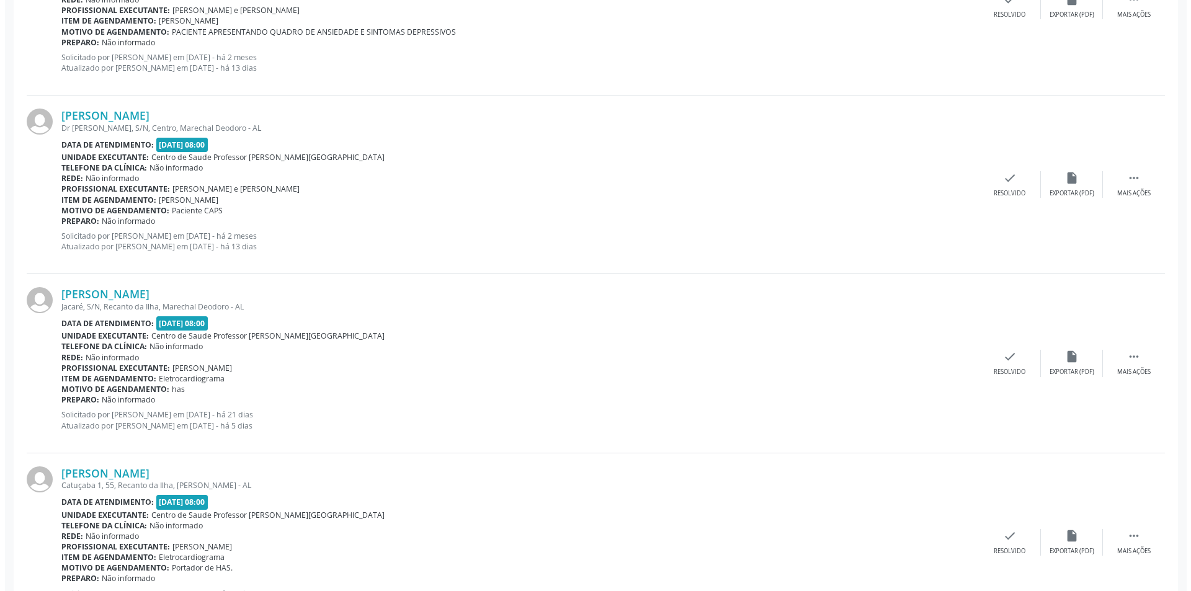
scroll to position [1365, 0]
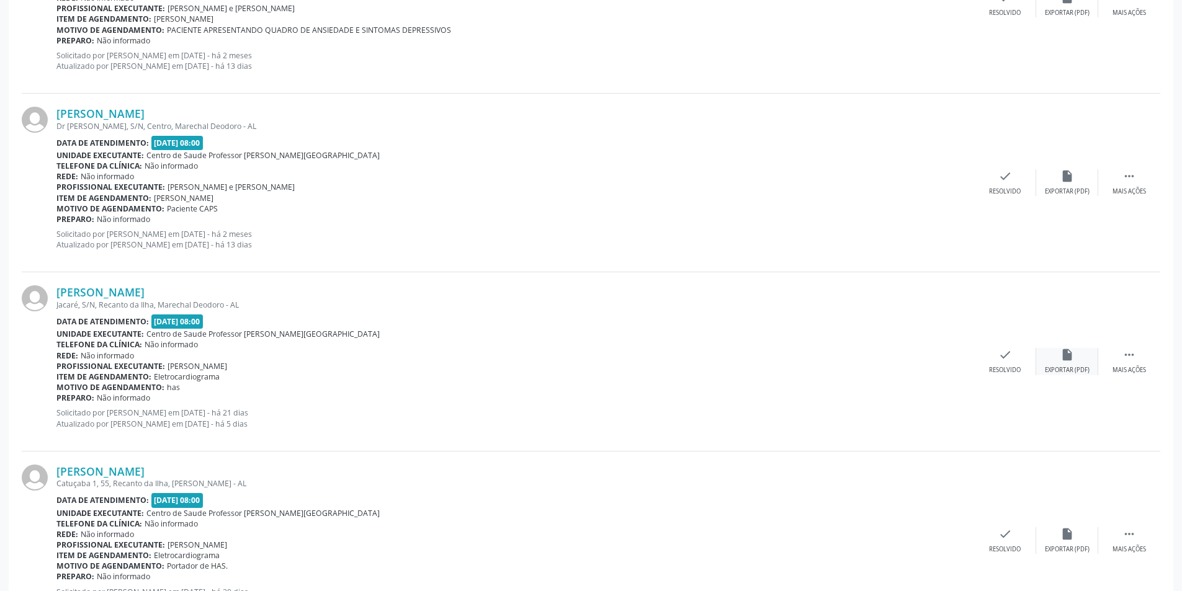
click at [1071, 352] on icon "insert_drive_file" at bounding box center [1067, 355] width 14 height 14
click at [1023, 359] on div "check Resolvido" at bounding box center [1005, 361] width 62 height 27
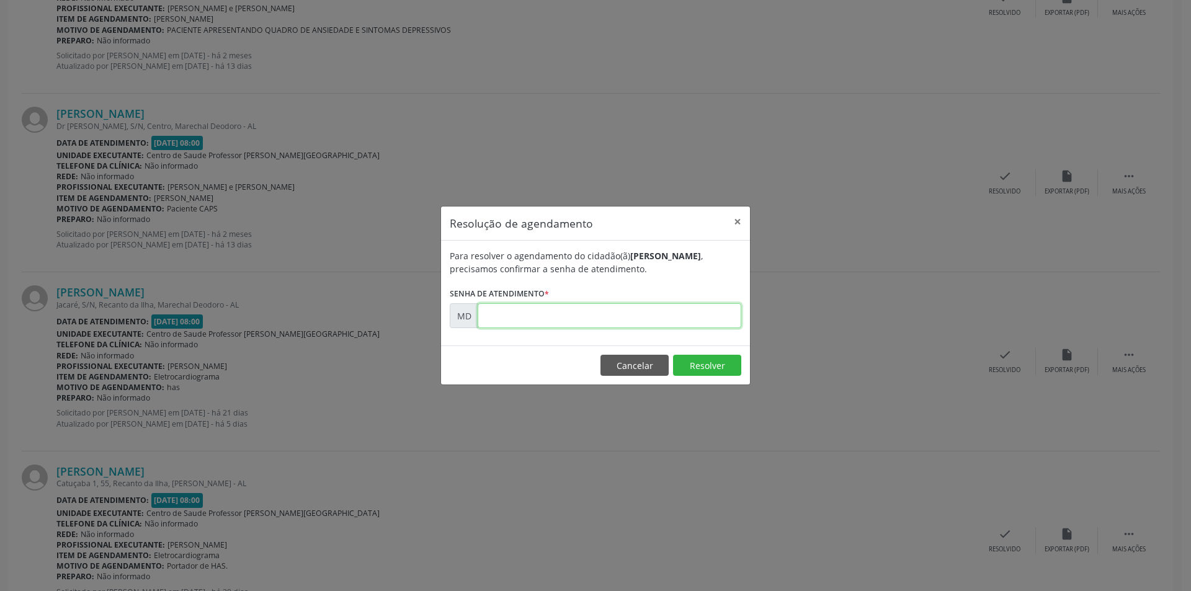
paste input "00011622"
type input "00011622"
click at [689, 356] on button "Resolver" at bounding box center [707, 365] width 68 height 21
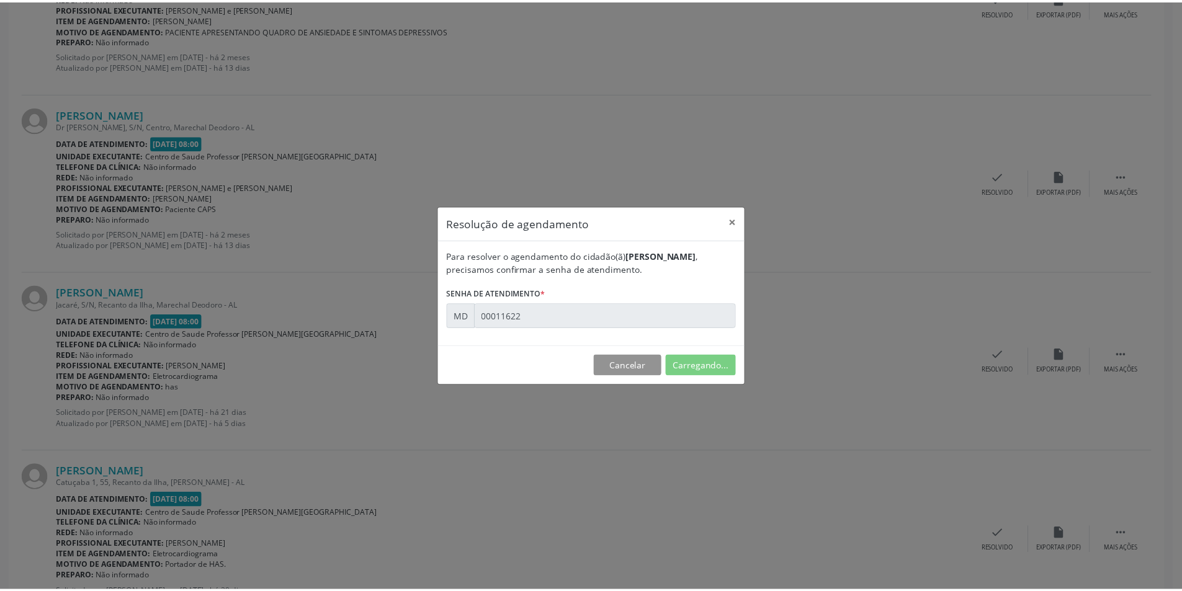
scroll to position [0, 0]
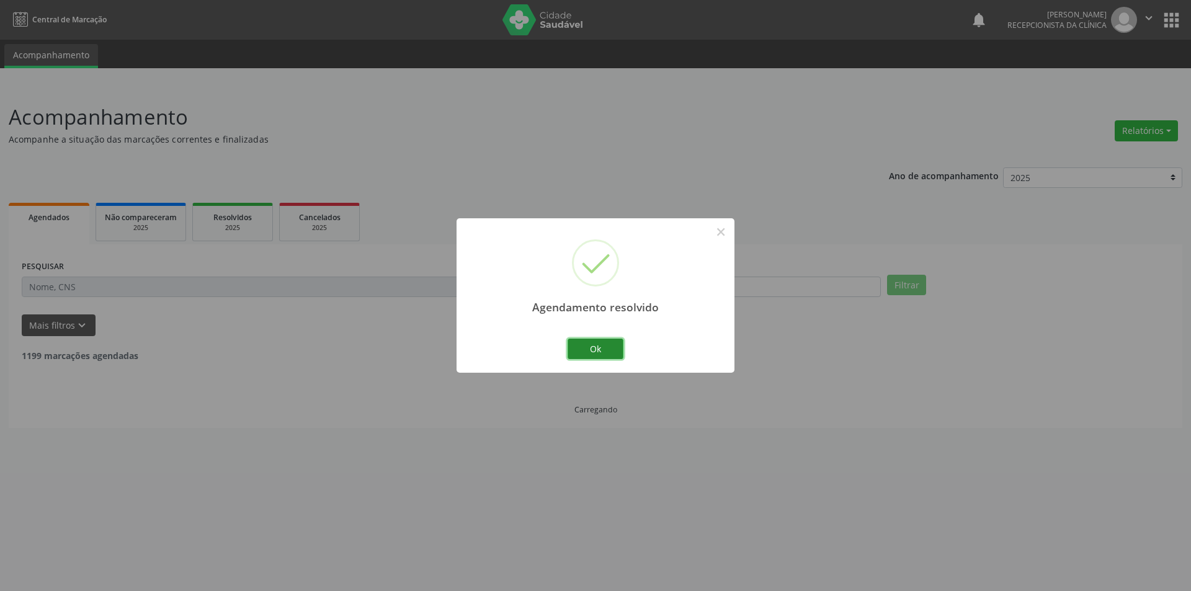
click at [586, 348] on button "Ok" at bounding box center [596, 349] width 56 height 21
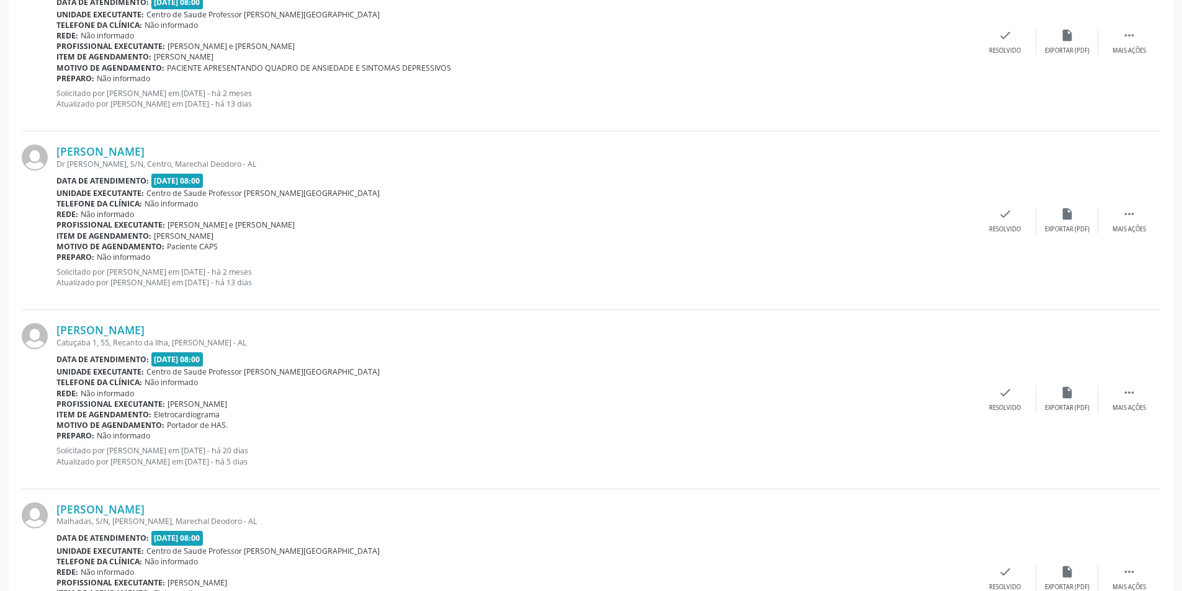
scroll to position [1427, 0]
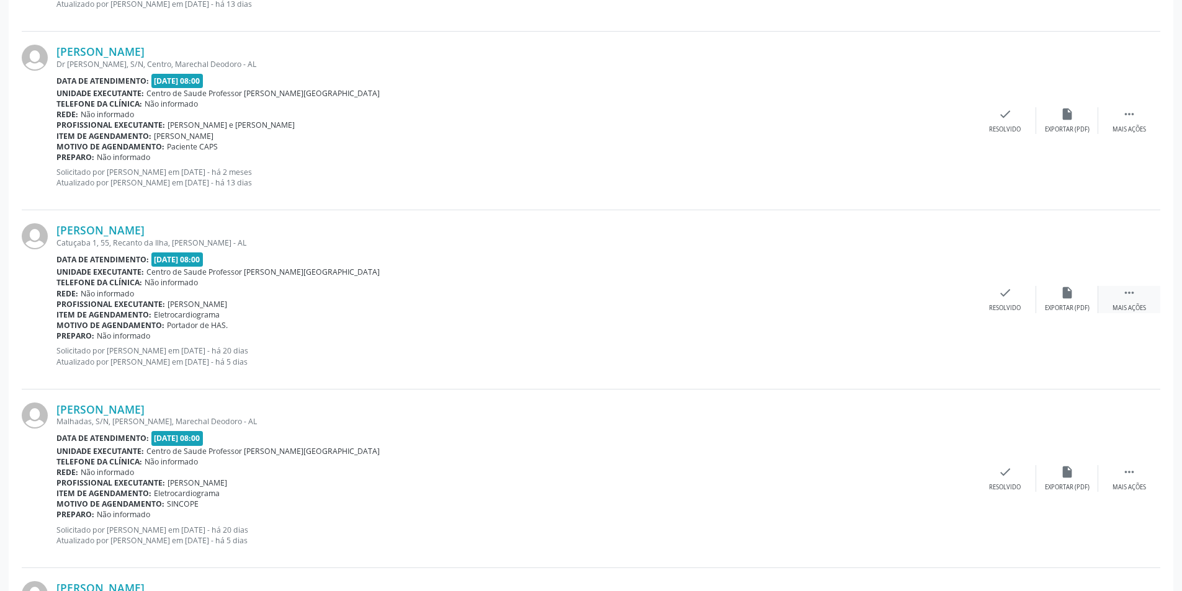
click at [1138, 302] on div " Mais ações" at bounding box center [1129, 299] width 62 height 27
click at [1089, 302] on div "alarm_off Não compareceu" at bounding box center [1067, 299] width 62 height 27
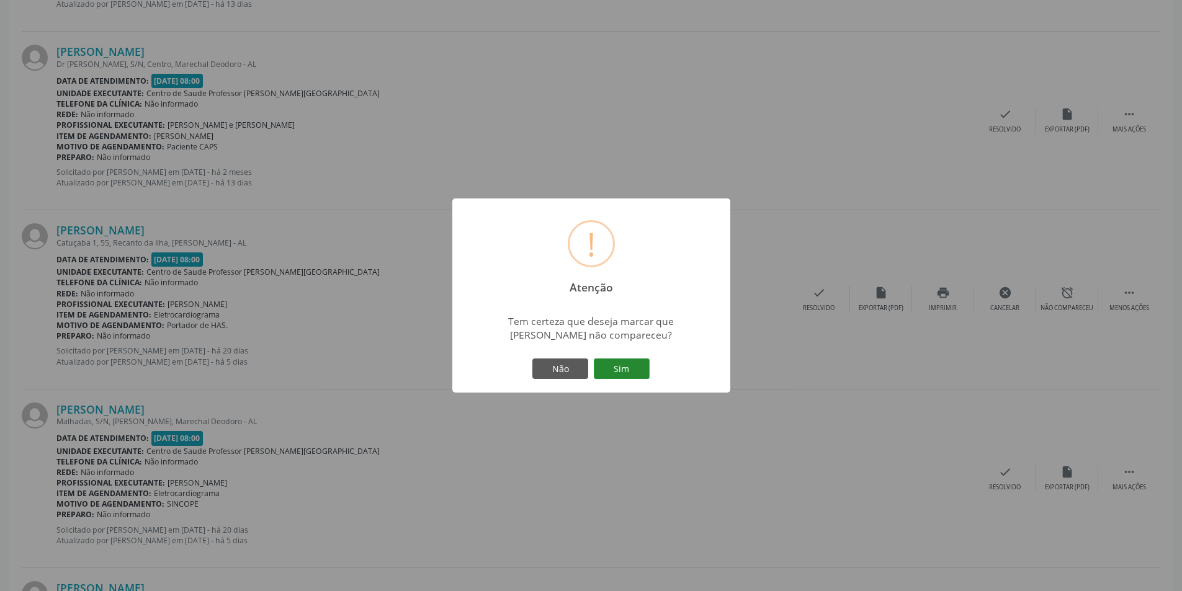
click at [613, 365] on button "Sim" at bounding box center [622, 369] width 56 height 21
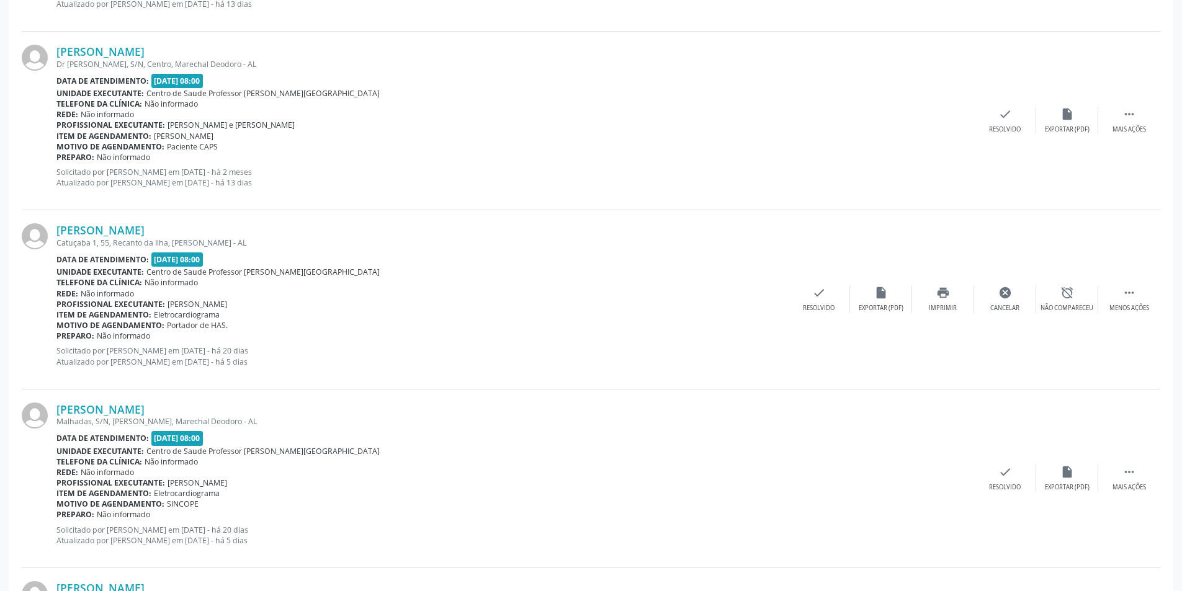
scroll to position [0, 0]
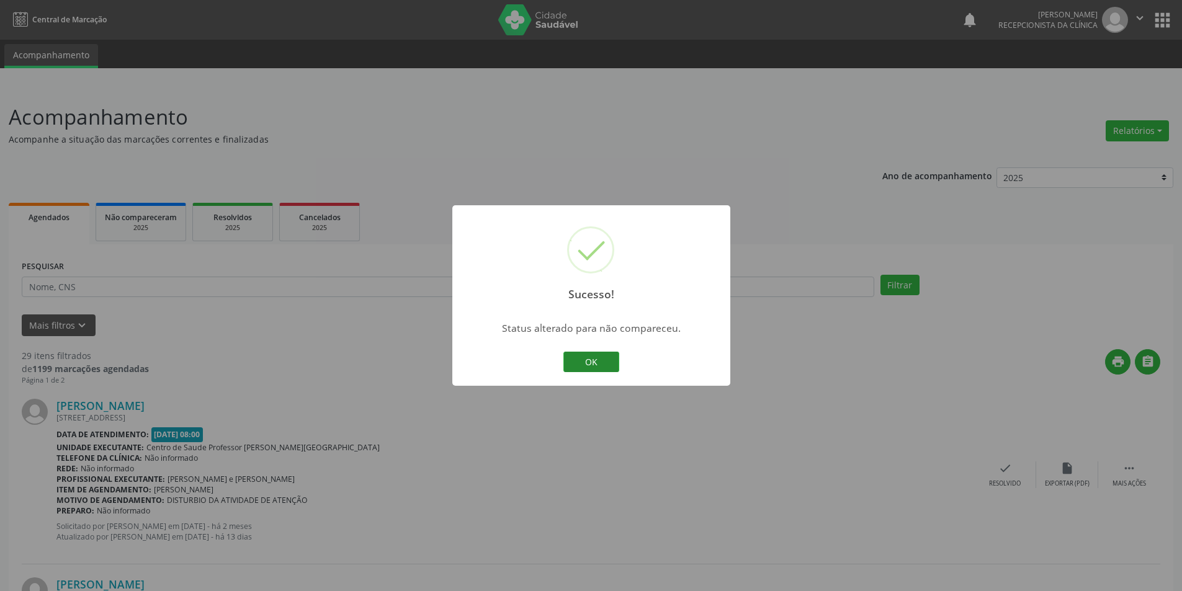
click at [601, 362] on button "OK" at bounding box center [591, 362] width 56 height 21
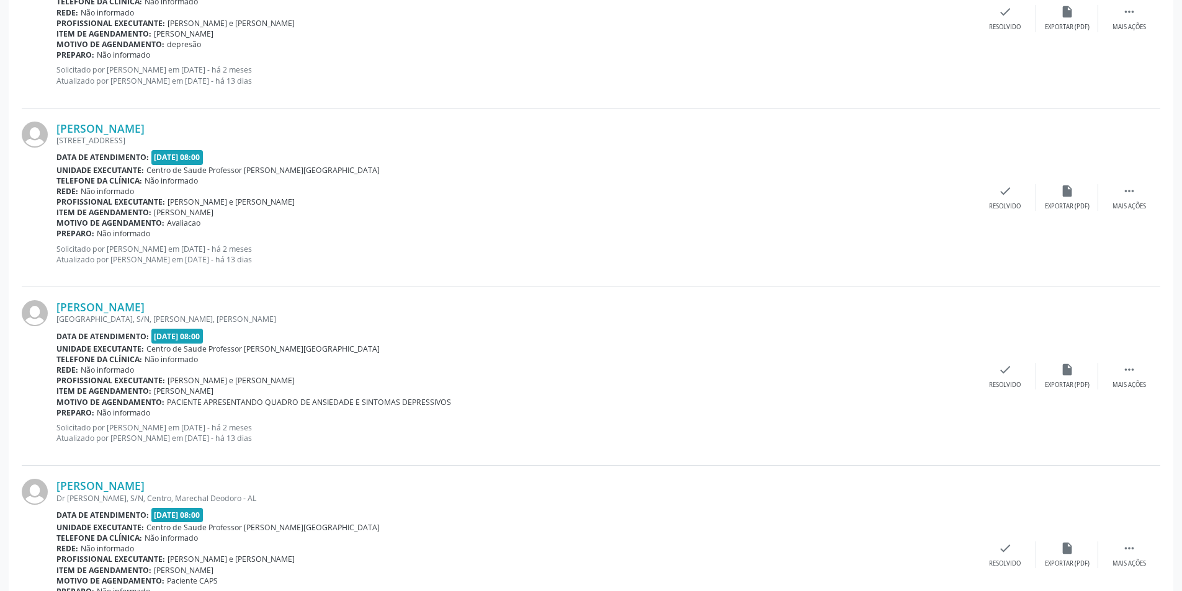
scroll to position [1303, 0]
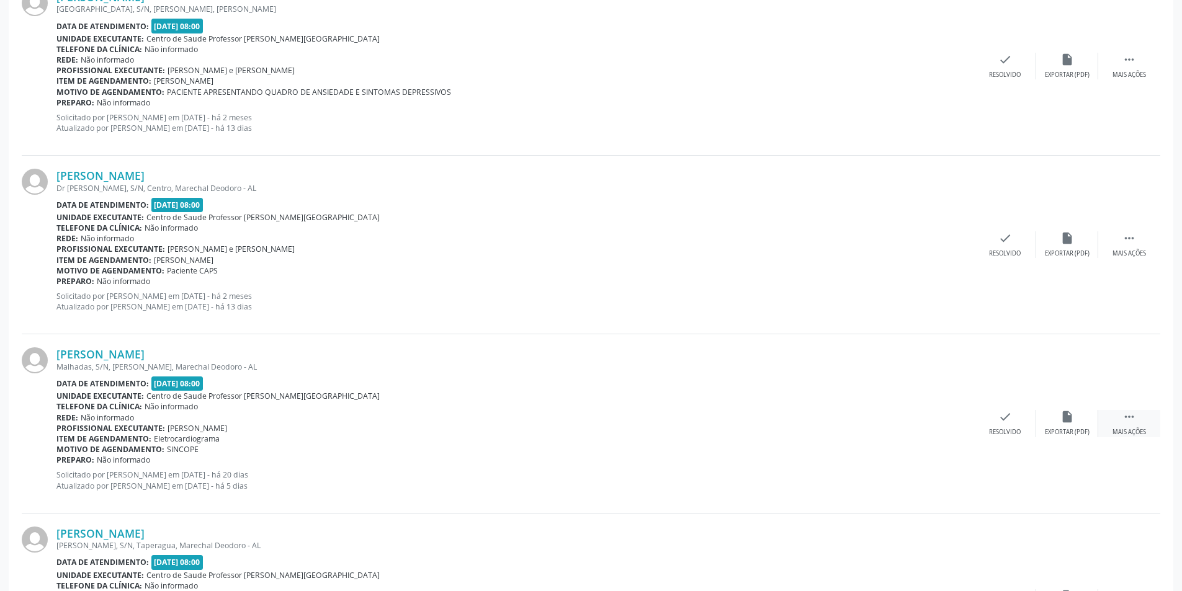
click at [1121, 422] on div " Mais ações" at bounding box center [1129, 423] width 62 height 27
click at [1081, 426] on div "alarm_off Não compareceu" at bounding box center [1067, 423] width 62 height 27
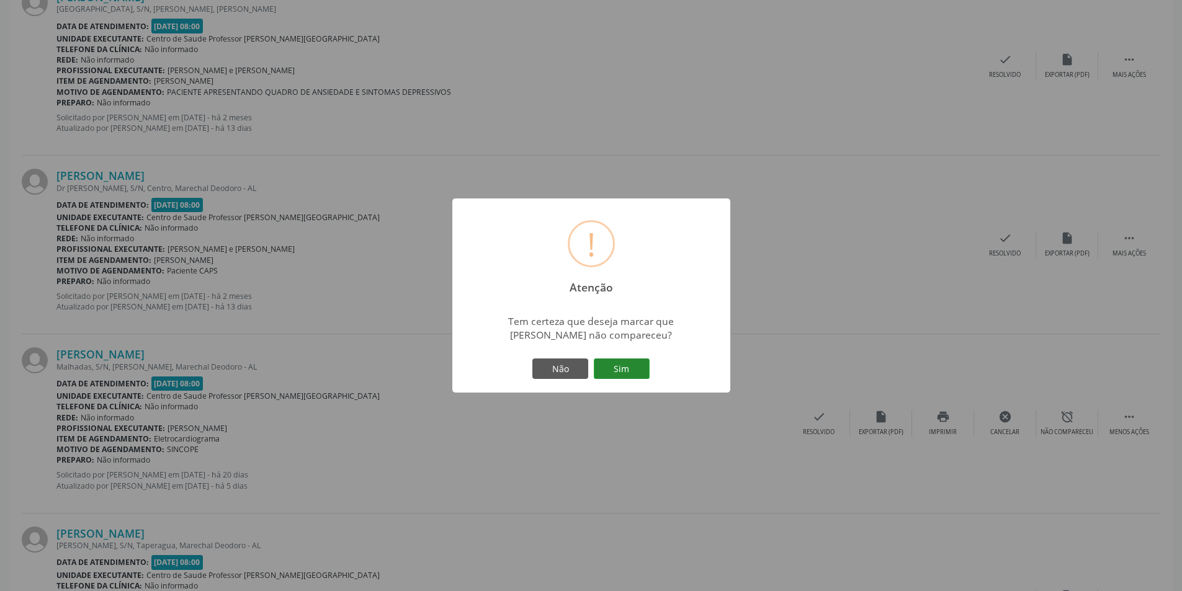
click at [625, 359] on button "Sim" at bounding box center [622, 369] width 56 height 21
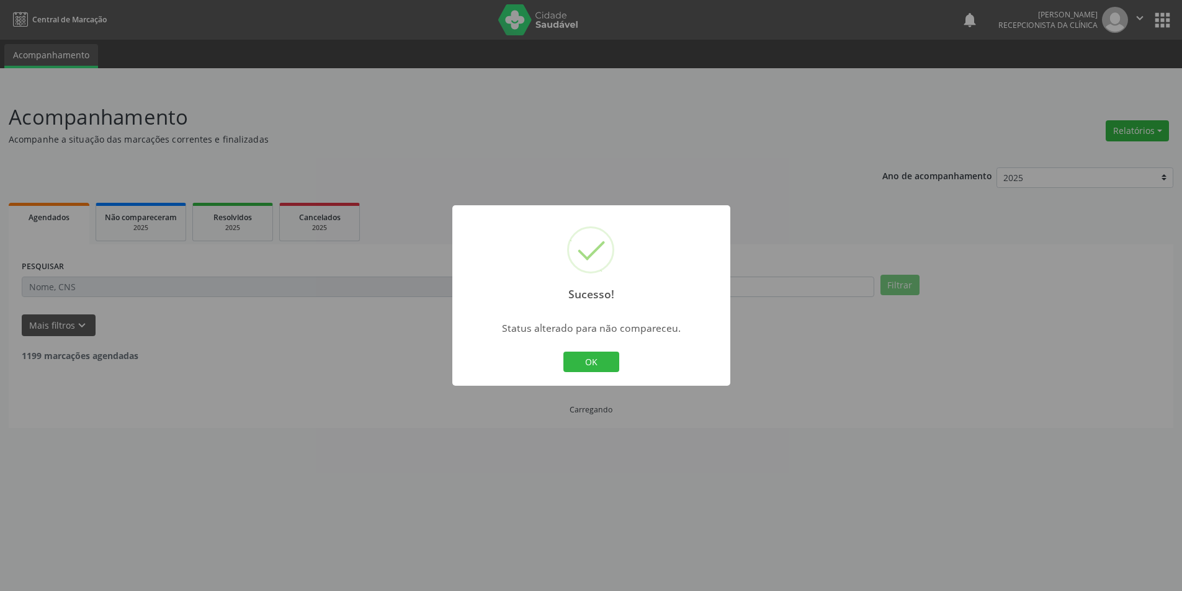
scroll to position [0, 0]
click at [593, 353] on button "OK" at bounding box center [596, 362] width 56 height 21
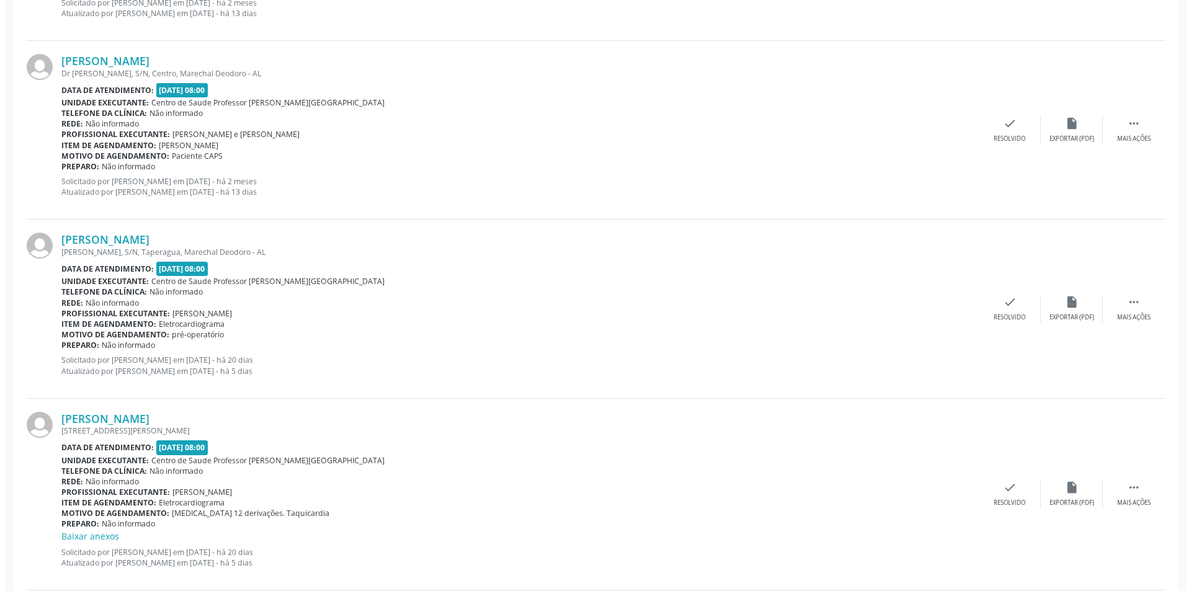
scroll to position [1427, 0]
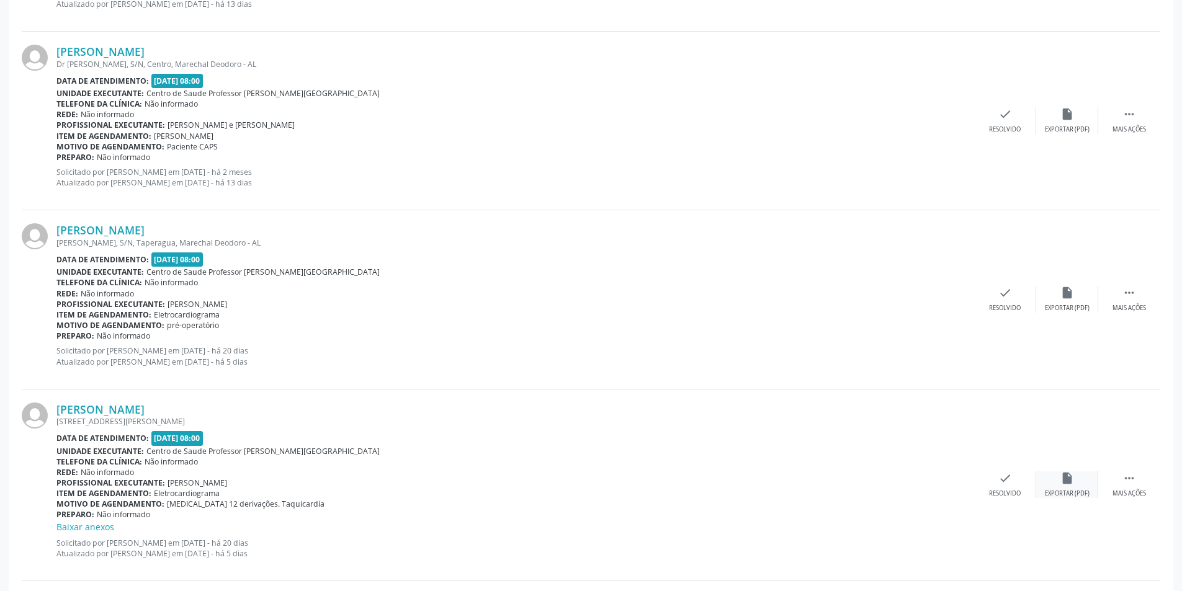
click at [1066, 486] on div "insert_drive_file Exportar (PDF)" at bounding box center [1067, 484] width 62 height 27
click at [1009, 487] on div "check Resolvido" at bounding box center [1005, 484] width 62 height 27
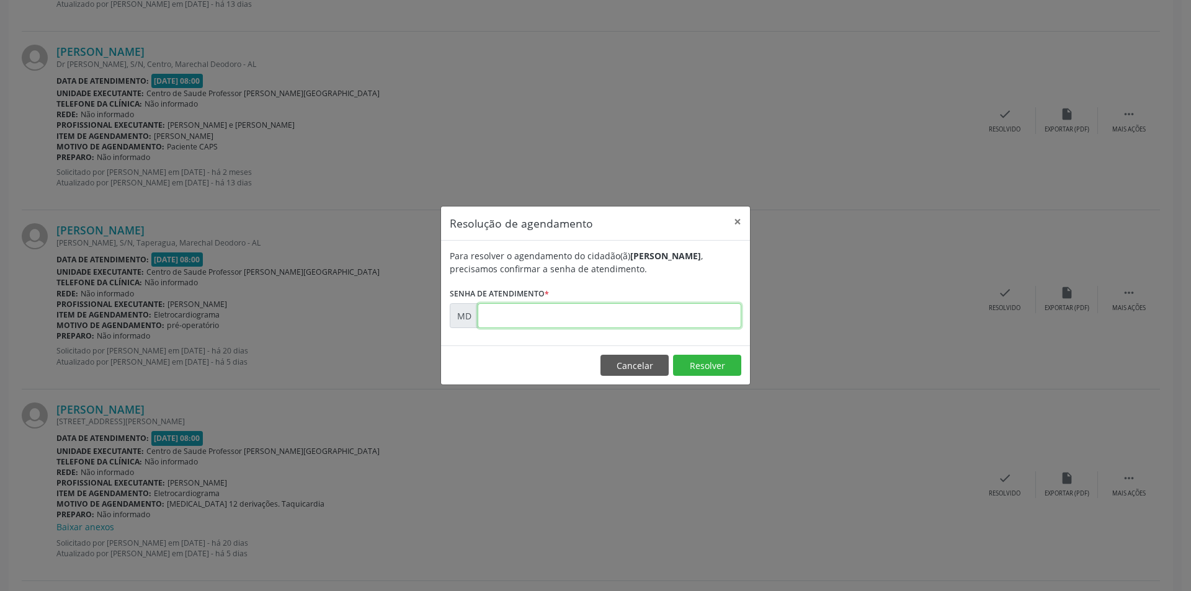
paste input "00011705"
type input "00011705"
click at [704, 362] on button "Resolver" at bounding box center [707, 365] width 68 height 21
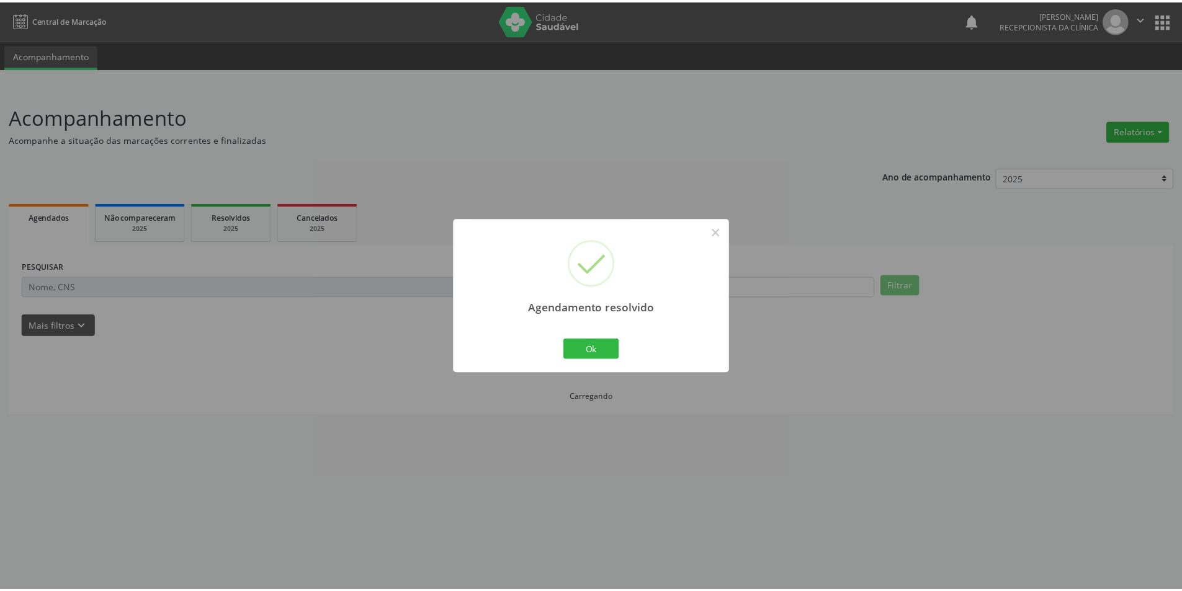
scroll to position [0, 0]
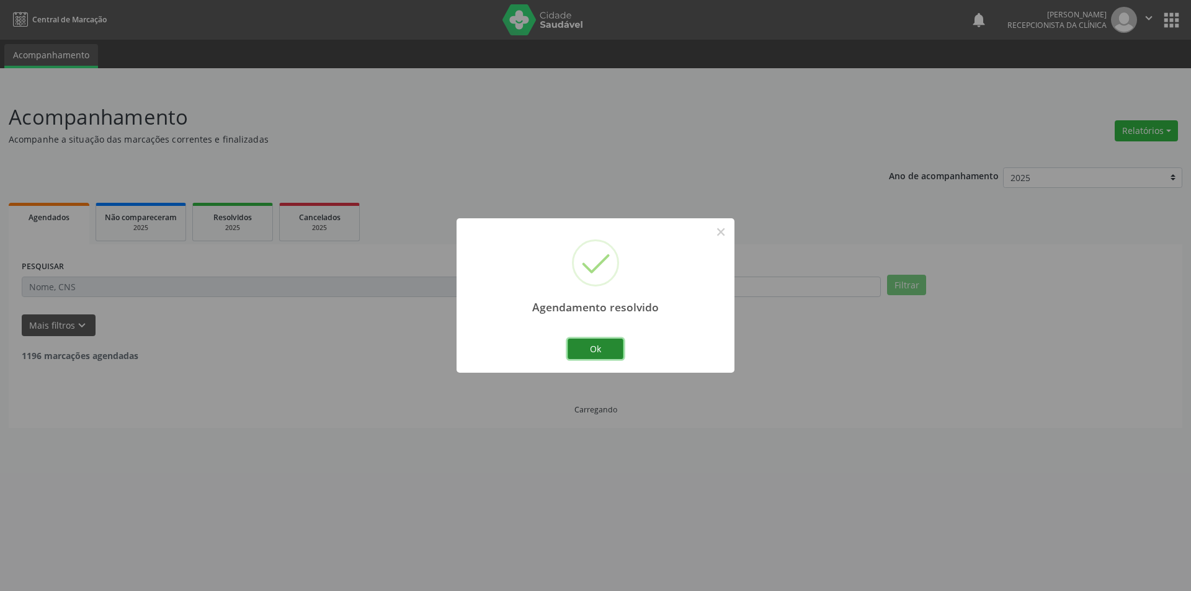
click at [612, 355] on button "Ok" at bounding box center [596, 349] width 56 height 21
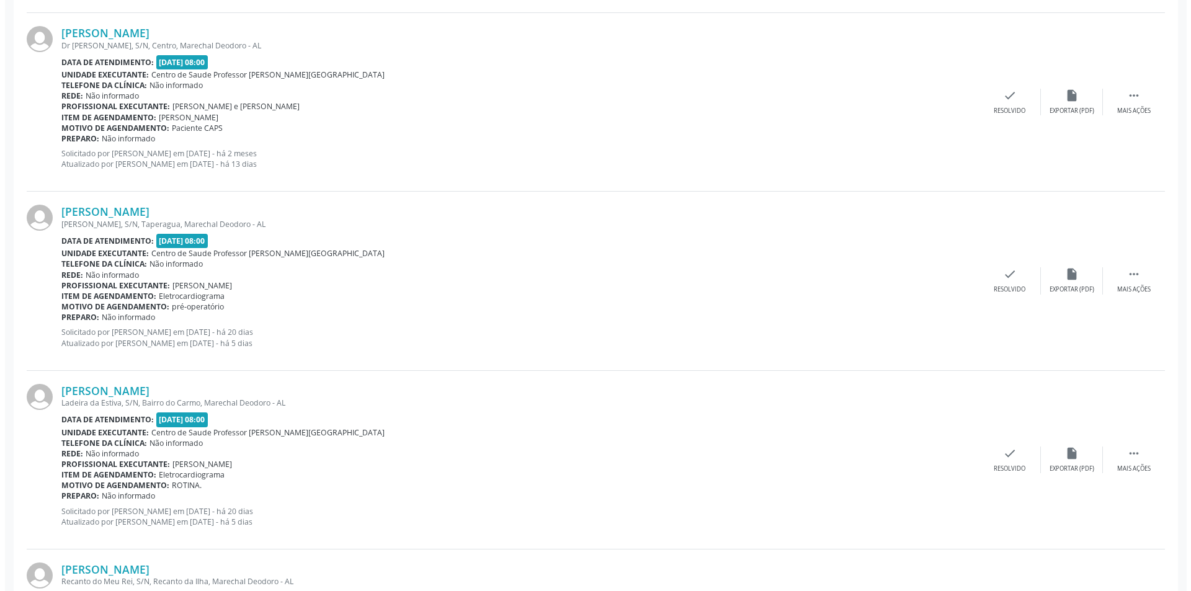
scroll to position [1427, 0]
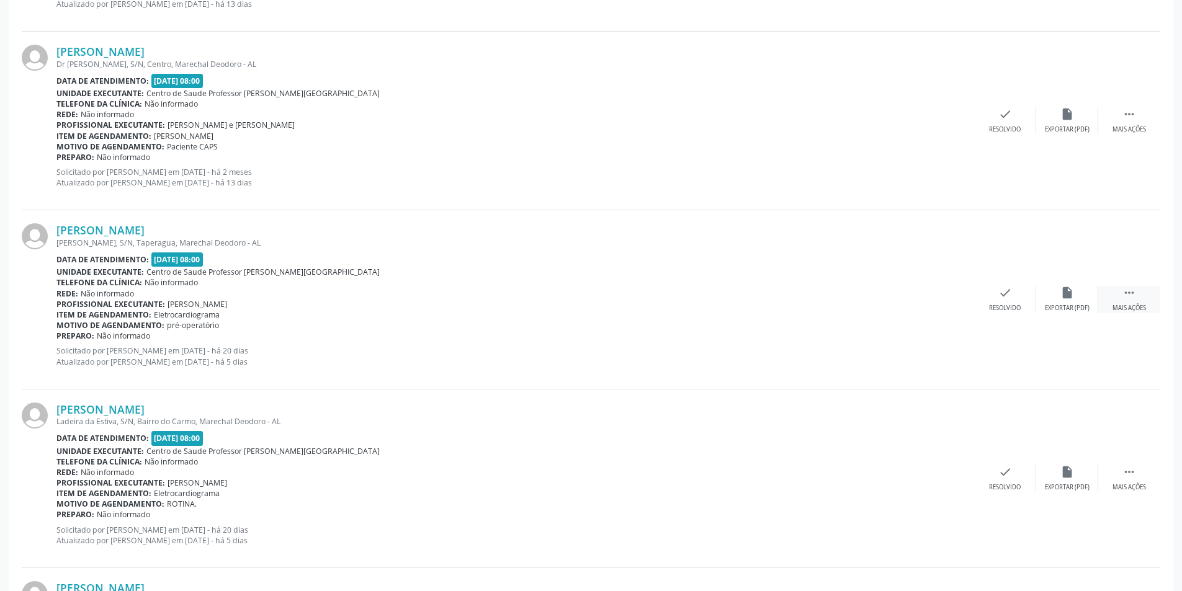
click at [1145, 304] on div "Mais ações" at bounding box center [1129, 308] width 34 height 9
click at [1072, 303] on div "alarm_off Não compareceu" at bounding box center [1067, 299] width 62 height 27
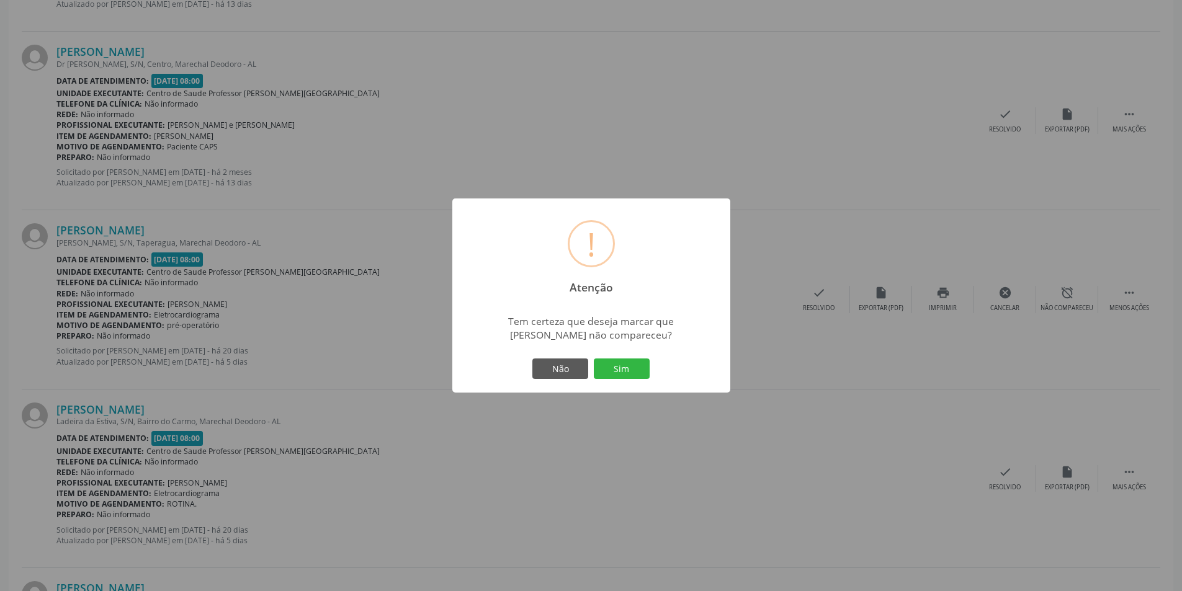
click at [789, 202] on div "! Atenção × Tem certeza que deseja marcar que [PERSON_NAME] não compareceu? Não…" at bounding box center [591, 295] width 1182 height 591
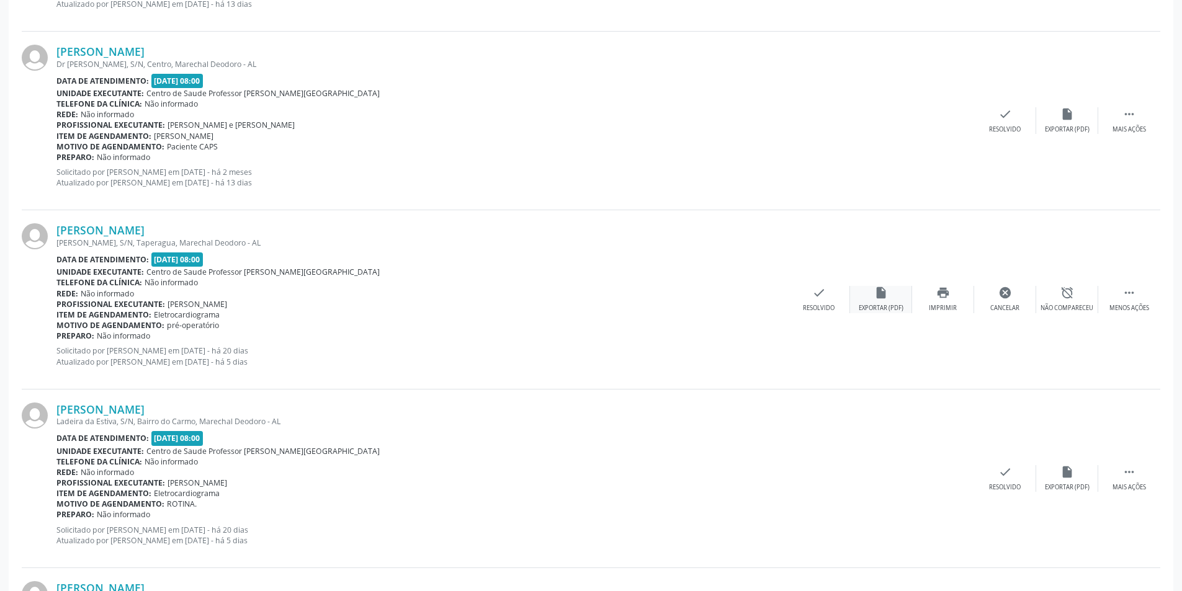
click at [893, 308] on div "Exportar (PDF)" at bounding box center [881, 308] width 45 height 9
click at [831, 308] on div "Resolvido" at bounding box center [819, 308] width 32 height 9
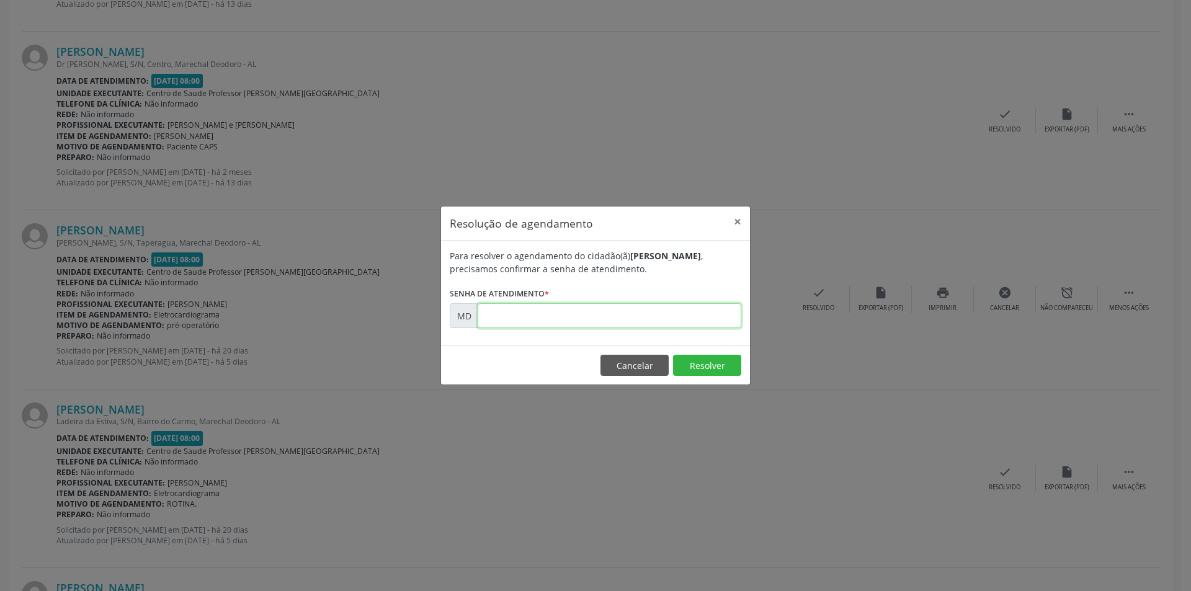
paste input "00011678"
type input "00011678"
click at [702, 369] on button "Resolver" at bounding box center [707, 365] width 68 height 21
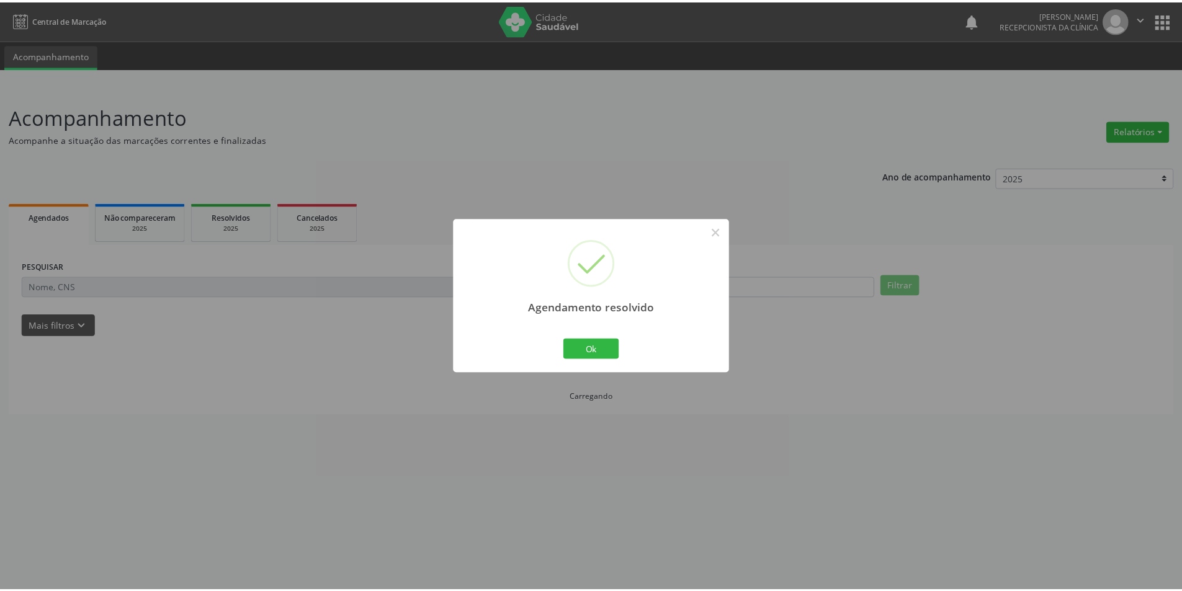
scroll to position [0, 0]
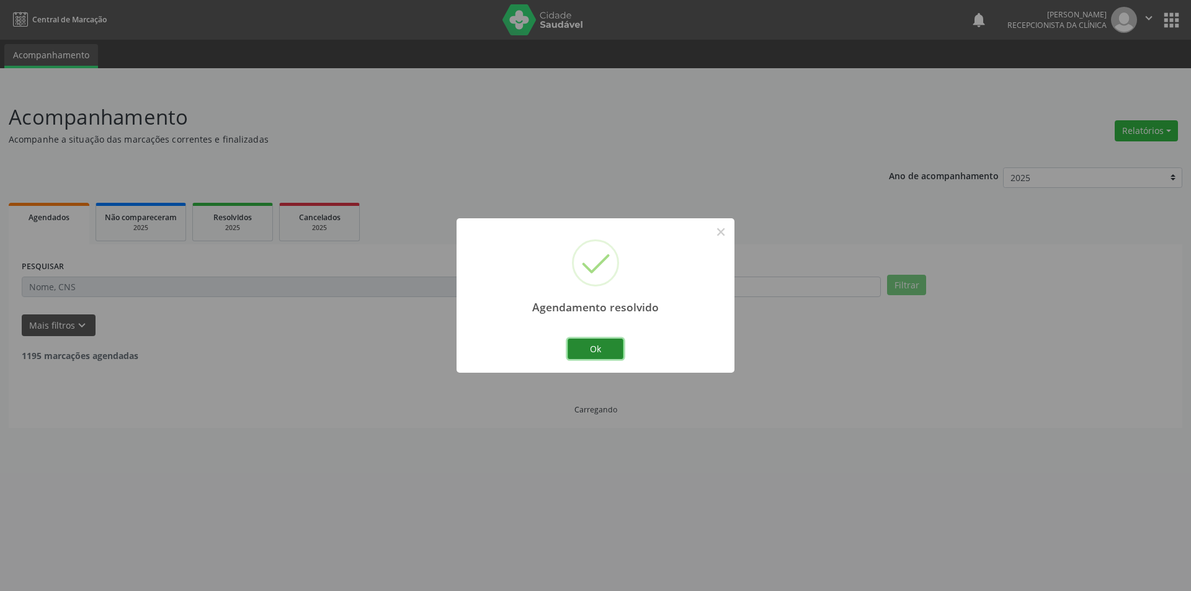
click at [612, 344] on button "Ok" at bounding box center [596, 349] width 56 height 21
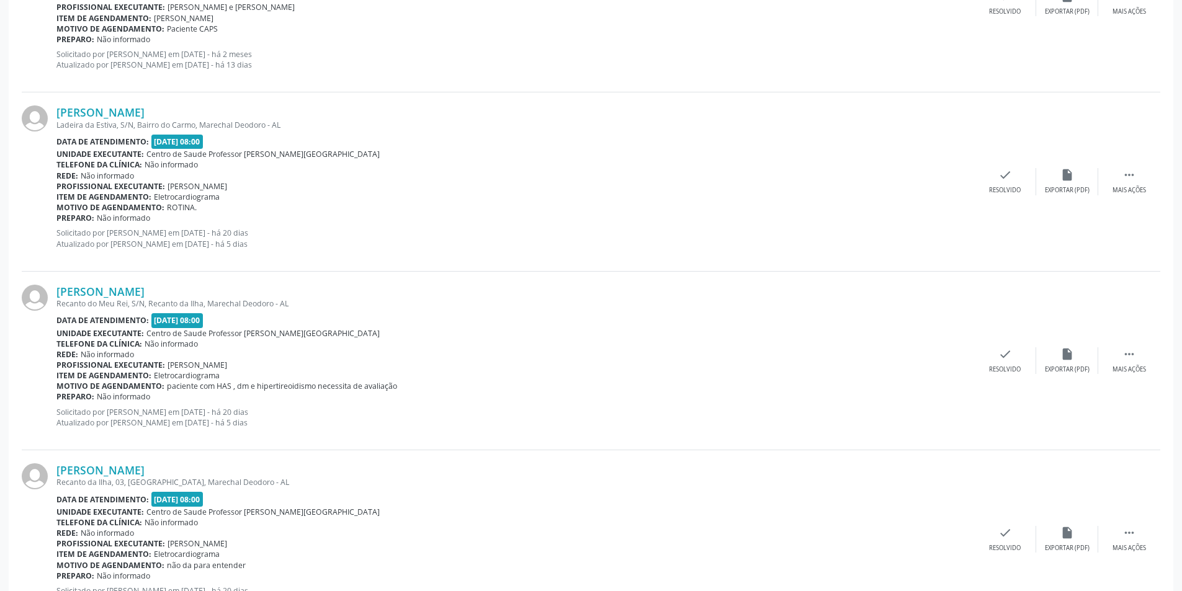
scroll to position [1551, 0]
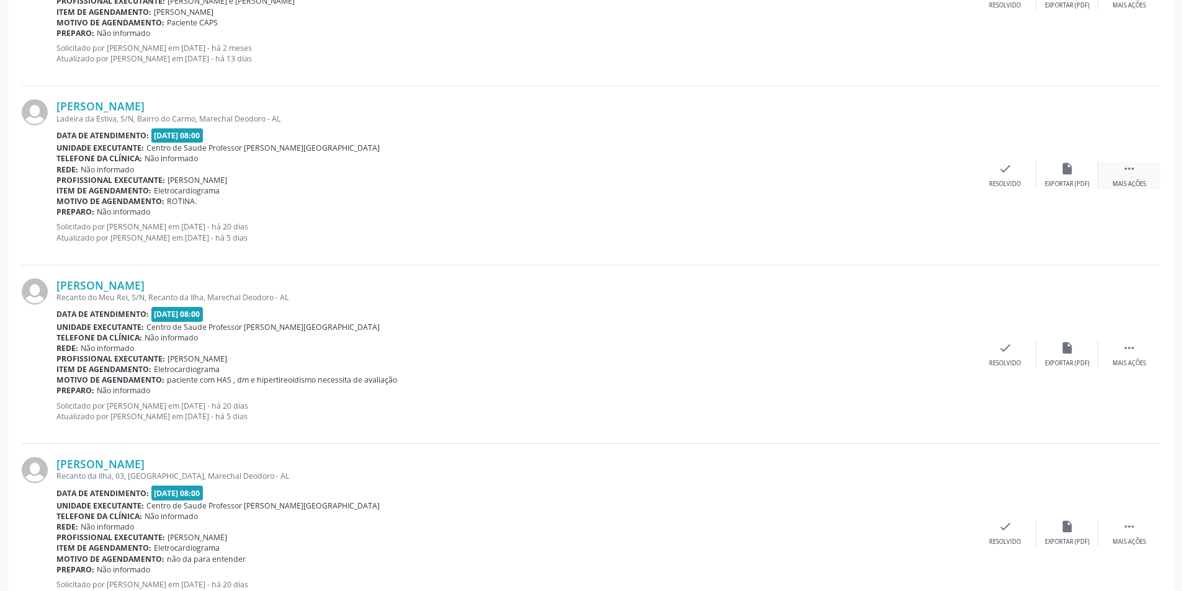
click at [1143, 179] on div " Mais ações" at bounding box center [1129, 175] width 62 height 27
click at [1083, 182] on div "Não compareceu" at bounding box center [1066, 184] width 53 height 9
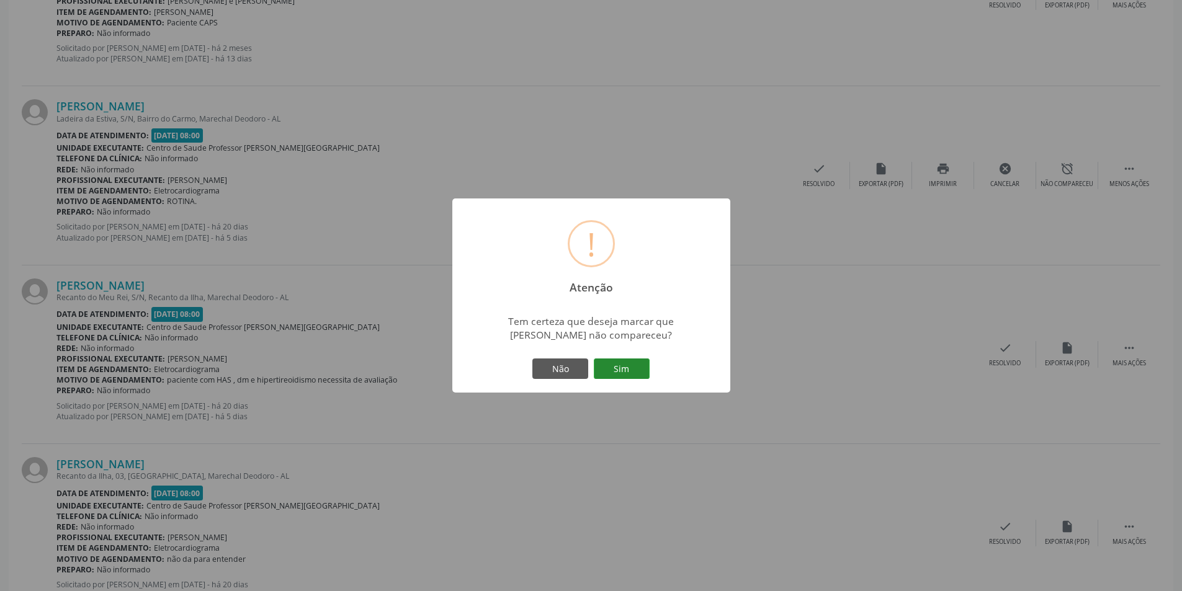
click at [627, 360] on button "Sim" at bounding box center [622, 369] width 56 height 21
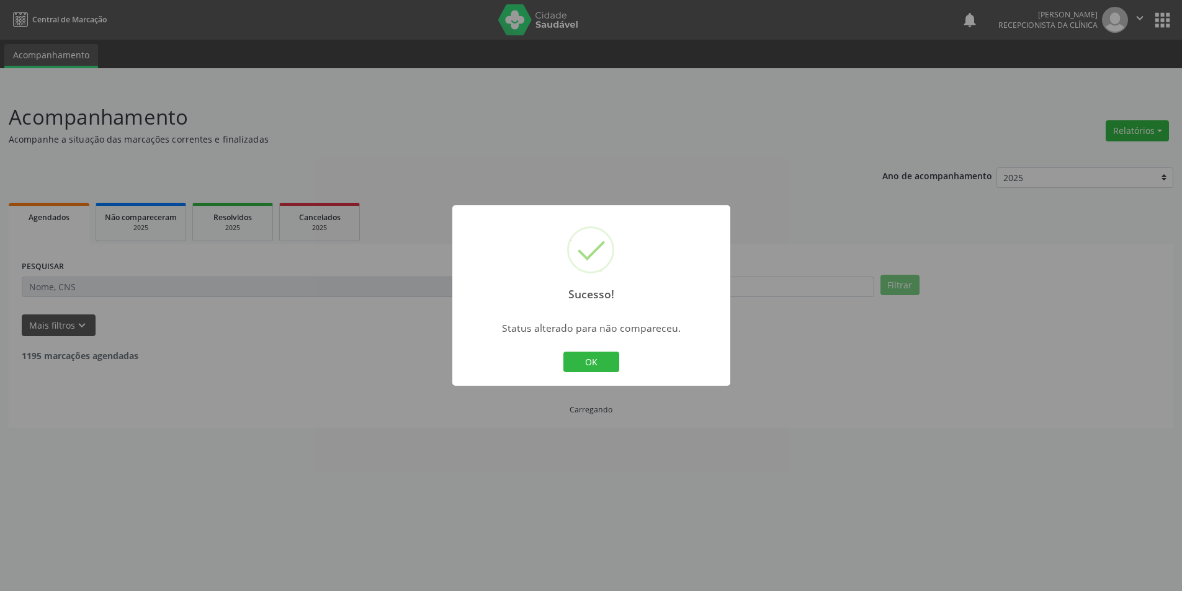
scroll to position [0, 0]
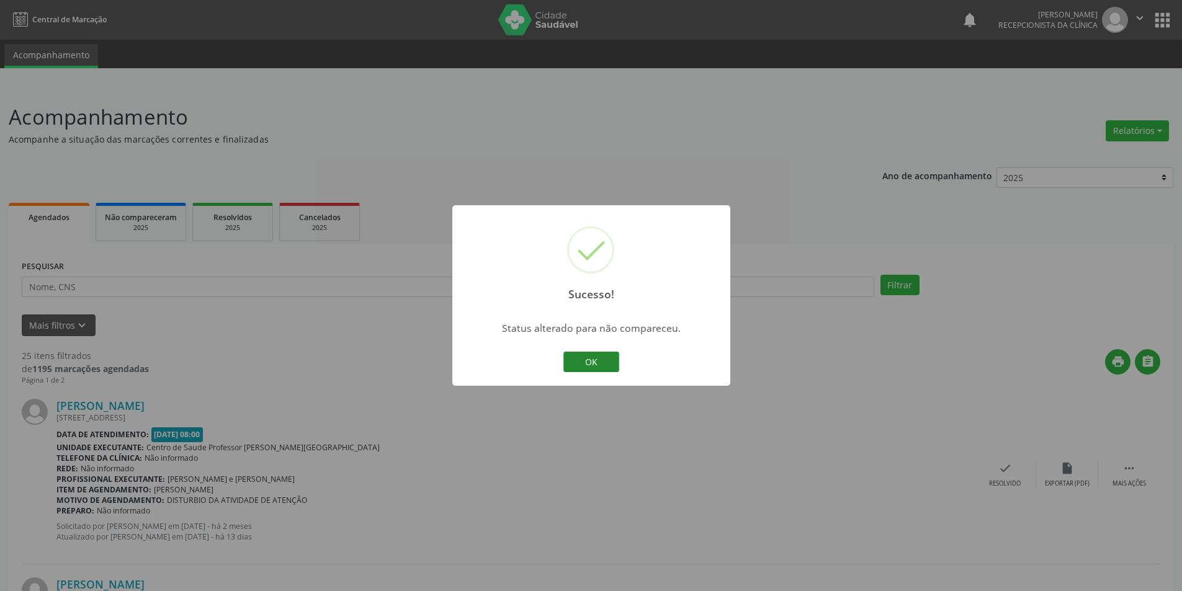
click at [596, 364] on button "OK" at bounding box center [591, 362] width 56 height 21
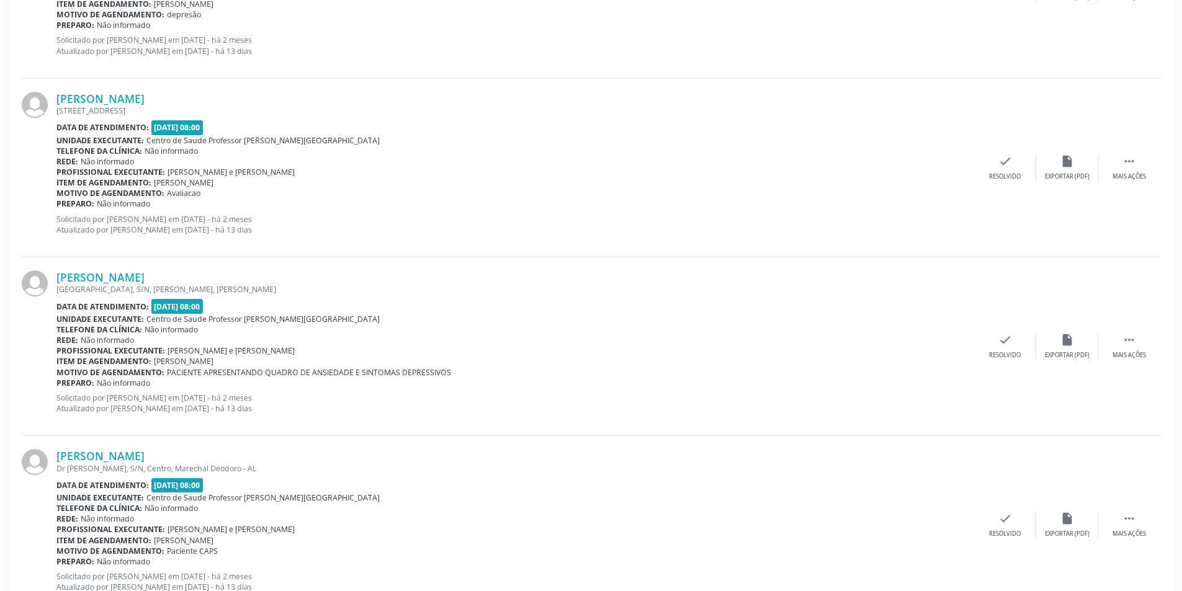
scroll to position [1303, 0]
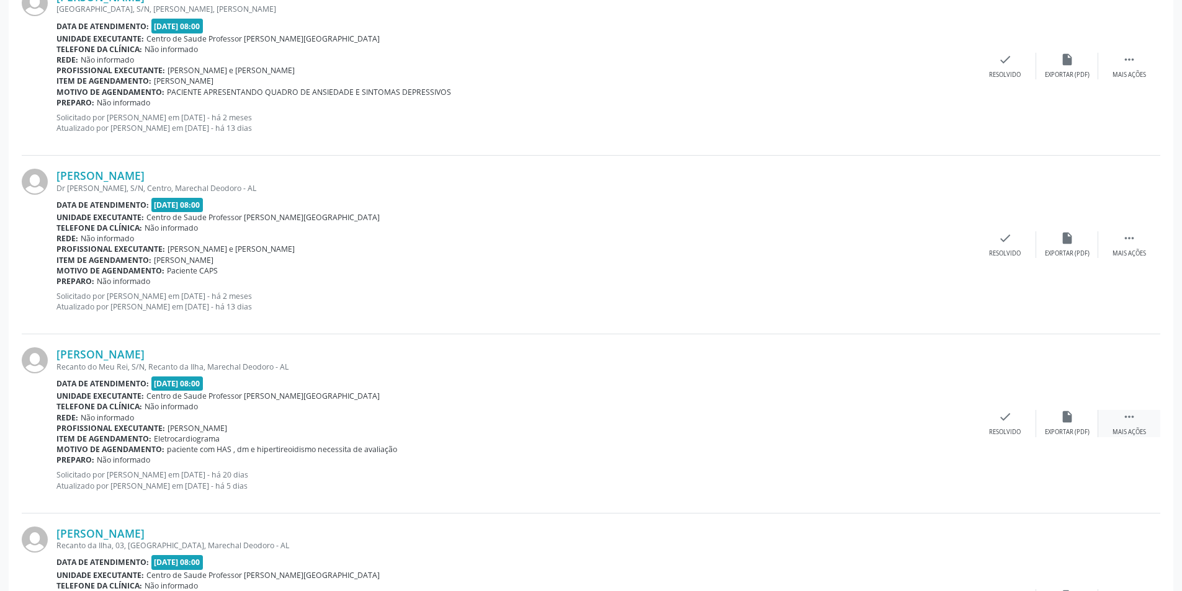
click at [1132, 420] on icon "" at bounding box center [1129, 417] width 14 height 14
click at [1052, 422] on div "alarm_off Não compareceu" at bounding box center [1067, 423] width 62 height 27
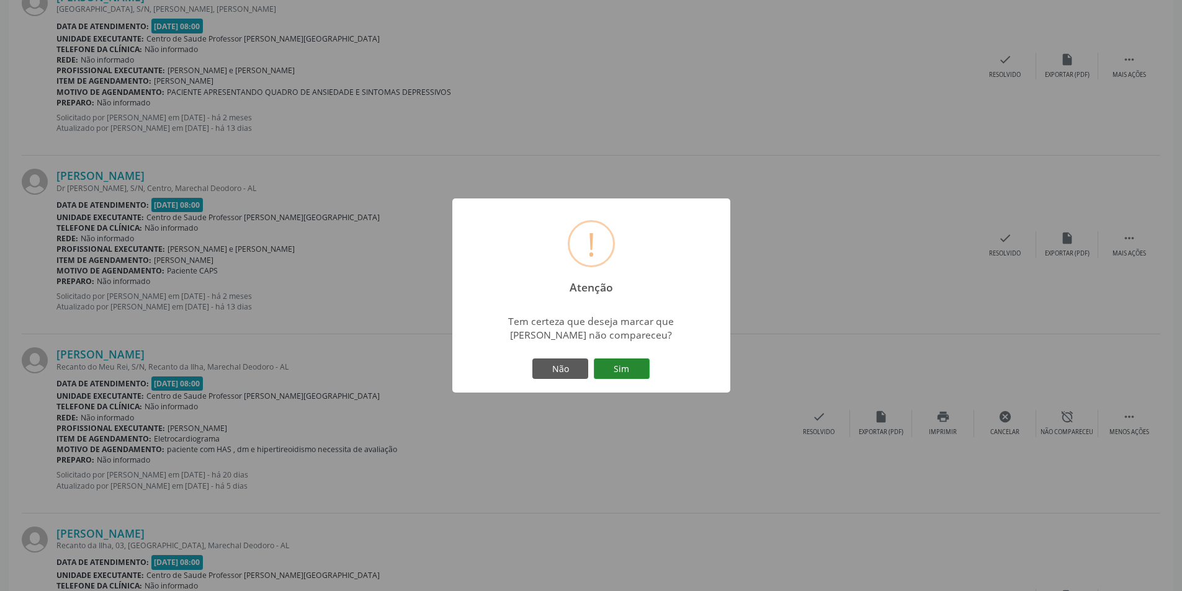
click at [641, 372] on button "Sim" at bounding box center [622, 369] width 56 height 21
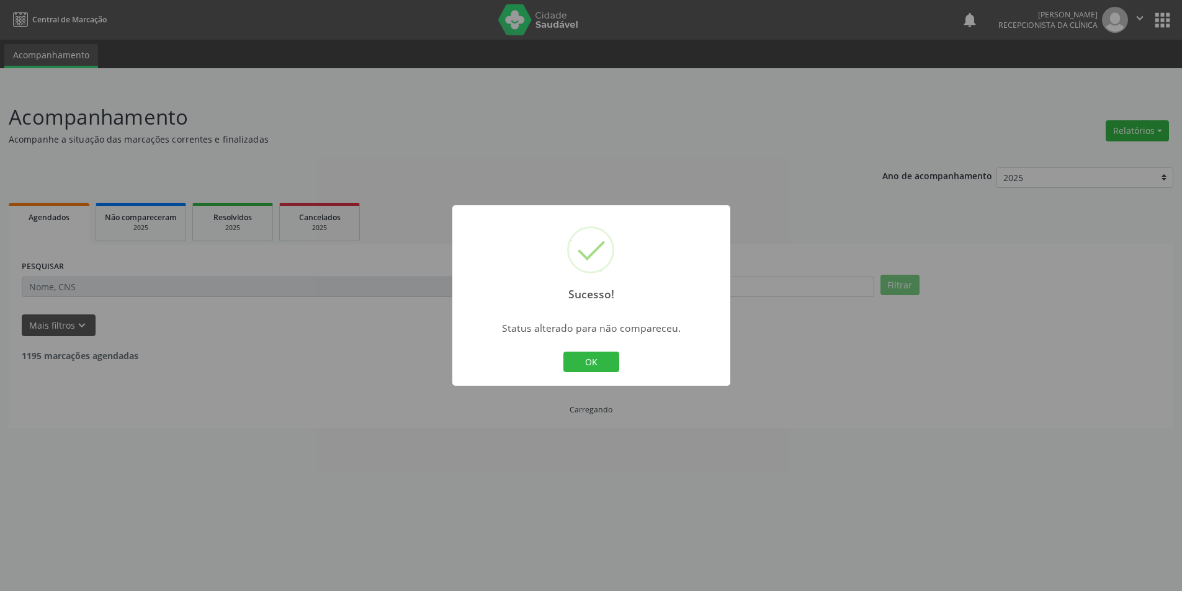
scroll to position [0, 0]
click at [620, 360] on button "OK" at bounding box center [596, 362] width 56 height 21
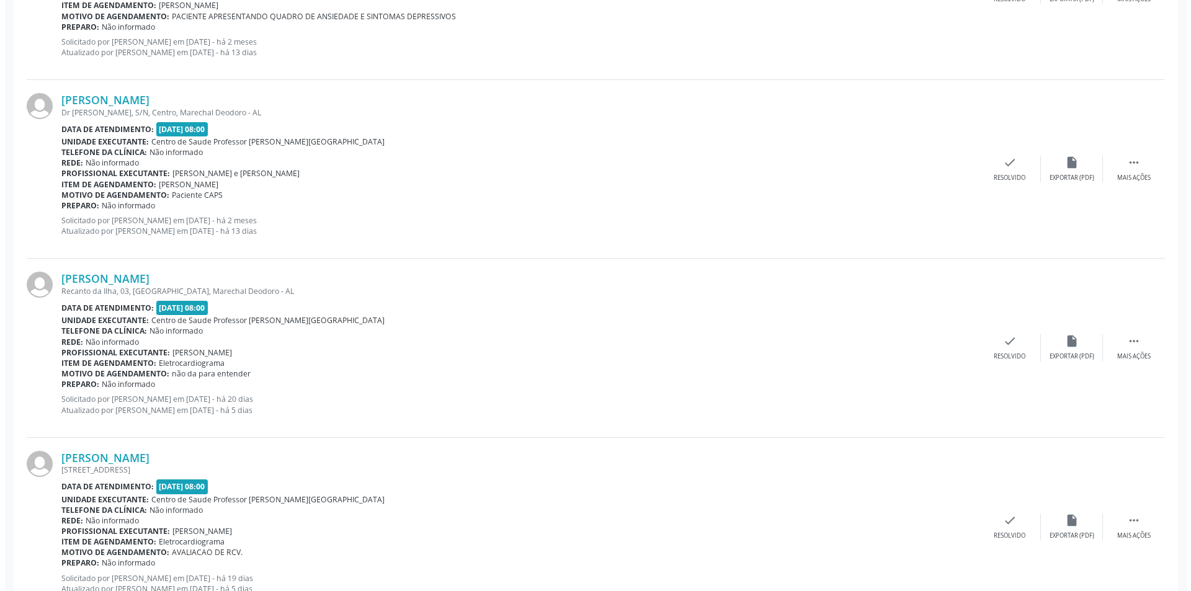
scroll to position [1365, 0]
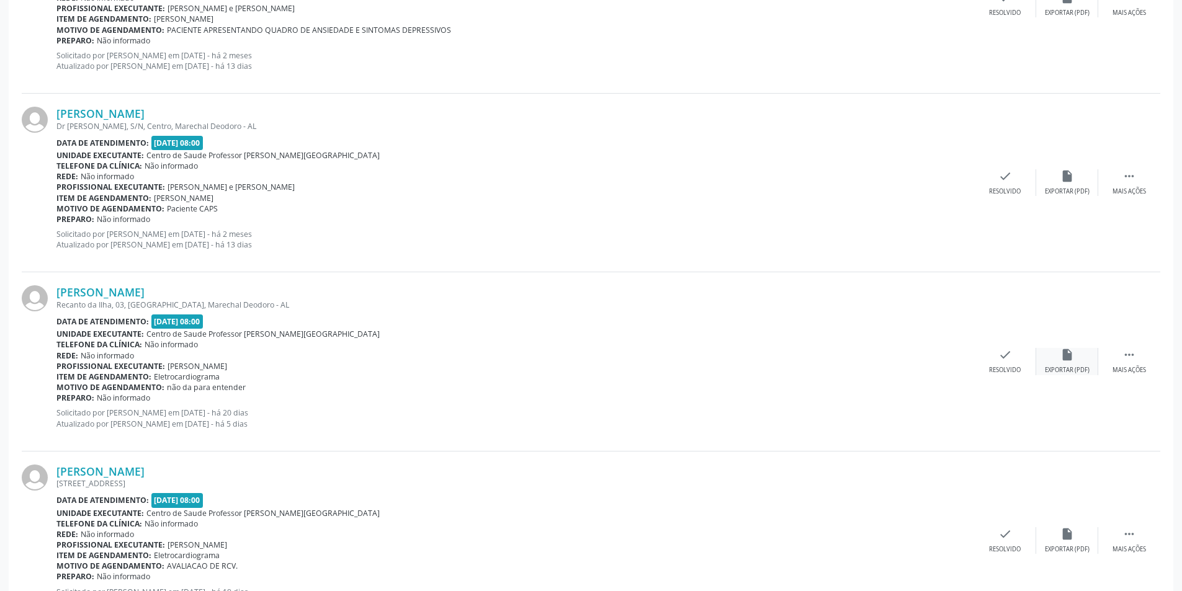
click at [1063, 359] on icon "insert_drive_file" at bounding box center [1067, 355] width 14 height 14
click at [1012, 365] on div "check Resolvido" at bounding box center [1005, 361] width 62 height 27
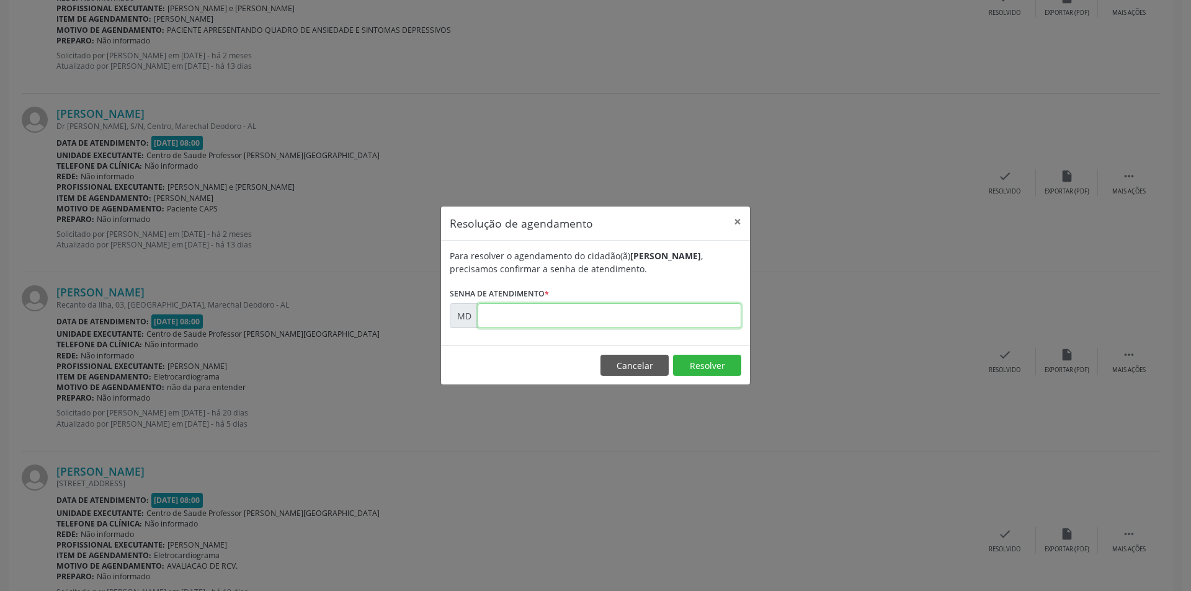
paste input "00011758"
type input "00011758"
click at [697, 369] on button "Resolver" at bounding box center [707, 365] width 68 height 21
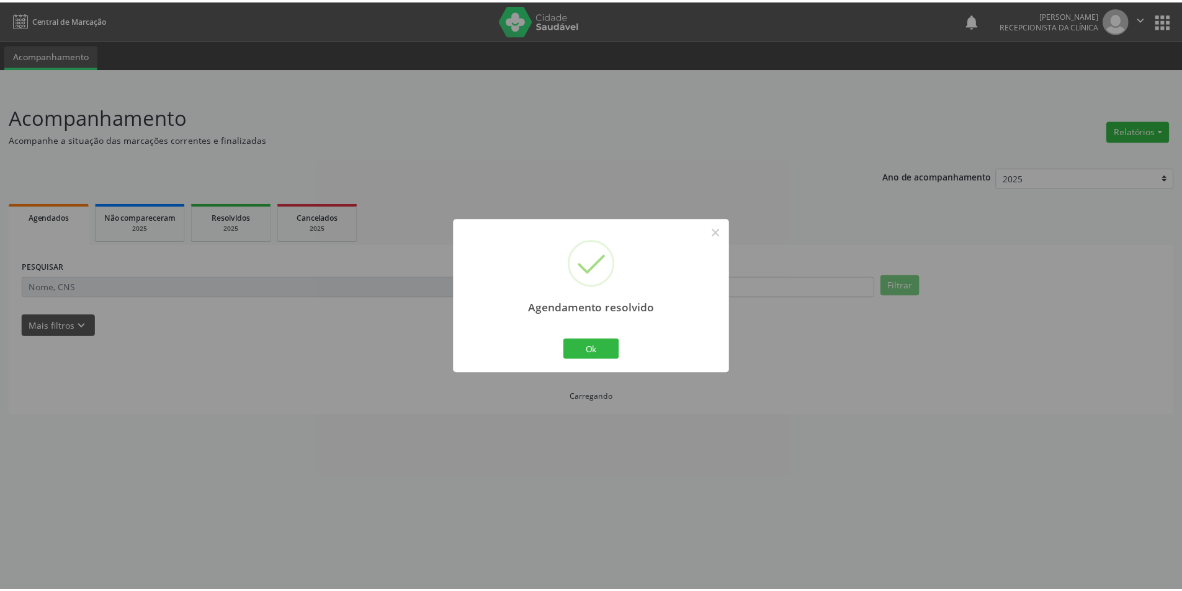
scroll to position [0, 0]
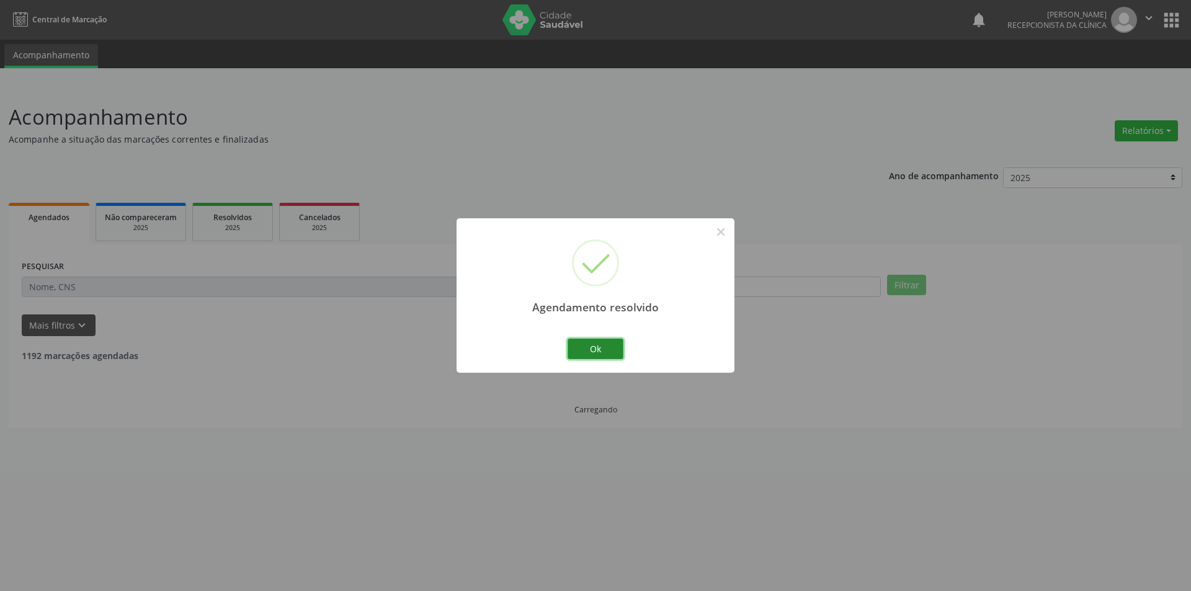
click at [590, 354] on button "Ok" at bounding box center [596, 349] width 56 height 21
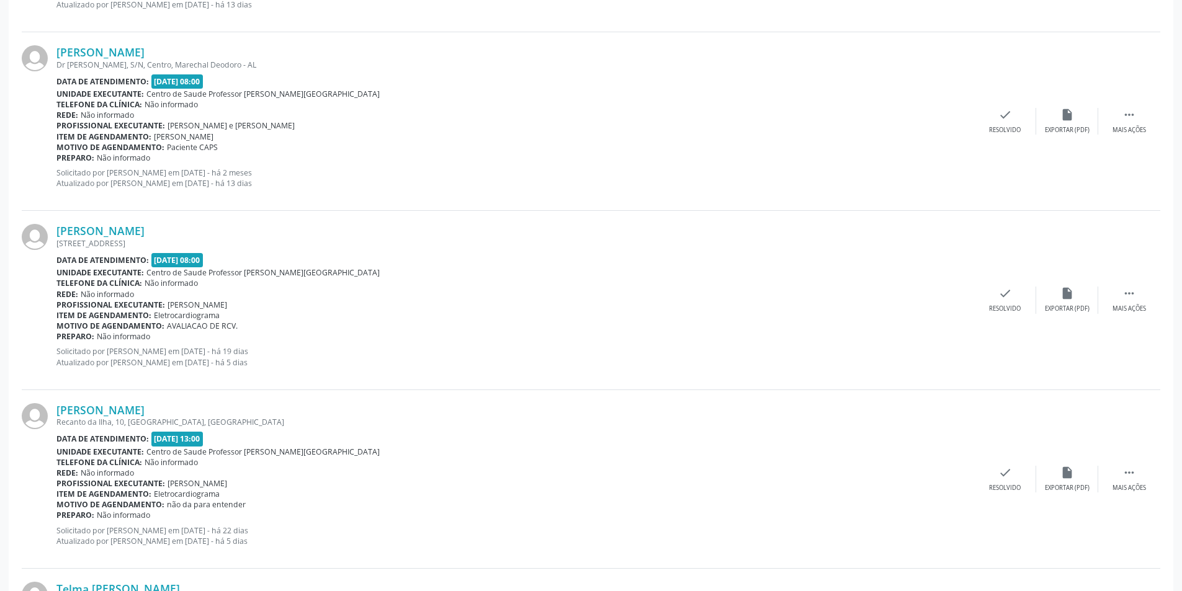
scroll to position [1427, 0]
click at [1127, 306] on div "Mais ações" at bounding box center [1129, 308] width 34 height 9
click at [1084, 302] on div "alarm_off Não compareceu" at bounding box center [1067, 299] width 62 height 27
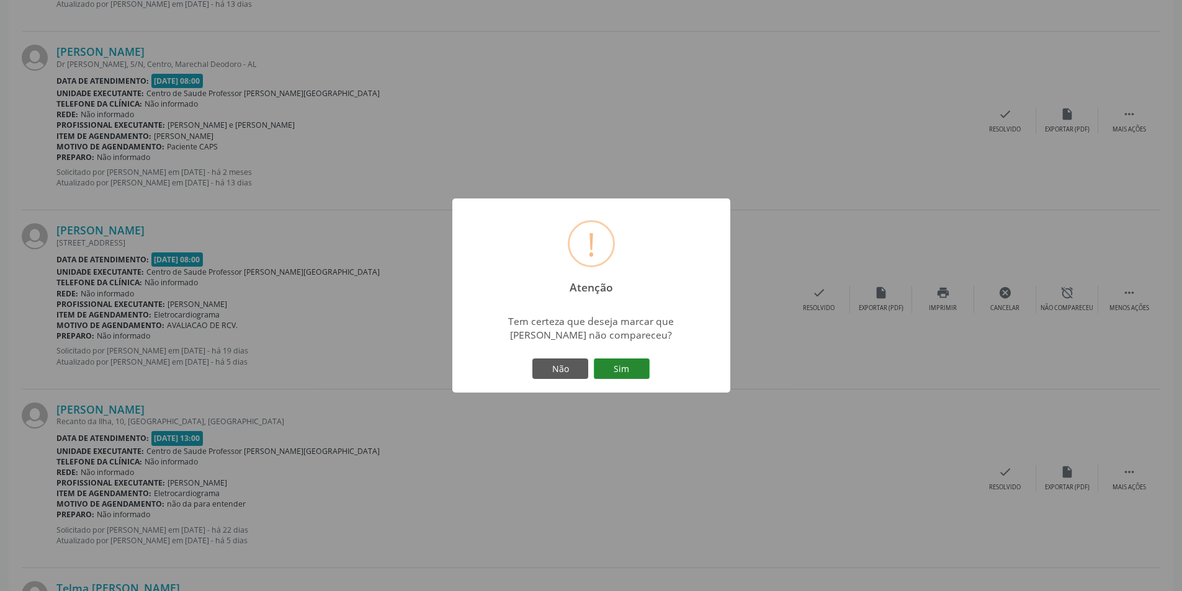
click at [630, 370] on button "Sim" at bounding box center [622, 369] width 56 height 21
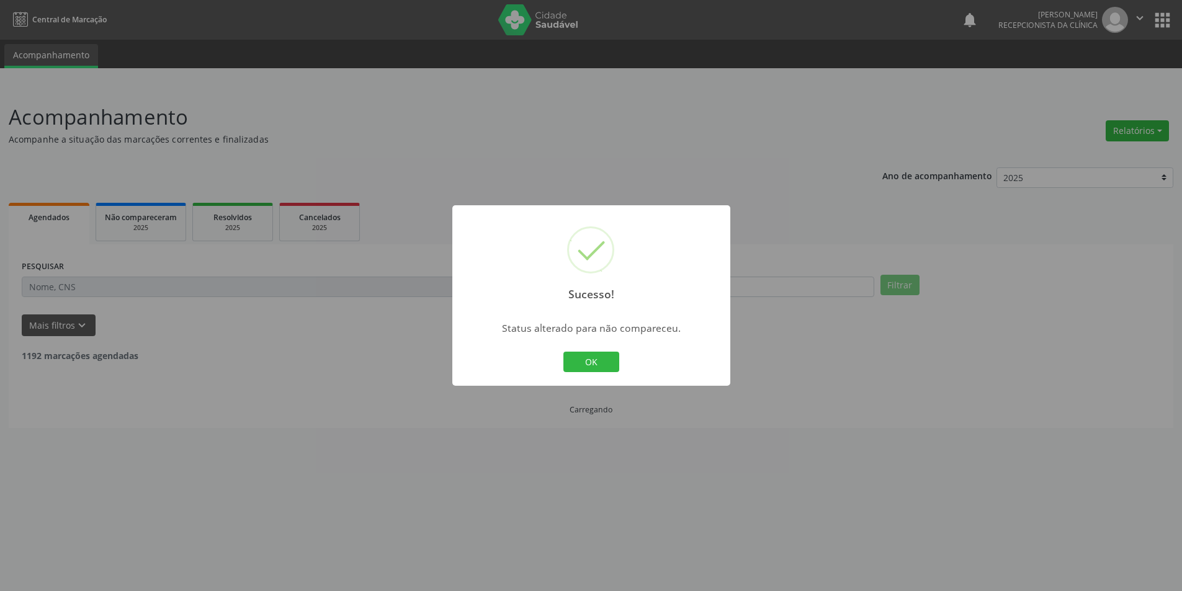
scroll to position [0, 0]
click at [615, 355] on button "OK" at bounding box center [596, 362] width 56 height 21
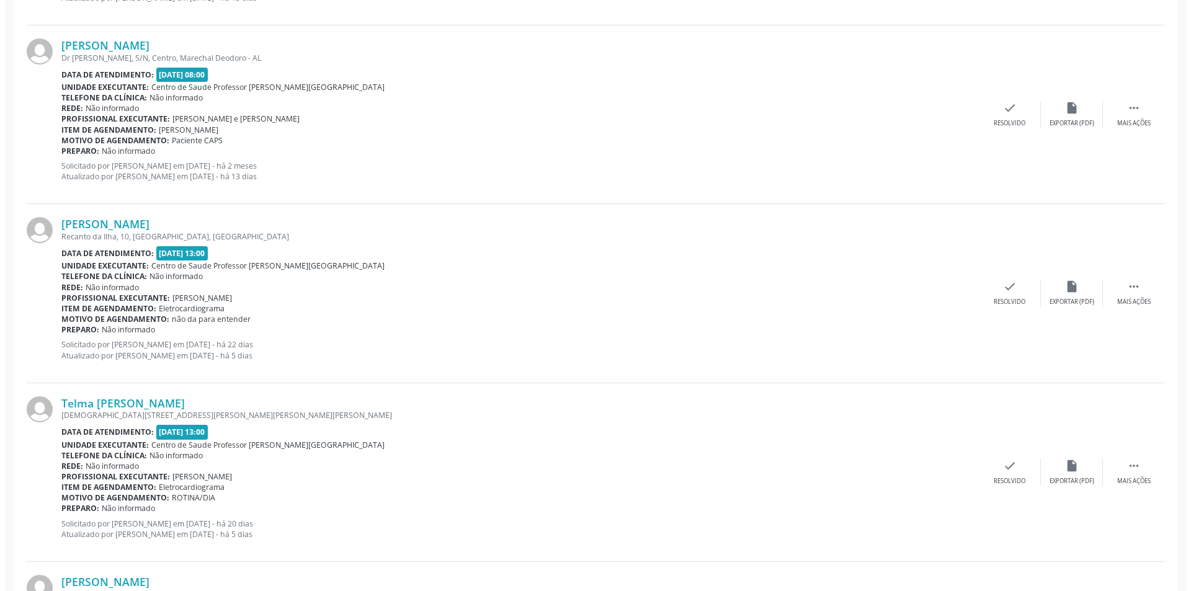
scroll to position [1489, 0]
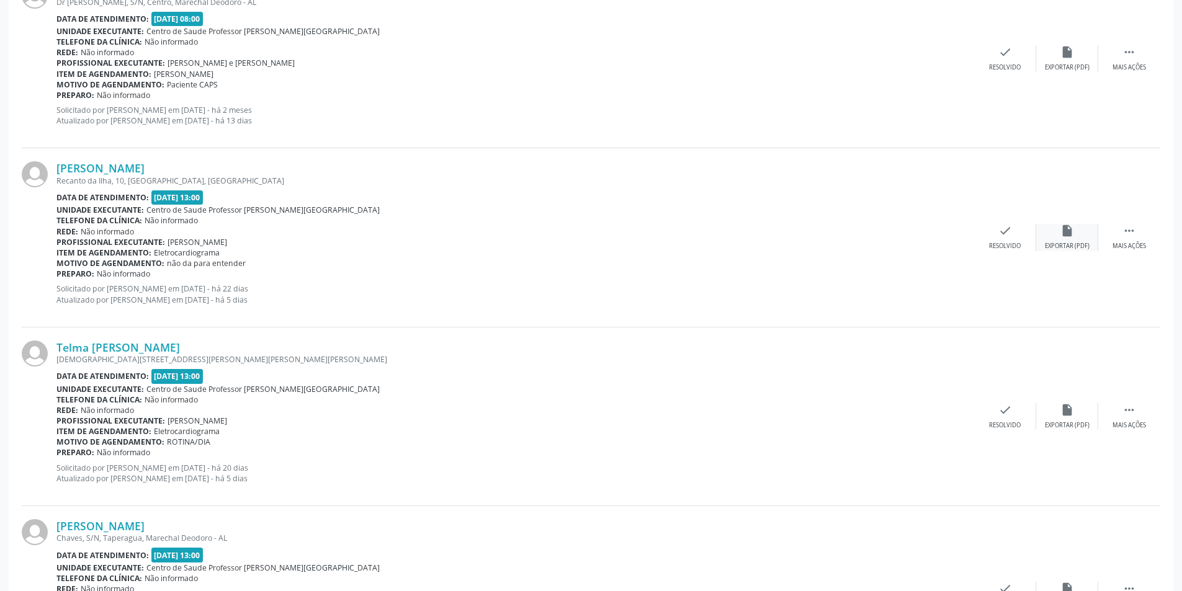
click at [1075, 236] on div "insert_drive_file Exportar (PDF)" at bounding box center [1067, 237] width 62 height 27
click at [1006, 235] on icon "check" at bounding box center [1005, 231] width 14 height 14
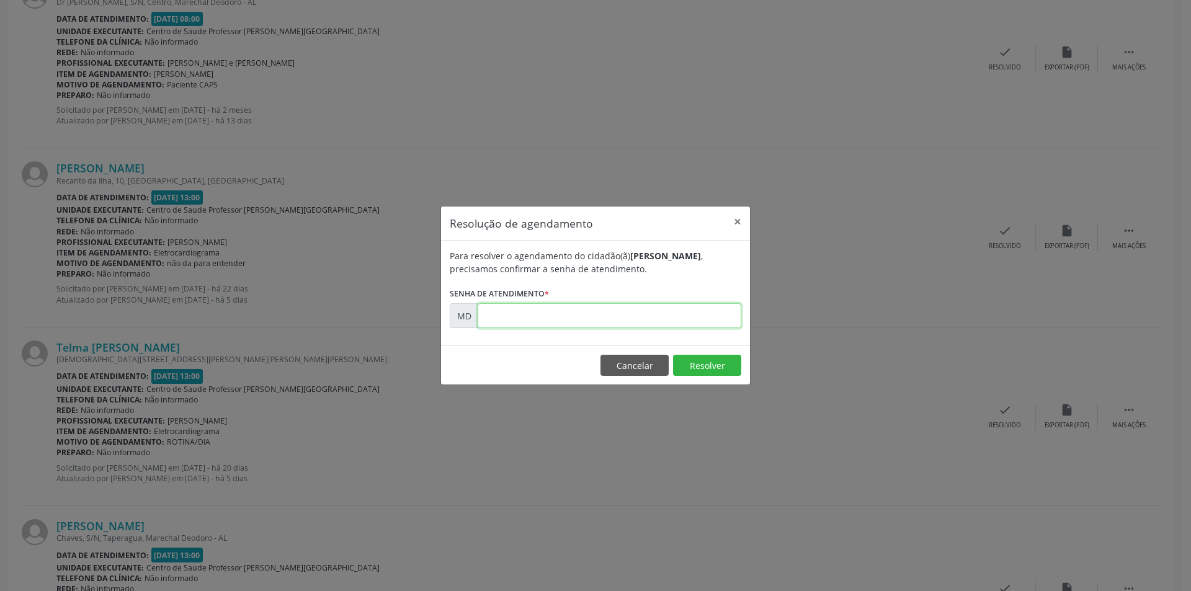
paste input "00011298"
type input "00011298"
click at [702, 367] on button "Resolver" at bounding box center [707, 365] width 68 height 21
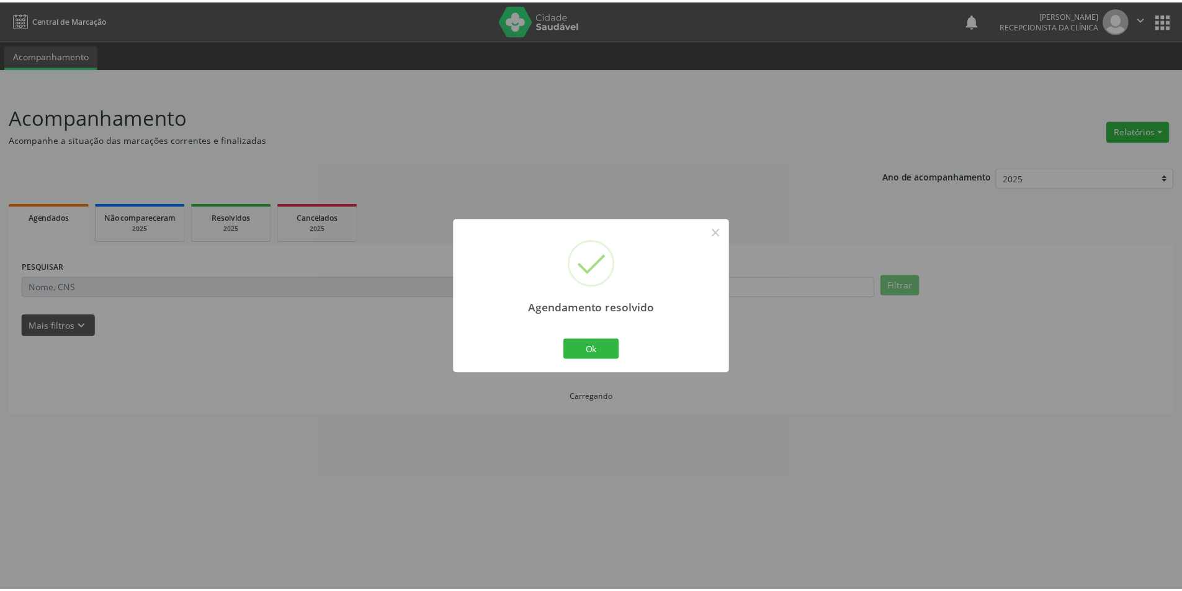
scroll to position [0, 0]
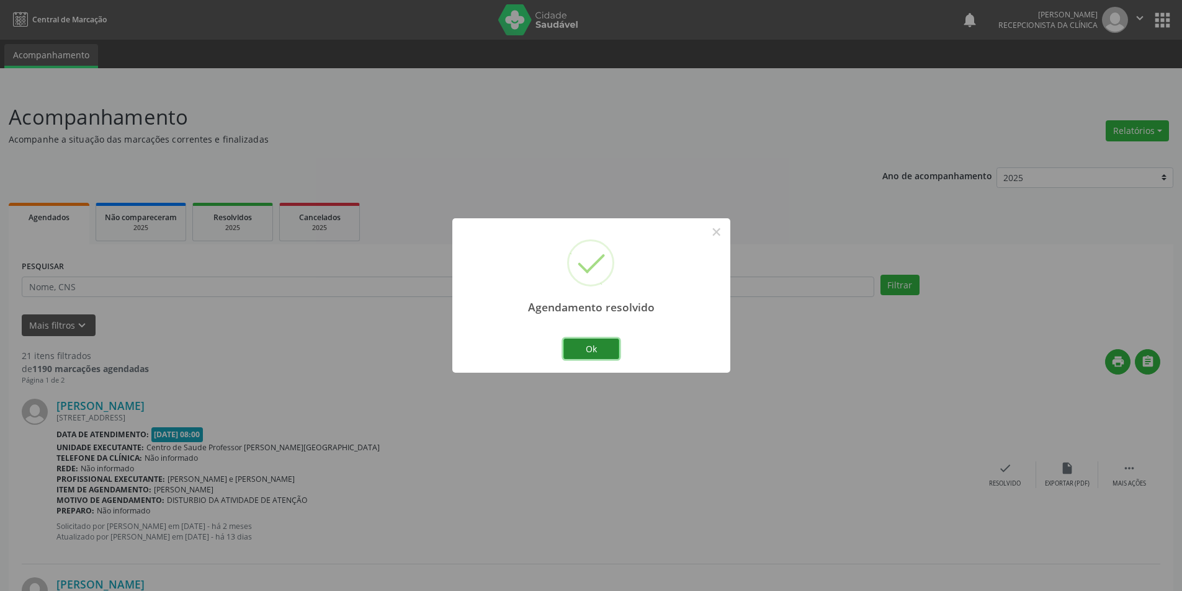
click at [601, 347] on button "Ok" at bounding box center [591, 349] width 56 height 21
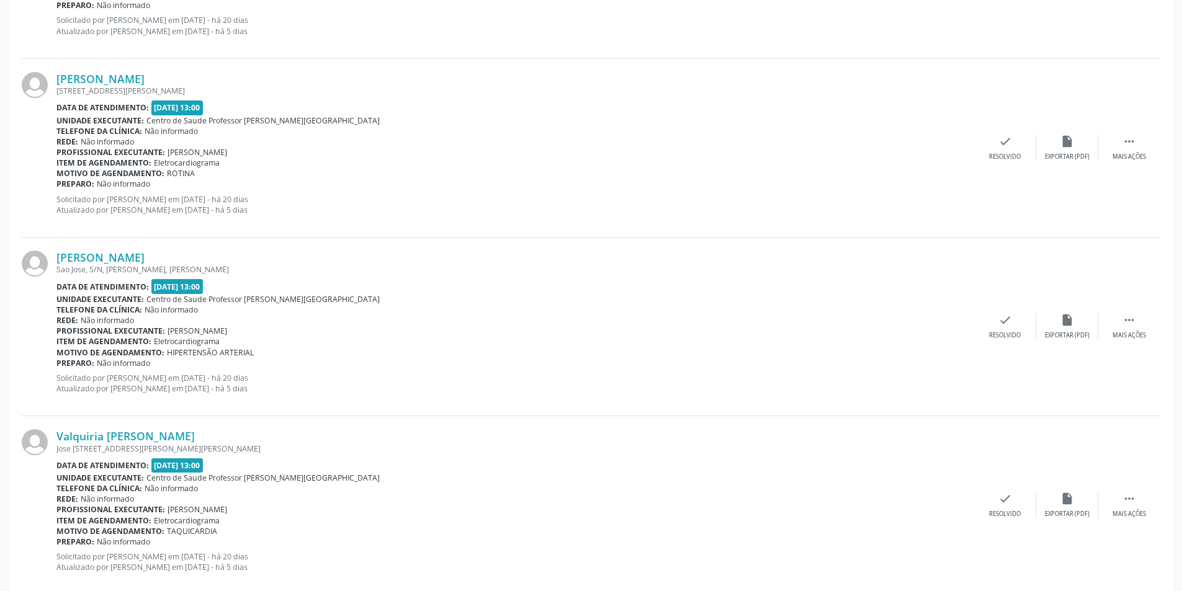
scroll to position [2534, 0]
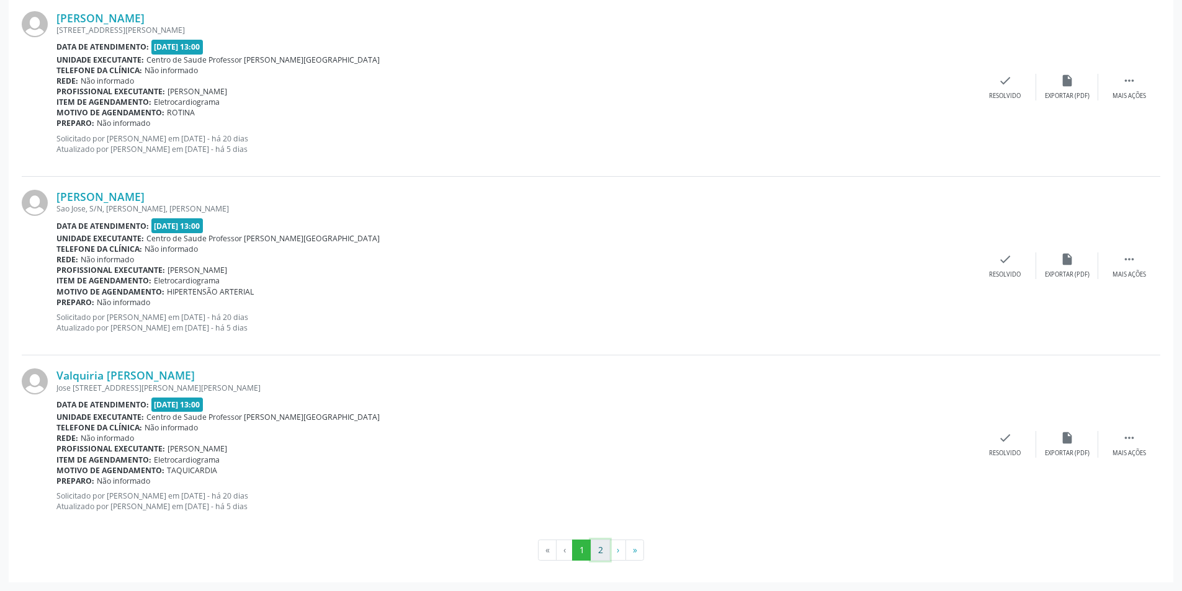
click at [601, 556] on button "2" at bounding box center [600, 550] width 19 height 21
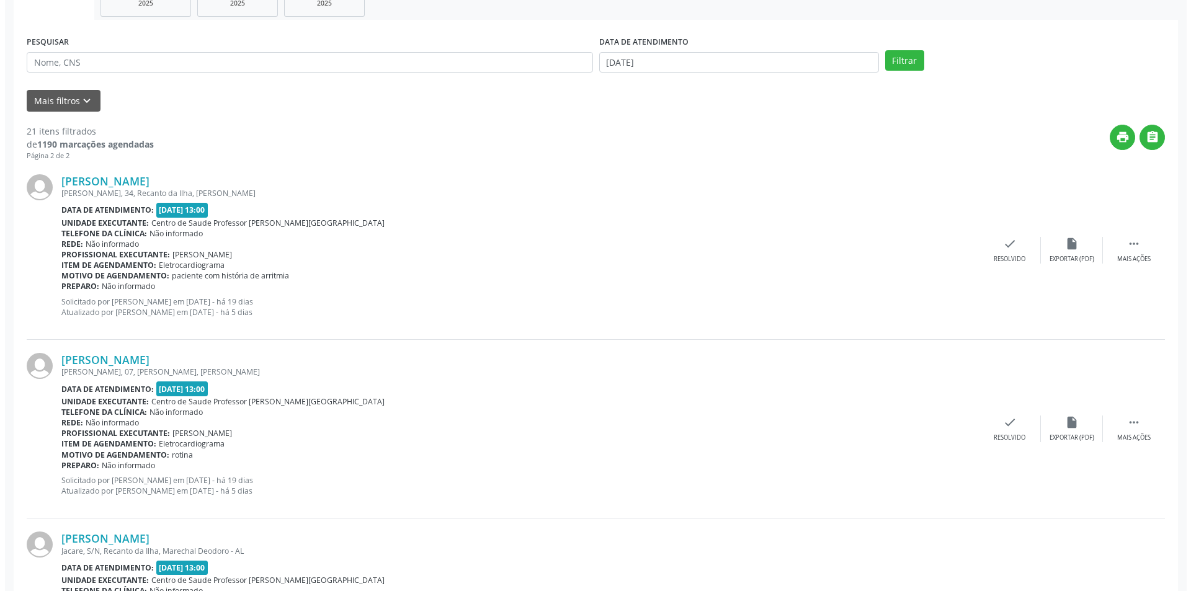
scroll to position [248, 0]
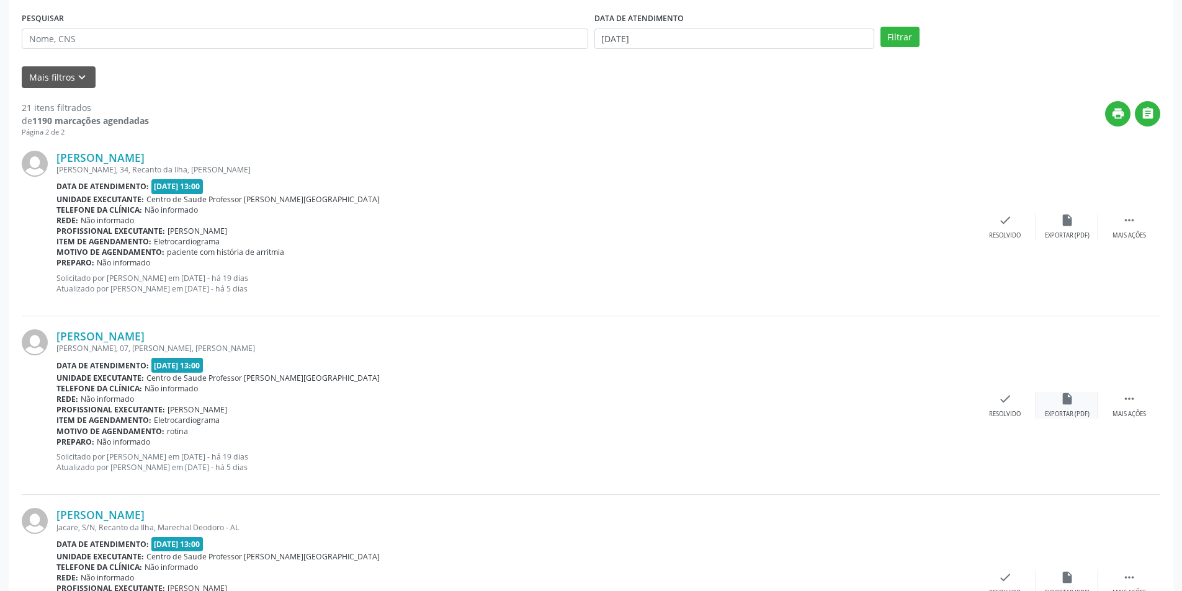
click at [1057, 413] on div "Exportar (PDF)" at bounding box center [1067, 414] width 45 height 9
click at [1009, 398] on icon "check" at bounding box center [1005, 399] width 14 height 14
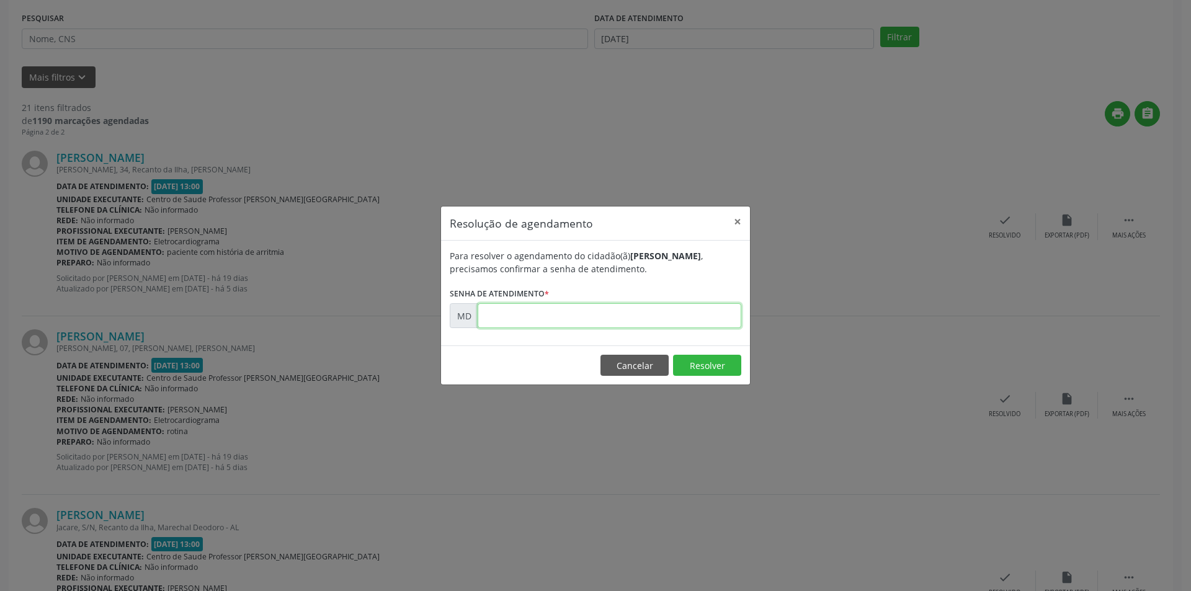
paste input "00011847"
type input "00011847"
click at [707, 360] on button "Resolver" at bounding box center [707, 365] width 68 height 21
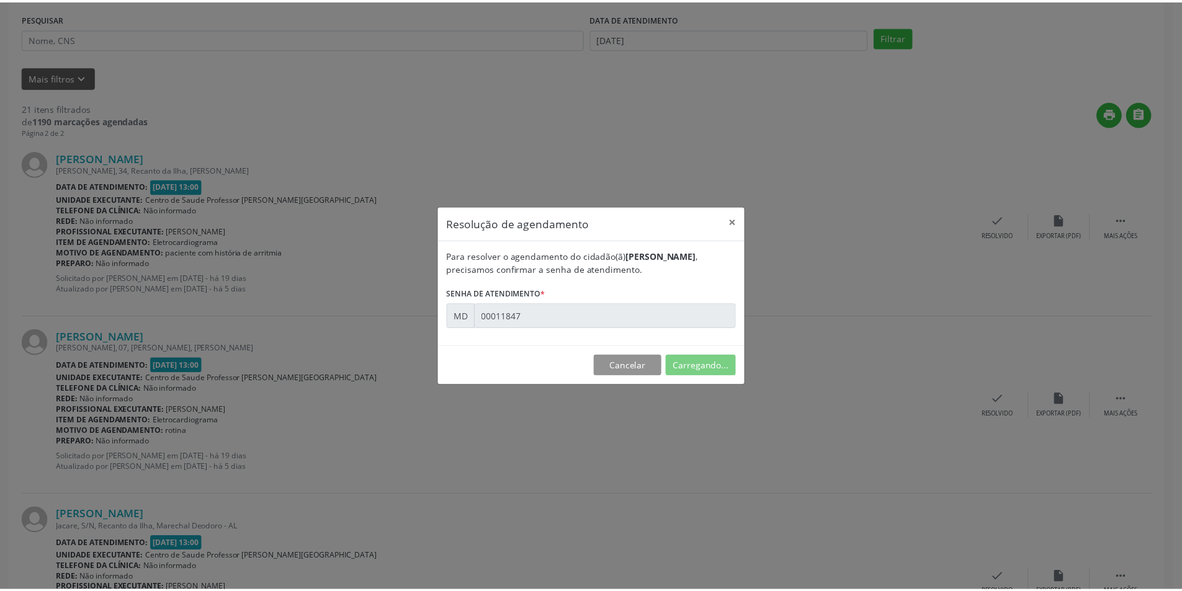
scroll to position [0, 0]
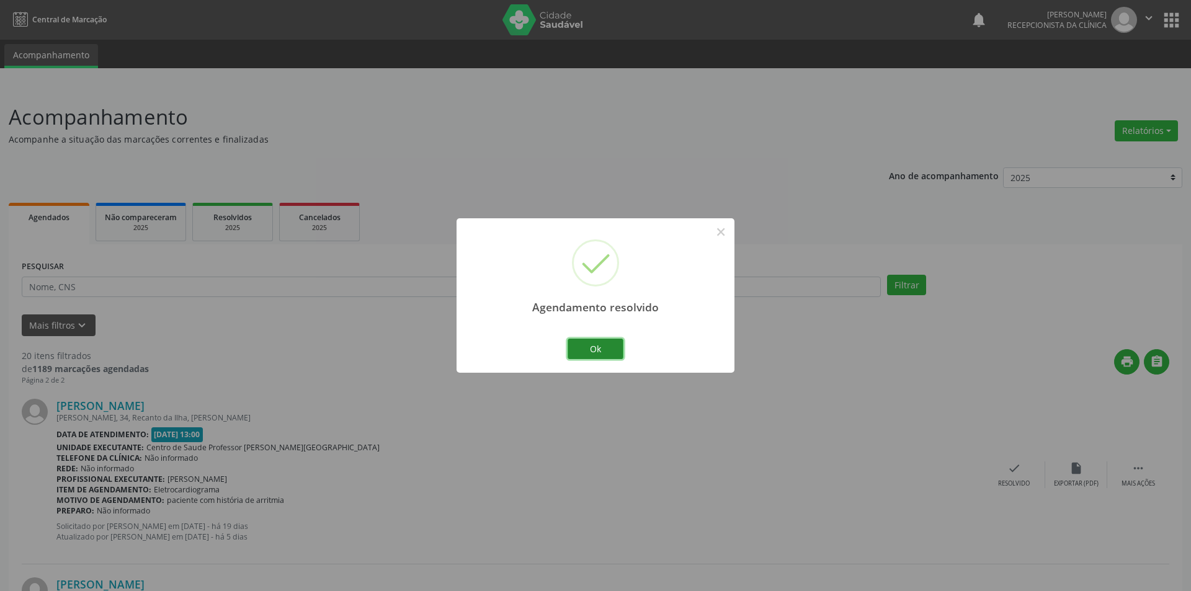
click at [613, 351] on button "Ok" at bounding box center [596, 349] width 56 height 21
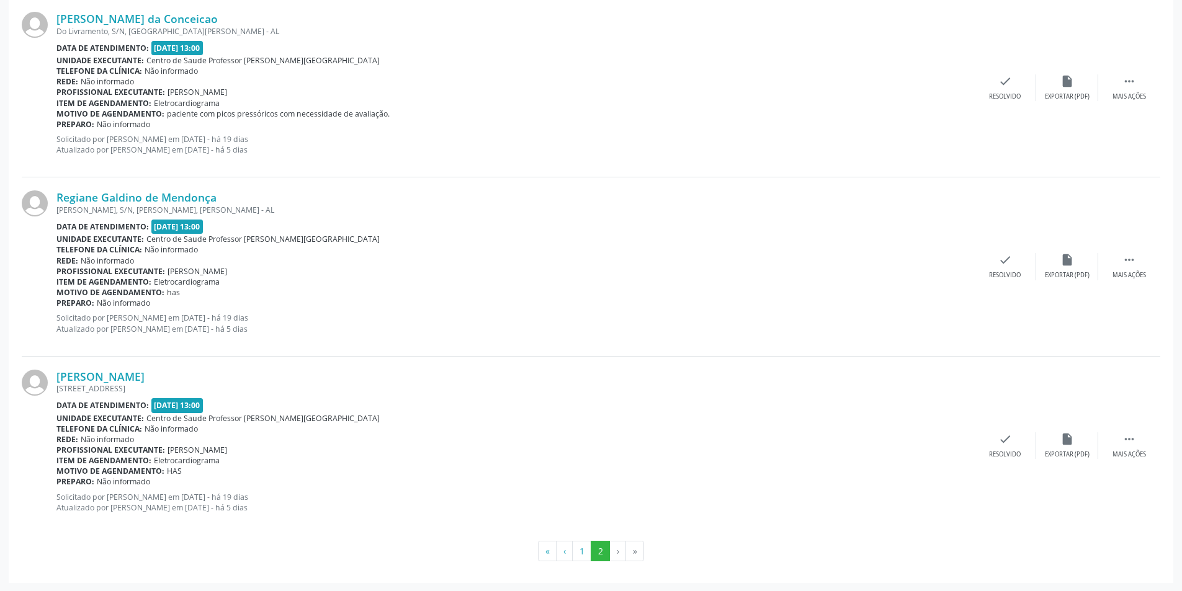
scroll to position [745, 0]
click at [583, 553] on button "1" at bounding box center [581, 550] width 19 height 21
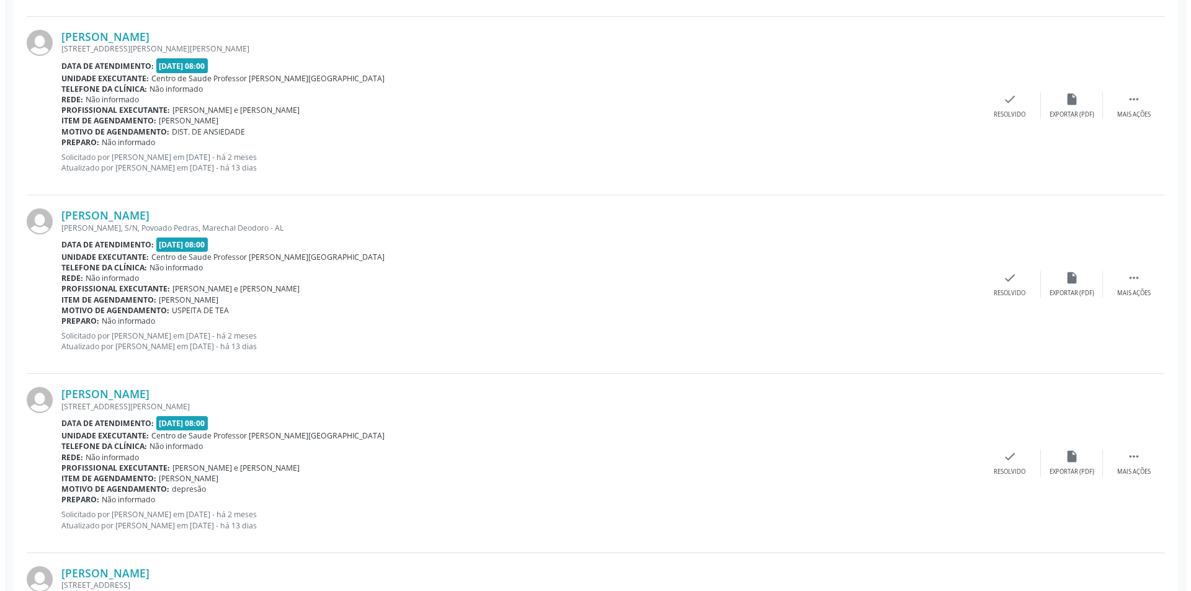
scroll to position [558, 0]
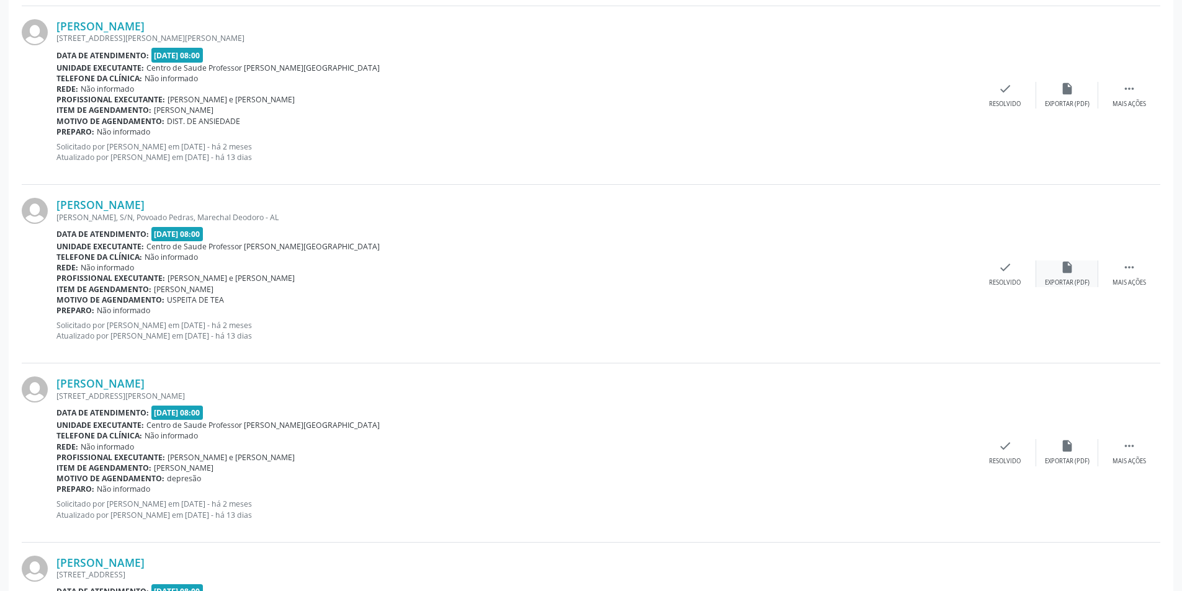
click at [1075, 271] on div "insert_drive_file Exportar (PDF)" at bounding box center [1067, 274] width 62 height 27
click at [999, 266] on icon "check" at bounding box center [1005, 268] width 14 height 14
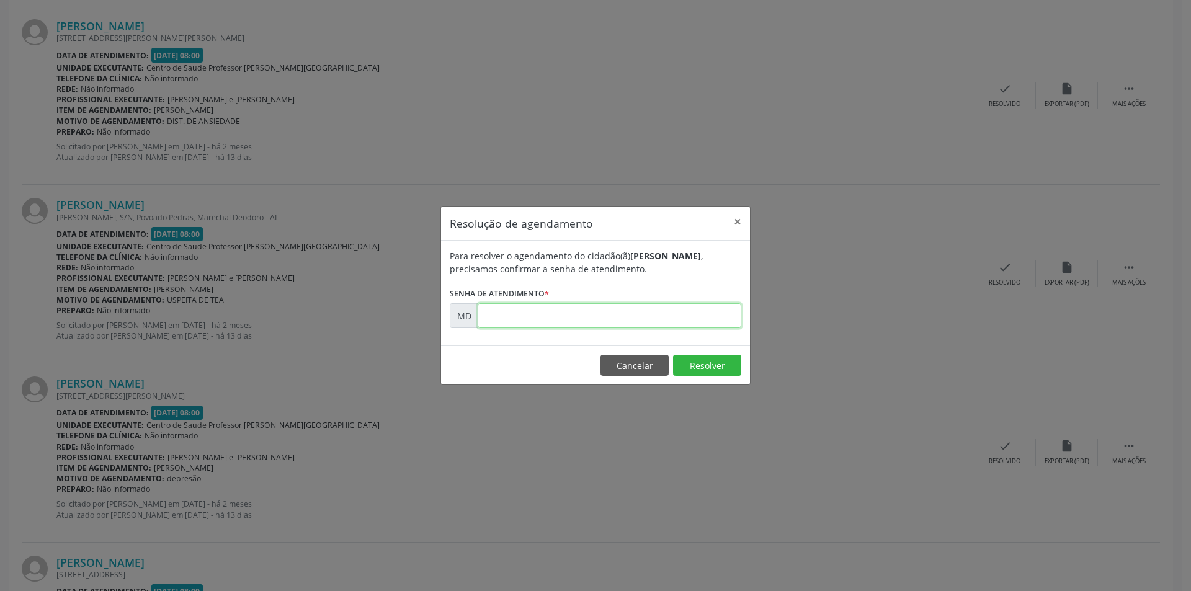
paste input "00004750"
type input "00004750"
click at [689, 367] on button "Resolver" at bounding box center [707, 365] width 68 height 21
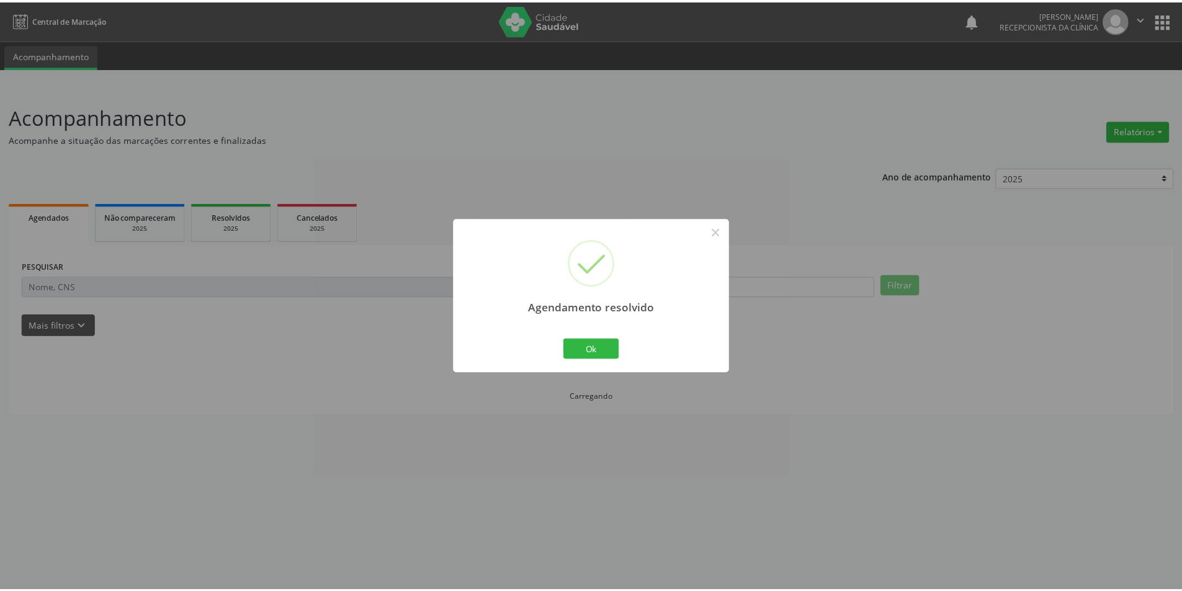
scroll to position [0, 0]
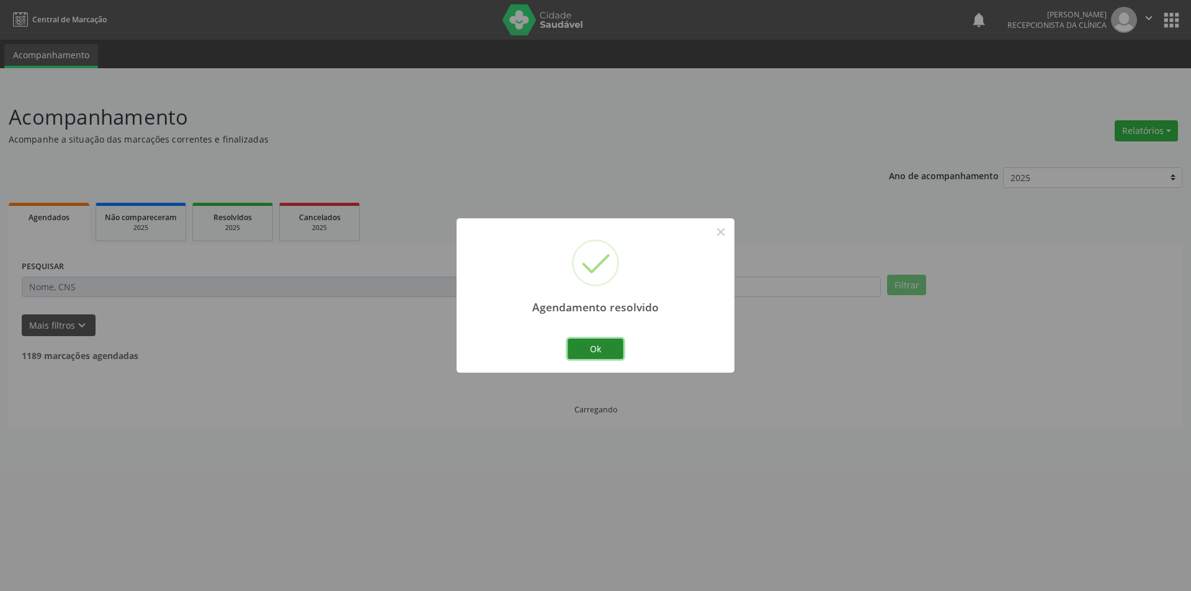
click at [584, 354] on button "Ok" at bounding box center [596, 349] width 56 height 21
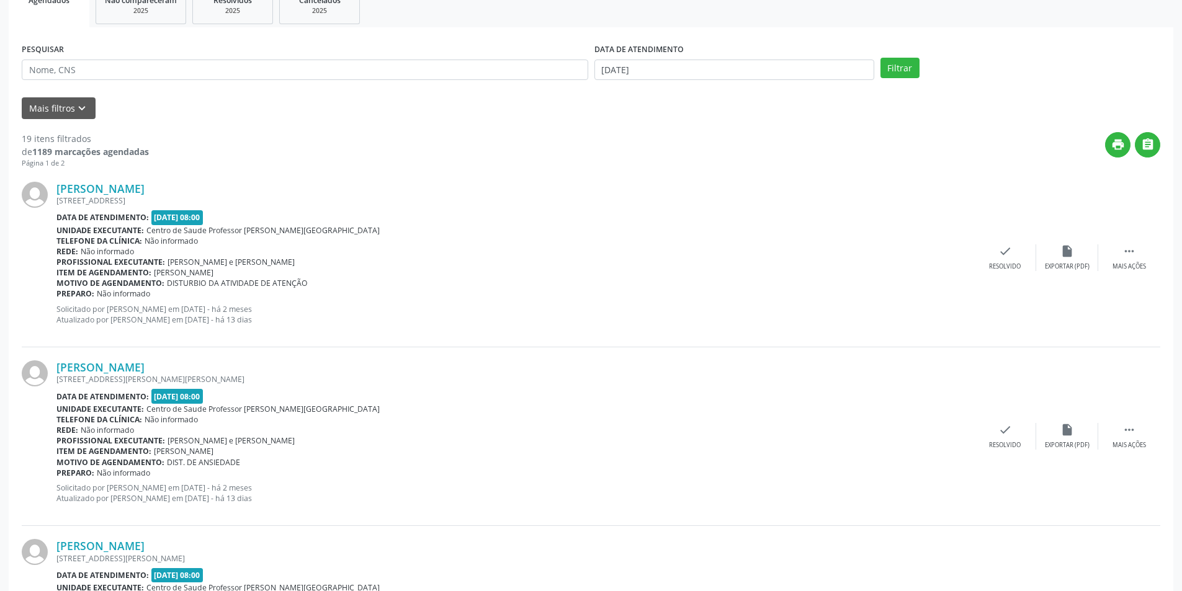
scroll to position [310, 0]
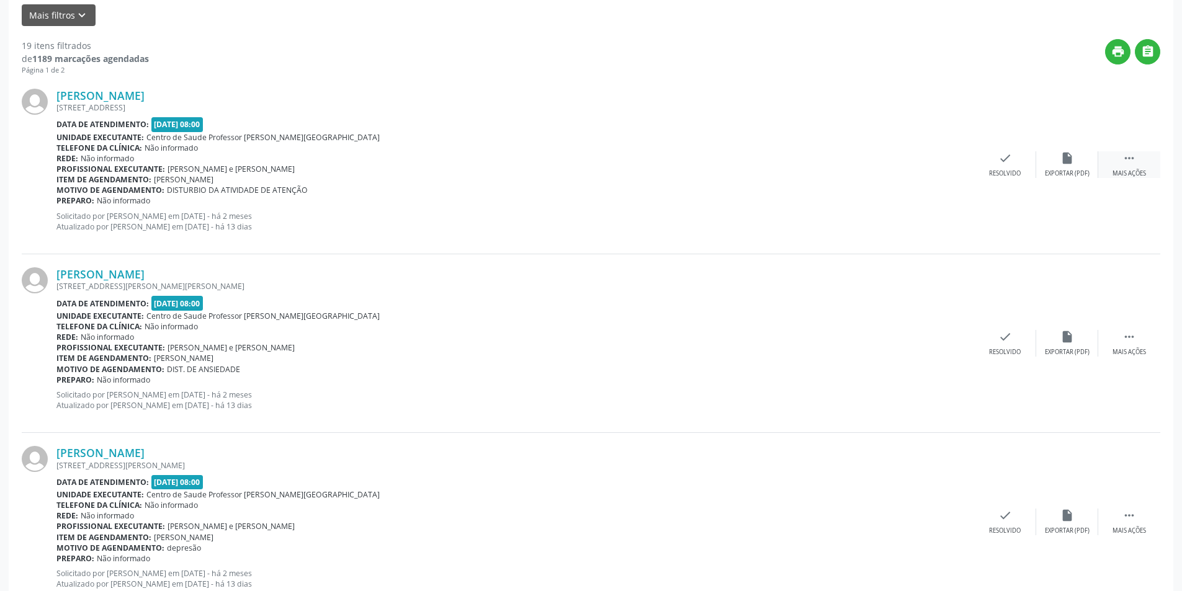
click at [1101, 168] on div " Mais ações" at bounding box center [1129, 164] width 62 height 27
click at [1056, 175] on div "Não compareceu" at bounding box center [1066, 173] width 53 height 9
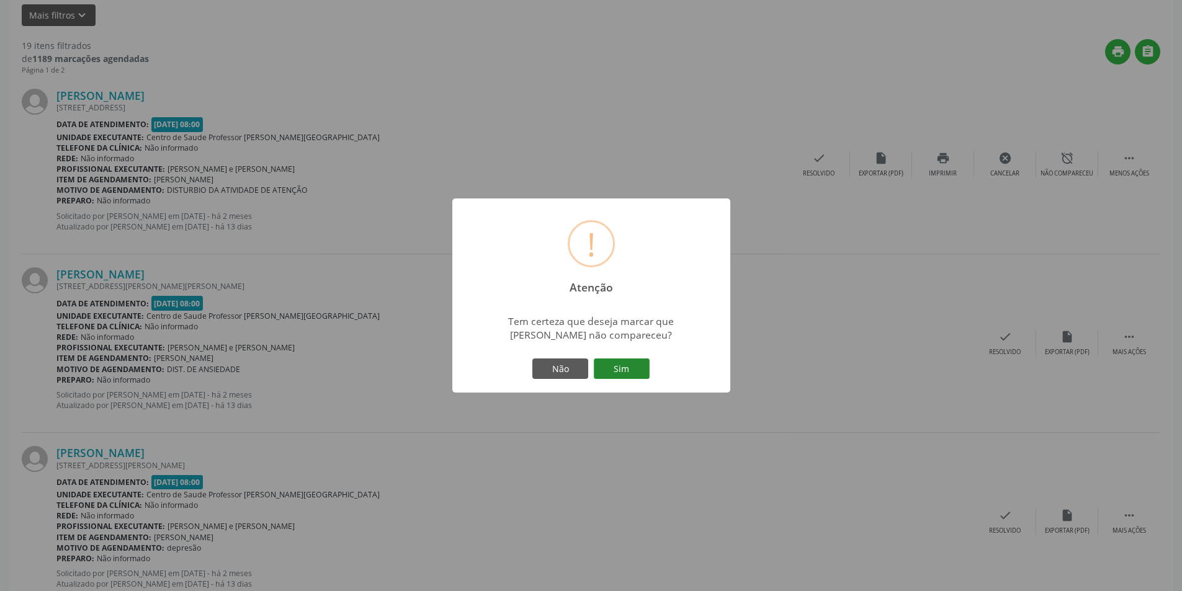
click at [620, 364] on button "Sim" at bounding box center [622, 369] width 56 height 21
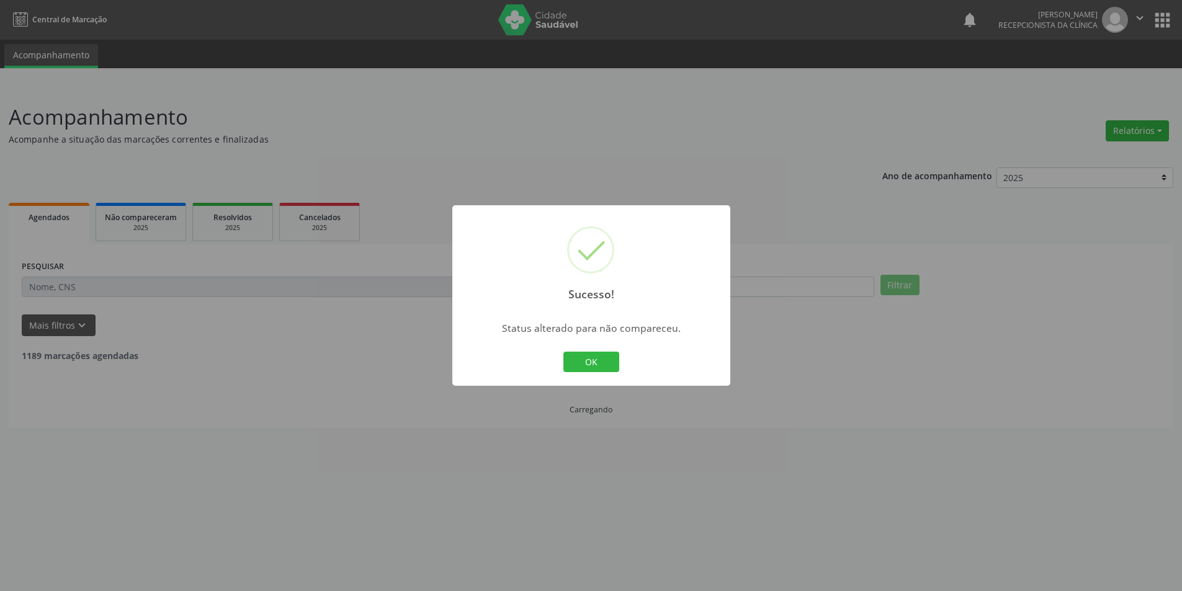
scroll to position [0, 0]
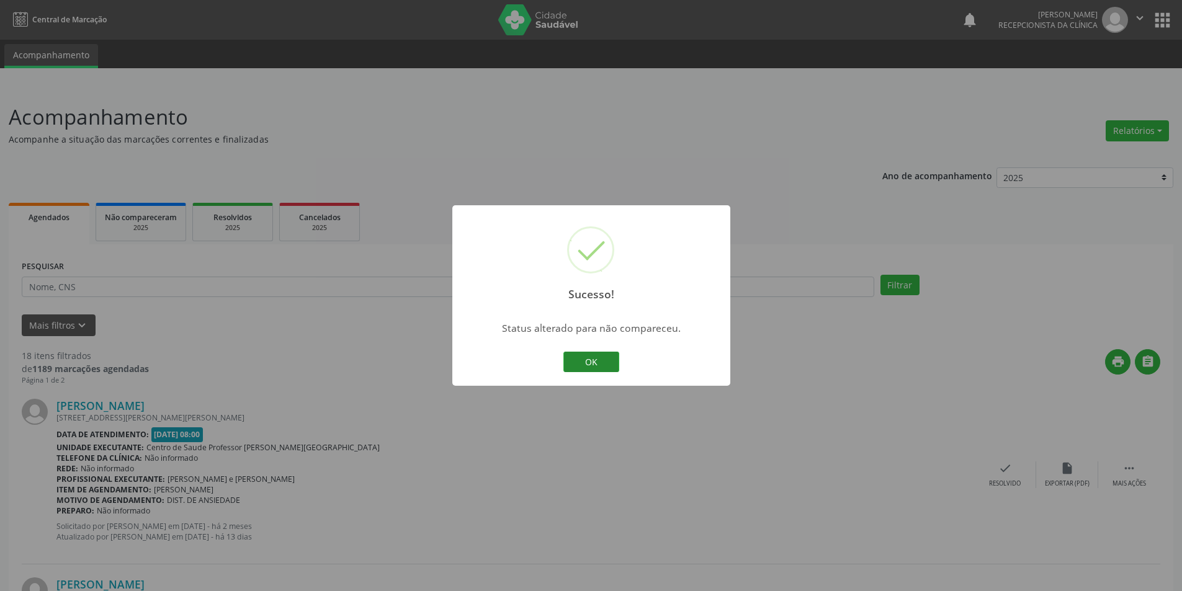
click at [592, 353] on button "OK" at bounding box center [591, 362] width 56 height 21
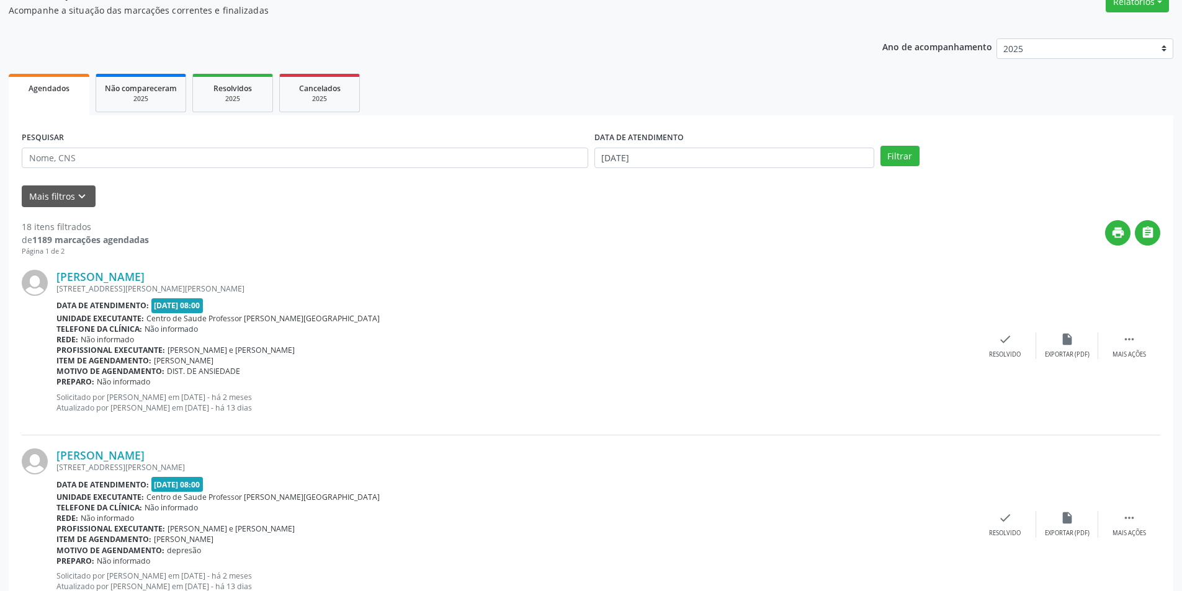
scroll to position [248, 0]
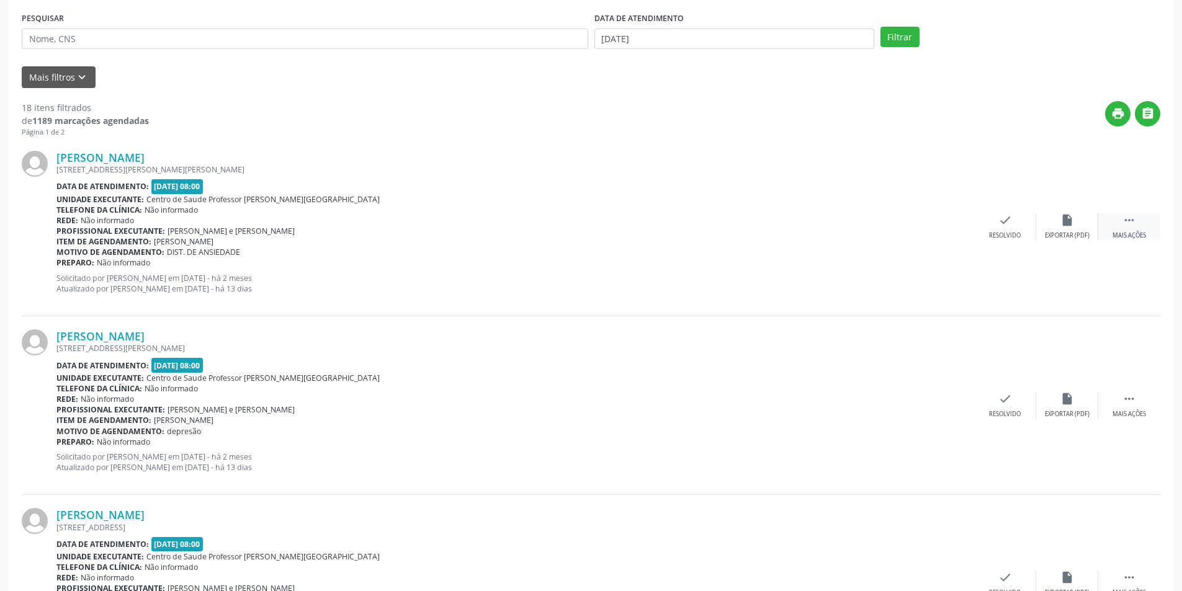
click at [1120, 225] on div " Mais ações" at bounding box center [1129, 226] width 62 height 27
click at [1082, 226] on div "alarm_off Não compareceu" at bounding box center [1067, 226] width 62 height 27
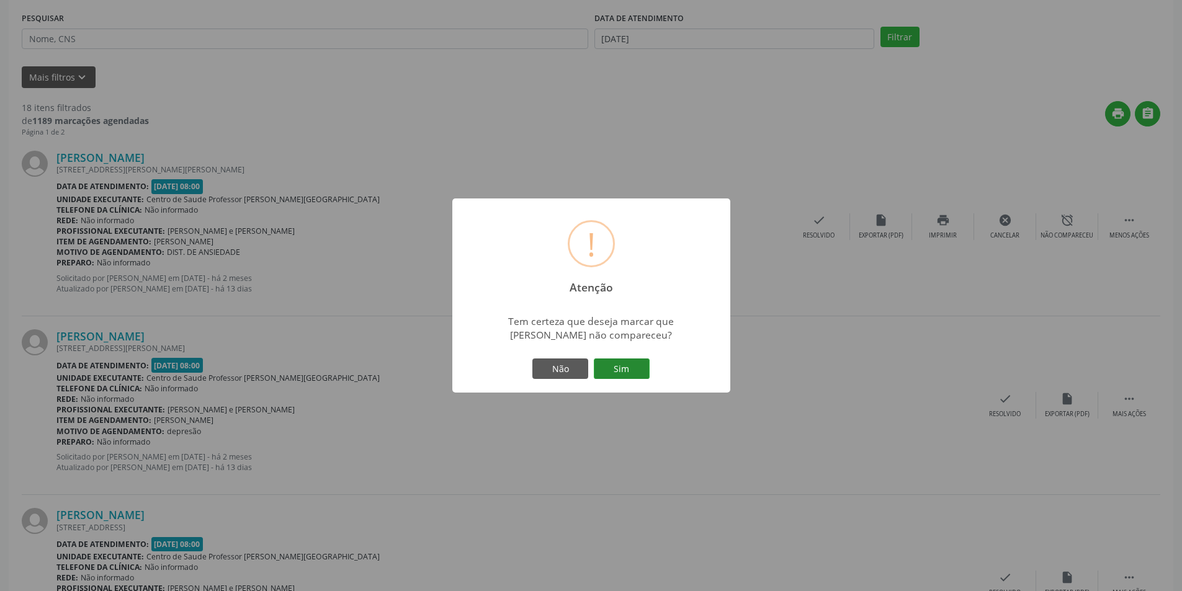
click at [628, 379] on button "Sim" at bounding box center [622, 369] width 56 height 21
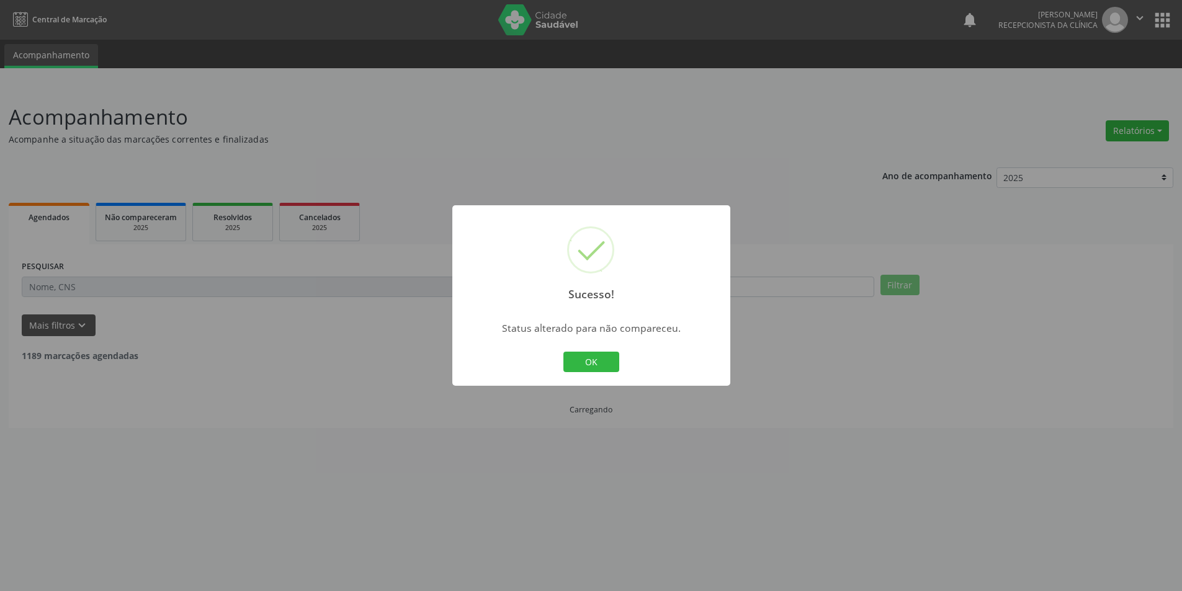
scroll to position [0, 0]
click at [596, 357] on button "OK" at bounding box center [596, 362] width 56 height 21
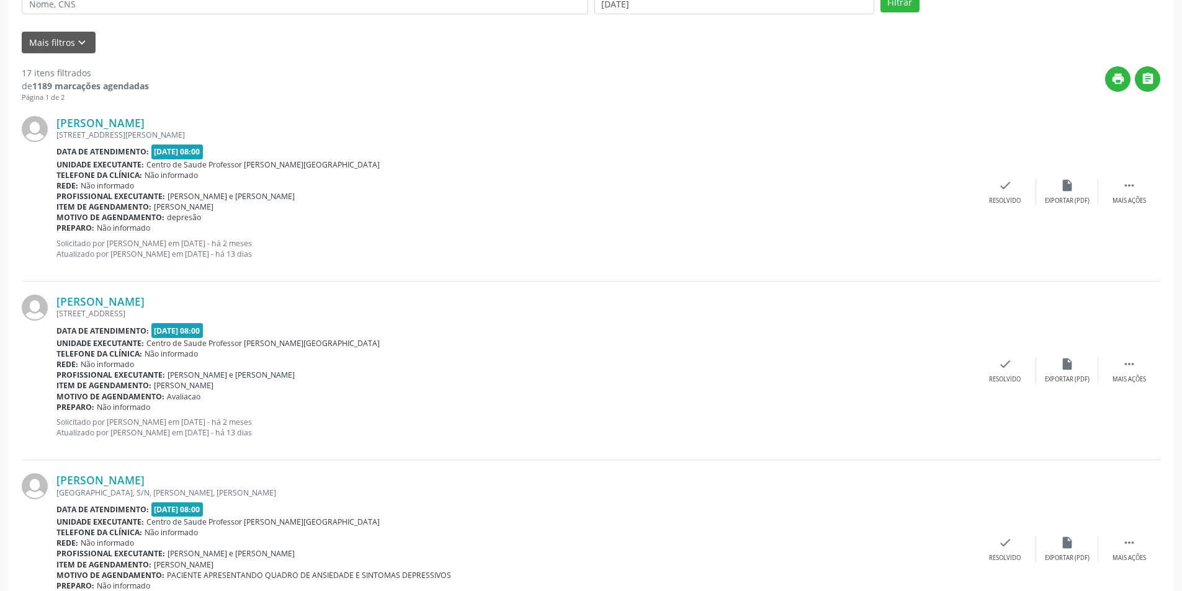
scroll to position [310, 0]
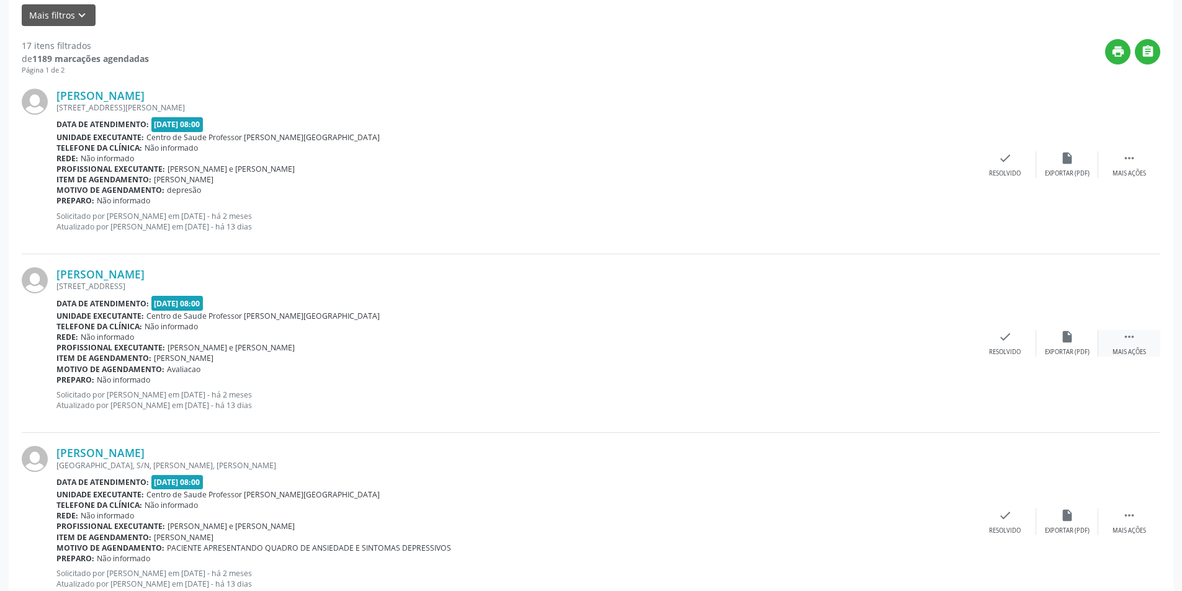
click at [1119, 337] on div " Mais ações" at bounding box center [1129, 343] width 62 height 27
click at [1057, 351] on div "Não compareceu" at bounding box center [1066, 352] width 53 height 9
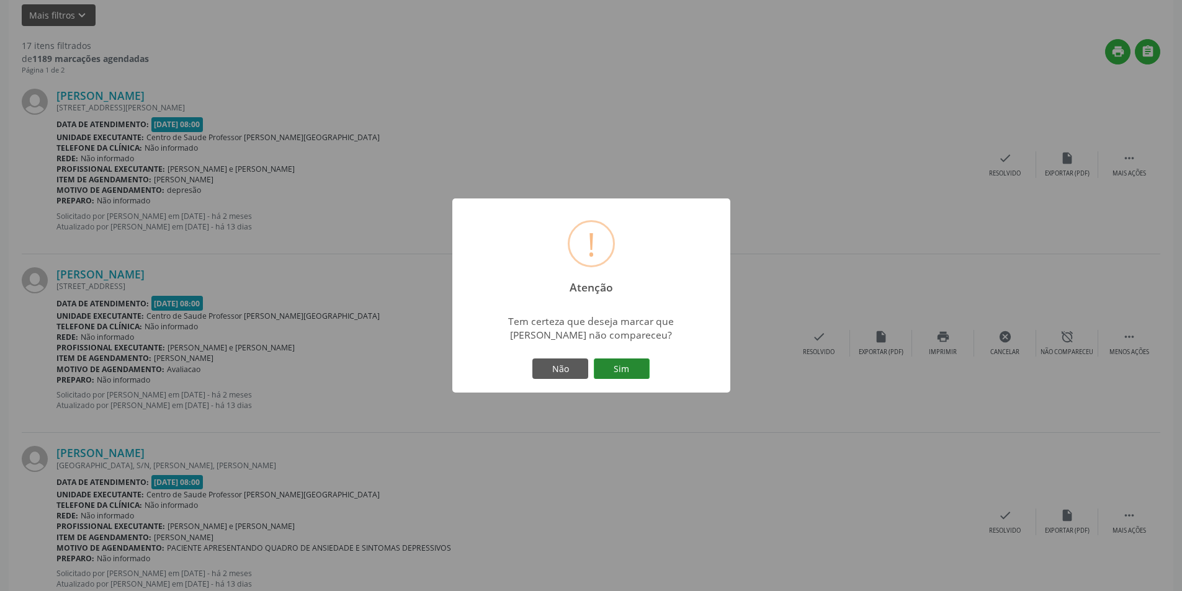
click at [632, 373] on button "Sim" at bounding box center [622, 369] width 56 height 21
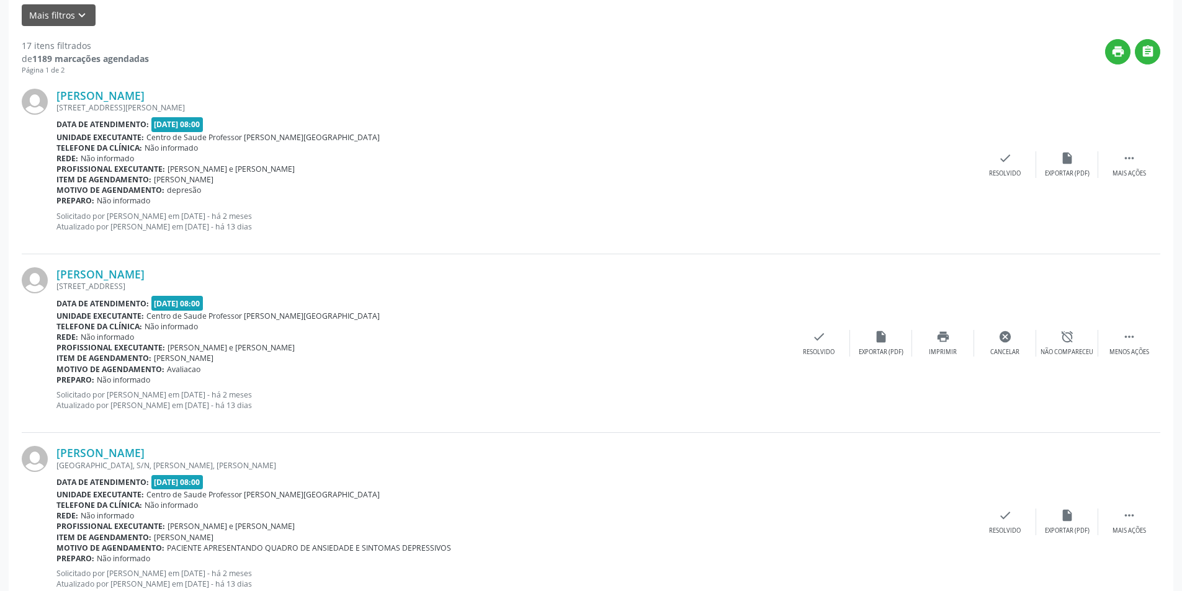
scroll to position [0, 0]
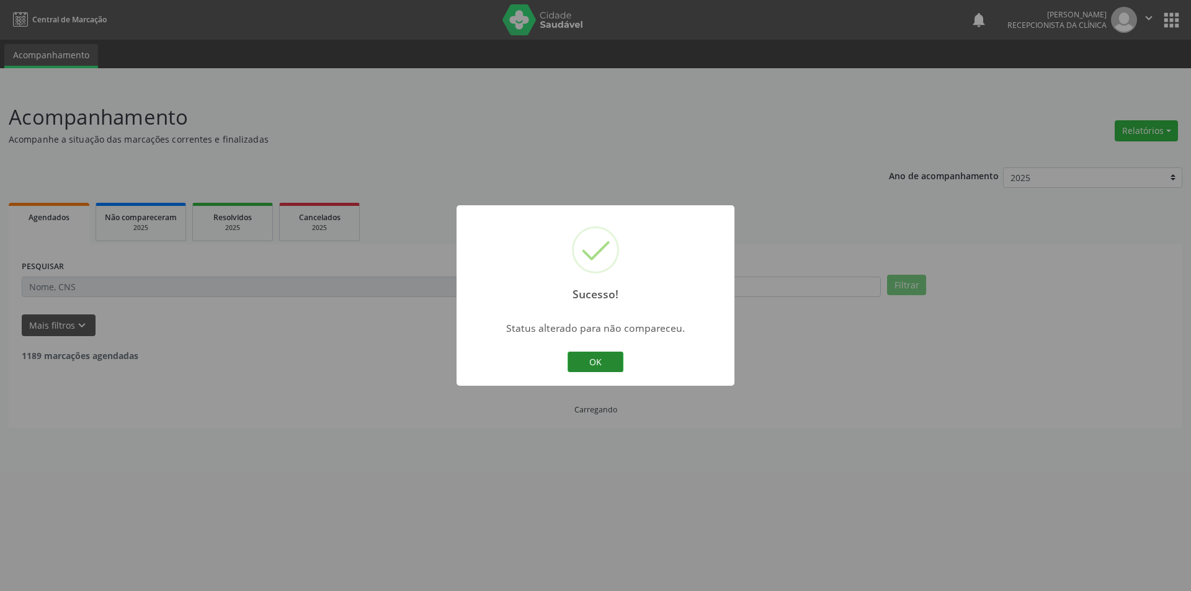
click at [603, 360] on button "OK" at bounding box center [596, 362] width 56 height 21
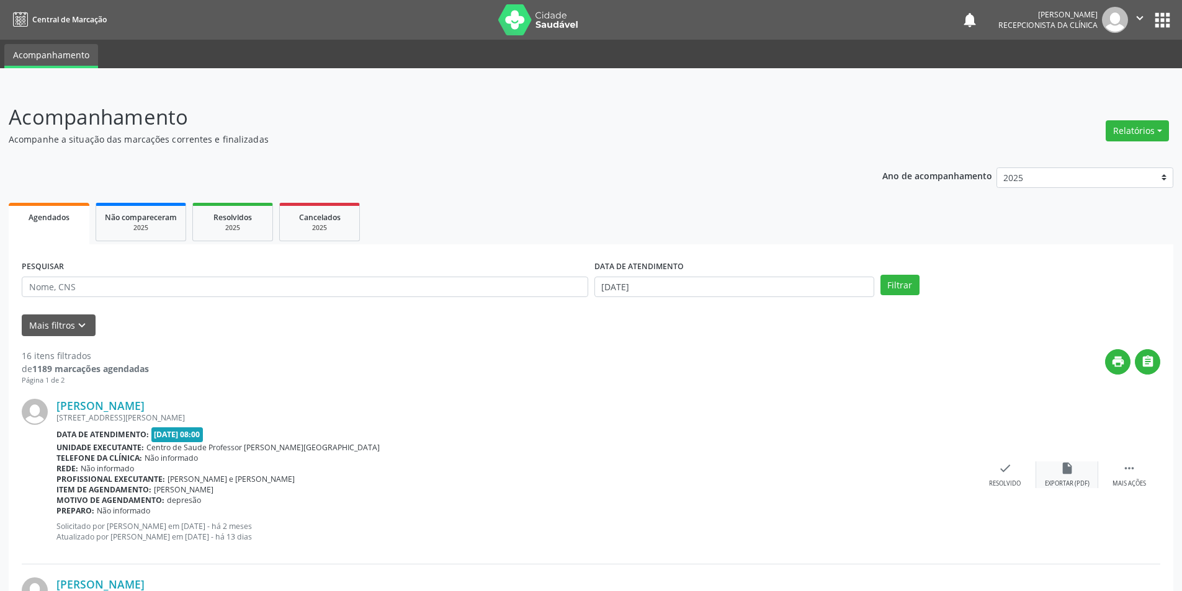
click at [1061, 473] on icon "insert_drive_file" at bounding box center [1067, 469] width 14 height 14
click at [996, 480] on div "Resolvido" at bounding box center [1005, 484] width 32 height 9
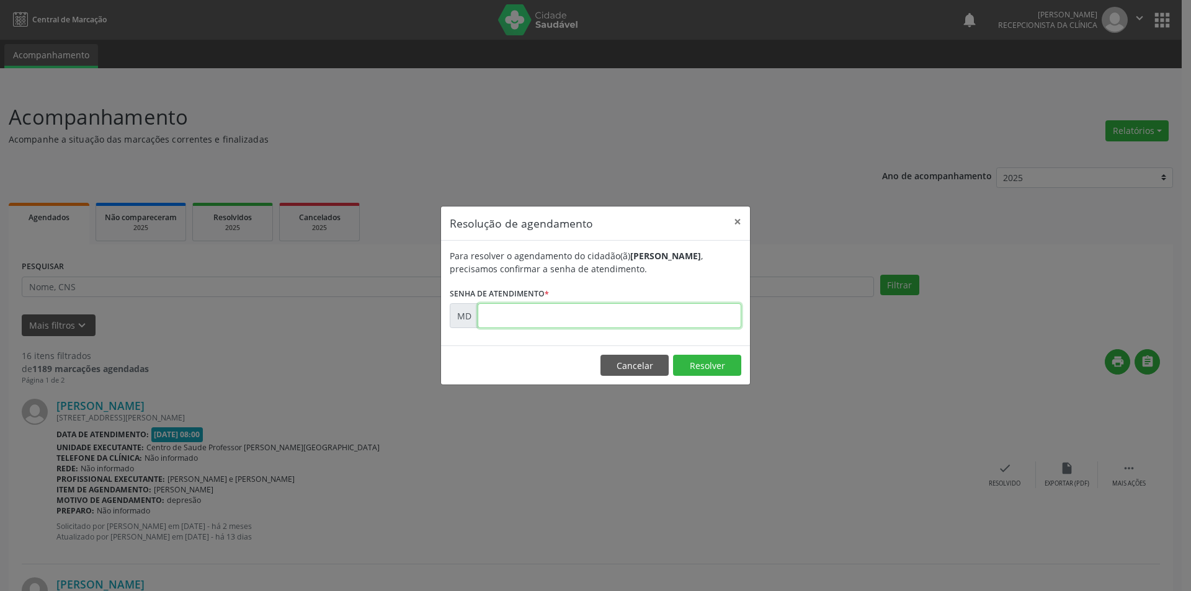
paste input "00004805"
type input "00004805"
click at [684, 362] on button "Resolver" at bounding box center [707, 365] width 68 height 21
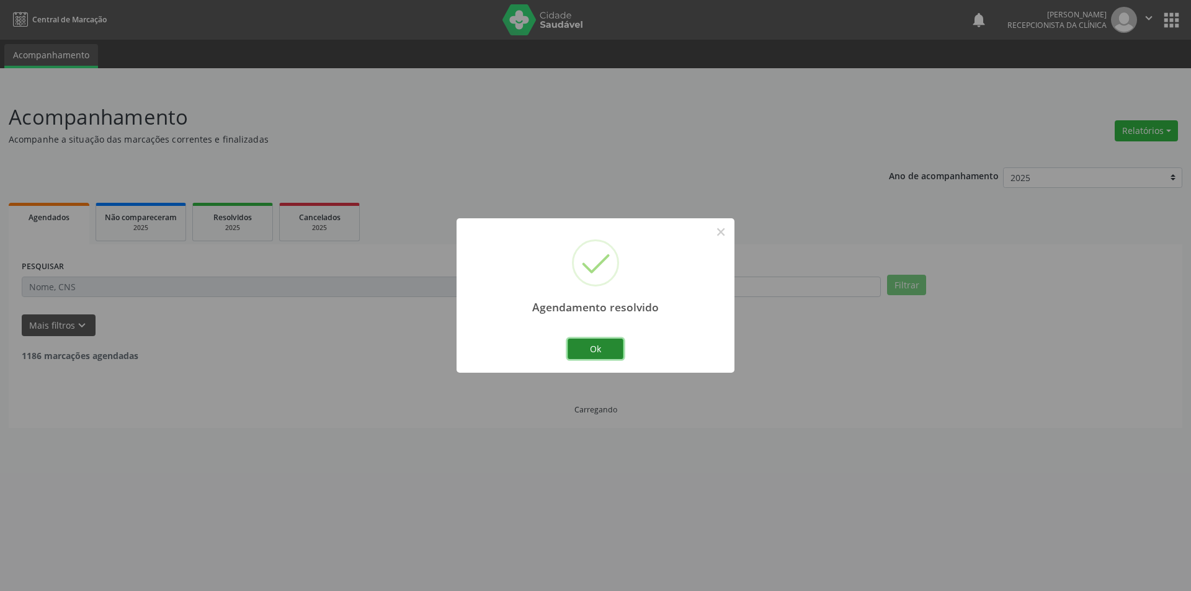
click at [591, 348] on button "Ok" at bounding box center [596, 349] width 56 height 21
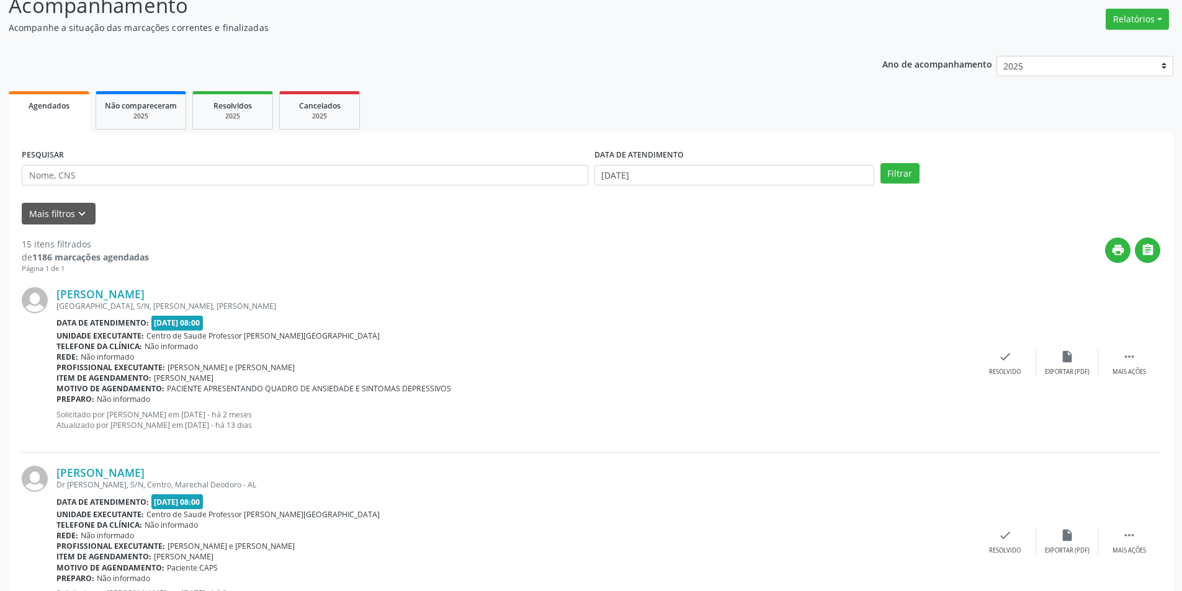
scroll to position [372, 0]
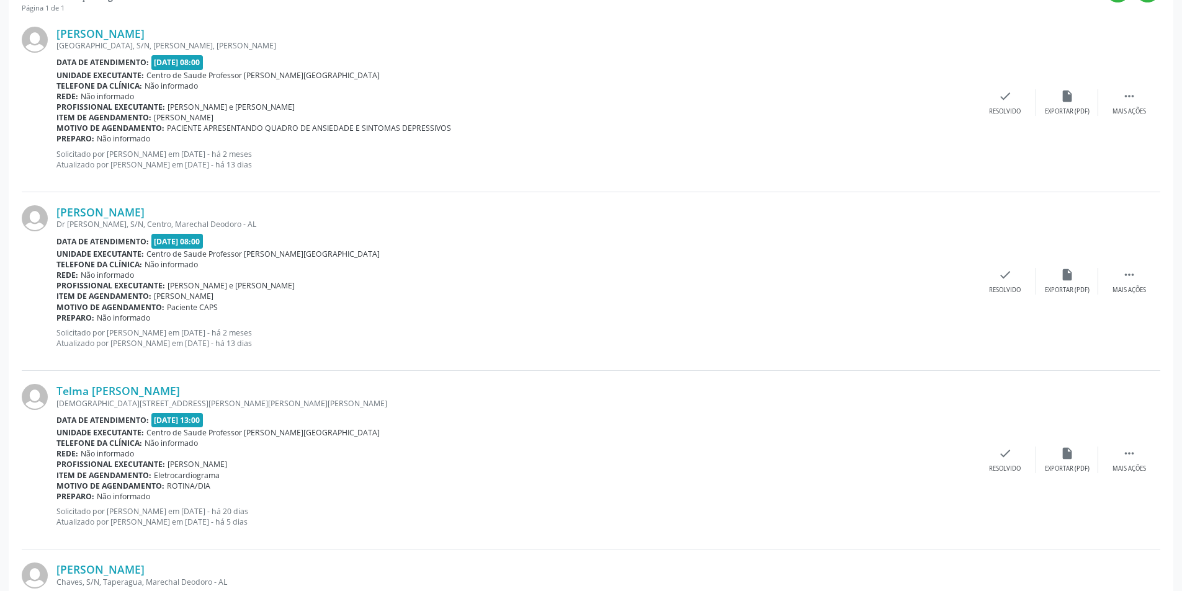
click at [1128, 116] on div "[PERSON_NAME] [GEOGRAPHIC_DATA], S/N, [PERSON_NAME], [PERSON_NAME] Data de aten…" at bounding box center [591, 103] width 1138 height 179
click at [1125, 109] on div "Mais ações" at bounding box center [1129, 111] width 34 height 9
click at [1067, 109] on div "Não compareceu" at bounding box center [1066, 111] width 53 height 9
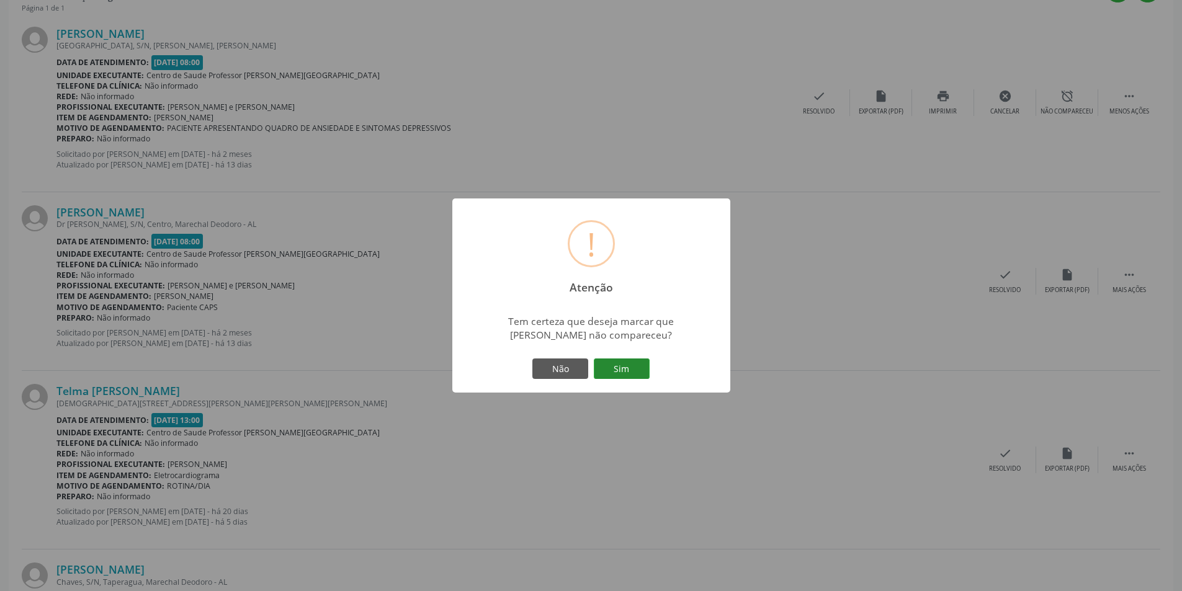
click at [613, 372] on button "Sim" at bounding box center [622, 369] width 56 height 21
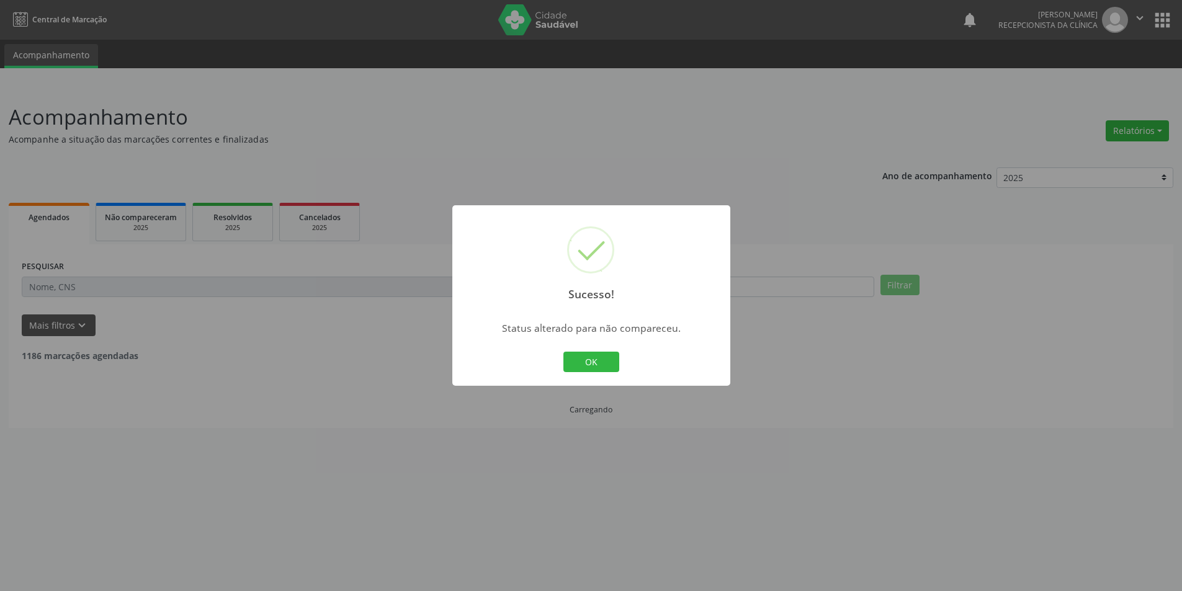
scroll to position [0, 0]
click at [594, 363] on button "OK" at bounding box center [596, 362] width 56 height 21
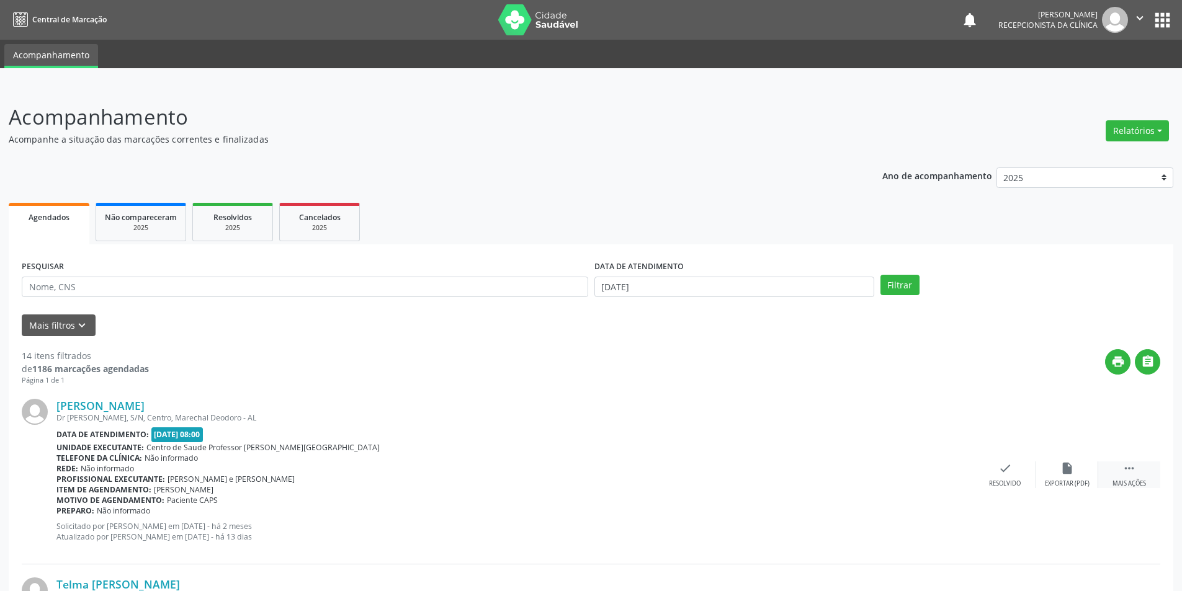
click at [1130, 476] on div " Mais ações" at bounding box center [1129, 475] width 62 height 27
click at [1068, 462] on icon "alarm_off" at bounding box center [1067, 469] width 14 height 14
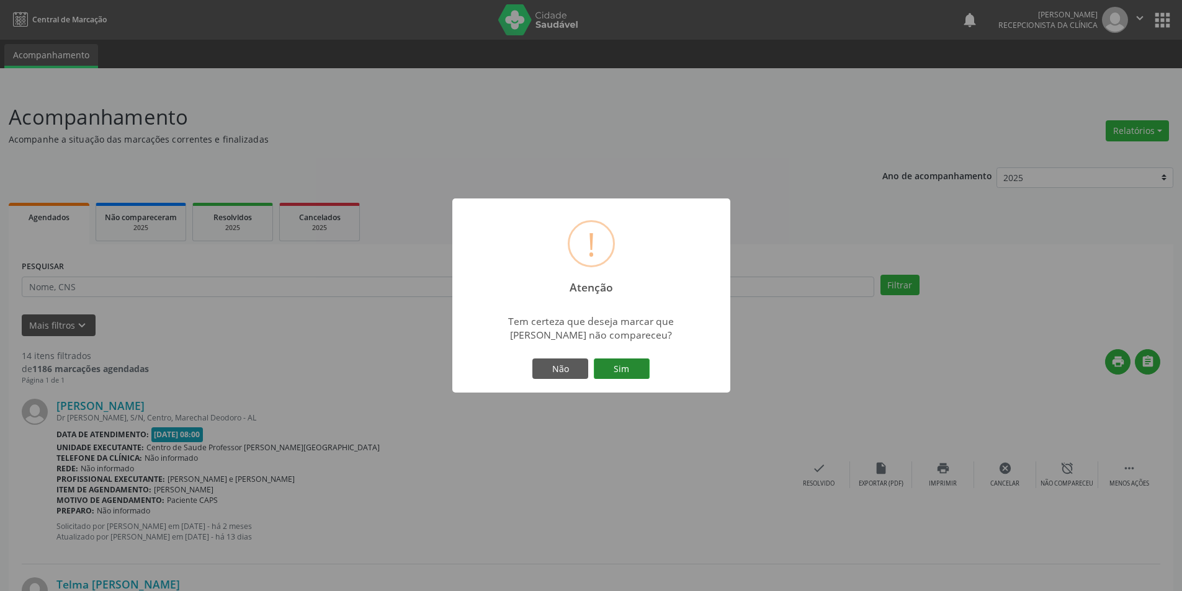
click at [629, 369] on button "Sim" at bounding box center [622, 369] width 56 height 21
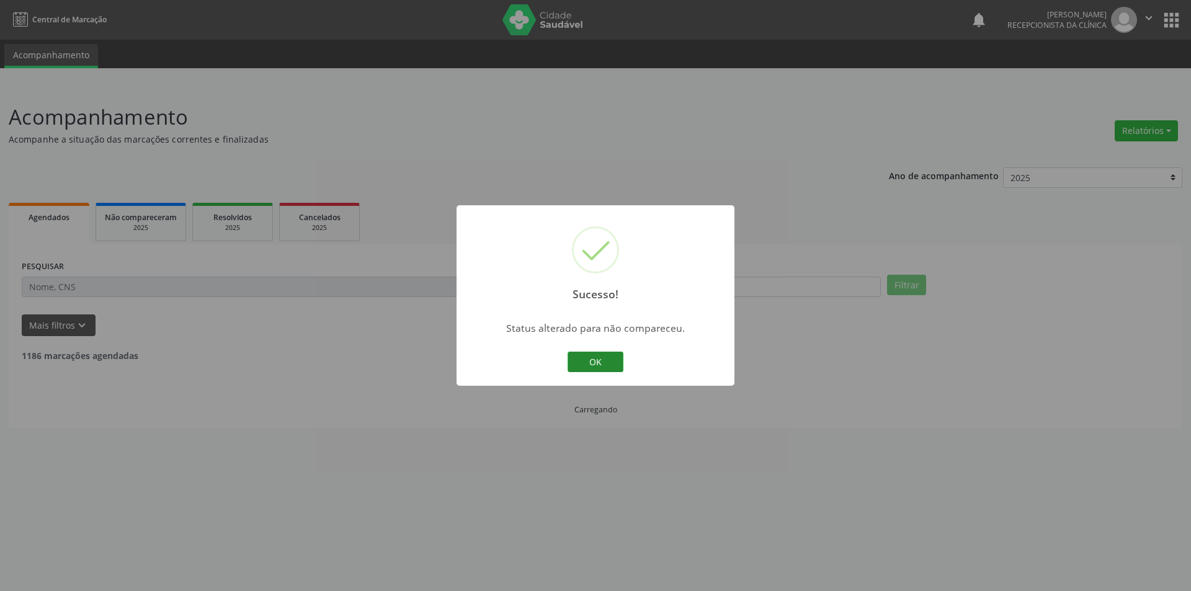
click at [590, 353] on button "OK" at bounding box center [596, 362] width 56 height 21
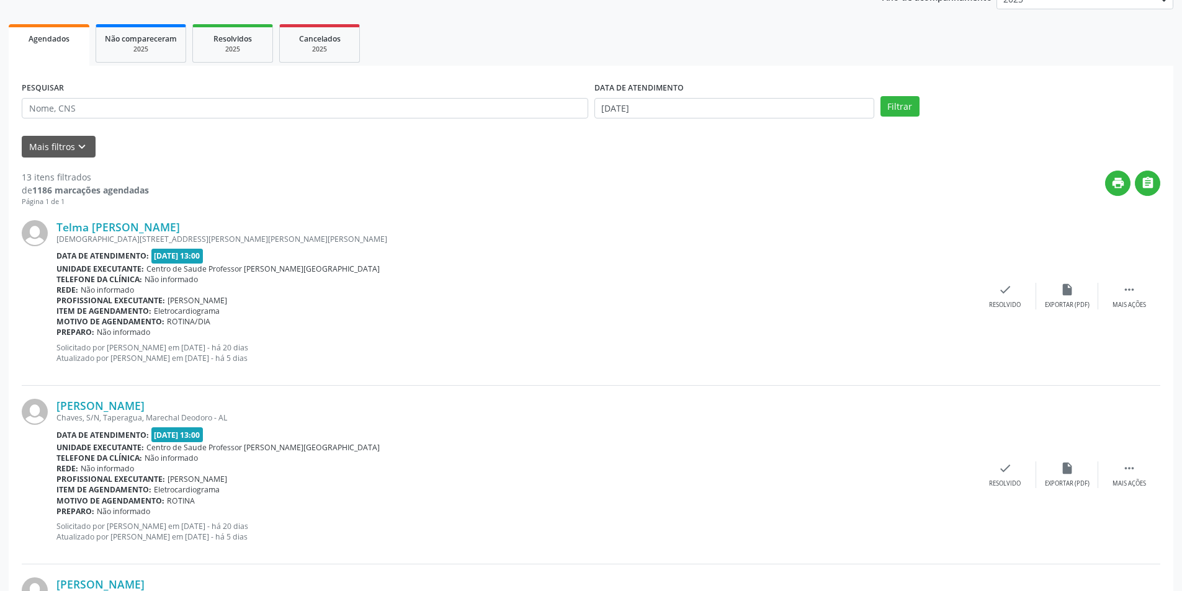
scroll to position [155, 0]
